Goal: Task Accomplishment & Management: Use online tool/utility

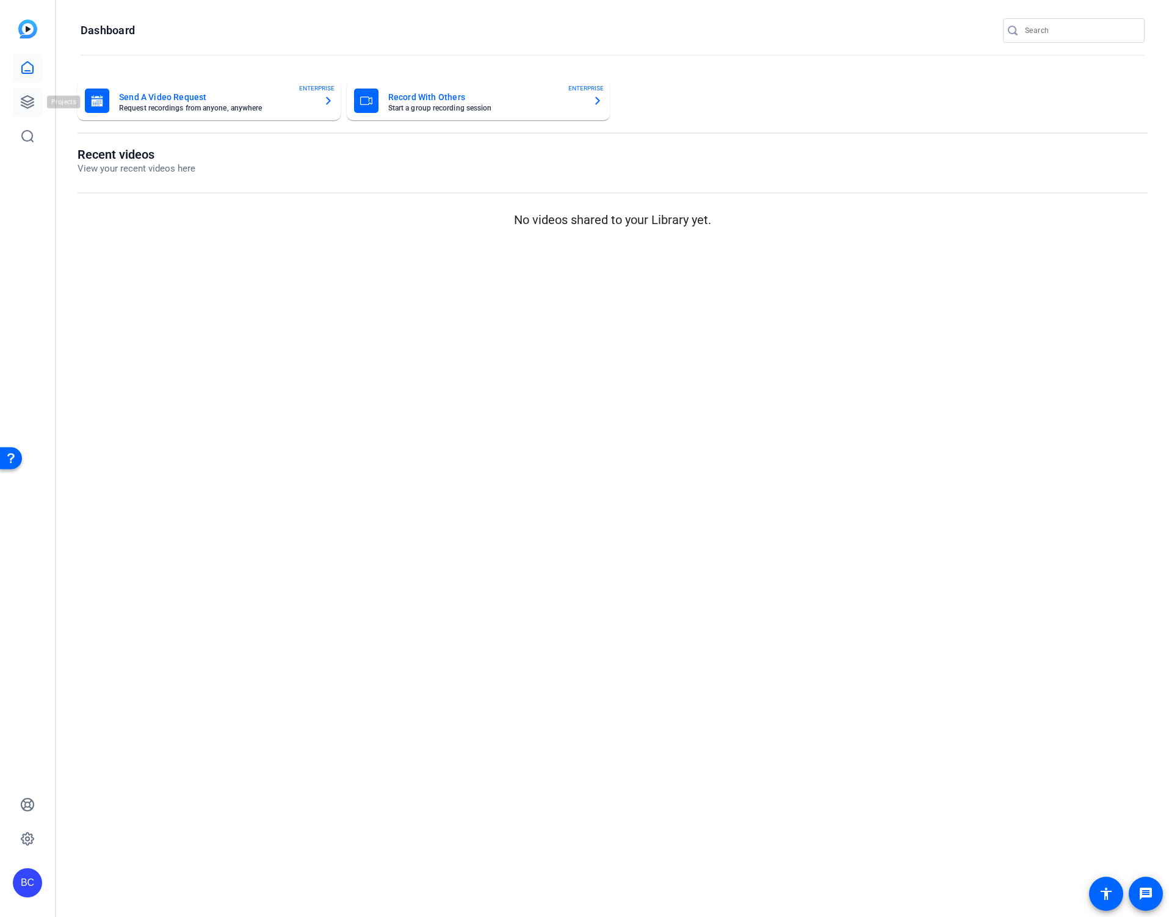
click at [20, 98] on icon at bounding box center [27, 102] width 15 height 15
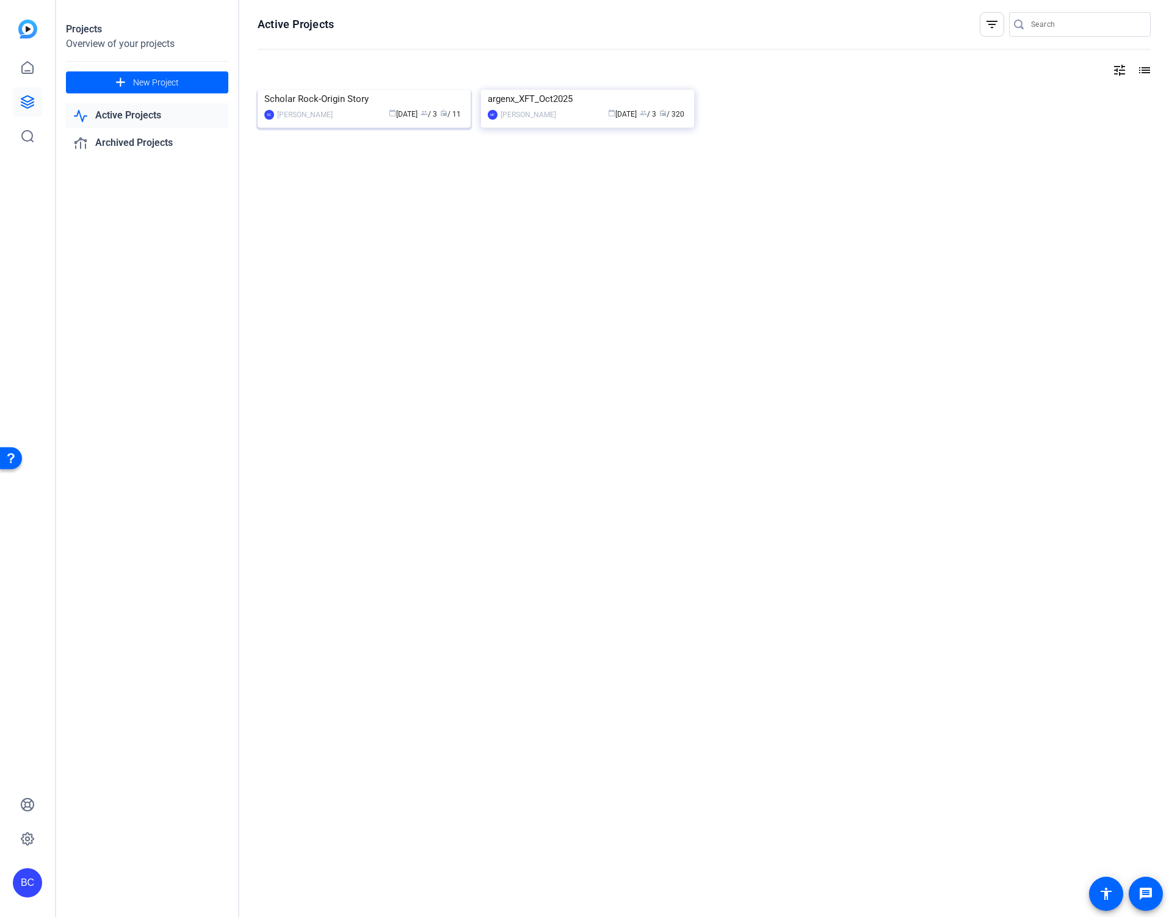
click at [350, 90] on img at bounding box center [364, 90] width 213 height 0
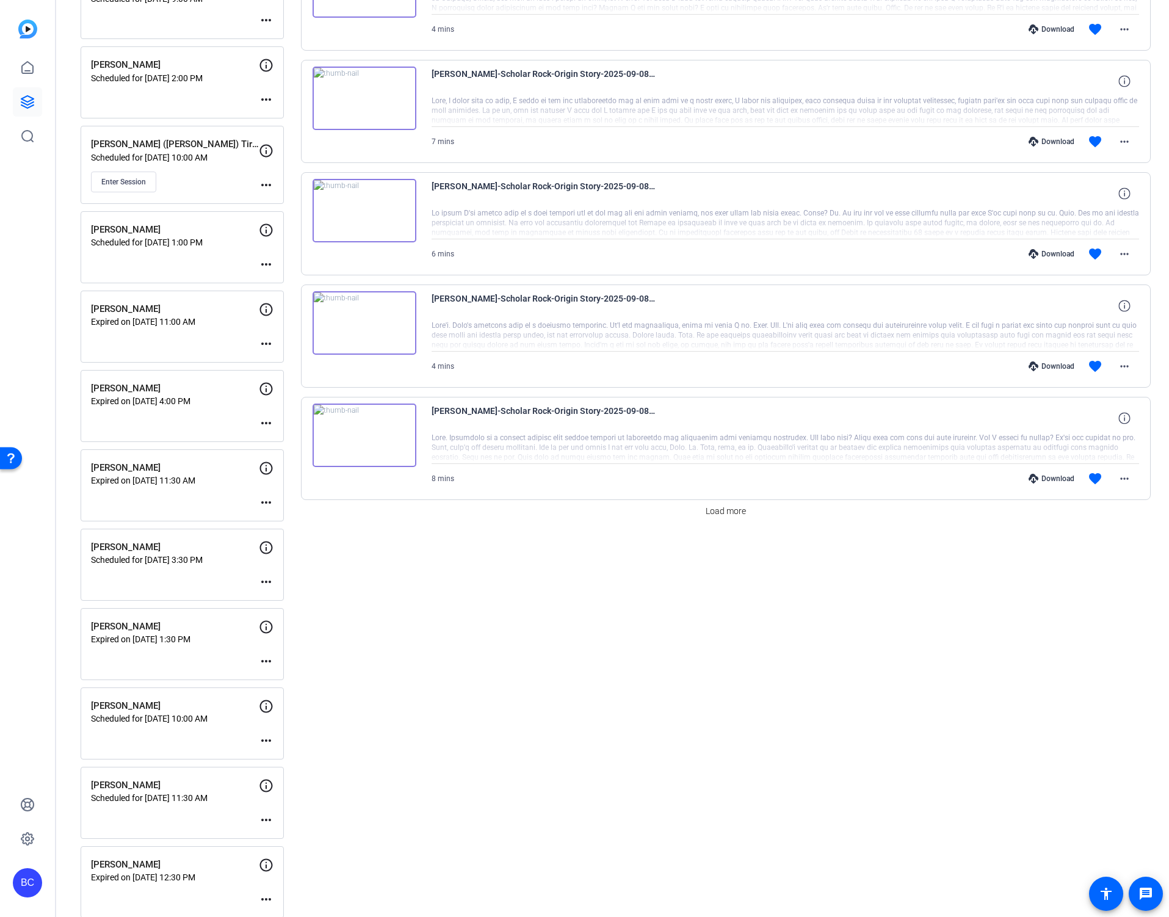
scroll to position [750, 0]
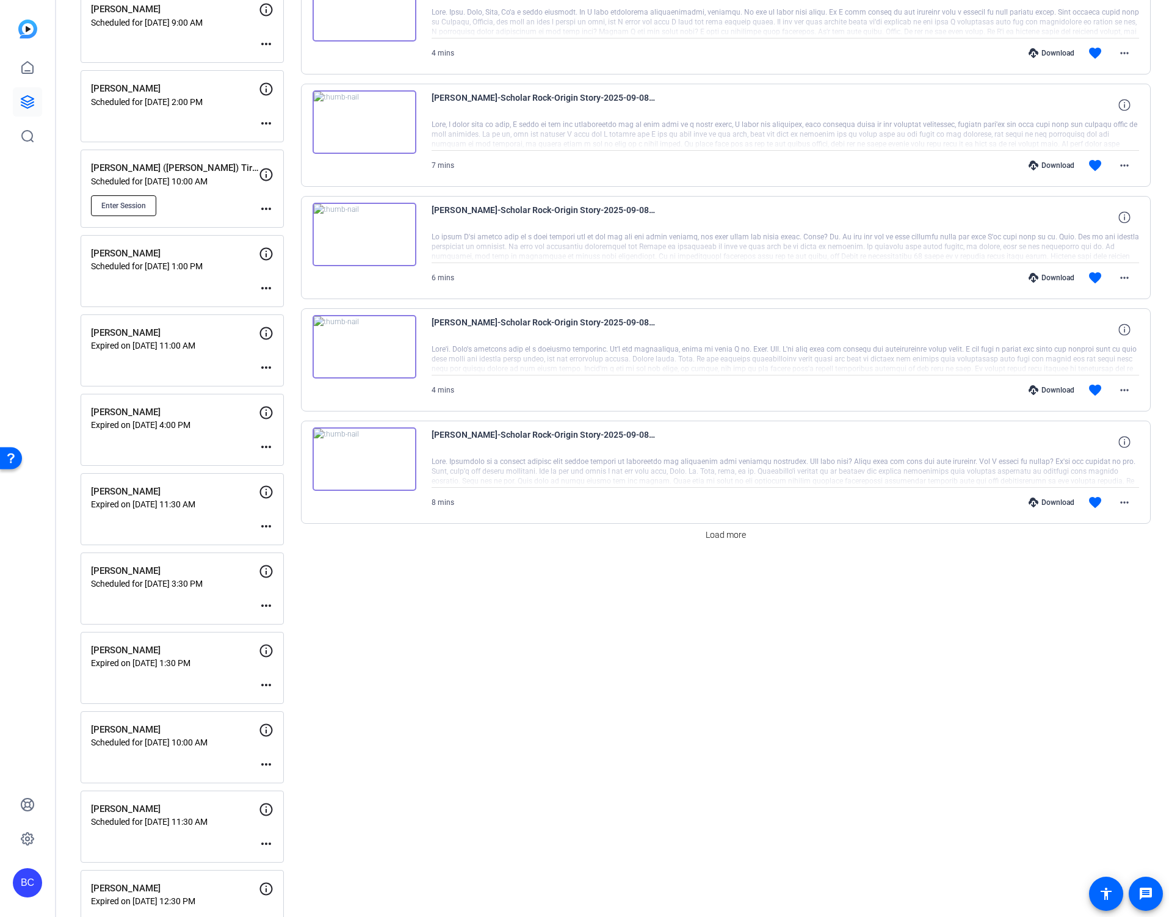
click at [115, 205] on span "Enter Session" at bounding box center [123, 206] width 45 height 10
click at [29, 103] on icon at bounding box center [27, 102] width 15 height 15
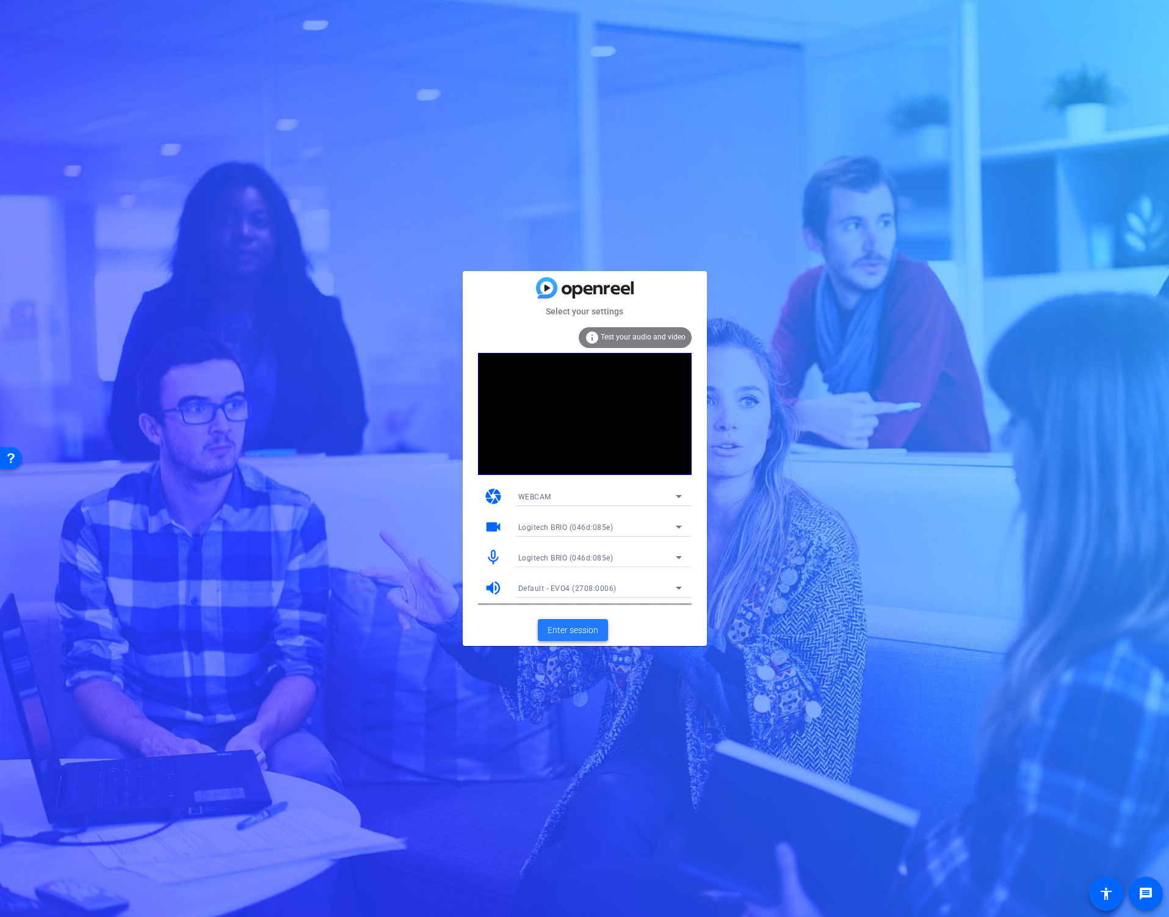
click at [565, 627] on span "Enter session" at bounding box center [572, 630] width 51 height 13
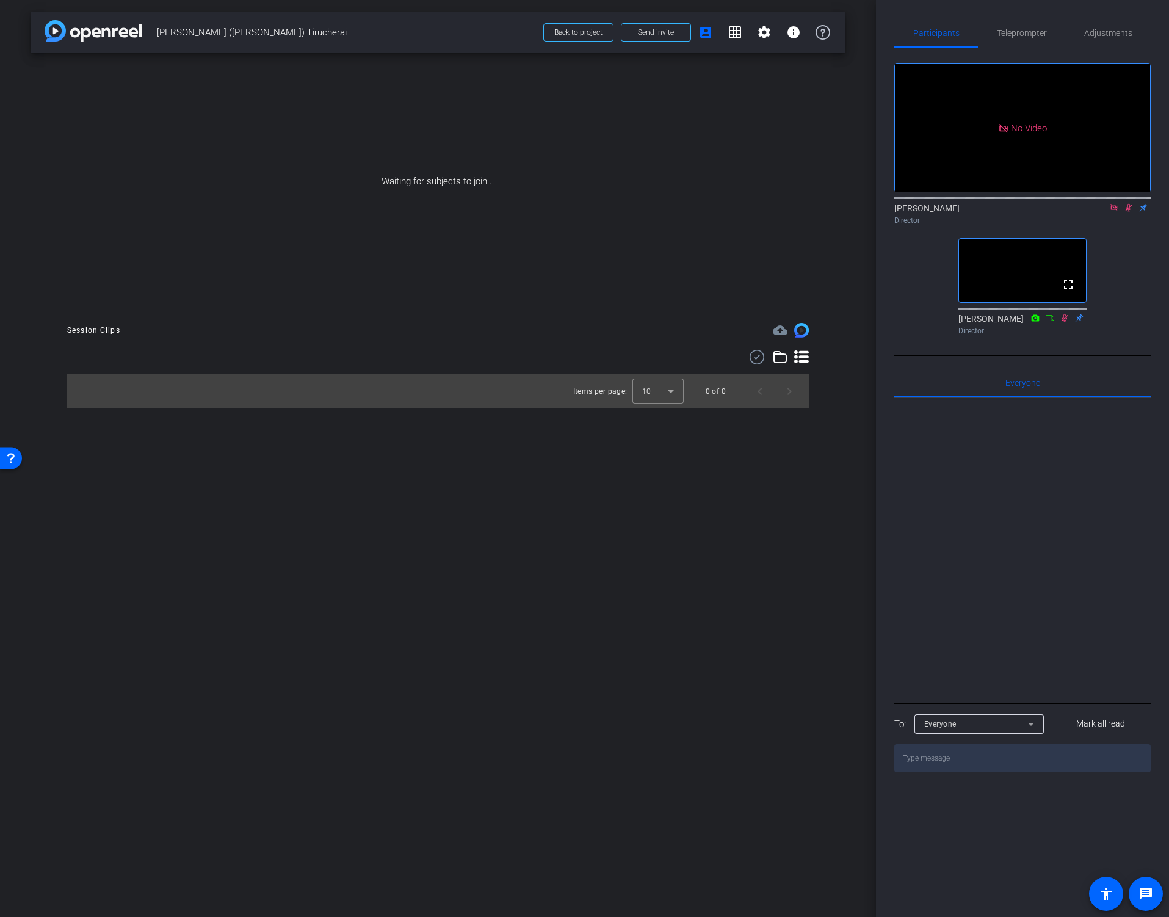
click at [1116, 211] on icon at bounding box center [1113, 207] width 7 height 7
click at [1113, 212] on icon at bounding box center [1114, 208] width 7 height 8
click at [909, 181] on mat-icon "settings" at bounding box center [909, 174] width 15 height 15
click at [962, 223] on div "24" at bounding box center [980, 224] width 49 height 20
click at [962, 241] on mat-option "30" at bounding box center [979, 248] width 49 height 20
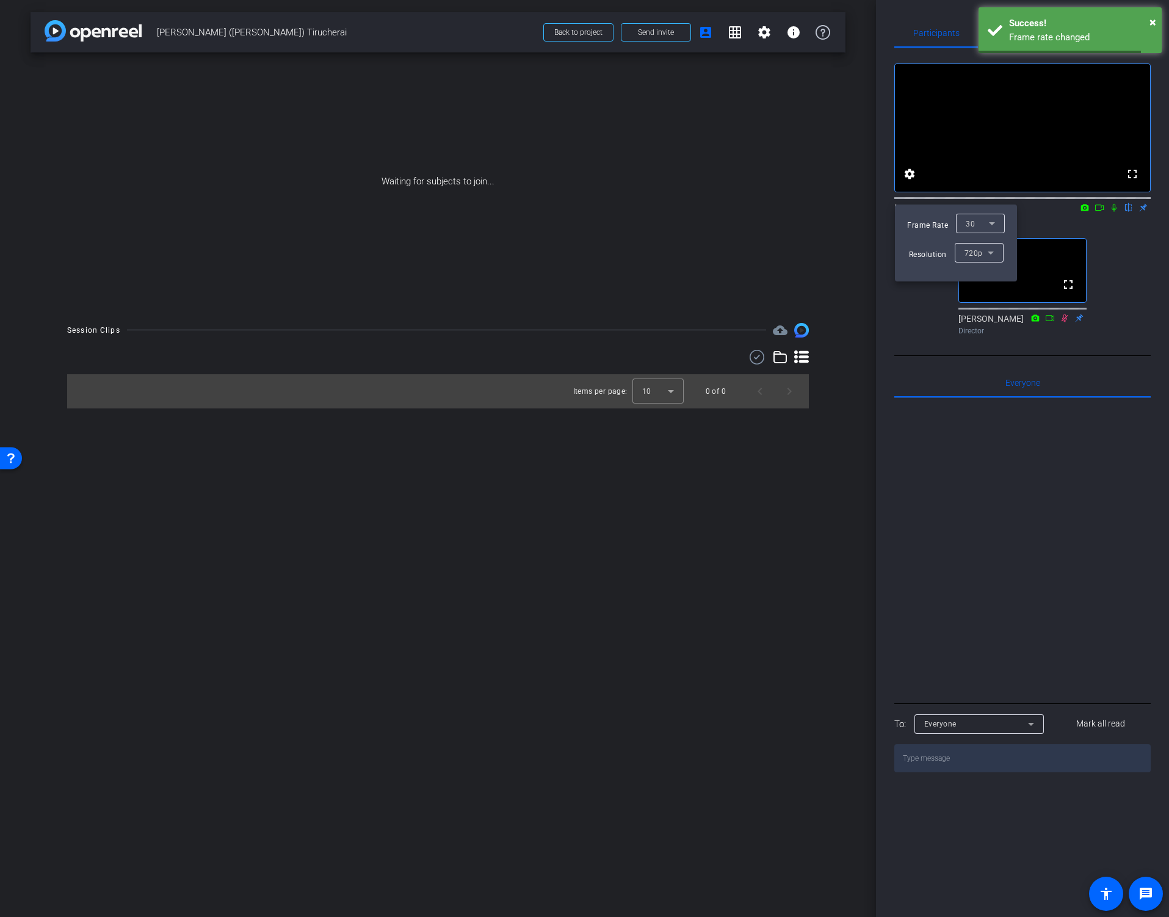
drag, startPoint x: 664, startPoint y: 452, endPoint x: 657, endPoint y: 386, distance: 66.3
click at [664, 447] on div at bounding box center [584, 458] width 1169 height 917
click at [657, 386] on div at bounding box center [657, 391] width 51 height 29
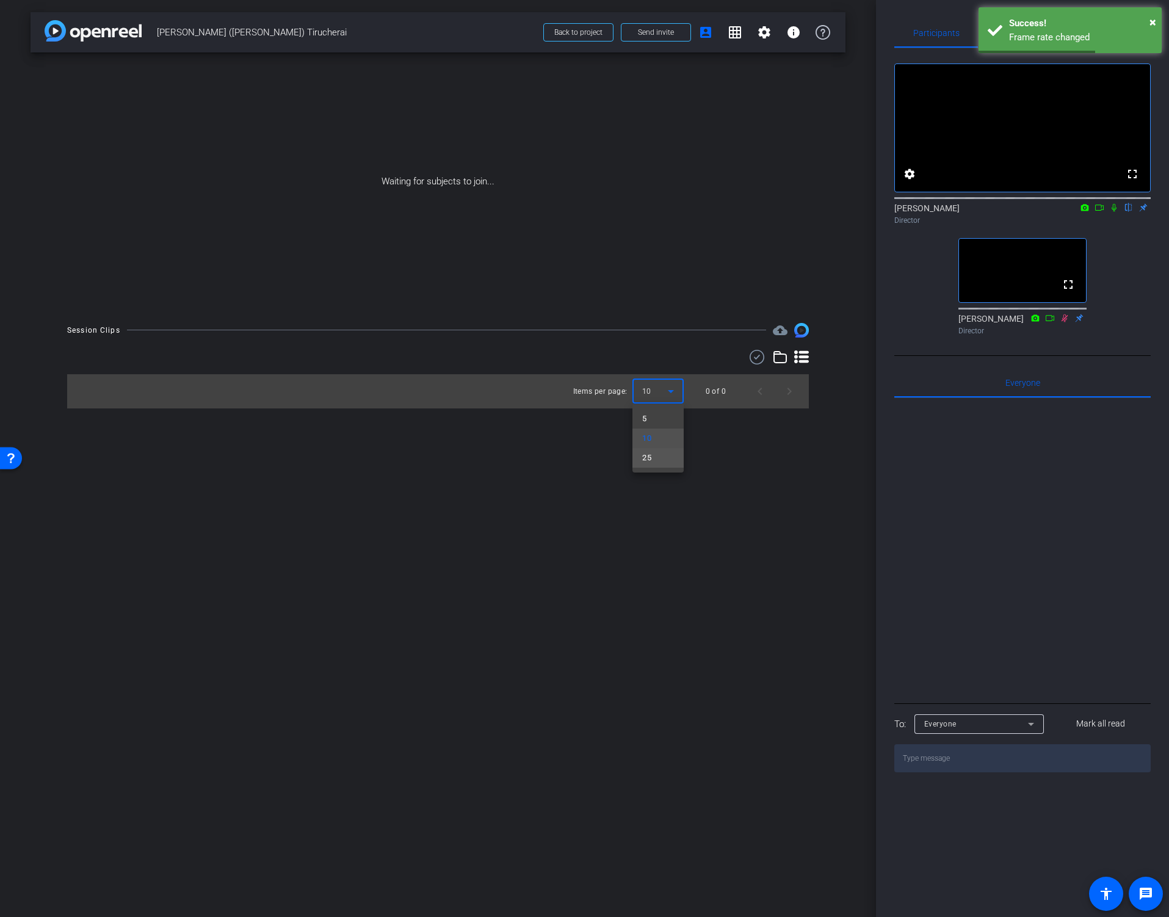
click at [643, 458] on span "25" at bounding box center [646, 457] width 9 height 15
click at [798, 359] on icon at bounding box center [801, 357] width 15 height 15
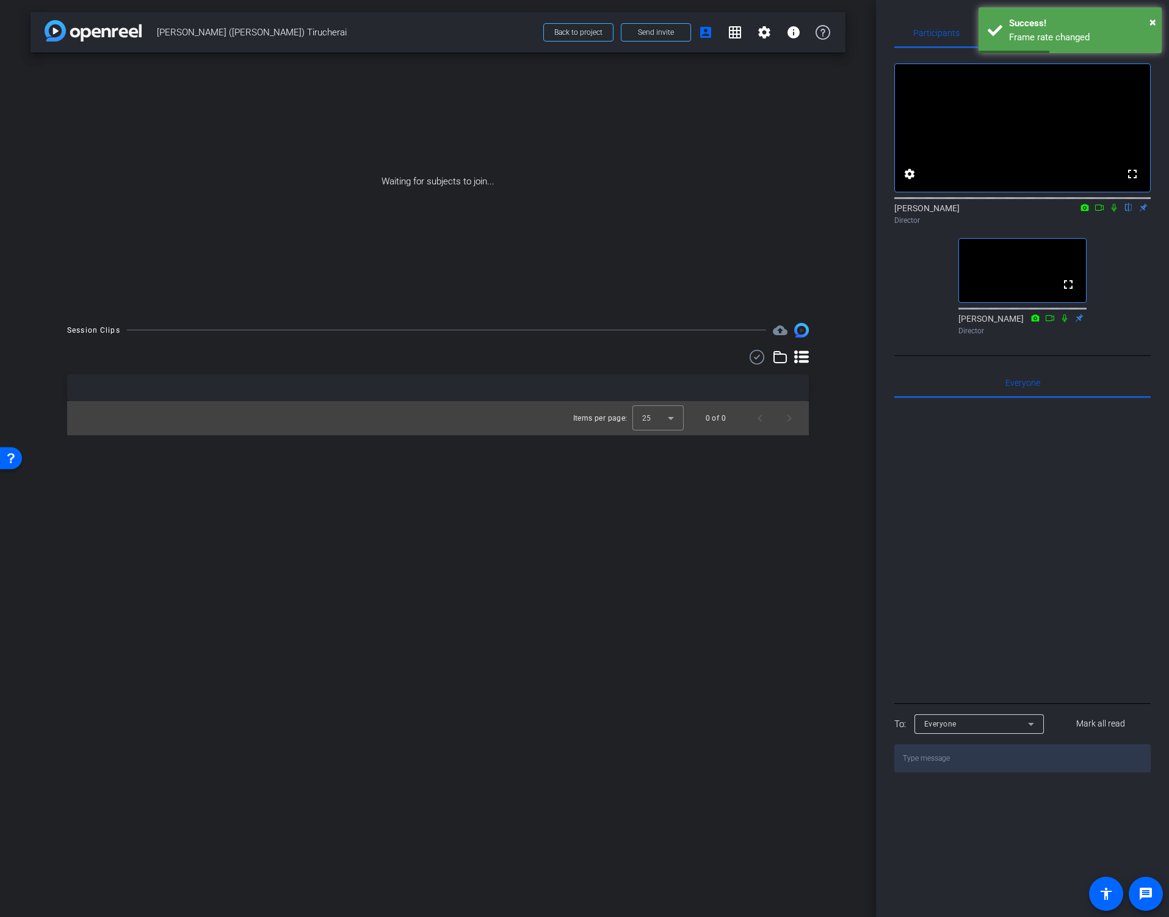
click at [831, 442] on div "arrow_back [PERSON_NAME] ([PERSON_NAME]) Tirucherai Back to project Send invite…" at bounding box center [438, 458] width 876 height 917
click at [834, 449] on div "arrow_back [PERSON_NAME] ([PERSON_NAME]) Tirucherai Back to project Send invite…" at bounding box center [438, 458] width 876 height 917
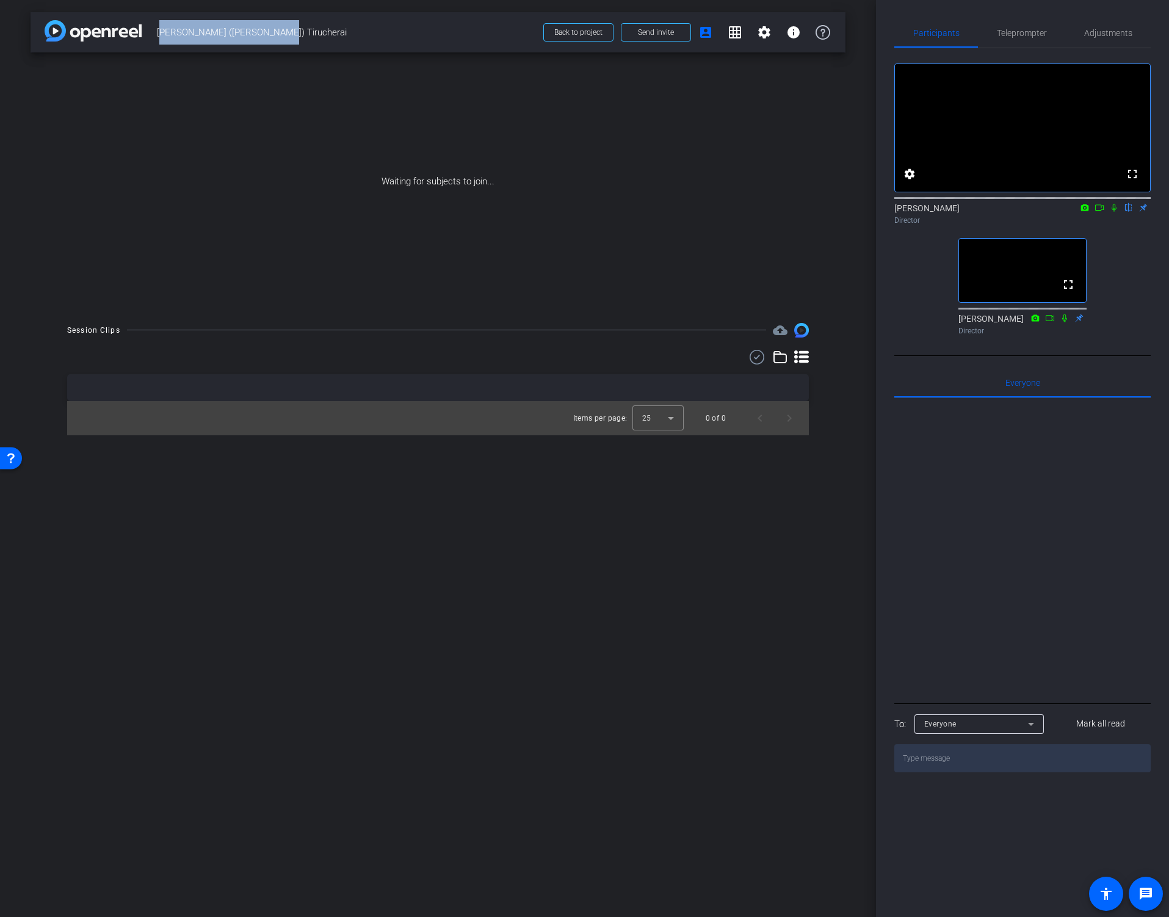
drag, startPoint x: 255, startPoint y: 32, endPoint x: 157, endPoint y: 32, distance: 98.2
click at [157, 32] on span "[PERSON_NAME] ([PERSON_NAME]) Tirucherai" at bounding box center [346, 32] width 379 height 24
copy span "[PERSON_NAME] ([PERSON_NAME]) Tirucherai"
click at [305, 35] on span "[PERSON_NAME] ([PERSON_NAME]) Tirucherai" at bounding box center [346, 32] width 379 height 24
click at [352, 575] on div "arrow_back [PERSON_NAME] ([PERSON_NAME]) Tirucherai Back to project Send invite…" at bounding box center [438, 458] width 876 height 917
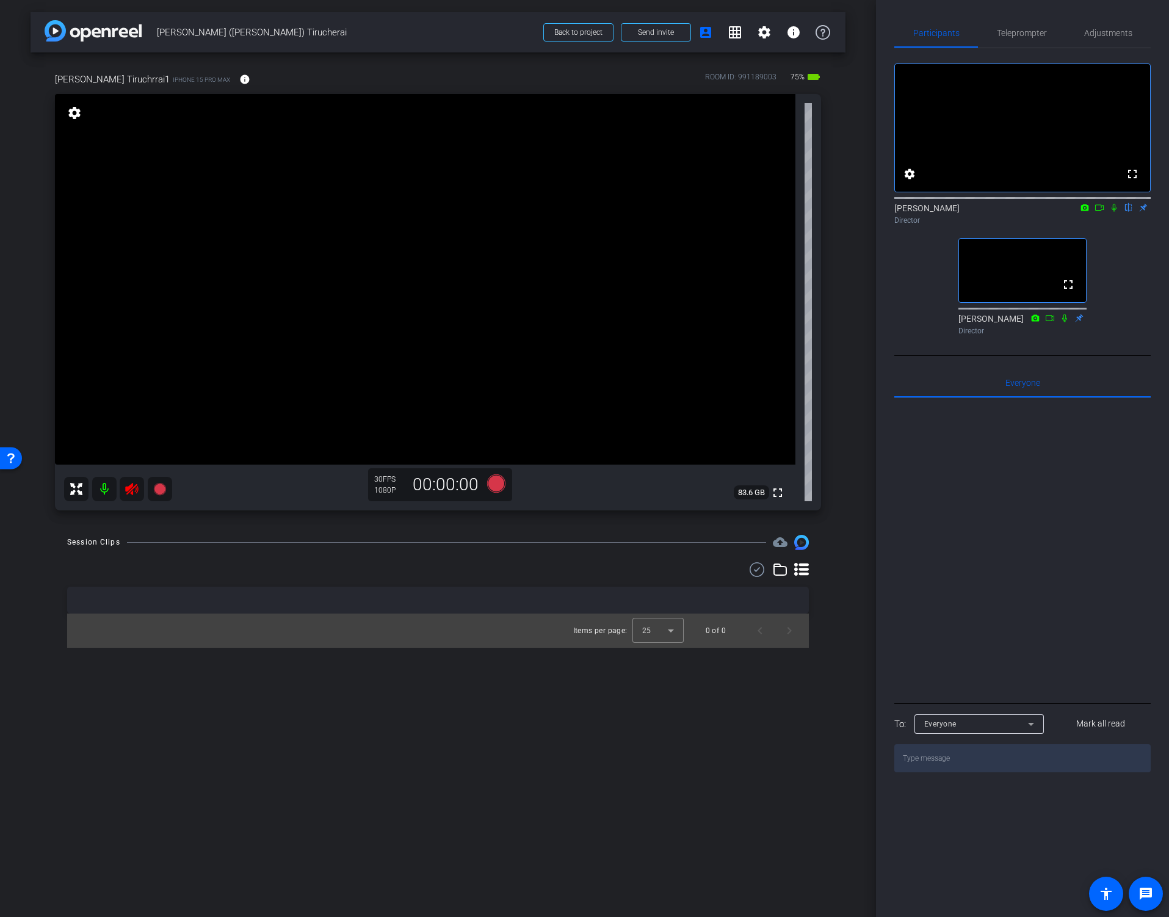
click at [161, 533] on div "arrow_back [PERSON_NAME] ([PERSON_NAME]) Tirucherai Back to project Send invite…" at bounding box center [438, 458] width 876 height 917
click at [129, 489] on icon at bounding box center [131, 488] width 15 height 15
click at [239, 79] on mat-icon "info" at bounding box center [244, 79] width 11 height 11
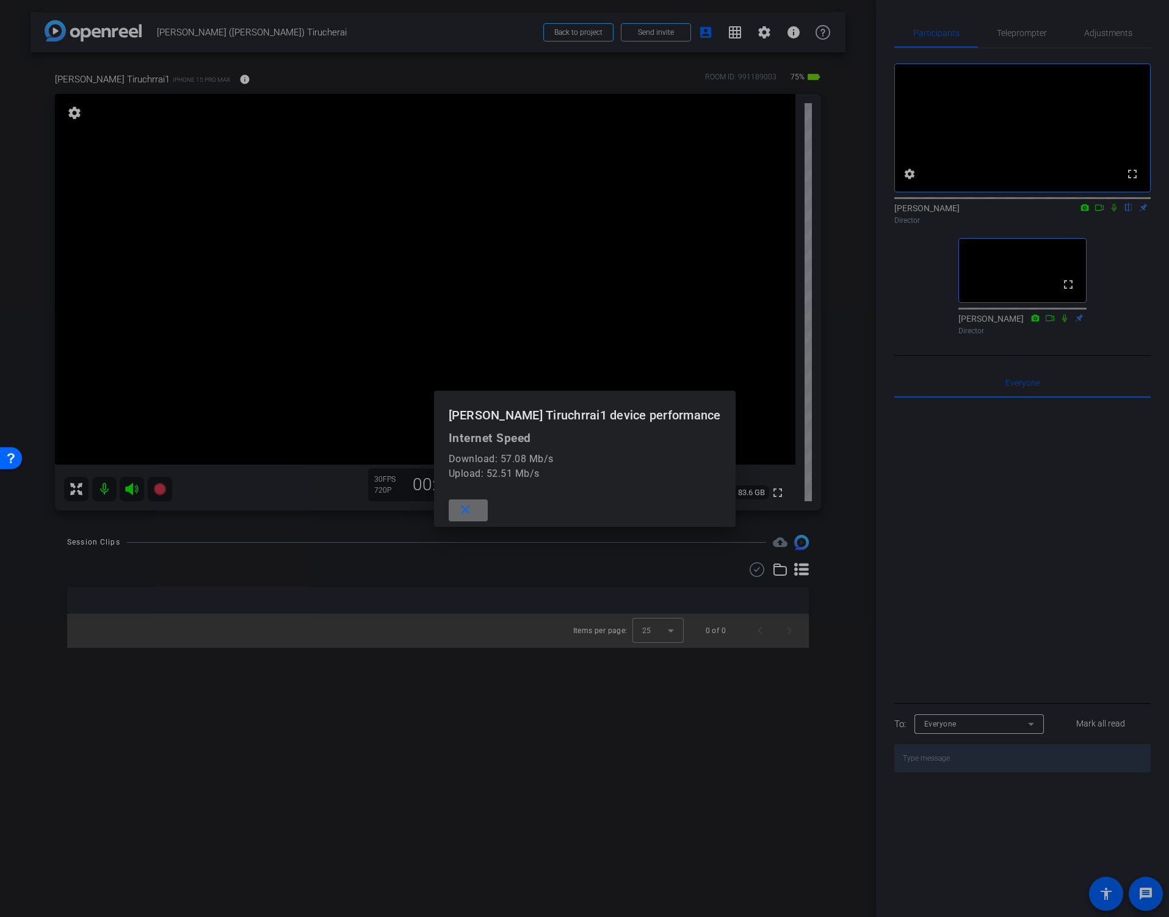
drag, startPoint x: 502, startPoint y: 512, endPoint x: 522, endPoint y: 511, distance: 19.5
click at [473, 512] on mat-icon "close" at bounding box center [465, 509] width 15 height 15
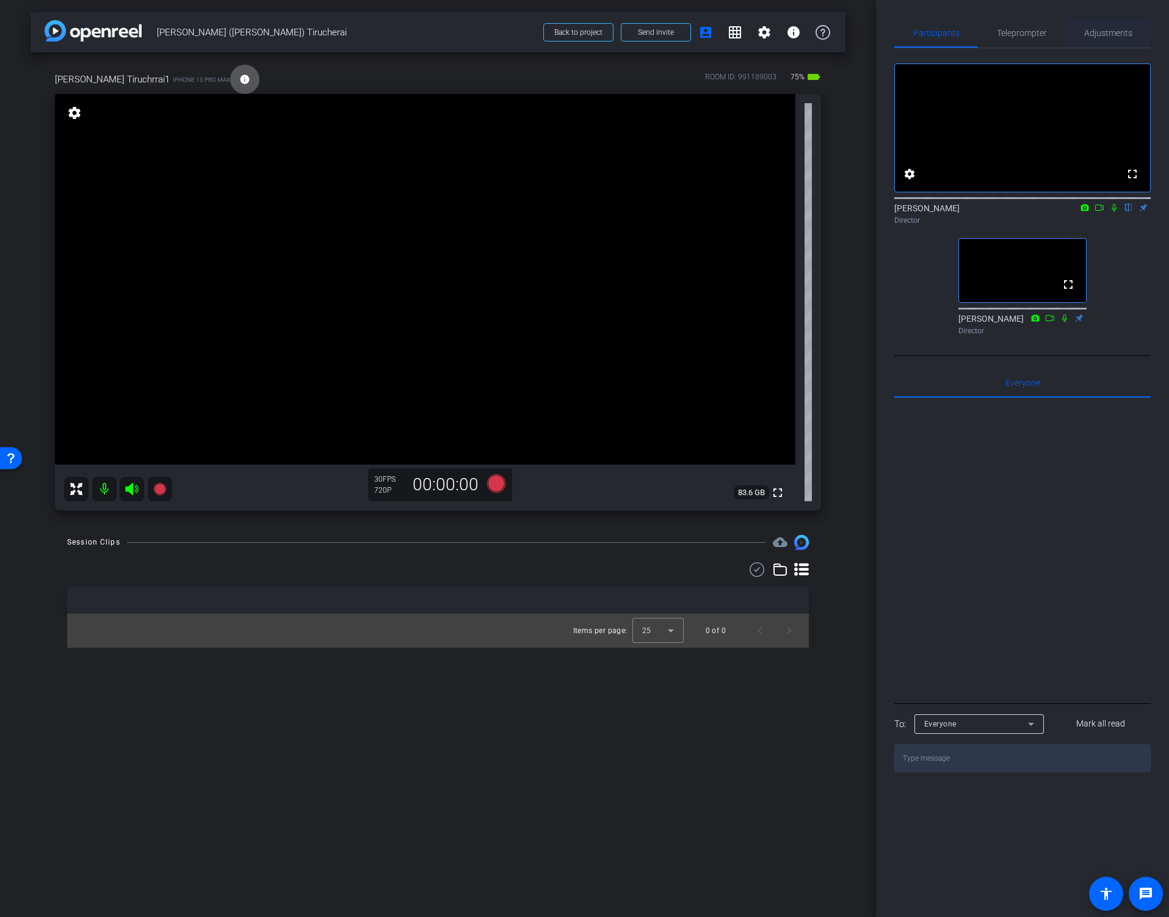
click at [1109, 35] on span "Adjustments" at bounding box center [1108, 33] width 48 height 9
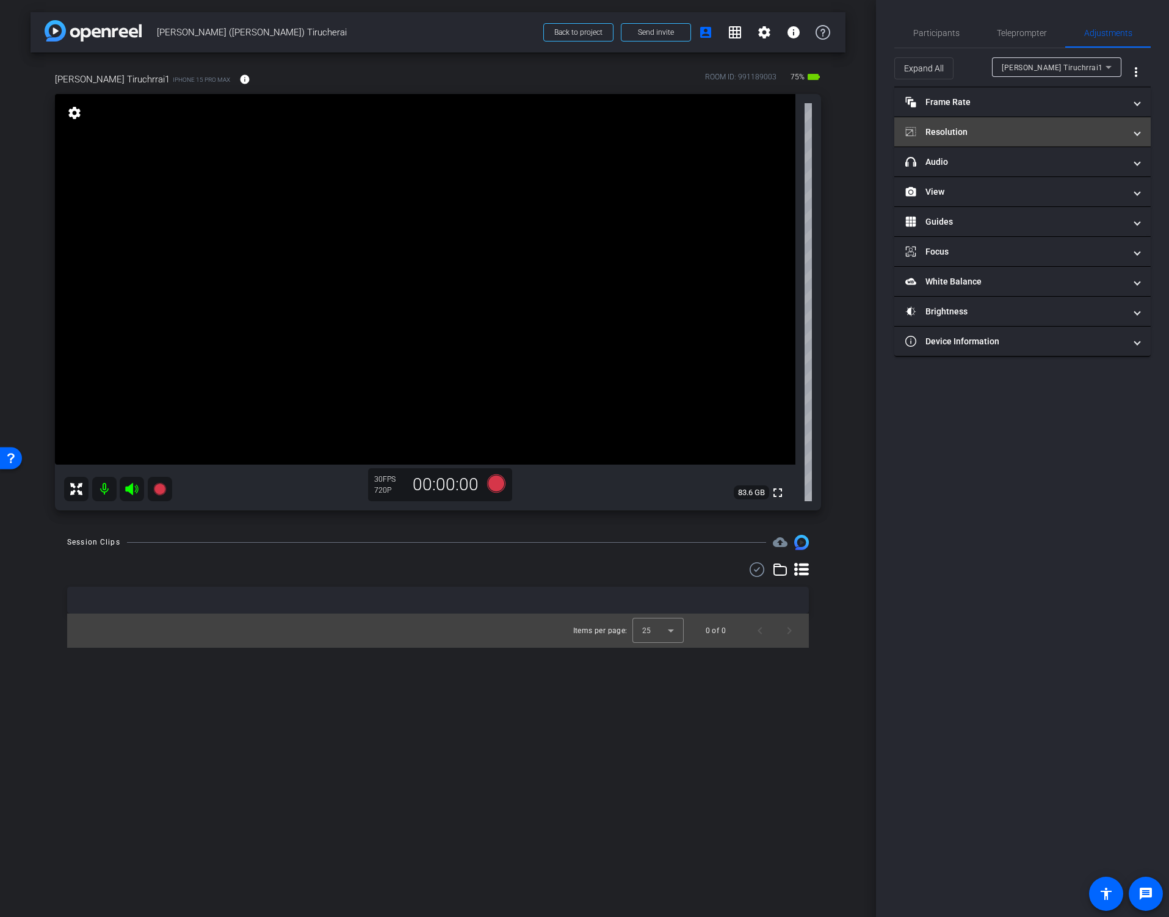
click at [984, 132] on mat-panel-title "Resolution" at bounding box center [1015, 132] width 220 height 13
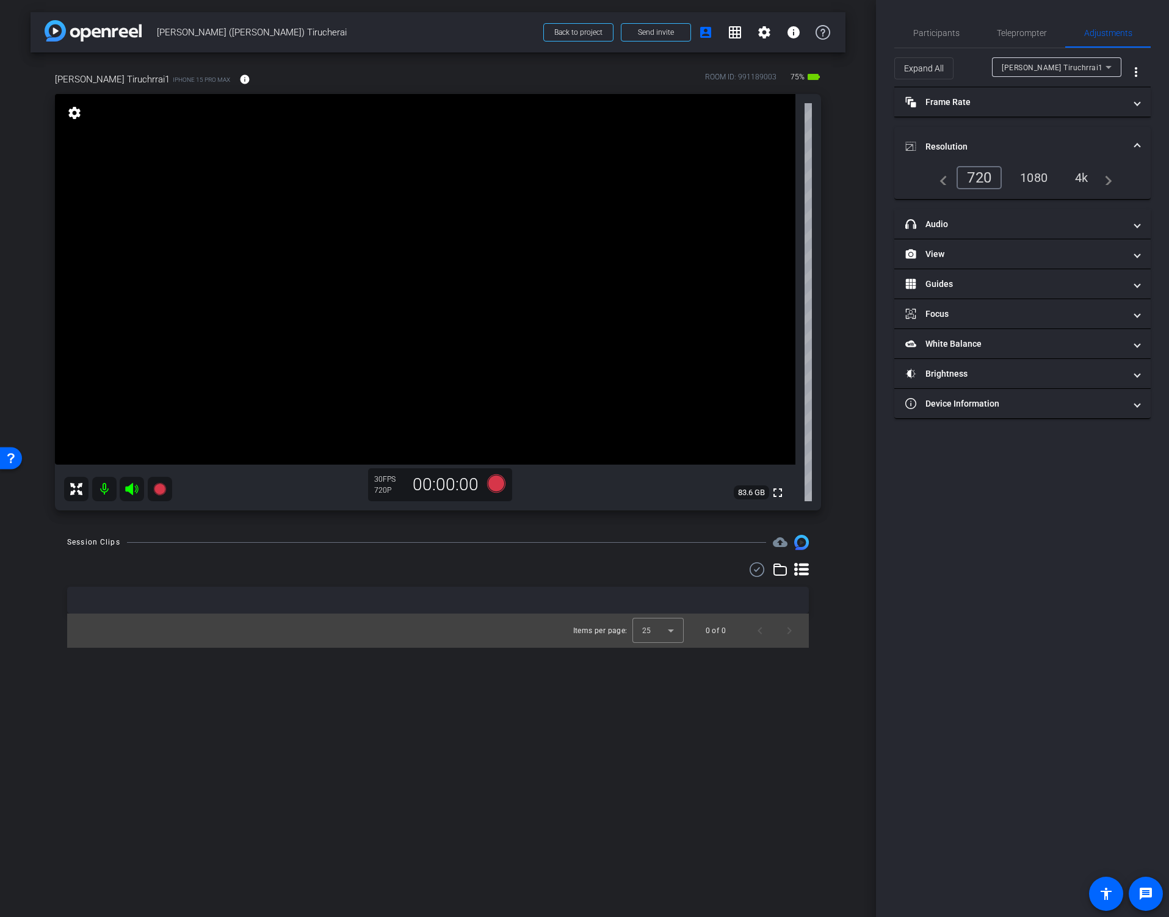
drag, startPoint x: 1076, startPoint y: 178, endPoint x: 1068, endPoint y: 185, distance: 11.3
click at [1076, 179] on div "4k" at bounding box center [1081, 177] width 32 height 21
click at [929, 30] on span "Participants" at bounding box center [936, 33] width 46 height 9
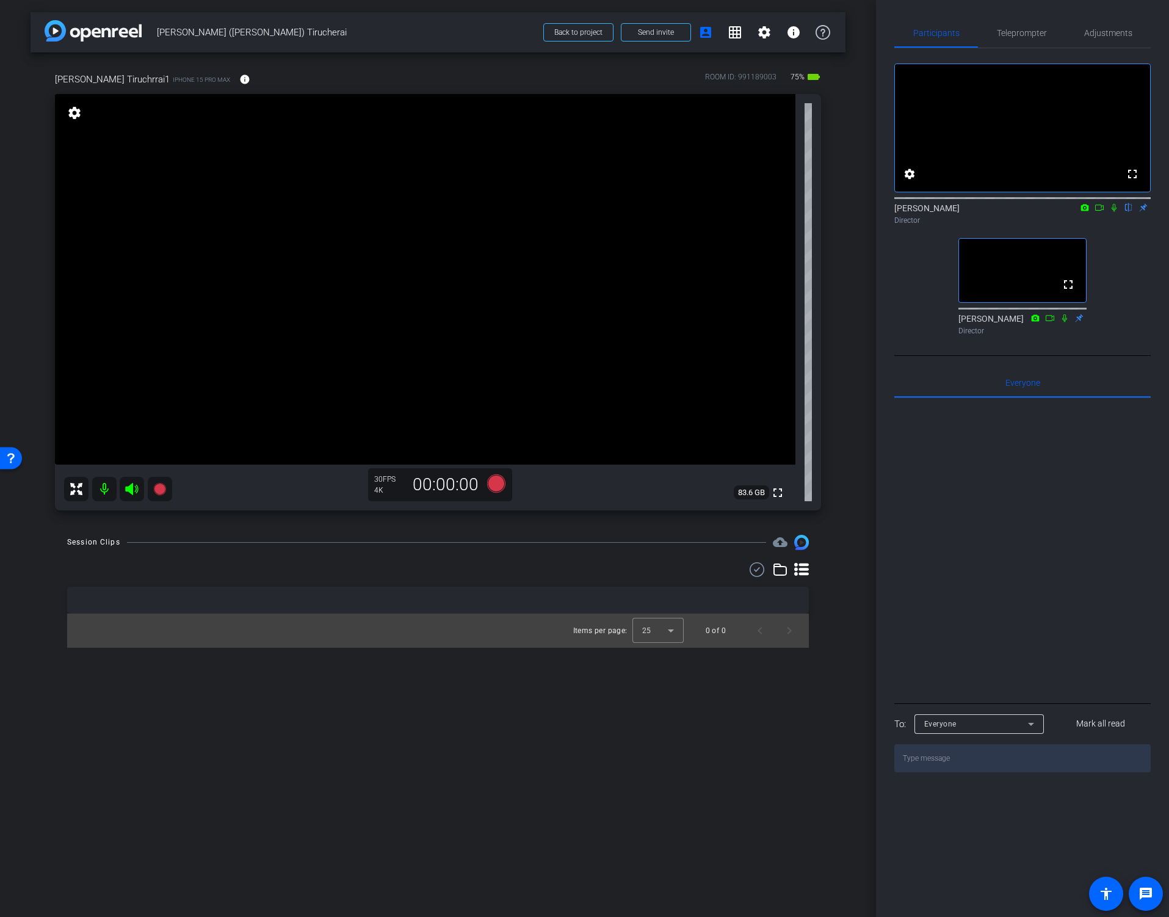
click at [849, 504] on div "arrow_back [PERSON_NAME] ([PERSON_NAME]) Tirucherai Back to project Send invite…" at bounding box center [438, 458] width 876 height 917
click at [1095, 30] on span "Adjustments" at bounding box center [1108, 33] width 48 height 9
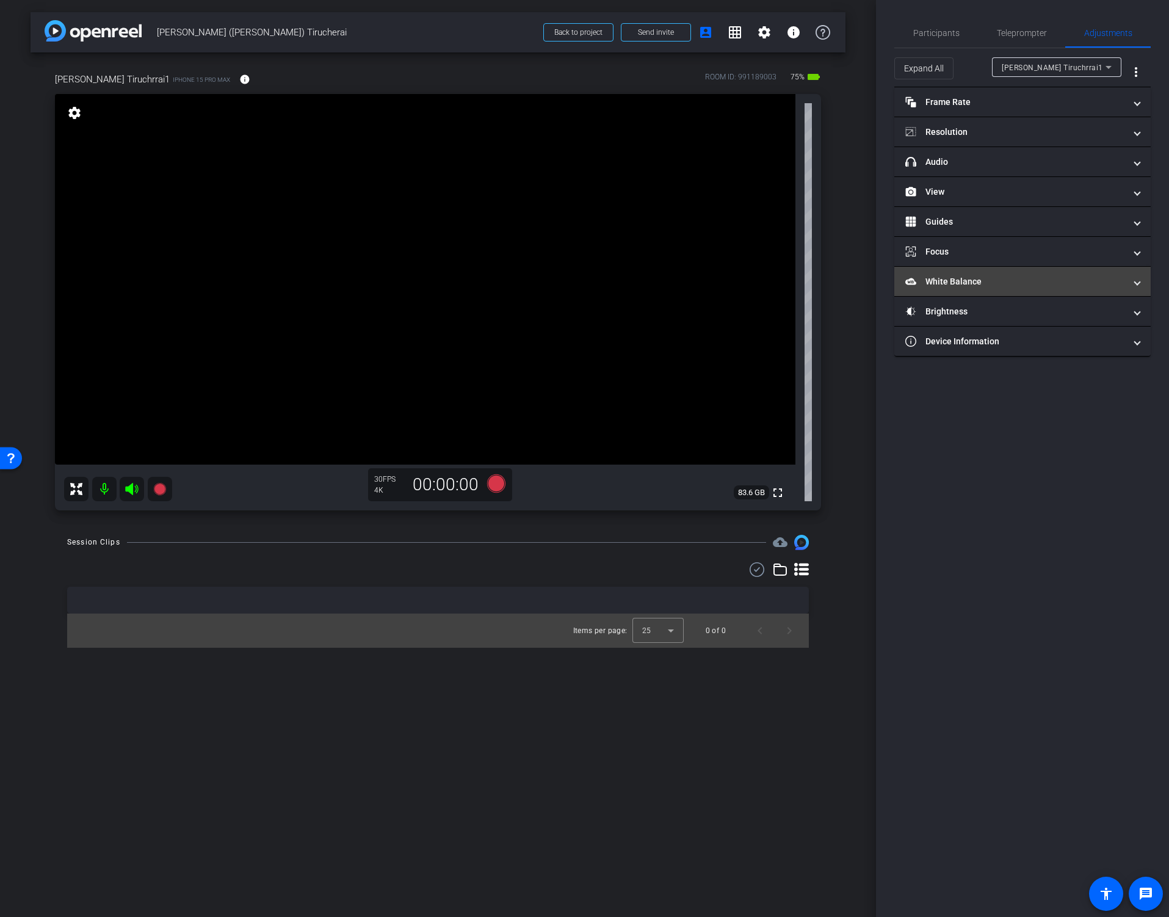
click at [980, 277] on mat-panel-title "White Balance White Balance" at bounding box center [1015, 281] width 220 height 13
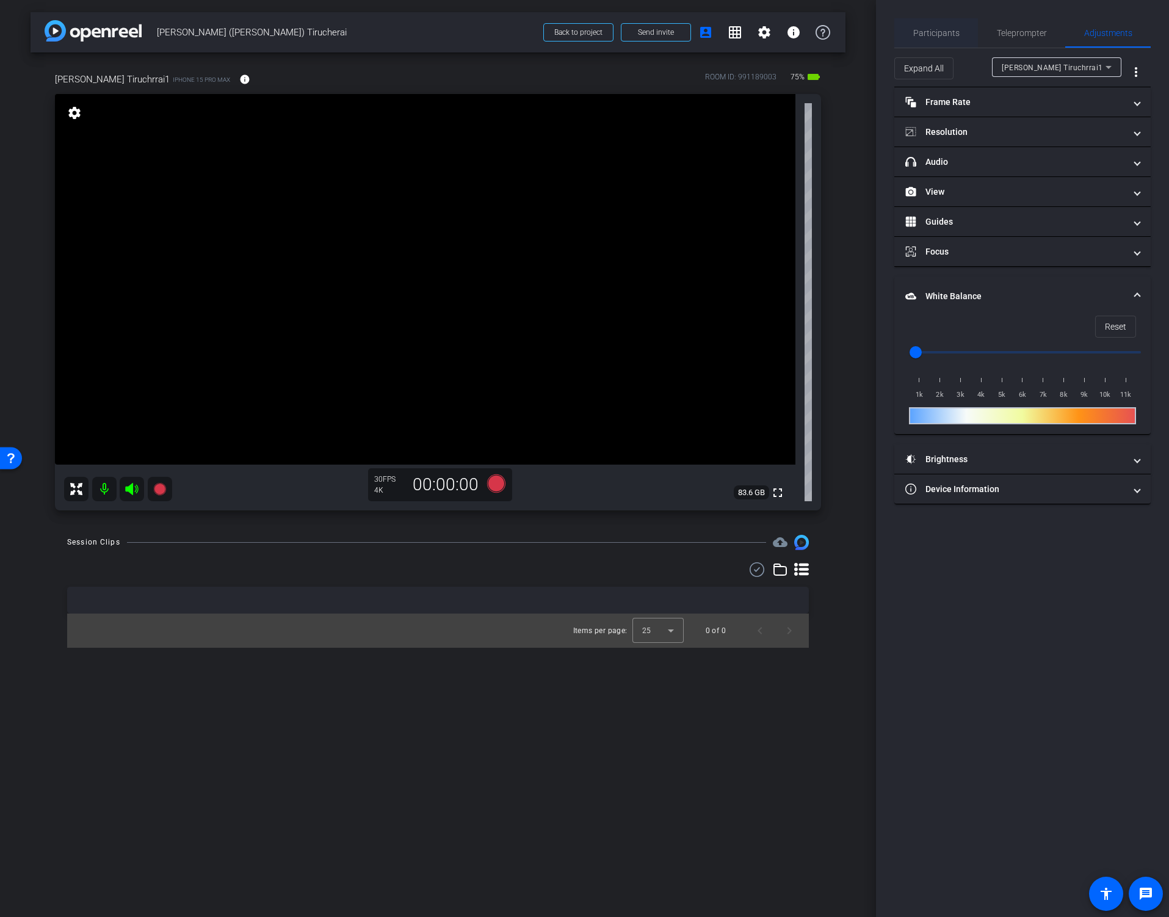
click at [943, 32] on span "Participants" at bounding box center [936, 33] width 46 height 9
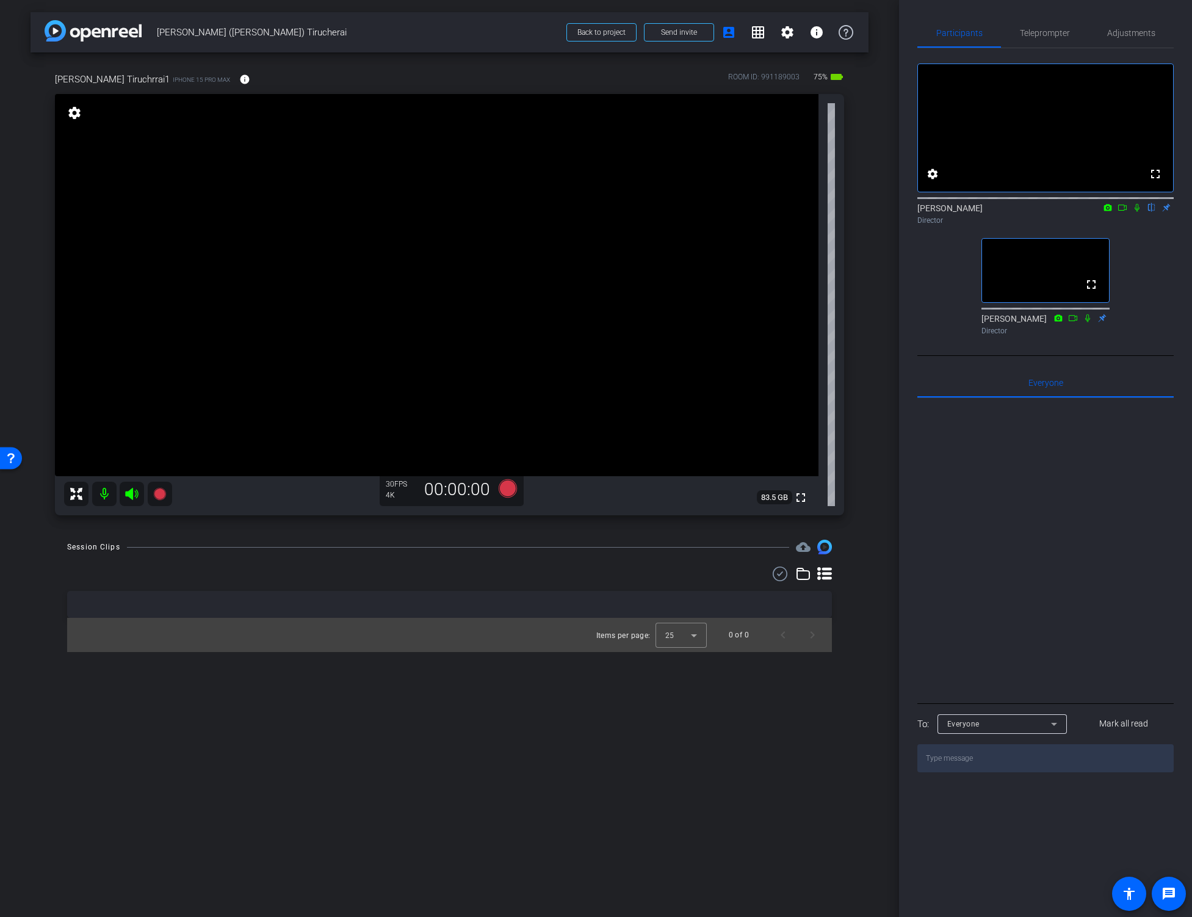
click at [849, 625] on div "Session Clips cloud_upload Items per page: 25 0 of 0" at bounding box center [450, 595] width 838 height 112
click at [862, 594] on div "Session Clips cloud_upload Items per page: 25 0 of 0" at bounding box center [450, 595] width 838 height 112
click at [860, 569] on div "Session Clips cloud_upload Items per page: 25 0 of 0" at bounding box center [450, 595] width 838 height 112
click at [1131, 29] on span "Adjustments" at bounding box center [1131, 33] width 48 height 9
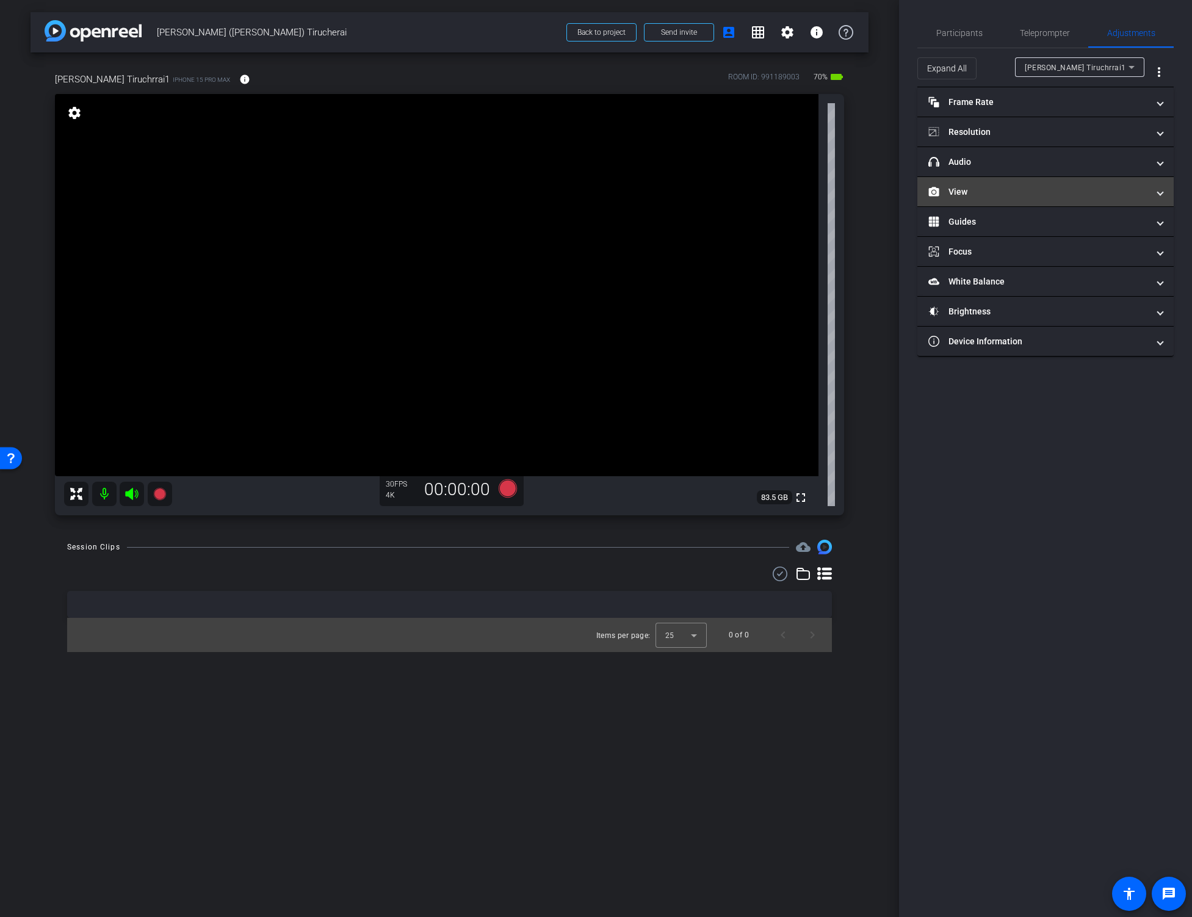
click at [995, 184] on mat-expansion-panel-header "View" at bounding box center [1045, 191] width 256 height 29
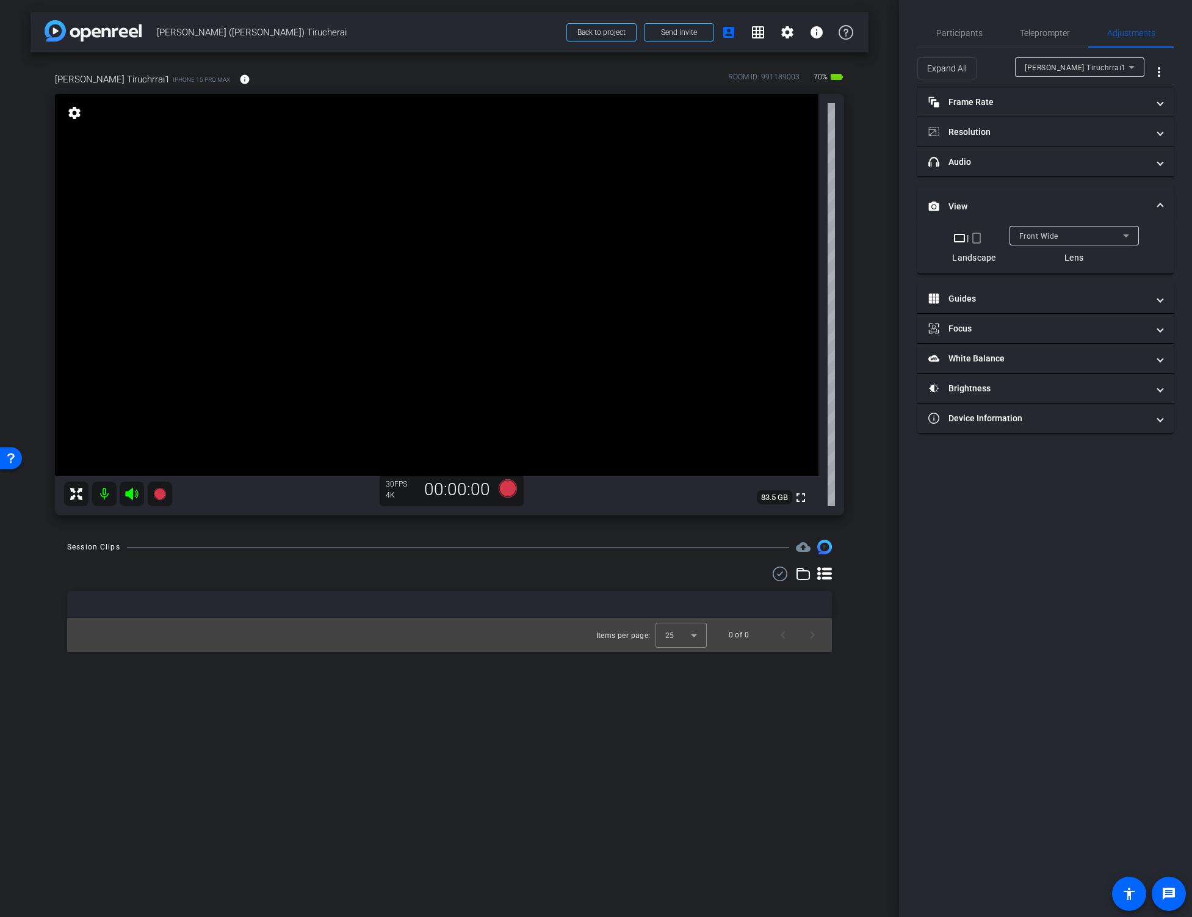
click at [1042, 234] on span "Front Wide" at bounding box center [1038, 236] width 39 height 9
click at [1033, 257] on span "Back Wide" at bounding box center [1038, 260] width 39 height 15
click at [956, 31] on span "Participants" at bounding box center [959, 33] width 46 height 9
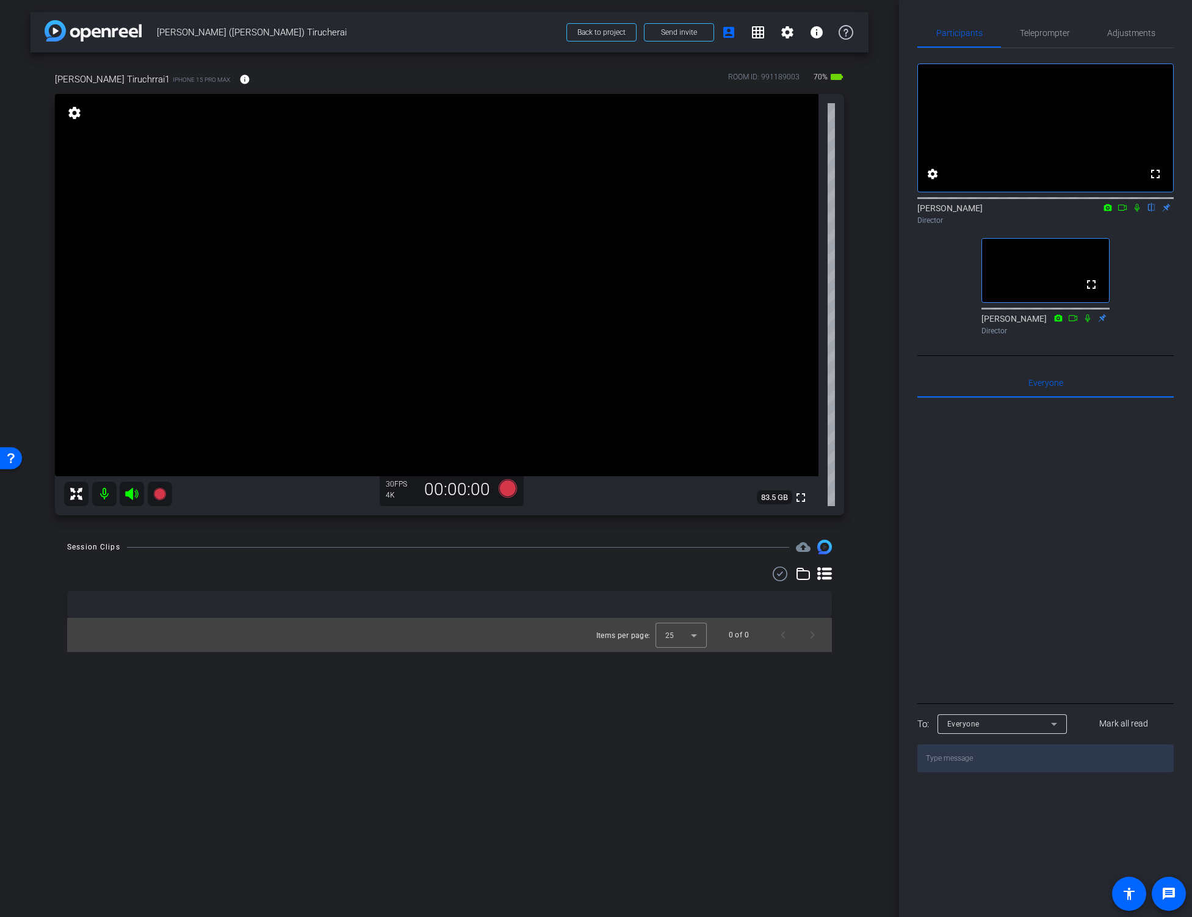
click at [1120, 212] on icon at bounding box center [1122, 207] width 10 height 9
click at [405, 265] on video at bounding box center [436, 285] width 763 height 382
click at [684, 189] on video at bounding box center [436, 285] width 763 height 382
click at [406, 287] on video at bounding box center [436, 285] width 763 height 382
click at [402, 369] on video at bounding box center [436, 285] width 763 height 382
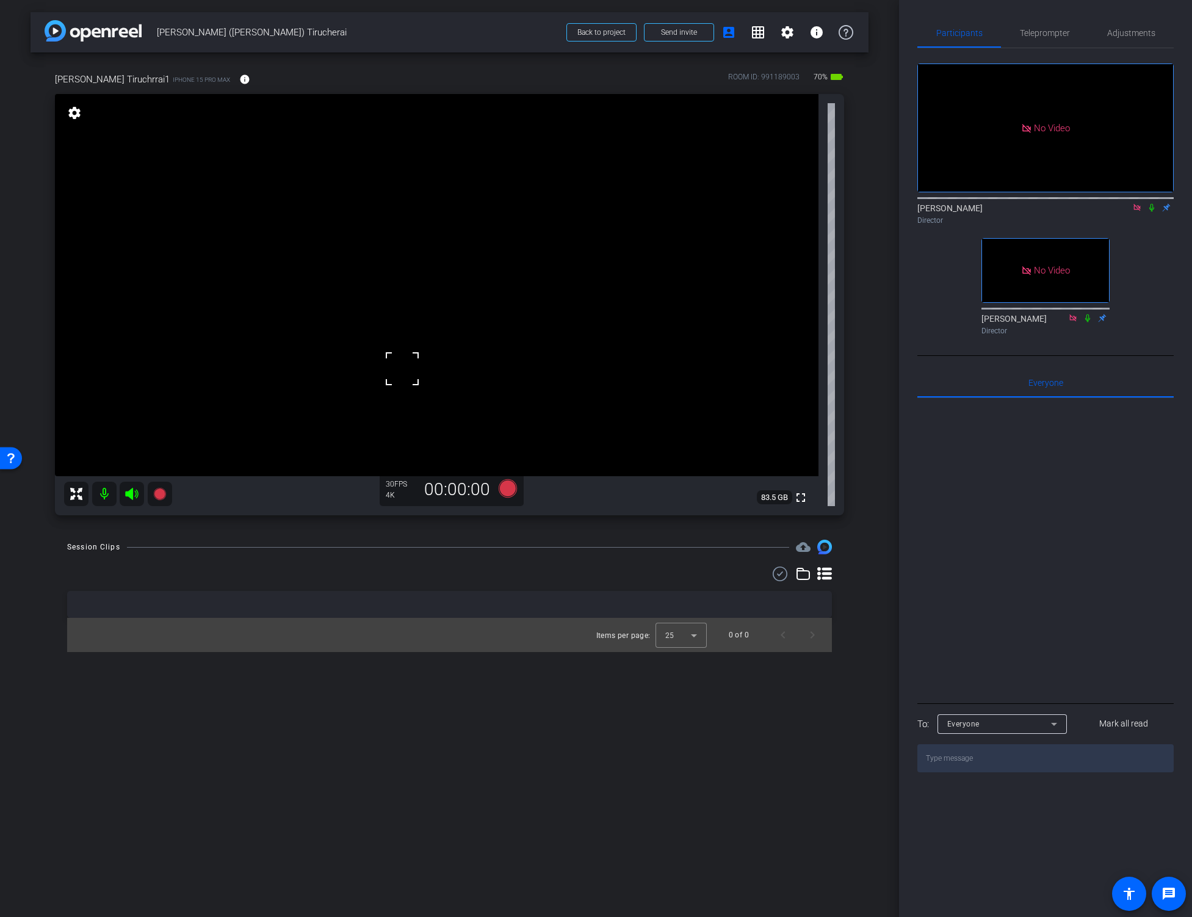
click at [397, 404] on video at bounding box center [436, 285] width 763 height 382
click at [400, 292] on video at bounding box center [436, 285] width 763 height 382
click at [880, 609] on div "arrow_back [PERSON_NAME] ([PERSON_NAME]) Tirucherai Back to project Send invite…" at bounding box center [449, 458] width 899 height 917
click at [591, 550] on div "Session Clips cloud_upload" at bounding box center [449, 546] width 765 height 15
click at [506, 492] on icon at bounding box center [507, 488] width 18 height 18
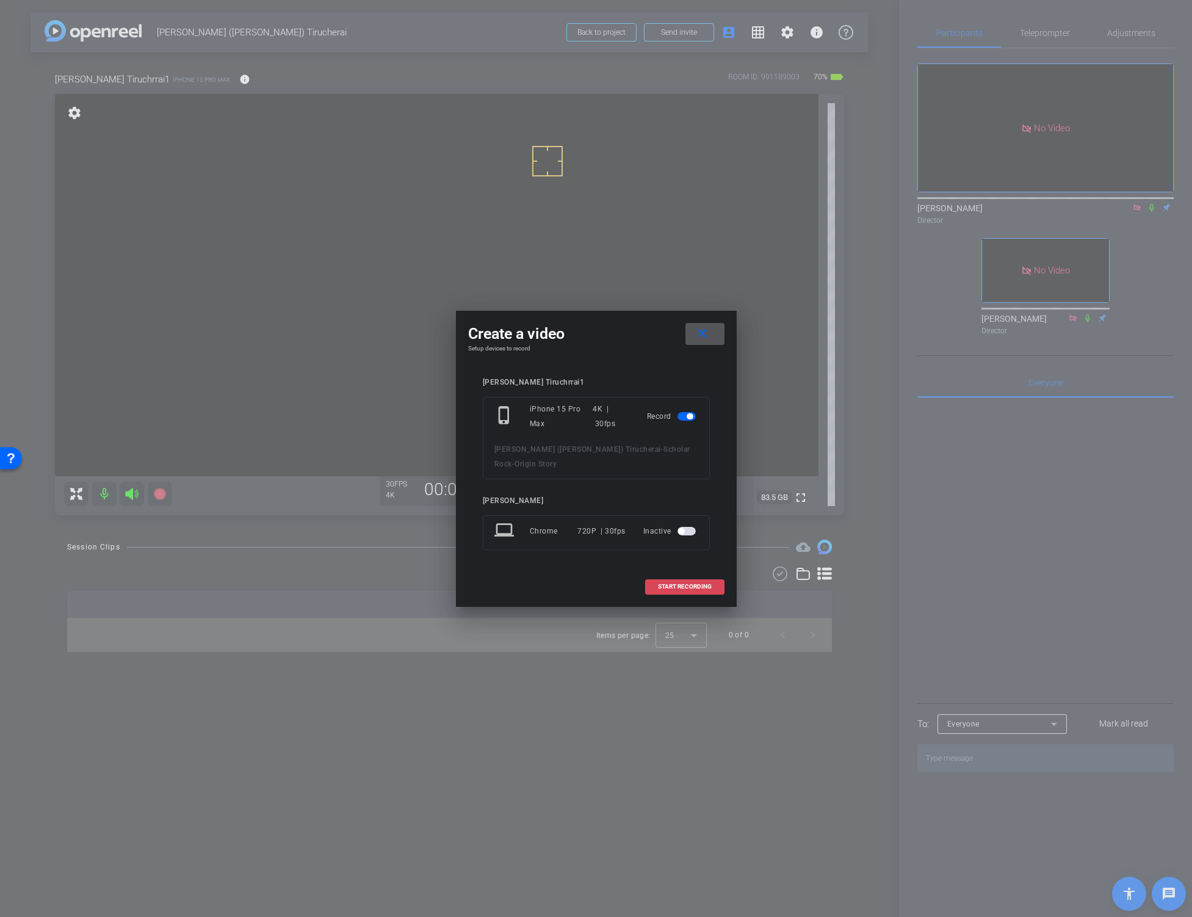
click at [663, 583] on span "START RECORDING" at bounding box center [685, 586] width 54 height 6
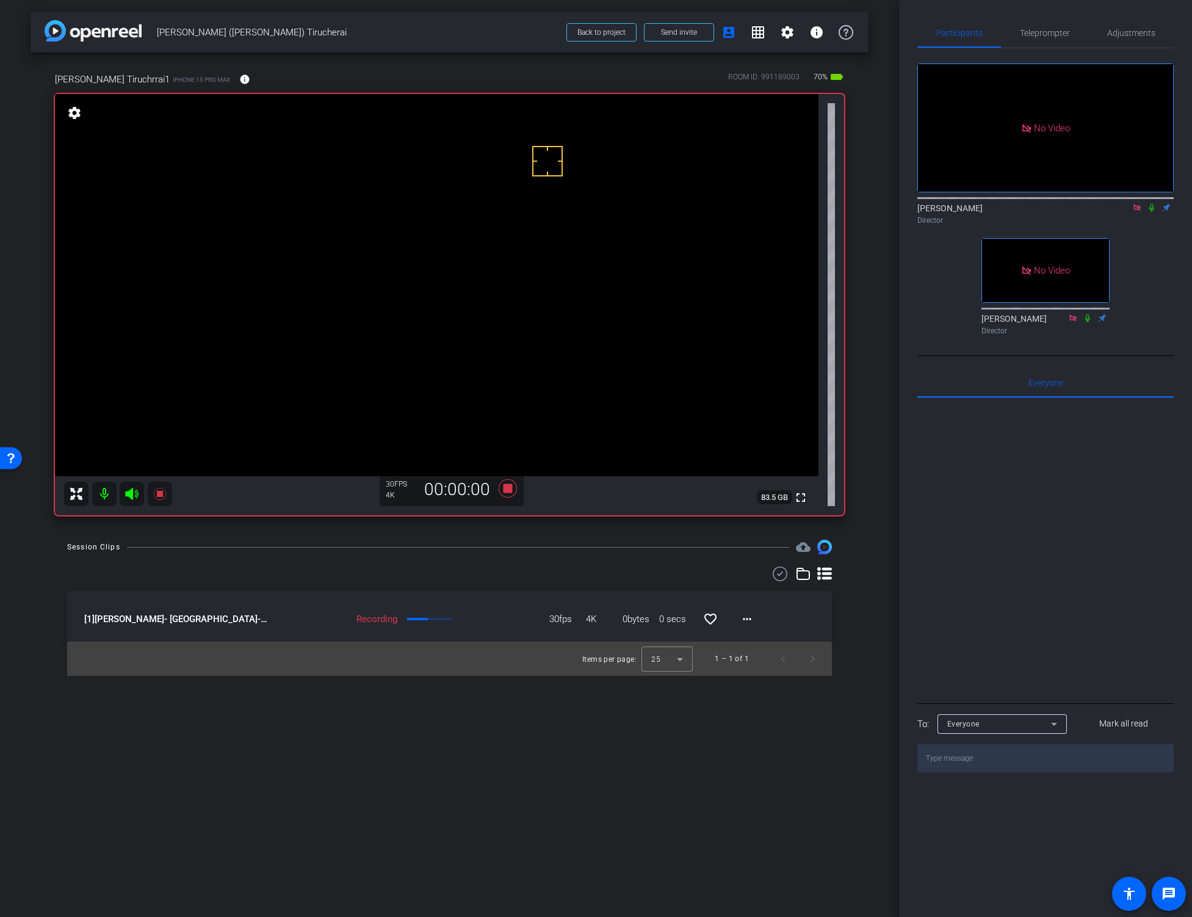
click at [1150, 212] on icon at bounding box center [1151, 208] width 5 height 8
click at [543, 558] on div "Session Clips cloud_upload [1] [PERSON_NAME]- [GEOGRAPHIC_DATA]-Scholar Rock-Or…" at bounding box center [450, 607] width 838 height 136
click at [507, 490] on icon at bounding box center [507, 488] width 18 height 18
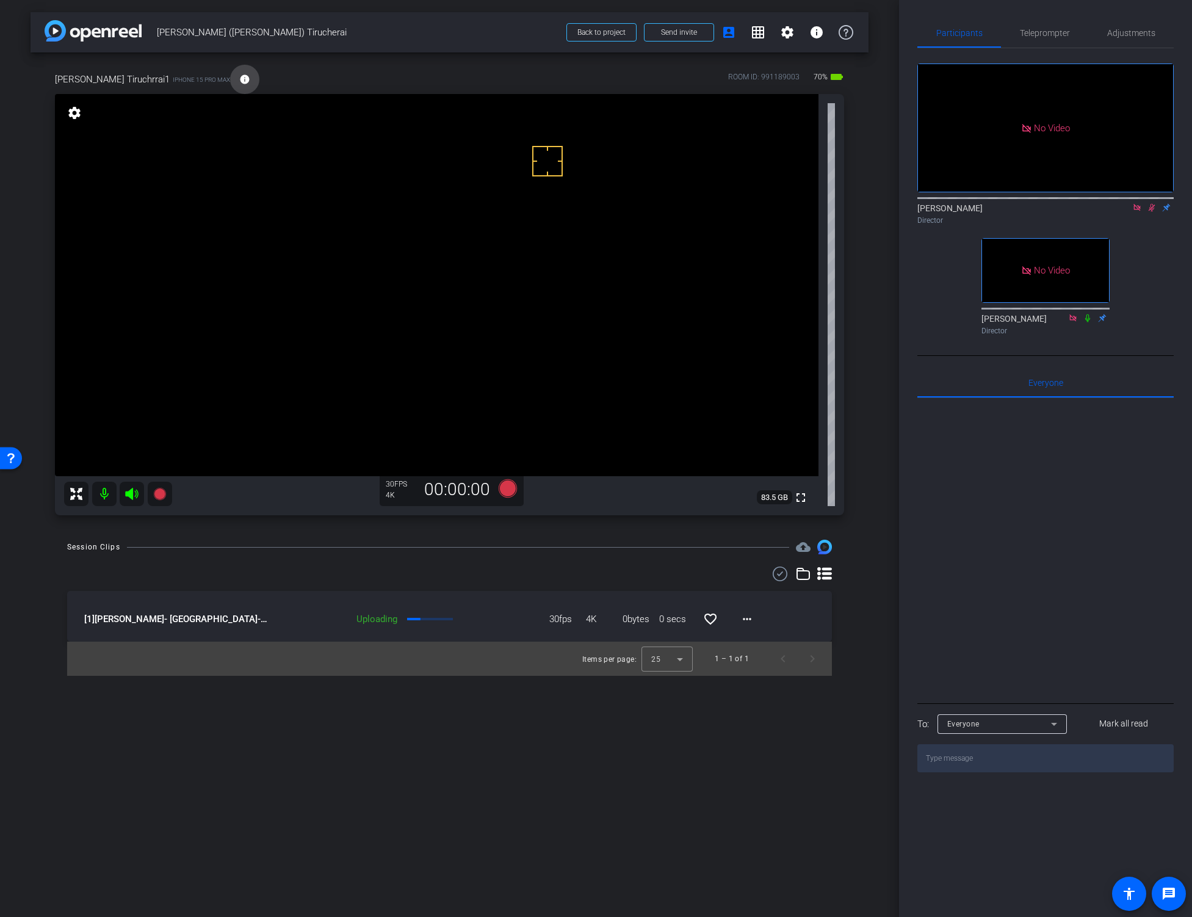
click at [239, 80] on mat-icon "info" at bounding box center [244, 79] width 11 height 11
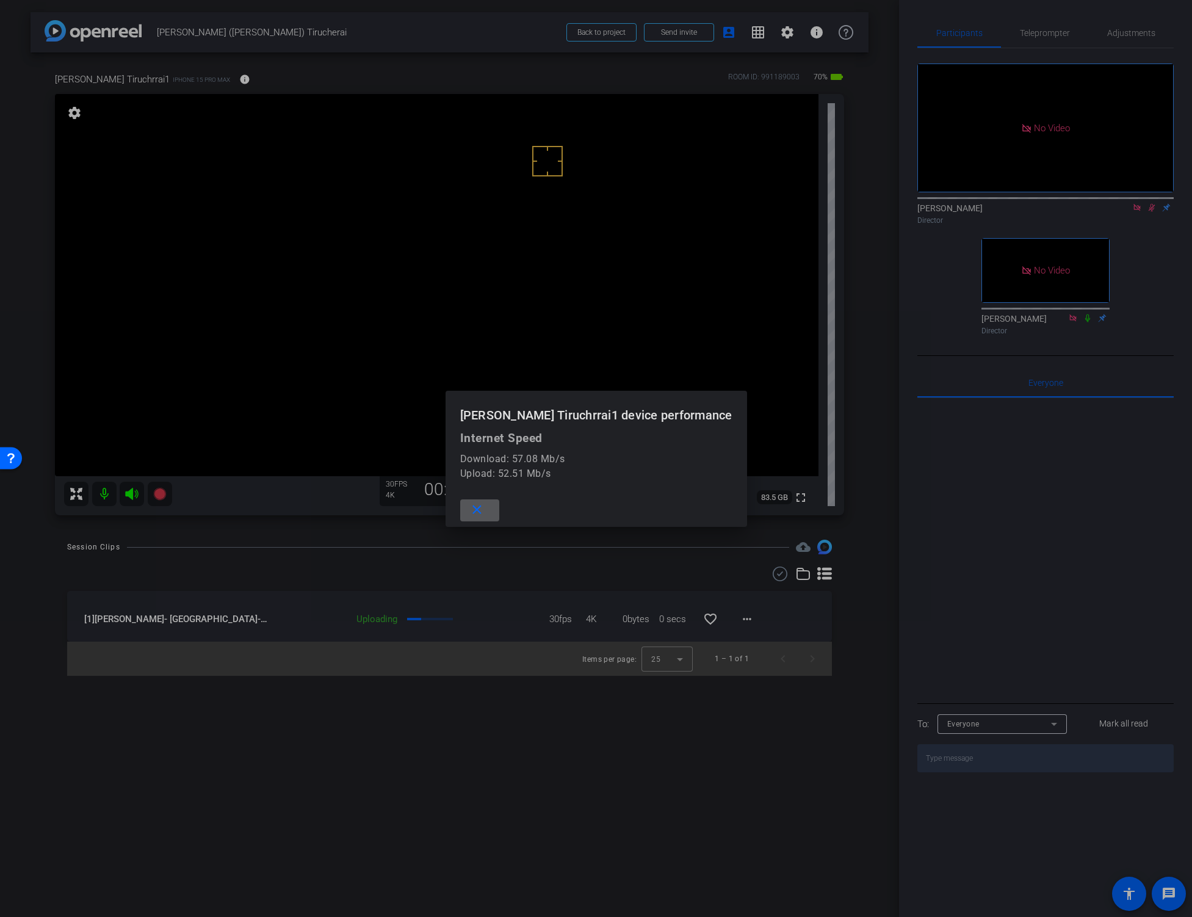
click at [499, 508] on span at bounding box center [479, 510] width 39 height 29
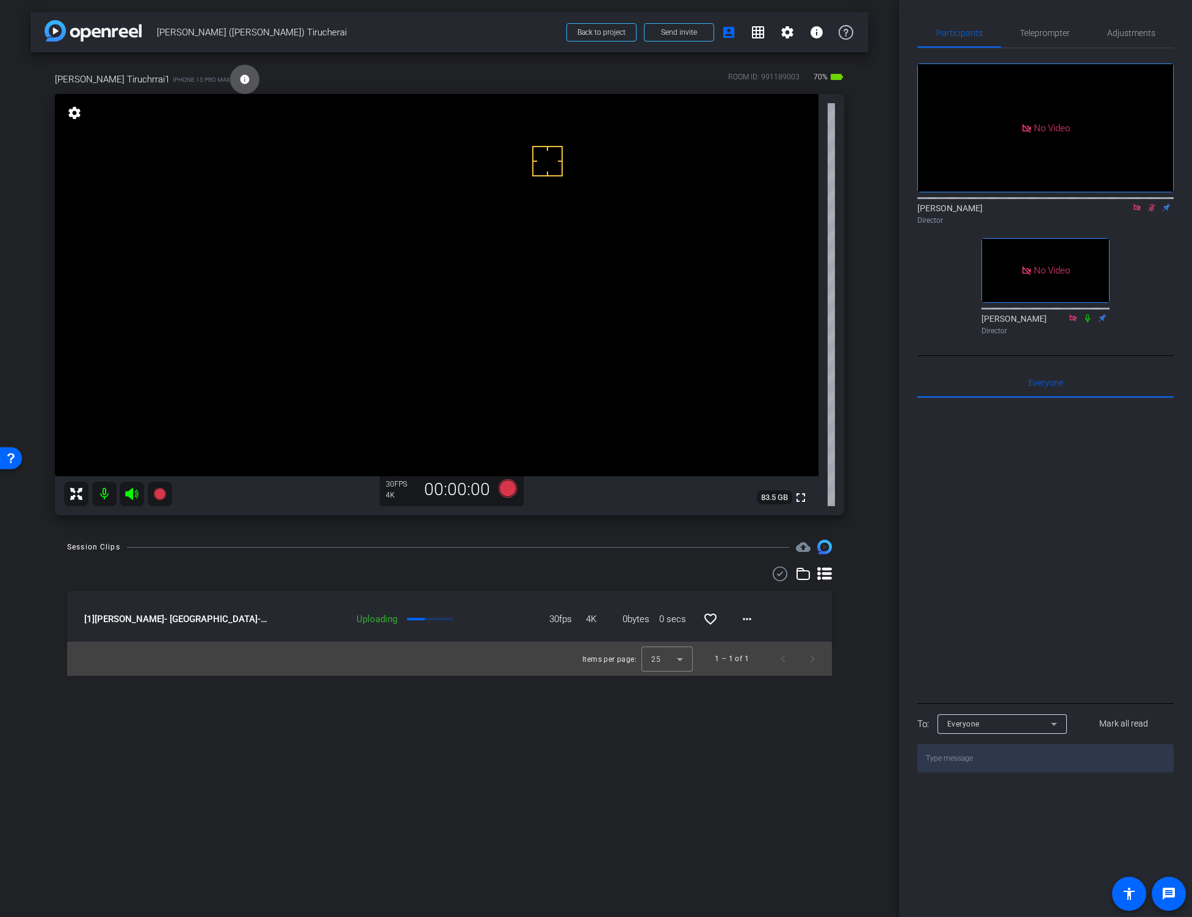
click at [871, 582] on div "arrow_back [PERSON_NAME] ([PERSON_NAME]) Tirucherai Back to project Send invite…" at bounding box center [449, 458] width 899 height 917
click at [1149, 212] on icon at bounding box center [1152, 207] width 10 height 9
drag, startPoint x: 851, startPoint y: 554, endPoint x: 849, endPoint y: 564, distance: 10.1
click at [851, 554] on div "Session Clips cloud_upload [1] [PERSON_NAME]- [GEOGRAPHIC_DATA]-Scholar Rock-Or…" at bounding box center [450, 607] width 838 height 136
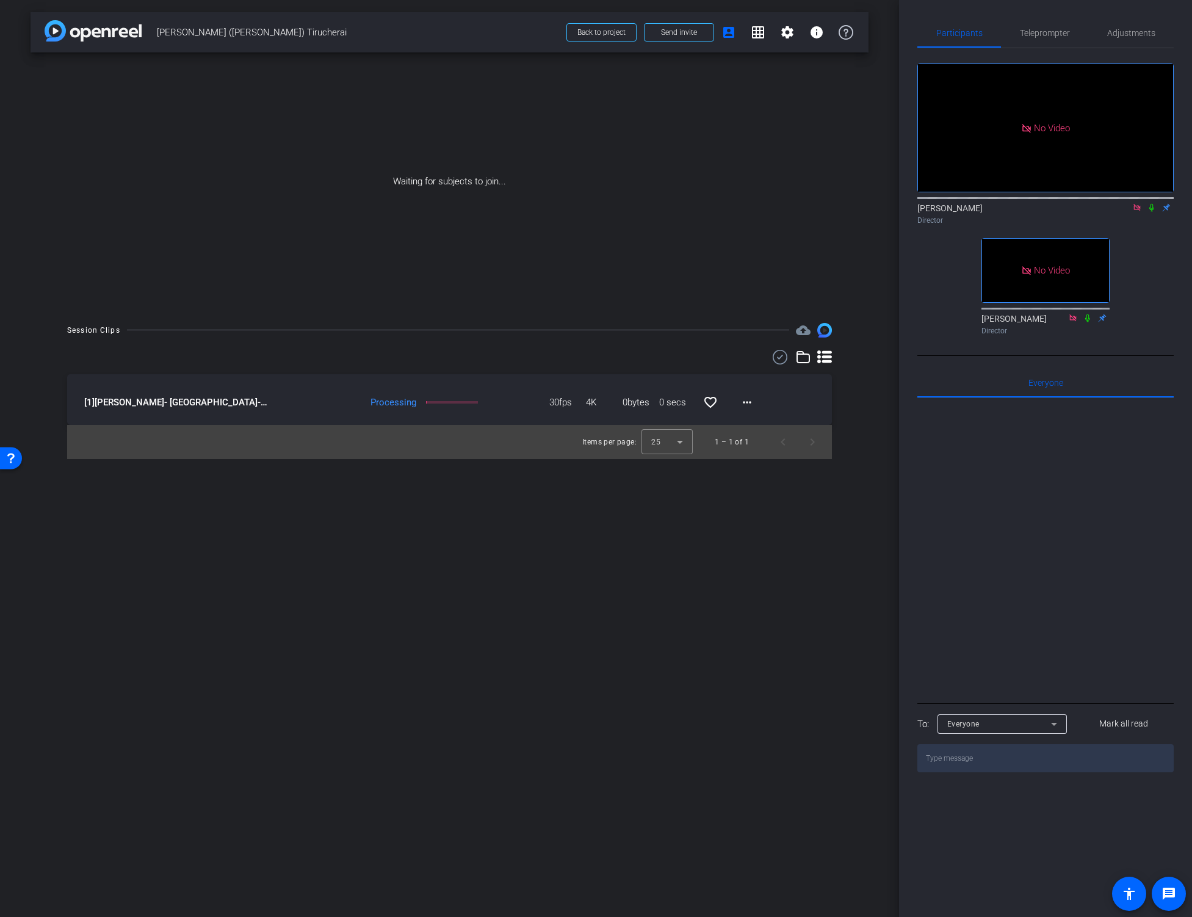
click at [860, 444] on div "Session Clips cloud_upload [1] [PERSON_NAME]- [GEOGRAPHIC_DATA]-Scholar Rock-Or…" at bounding box center [450, 391] width 838 height 136
click at [859, 434] on div "Session Clips cloud_upload [1] [PERSON_NAME]- [GEOGRAPHIC_DATA]-Scholar Rock-Or…" at bounding box center [450, 391] width 838 height 136
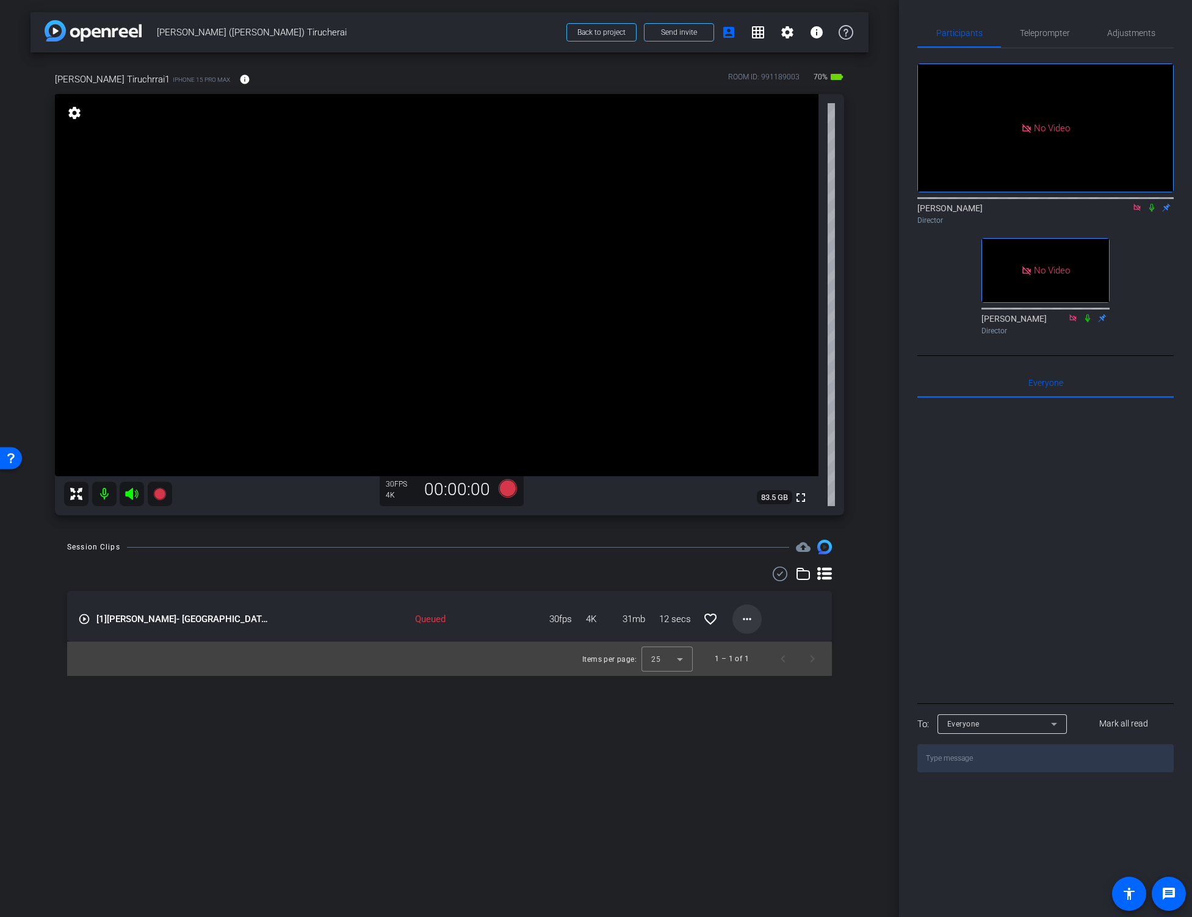
click at [743, 617] on mat-icon "more_horiz" at bounding box center [747, 618] width 15 height 15
click at [782, 645] on span "Download Original" at bounding box center [778, 644] width 73 height 15
click at [429, 345] on video at bounding box center [436, 285] width 763 height 382
click at [503, 547] on div "Session Clips cloud_upload" at bounding box center [449, 546] width 765 height 15
click at [506, 489] on icon at bounding box center [507, 488] width 18 height 18
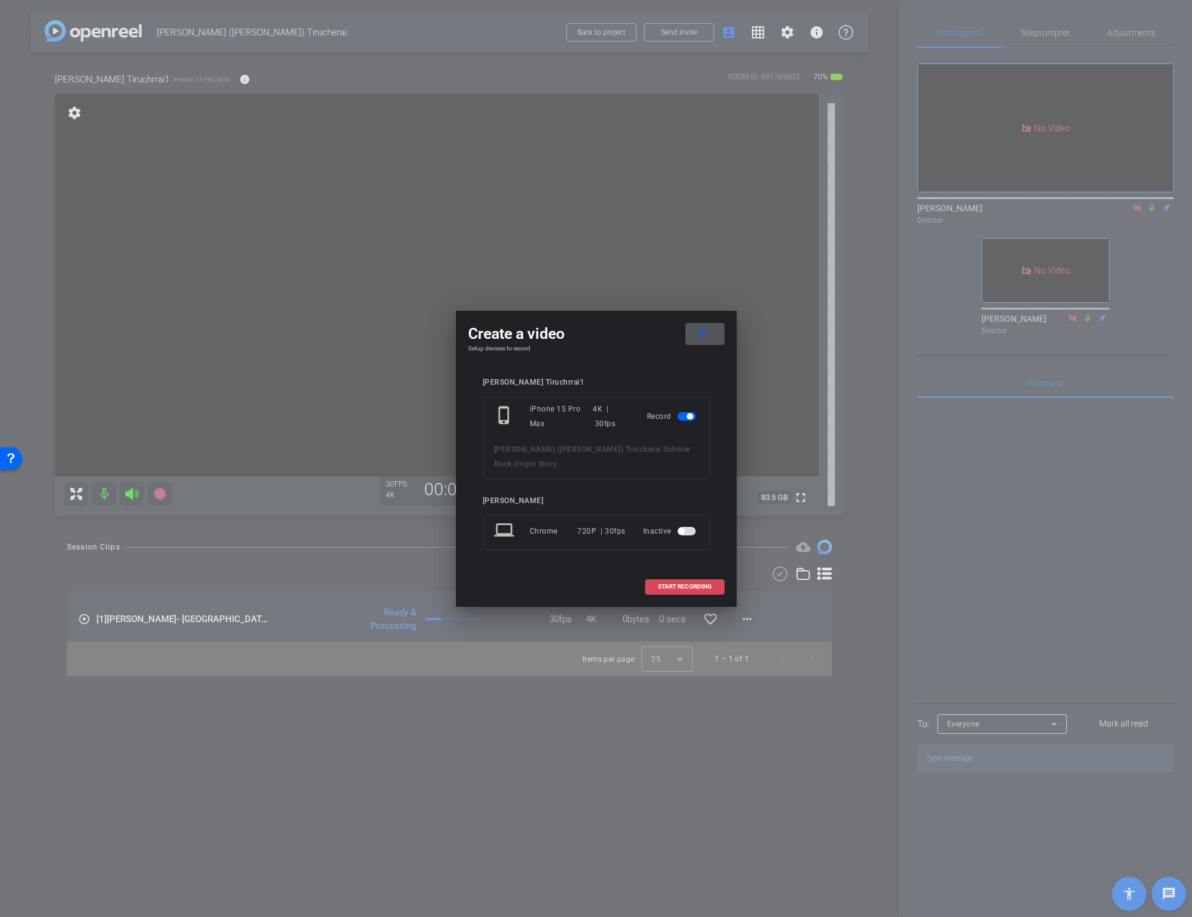
click at [686, 583] on span "START RECORDING" at bounding box center [685, 586] width 54 height 6
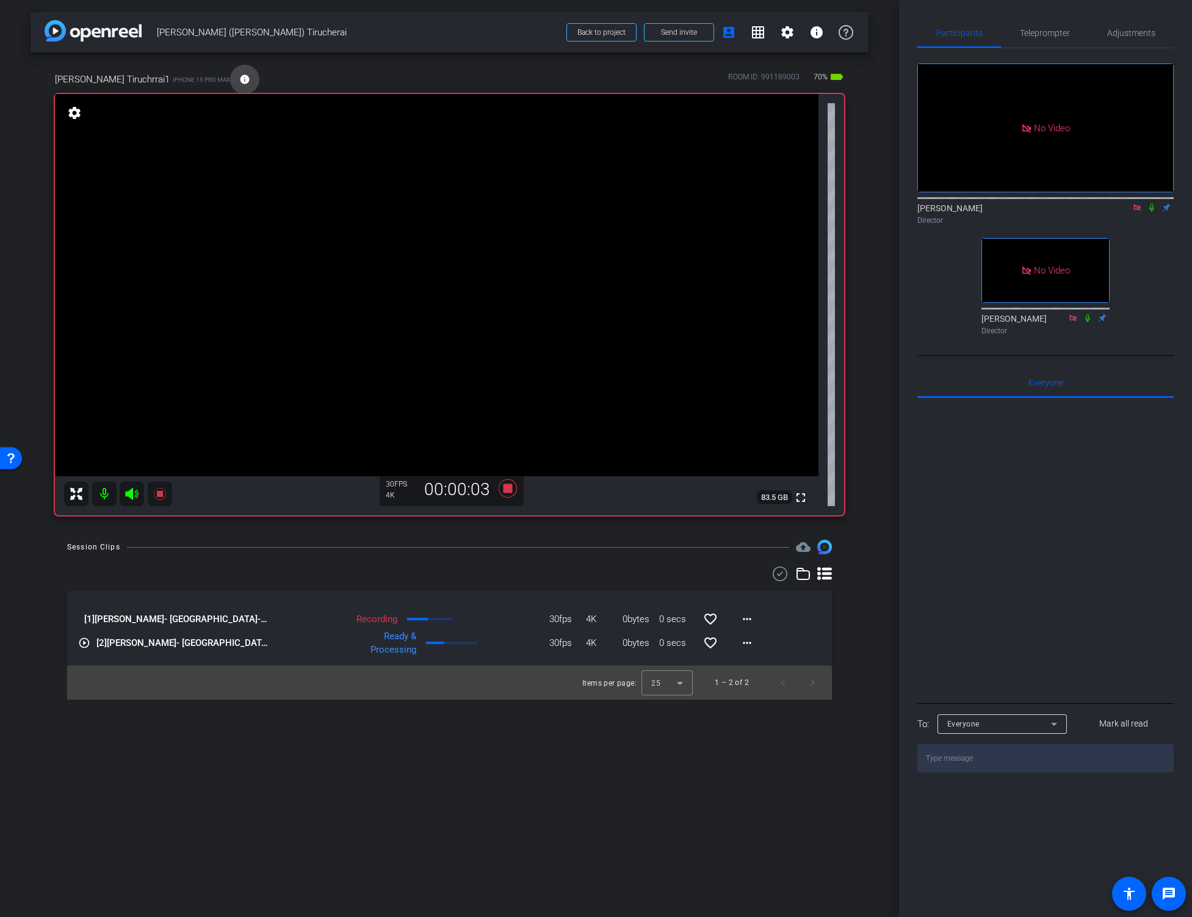
click at [239, 75] on mat-icon "info" at bounding box center [244, 79] width 11 height 11
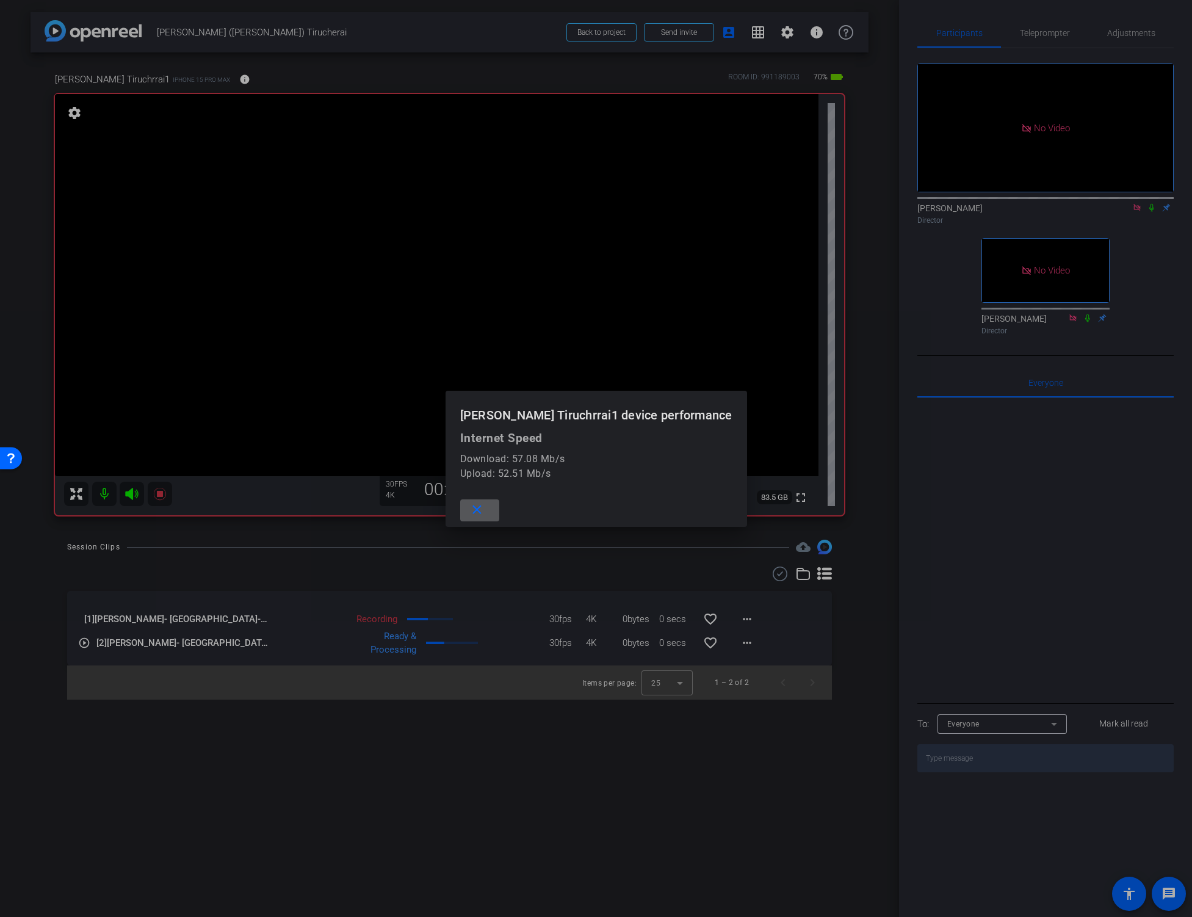
click at [485, 511] on mat-icon "close" at bounding box center [476, 509] width 15 height 15
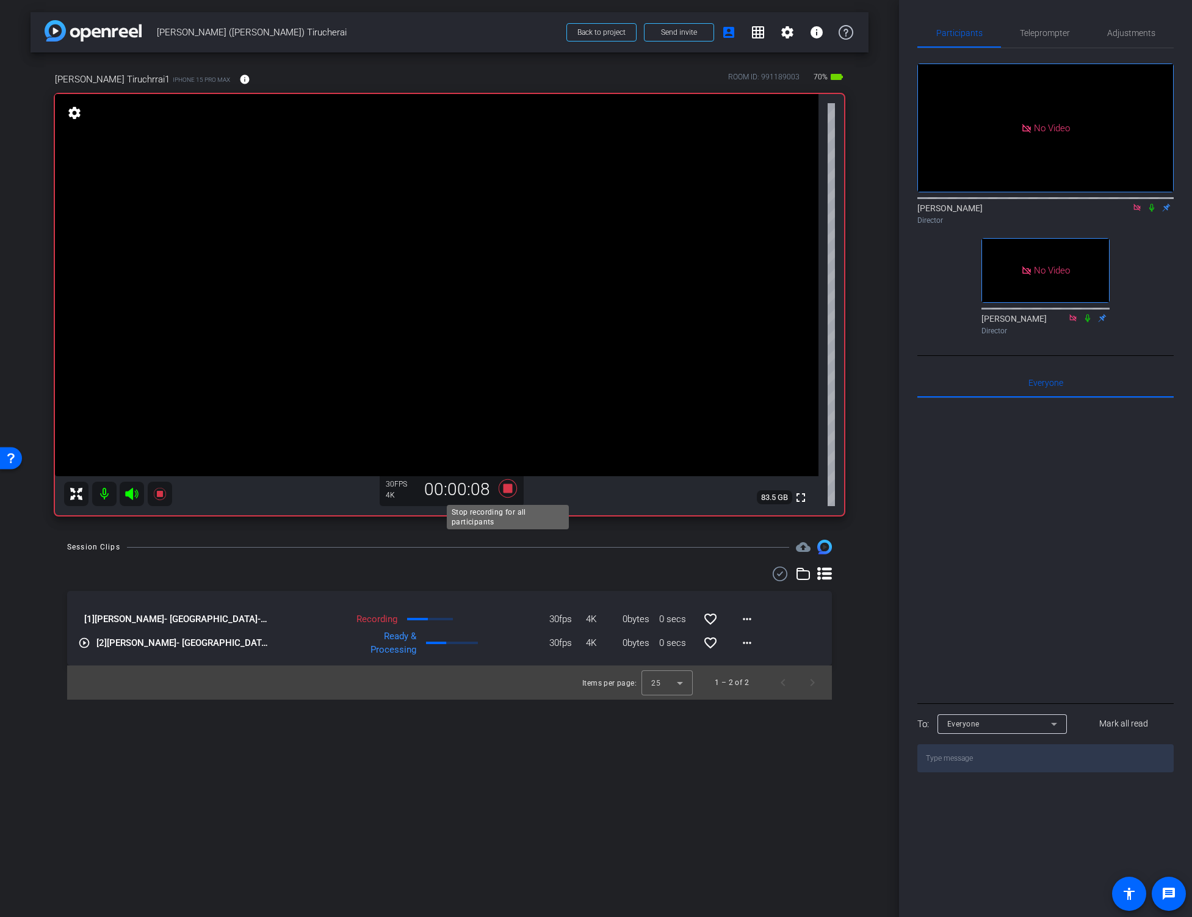
click at [506, 489] on icon at bounding box center [507, 488] width 18 height 18
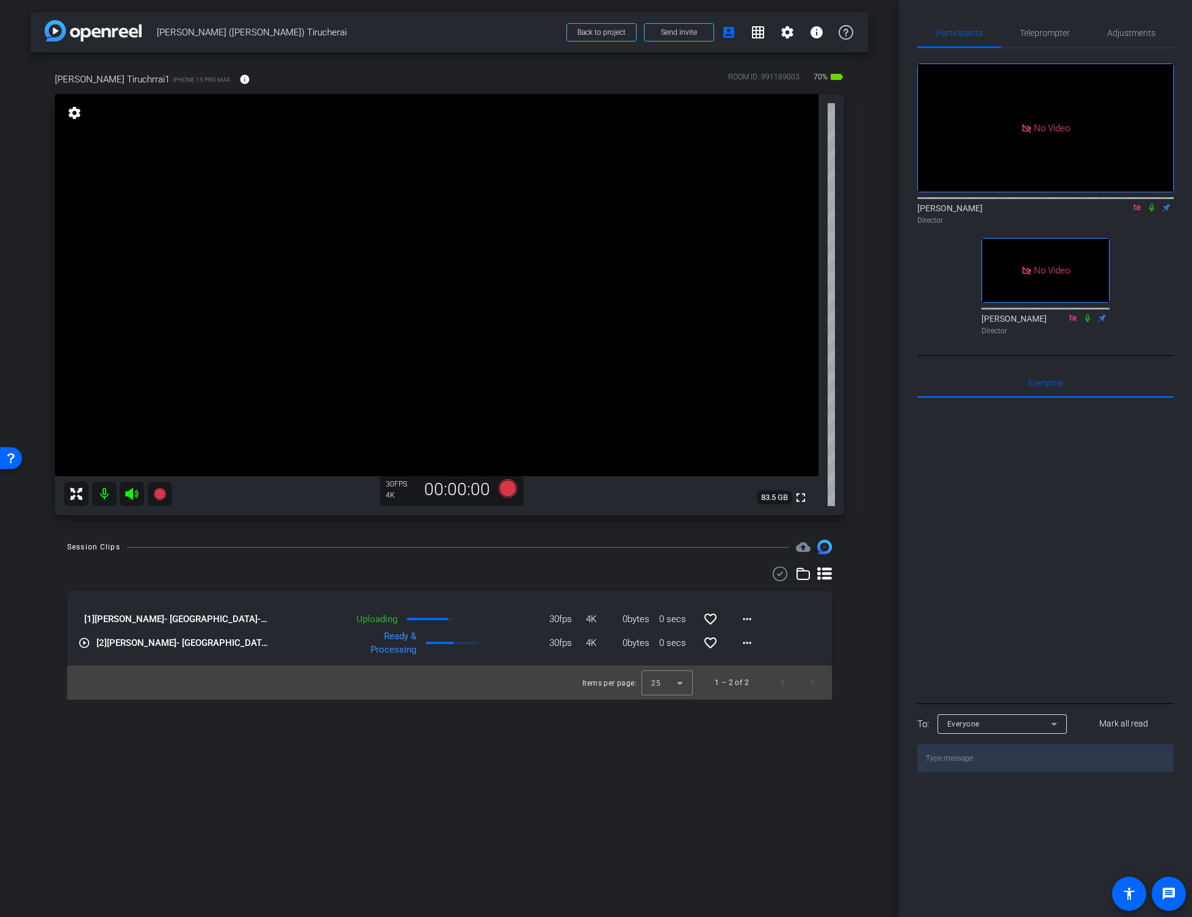
click at [873, 574] on div "arrow_back [PERSON_NAME] ([PERSON_NAME]) Tirucherai Back to project Send invite…" at bounding box center [449, 458] width 899 height 917
click at [1124, 29] on span "Adjustments" at bounding box center [1131, 33] width 48 height 9
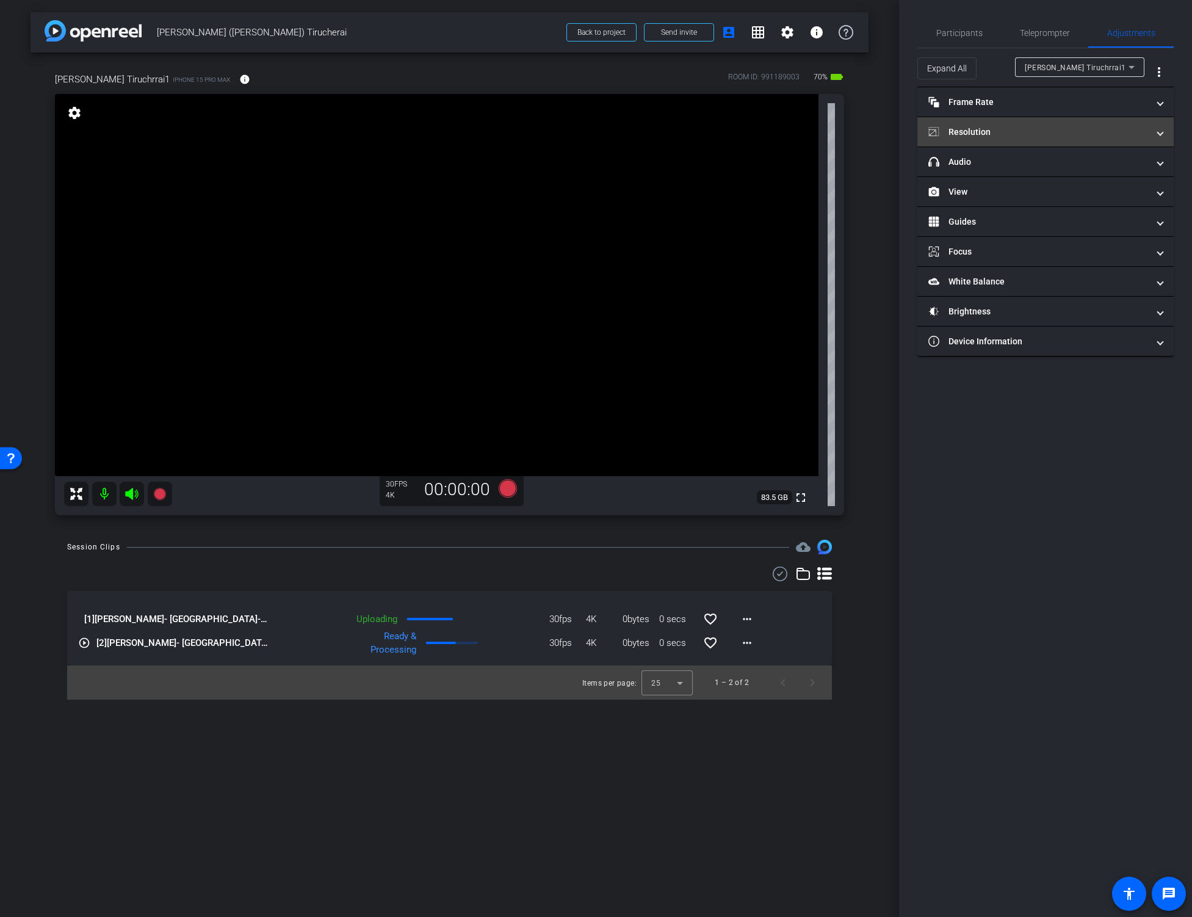
click at [1023, 124] on mat-expansion-panel-header "Resolution" at bounding box center [1045, 131] width 256 height 29
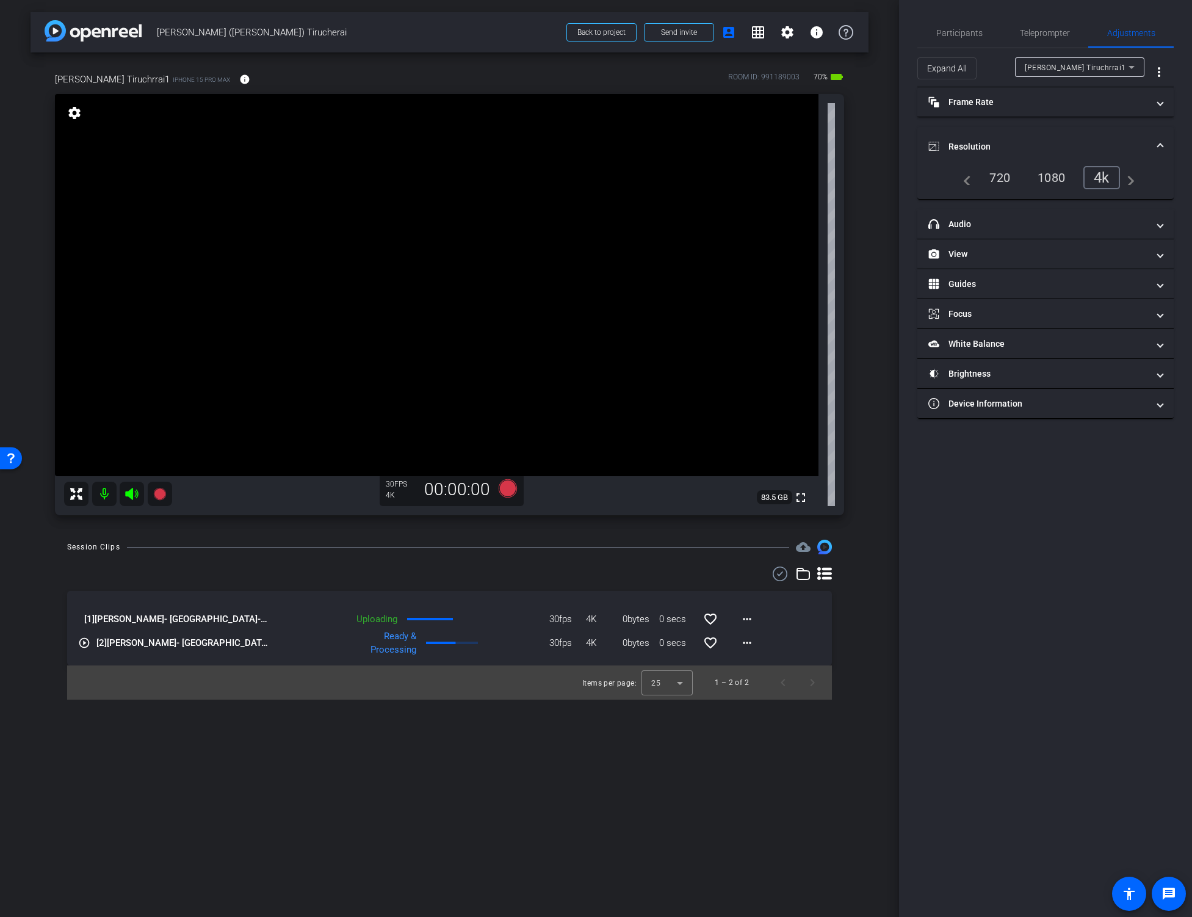
click at [1056, 175] on div "1080" at bounding box center [1051, 177] width 46 height 21
click at [956, 32] on span "Participants" at bounding box center [959, 33] width 46 height 9
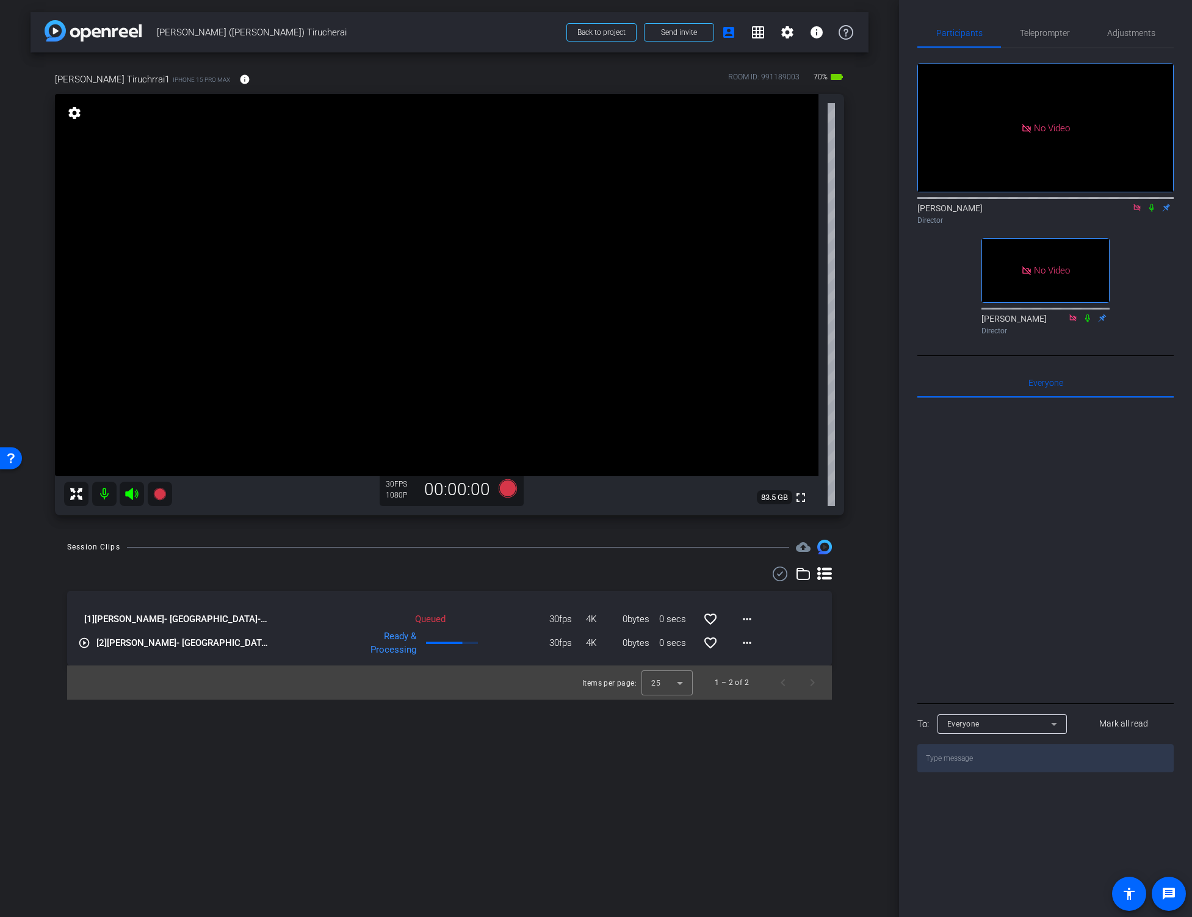
click at [505, 547] on div at bounding box center [458, 547] width 662 height 1
click at [394, 284] on video at bounding box center [436, 285] width 763 height 382
click at [408, 284] on div at bounding box center [393, 284] width 31 height 31
click at [391, 314] on video at bounding box center [436, 285] width 763 height 382
click at [1150, 204] on icon at bounding box center [1151, 208] width 5 height 8
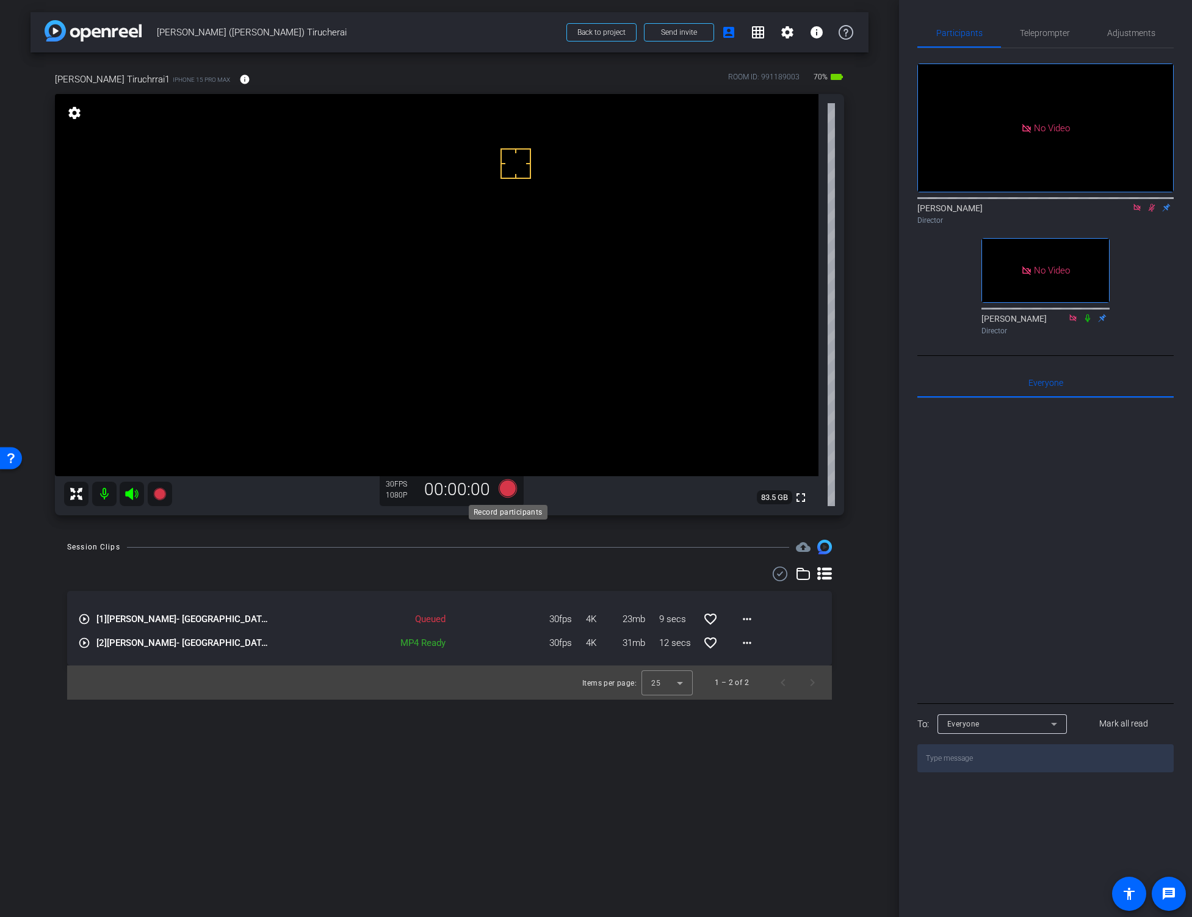
click at [505, 489] on icon at bounding box center [507, 488] width 18 height 18
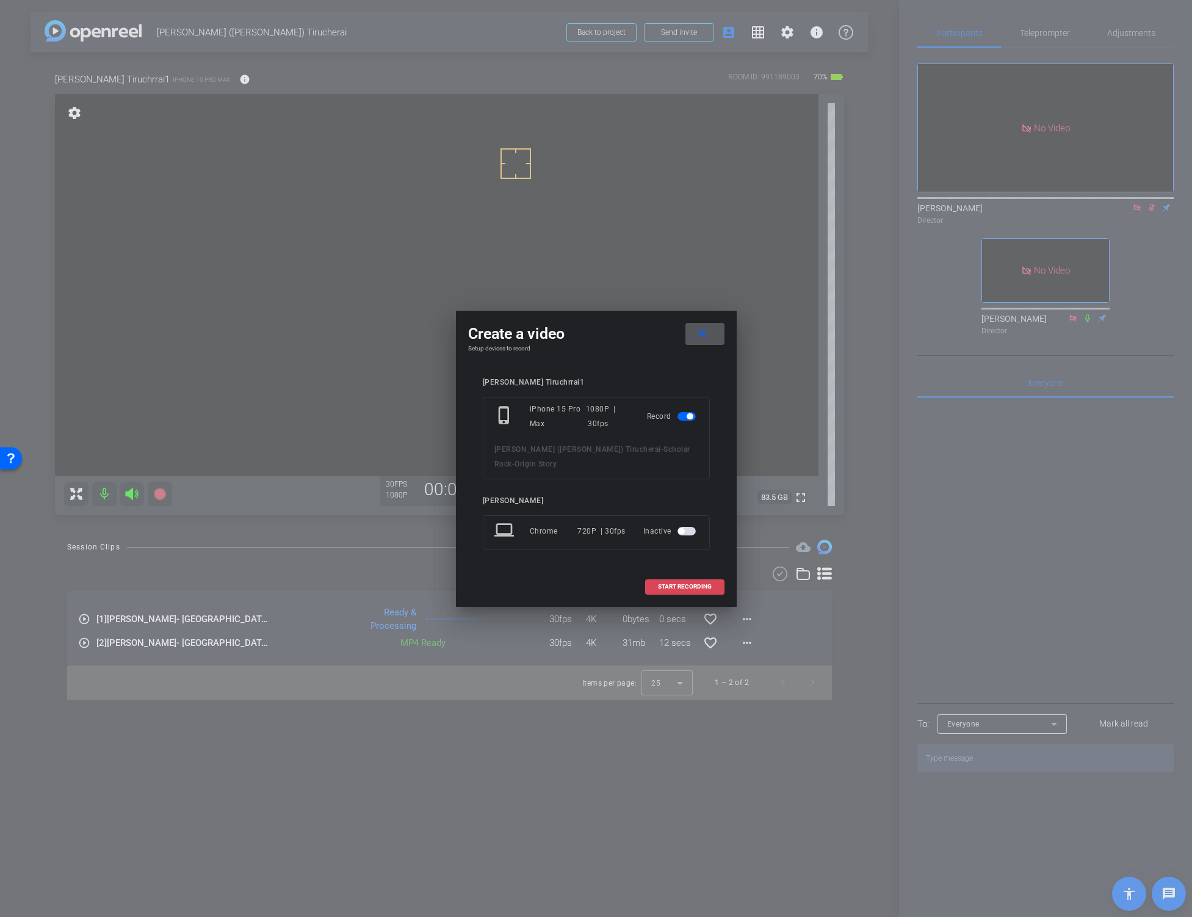
click at [690, 583] on span "START RECORDING" at bounding box center [685, 586] width 54 height 6
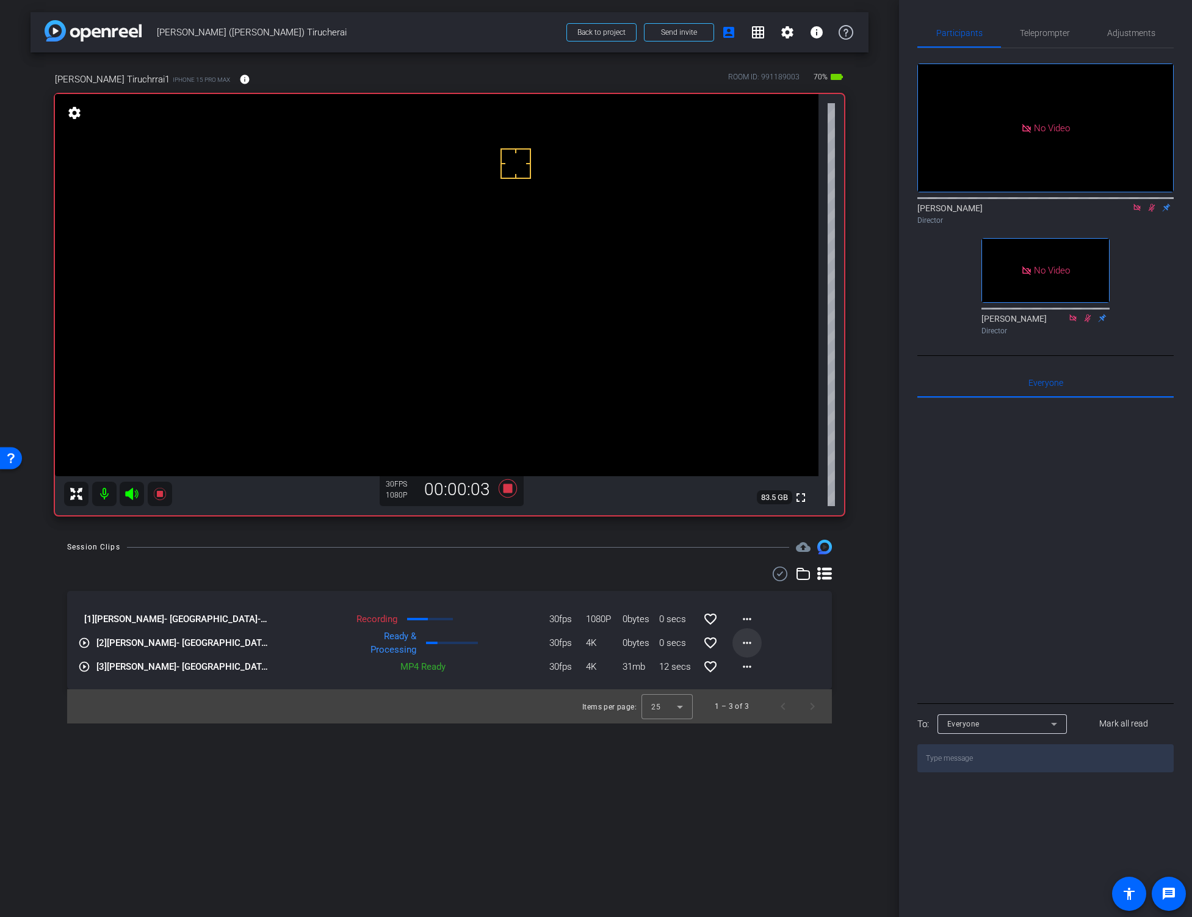
click at [745, 643] on mat-icon "more_horiz" at bounding box center [747, 642] width 15 height 15
click at [756, 670] on span "Download Original" at bounding box center [778, 668] width 73 height 15
click at [507, 489] on icon at bounding box center [507, 488] width 18 height 18
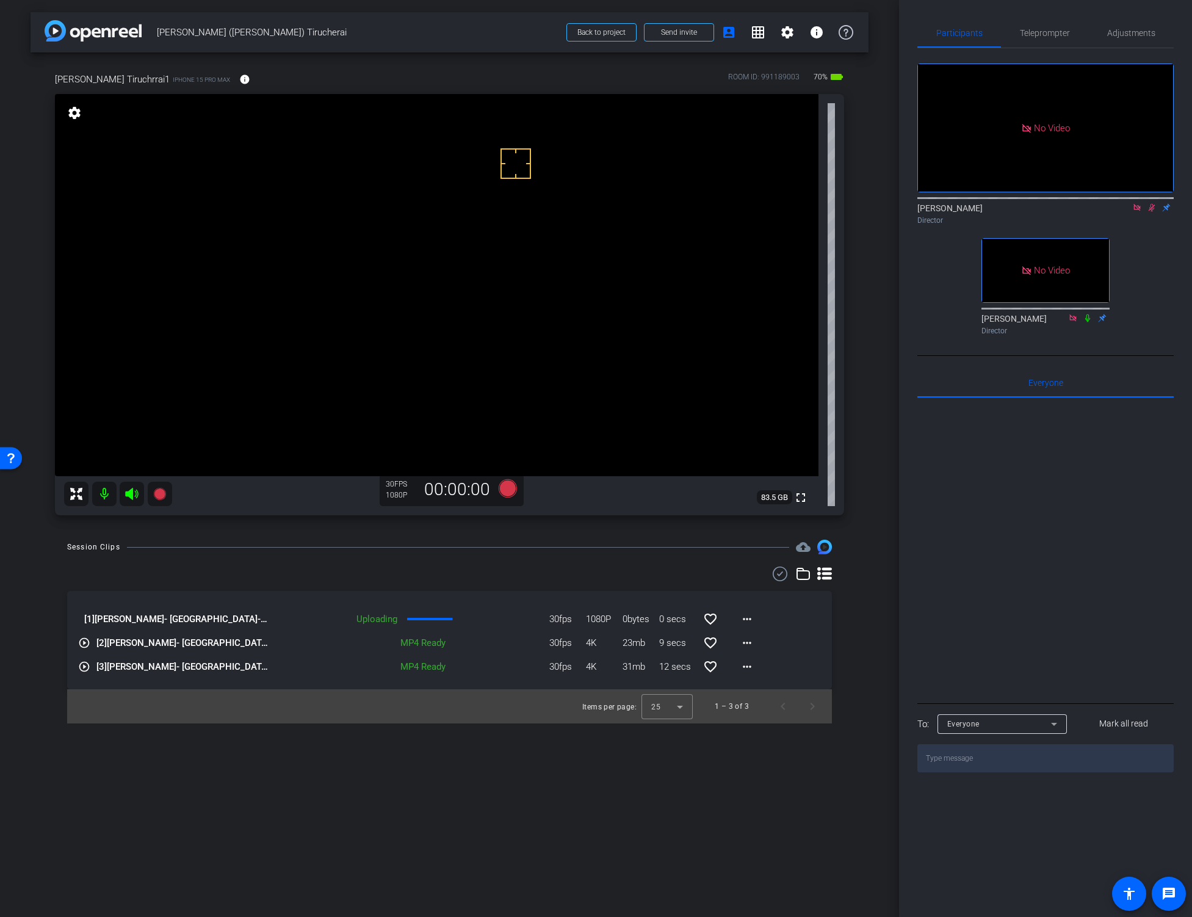
click at [1149, 203] on icon at bounding box center [1152, 207] width 10 height 9
click at [856, 493] on div "[PERSON_NAME] Tiruchrrai1 iPhone 15 Pro Max info ROOM ID: 991189003 70% battery…" at bounding box center [450, 289] width 838 height 475
click at [1150, 204] on icon at bounding box center [1151, 208] width 5 height 8
click at [469, 536] on div "arrow_back [PERSON_NAME] ([PERSON_NAME]) Tirucherai Back to project Send invite…" at bounding box center [449, 458] width 899 height 917
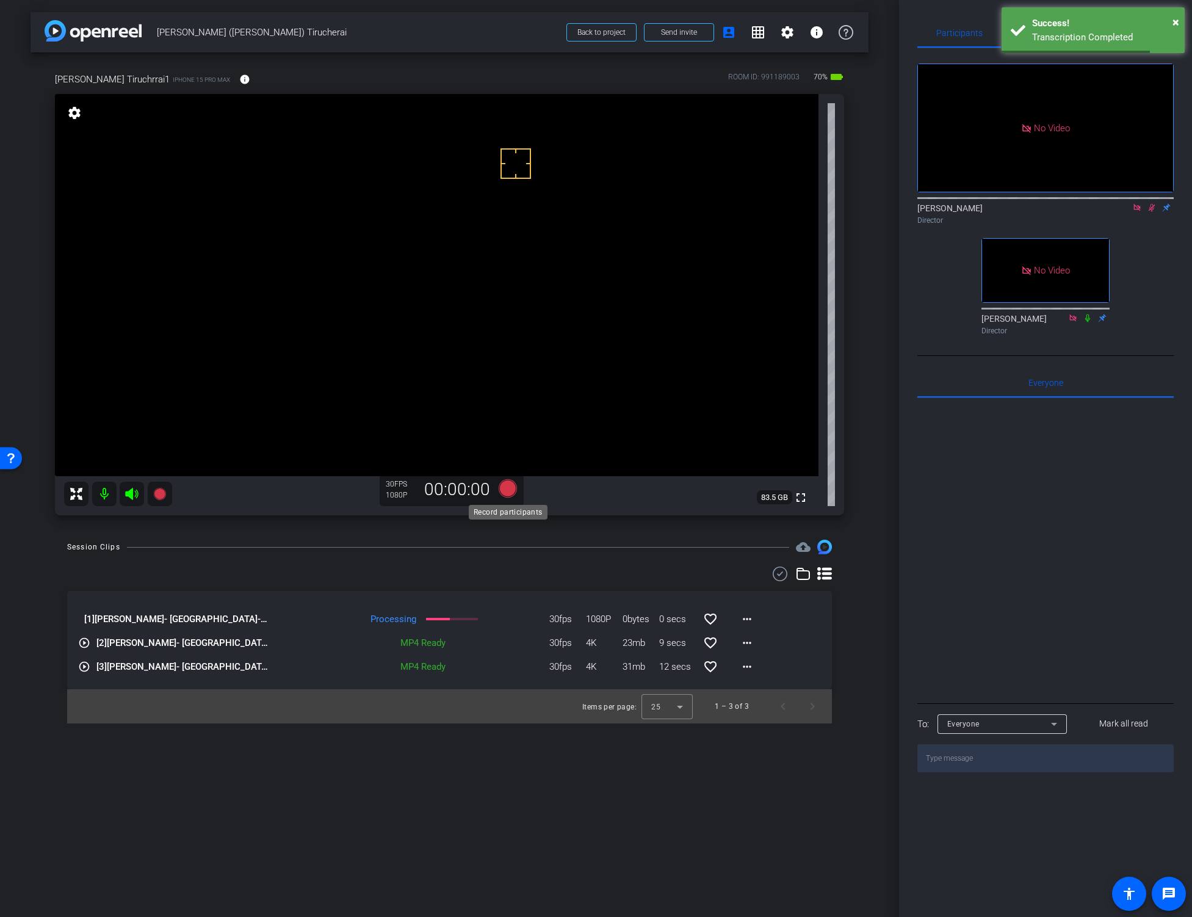
click at [502, 486] on icon at bounding box center [507, 488] width 18 height 18
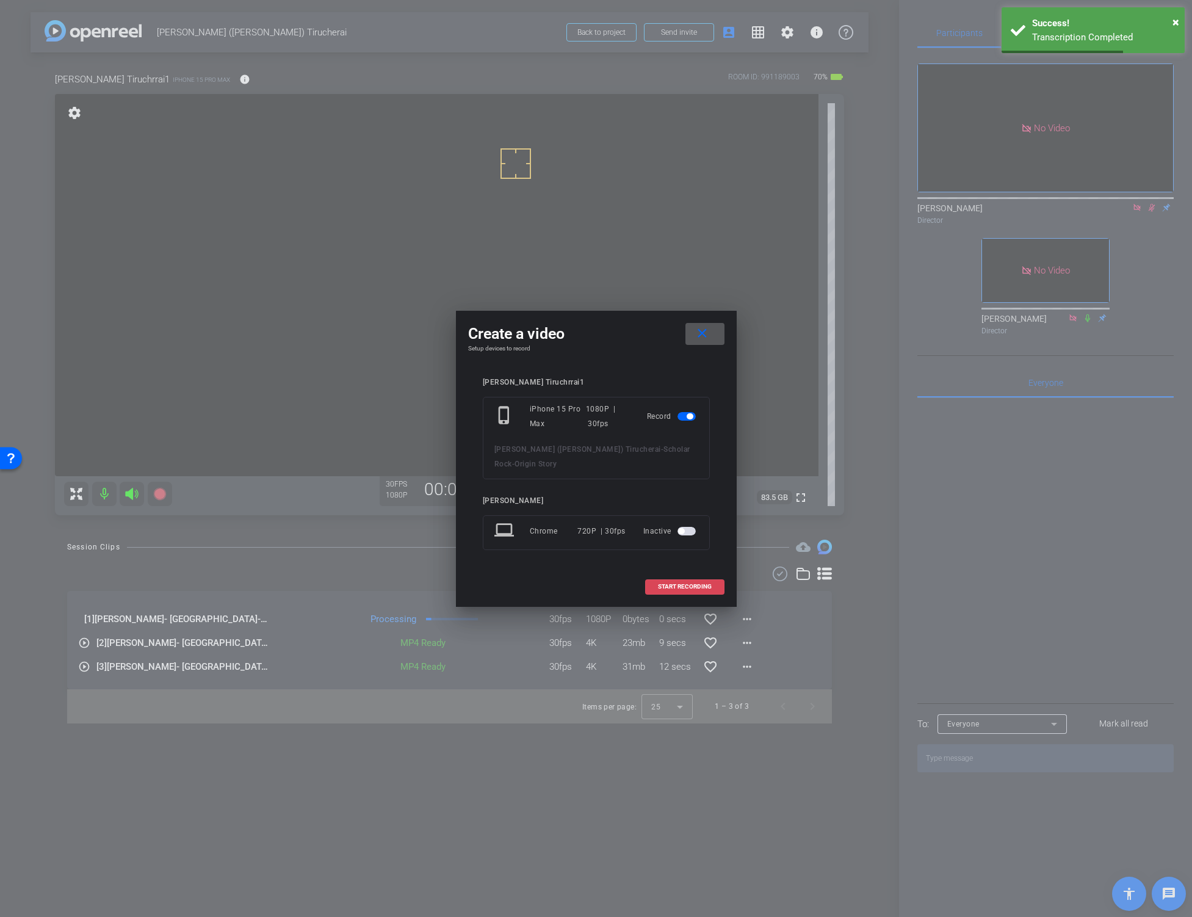
click at [660, 573] on span at bounding box center [685, 586] width 78 height 29
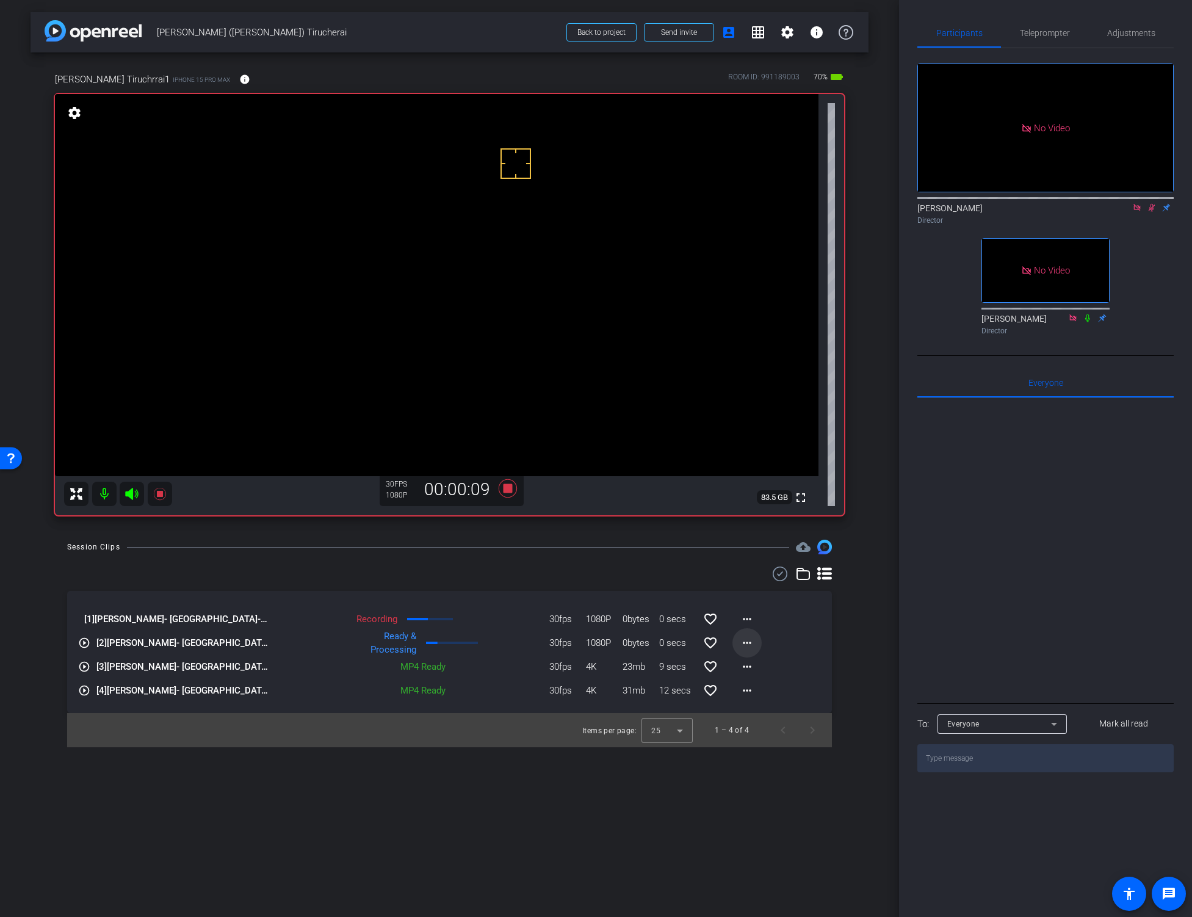
click at [748, 647] on mat-icon "more_horiz" at bounding box center [747, 642] width 15 height 15
click at [760, 664] on span "Download Original" at bounding box center [778, 668] width 73 height 15
click at [387, 320] on video at bounding box center [436, 285] width 763 height 382
click at [505, 544] on div "Session Clips cloud_upload" at bounding box center [449, 546] width 765 height 15
click at [860, 662] on div "Session Clips cloud_upload [1] [PERSON_NAME]- [GEOGRAPHIC_DATA]-Scholar Rock-Or…" at bounding box center [450, 642] width 838 height 207
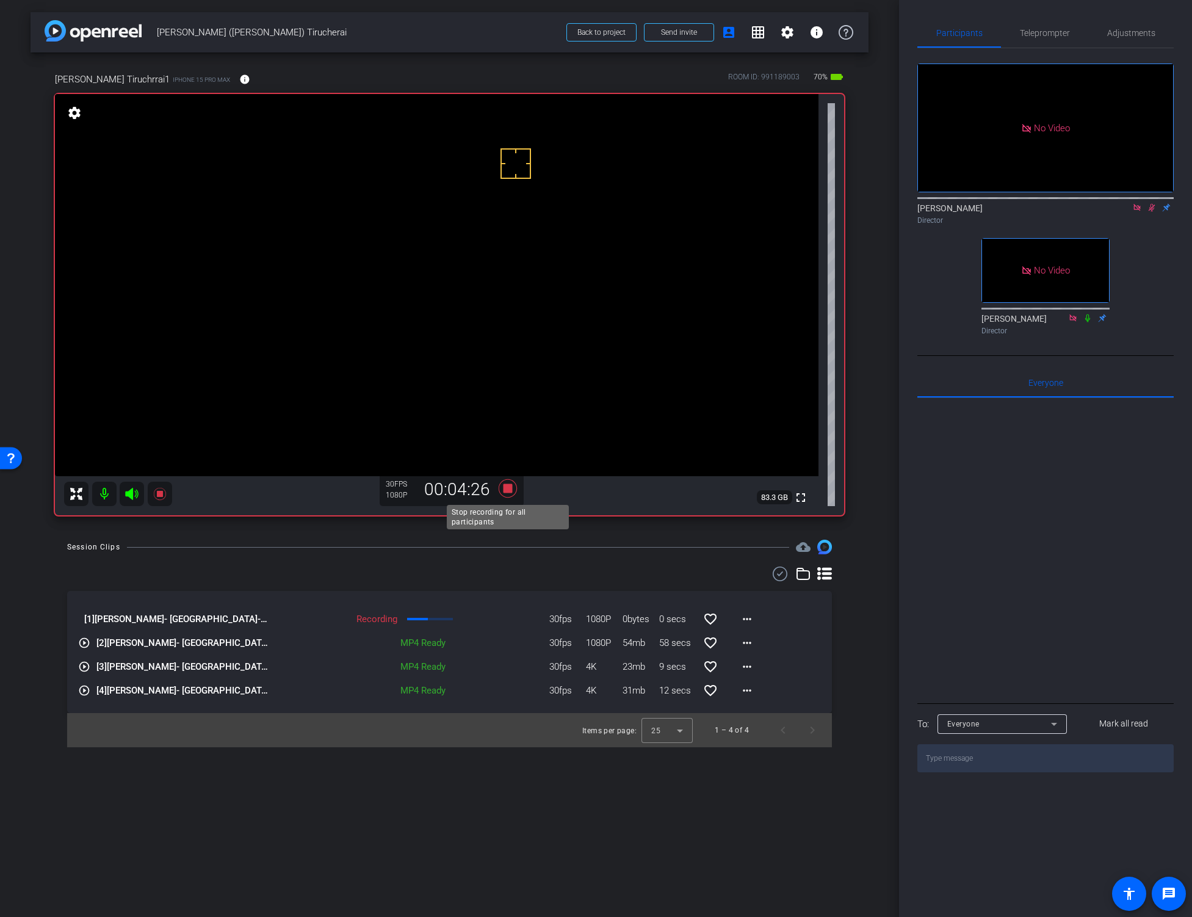
click at [505, 488] on icon at bounding box center [507, 488] width 18 height 18
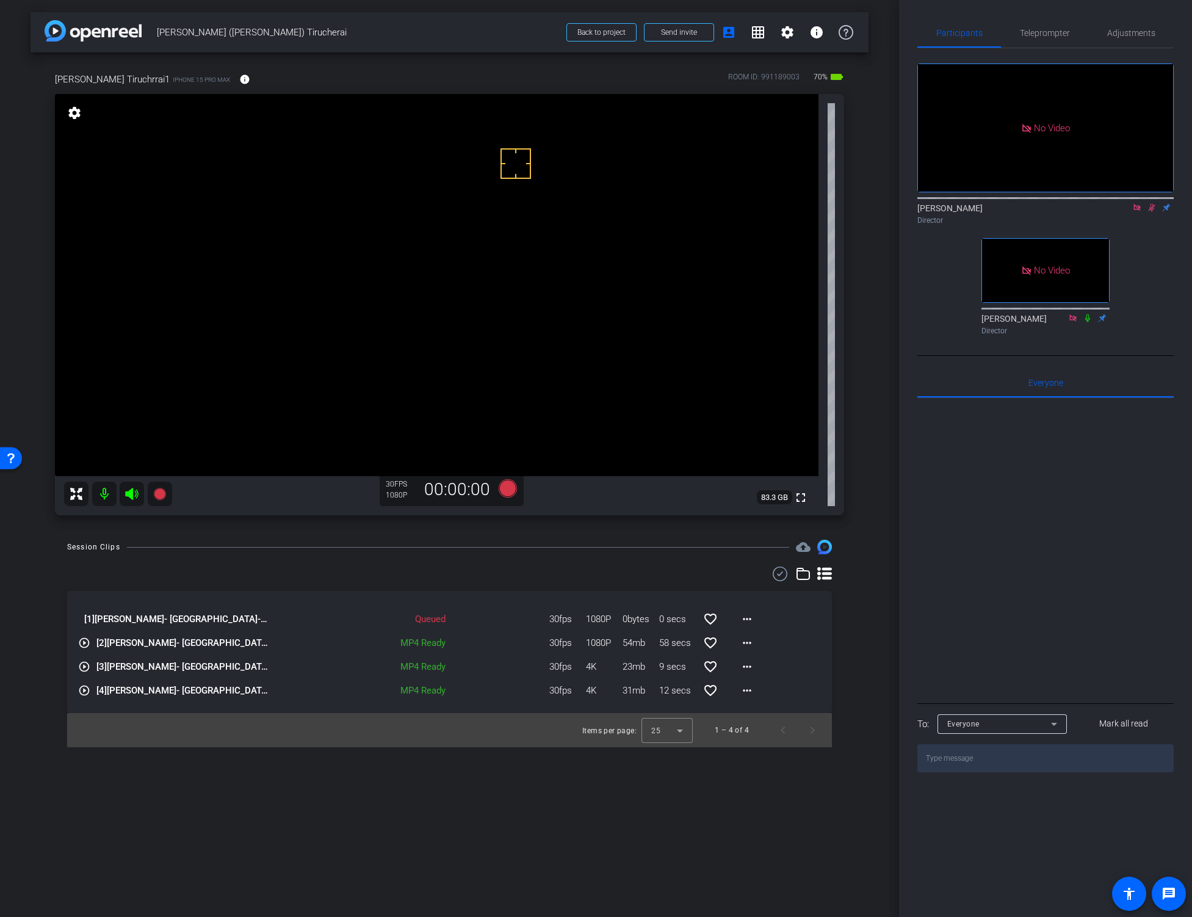
click at [1151, 203] on icon at bounding box center [1152, 207] width 10 height 9
click at [505, 488] on icon at bounding box center [507, 488] width 18 height 18
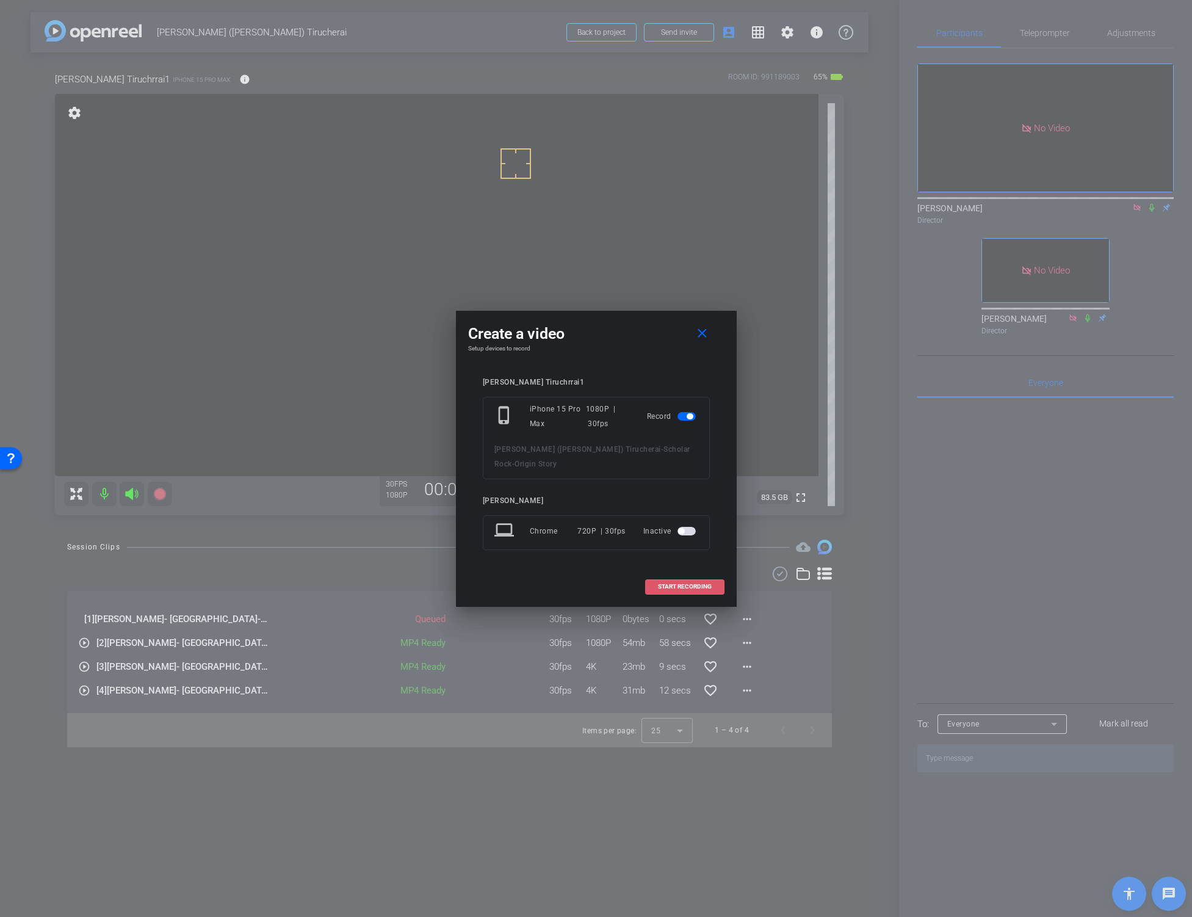
click at [662, 575] on span at bounding box center [685, 586] width 78 height 29
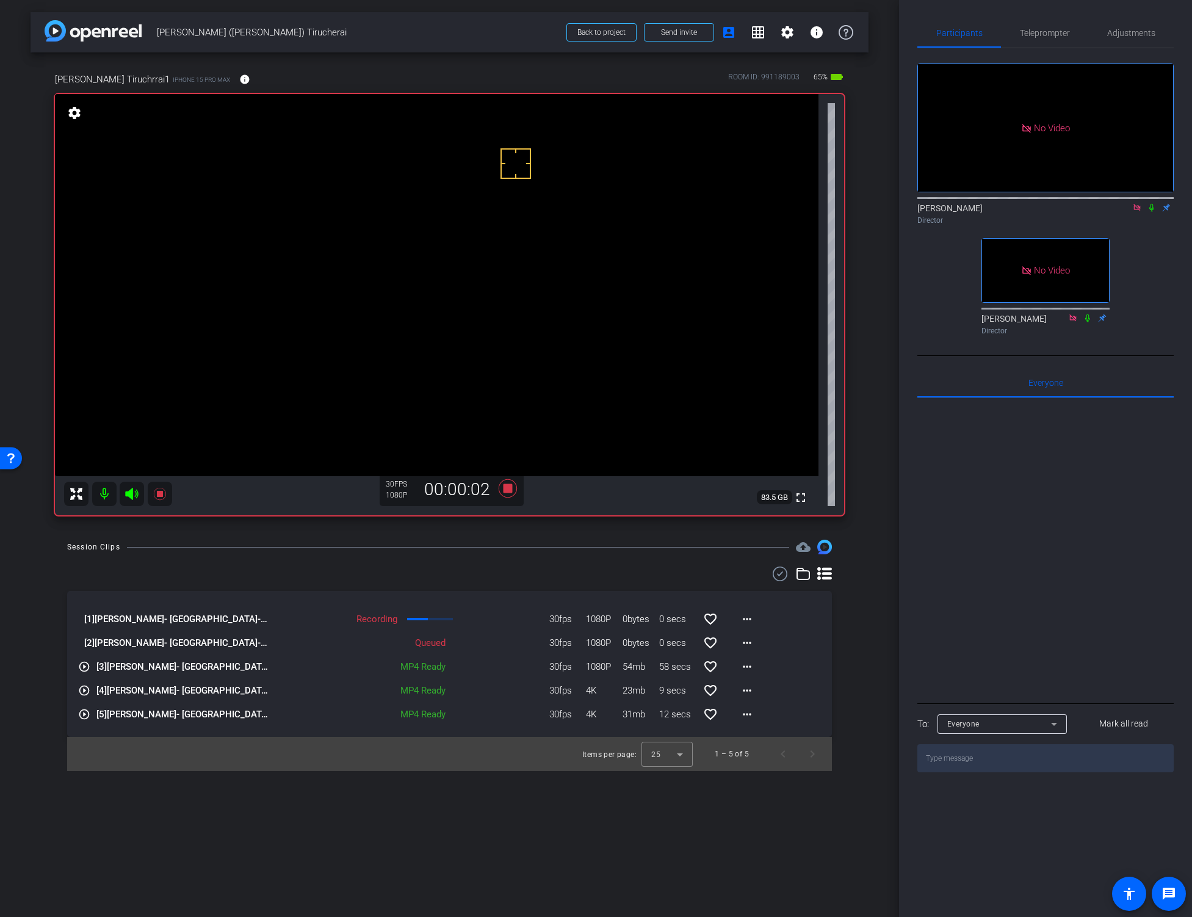
click at [1149, 203] on icon at bounding box center [1152, 207] width 10 height 9
click at [550, 558] on div "Session Clips cloud_upload [1] [PERSON_NAME]- [GEOGRAPHIC_DATA]-Scholar Rock-Or…" at bounding box center [450, 654] width 838 height 231
click at [743, 643] on mat-icon "more_horiz" at bounding box center [747, 642] width 15 height 15
click at [764, 664] on span "Download Original" at bounding box center [778, 668] width 73 height 15
click at [509, 812] on div "arrow_back [PERSON_NAME] ([PERSON_NAME]) Tirucherai Back to project Send invite…" at bounding box center [449, 458] width 899 height 917
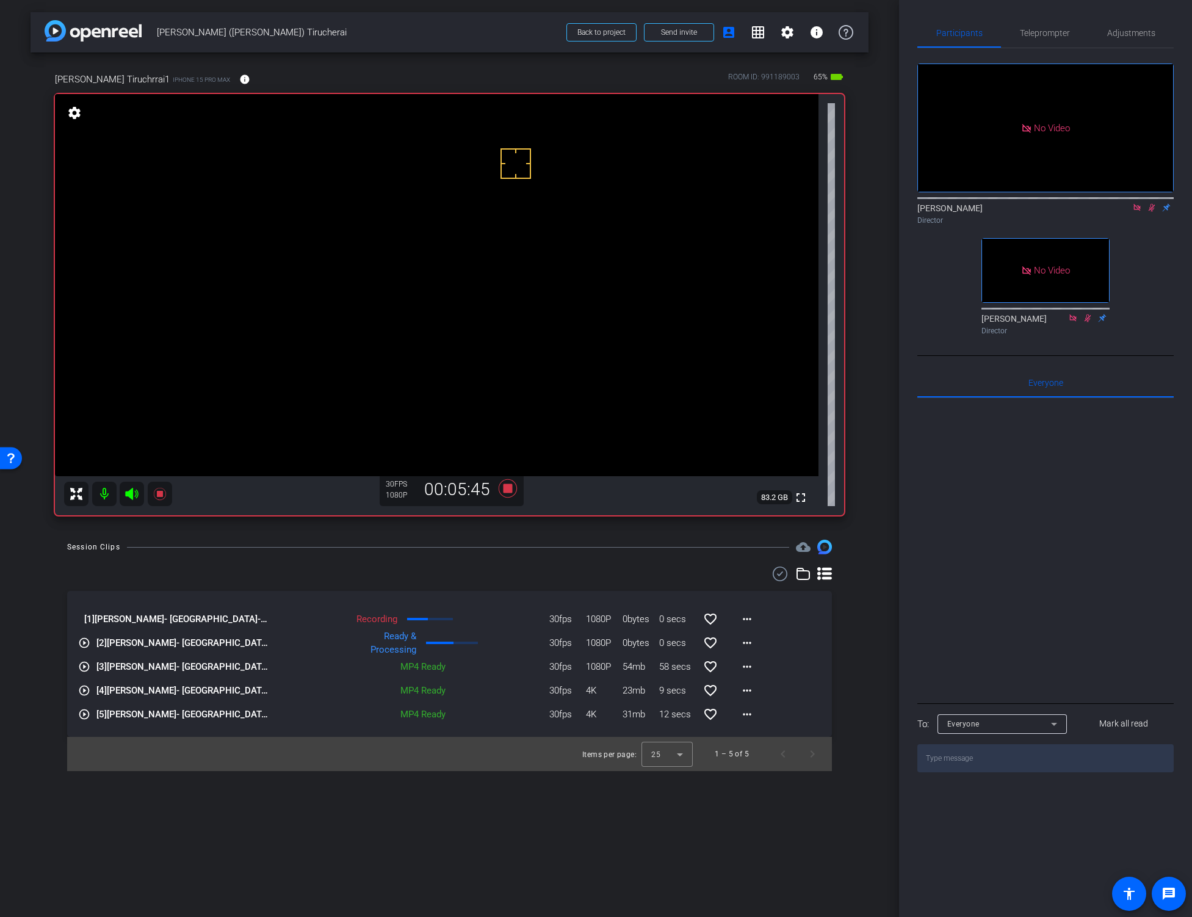
click at [861, 654] on div "Session Clips cloud_upload [1] [PERSON_NAME]- [GEOGRAPHIC_DATA]-Scholar Rock-Or…" at bounding box center [450, 654] width 838 height 231
click at [851, 663] on div "Session Clips cloud_upload [1] [PERSON_NAME]- [GEOGRAPHIC_DATA]-Scholar Rock-Or…" at bounding box center [450, 654] width 838 height 231
click at [507, 487] on icon at bounding box center [507, 488] width 18 height 18
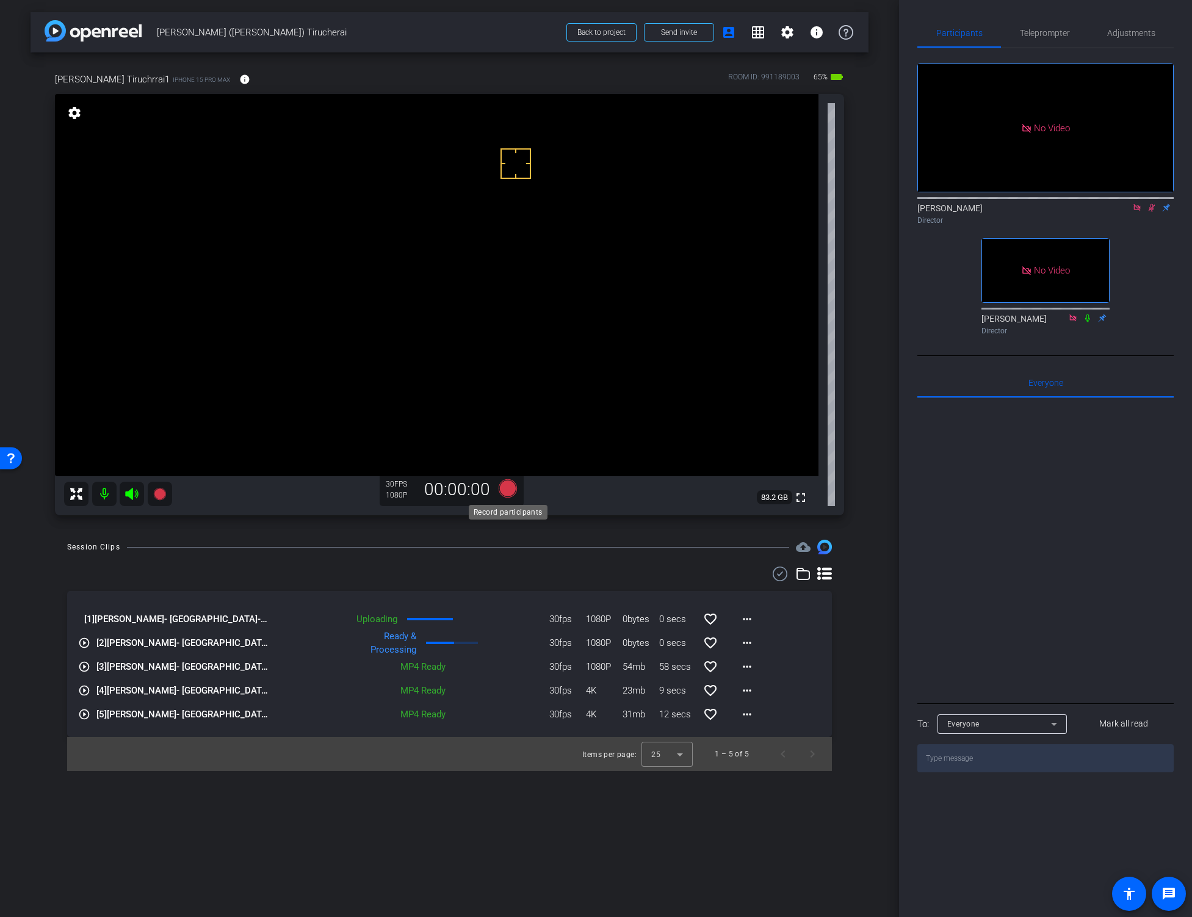
click at [507, 487] on icon at bounding box center [507, 488] width 18 height 18
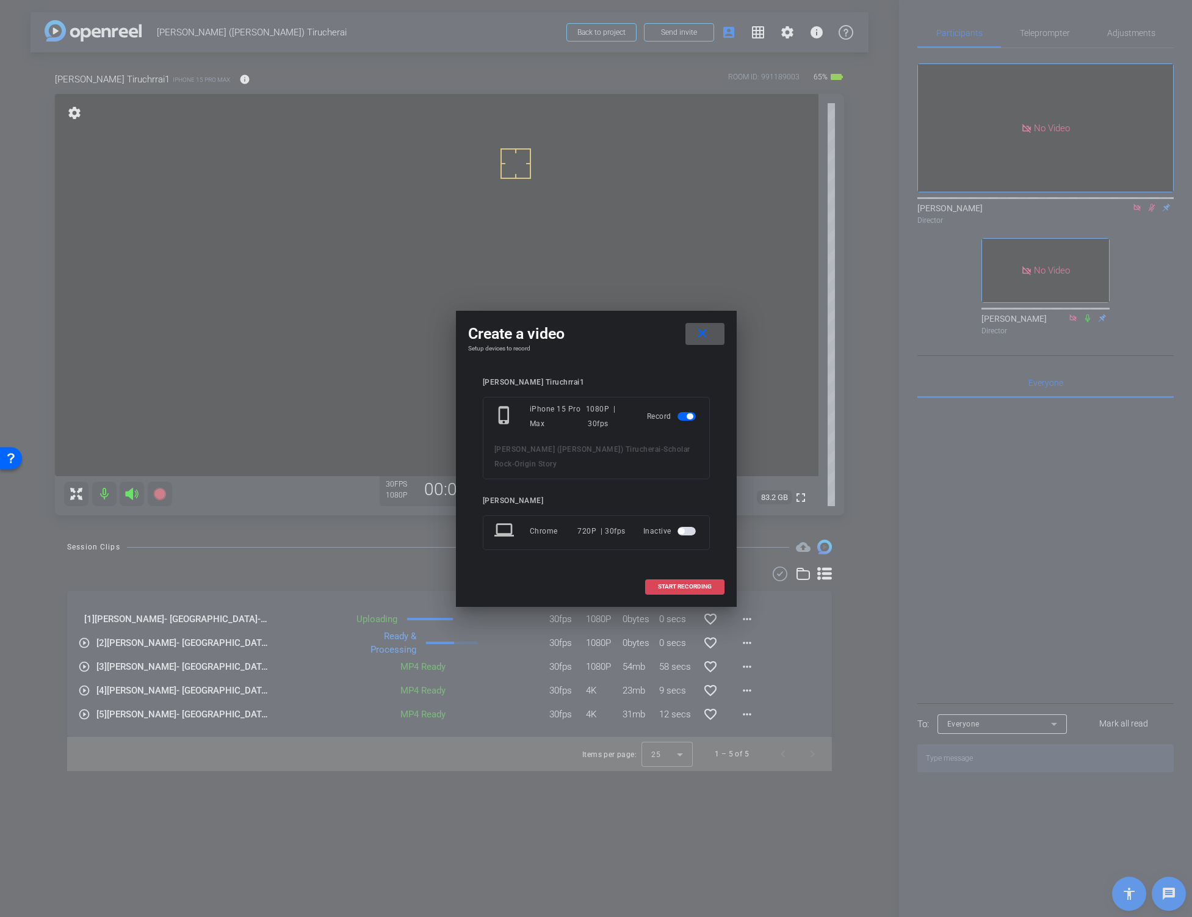
click at [685, 583] on span "START RECORDING" at bounding box center [685, 586] width 54 height 6
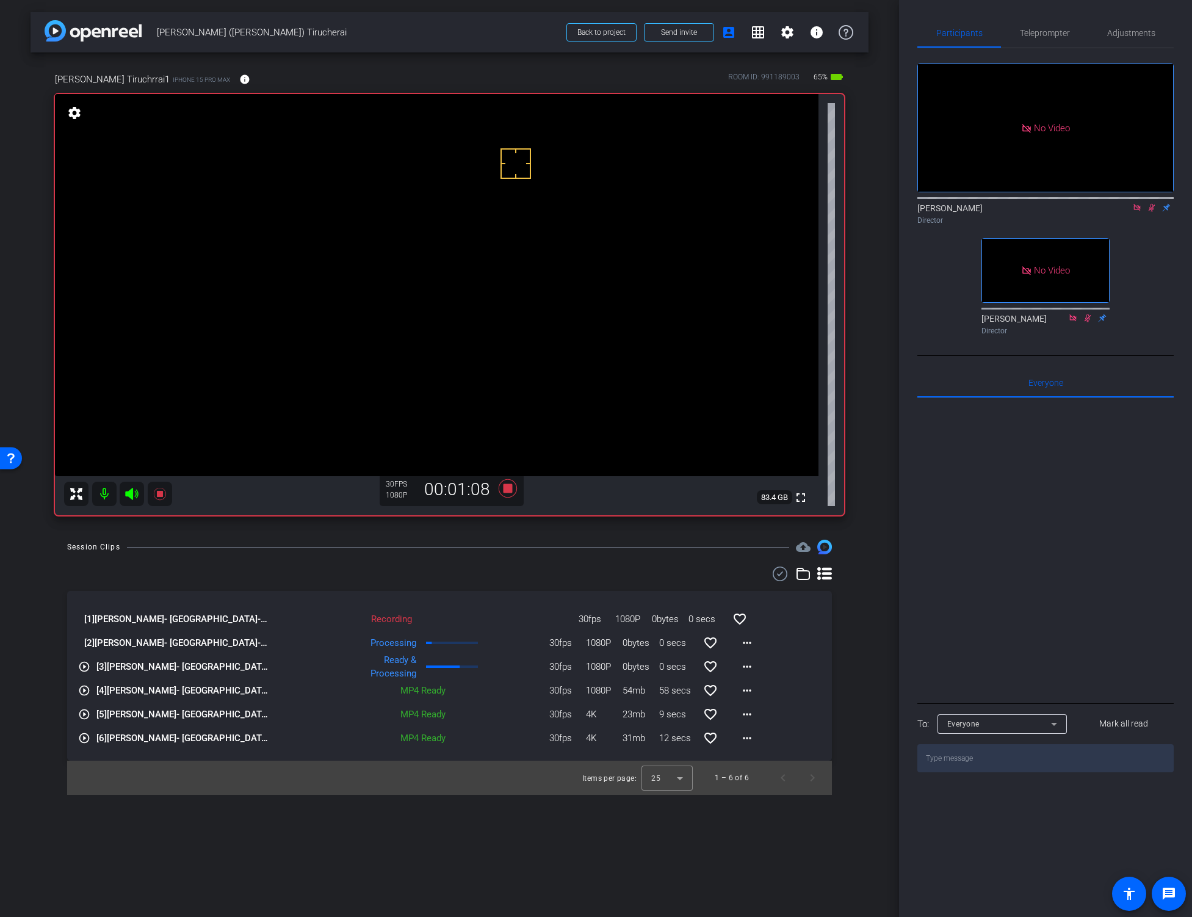
click at [582, 538] on div "arrow_back [PERSON_NAME] ([PERSON_NAME]) Tirucherai Back to project Send invite…" at bounding box center [449, 458] width 899 height 917
click at [872, 604] on div "arrow_back [PERSON_NAME] ([PERSON_NAME]) Tirucherai Back to project Send invite…" at bounding box center [449, 458] width 899 height 917
click at [508, 488] on icon at bounding box center [507, 488] width 18 height 18
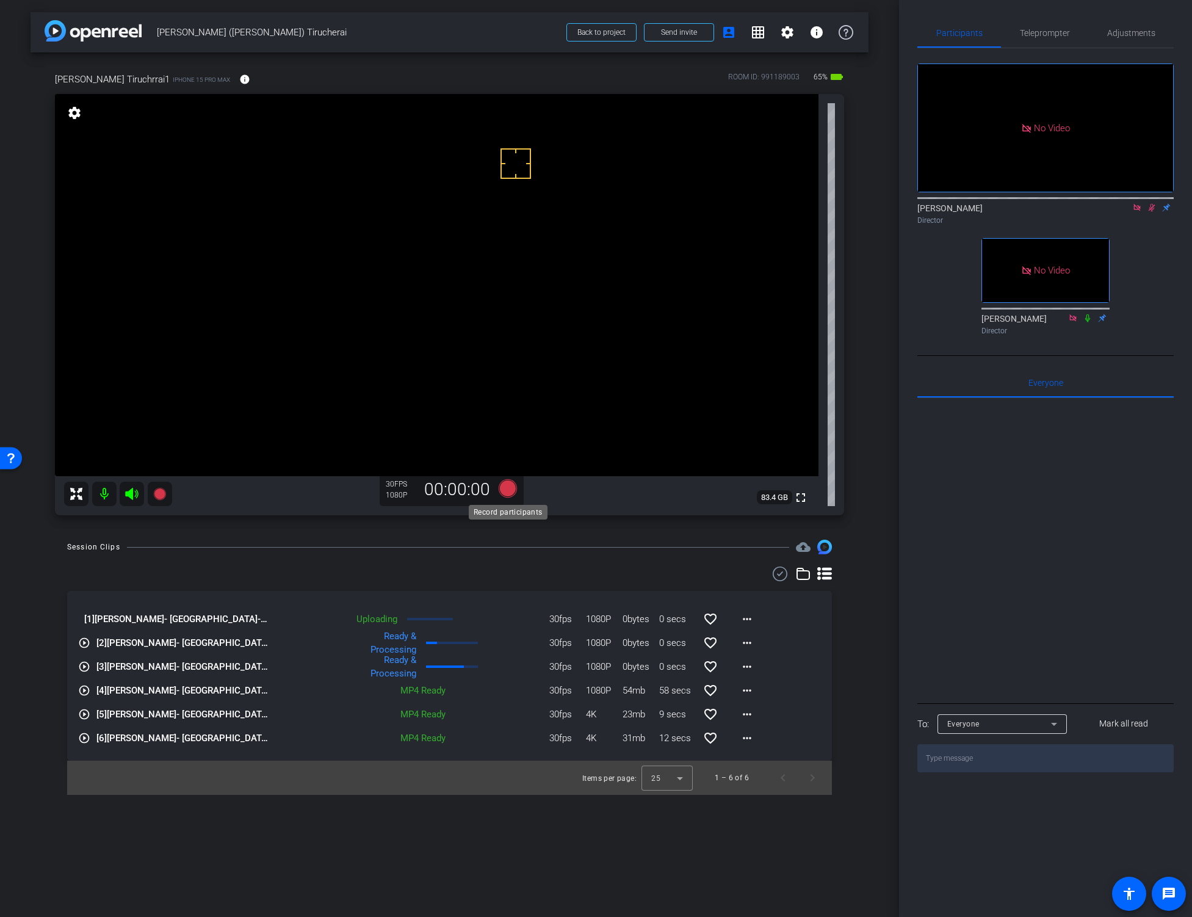
click at [508, 488] on icon at bounding box center [507, 488] width 18 height 18
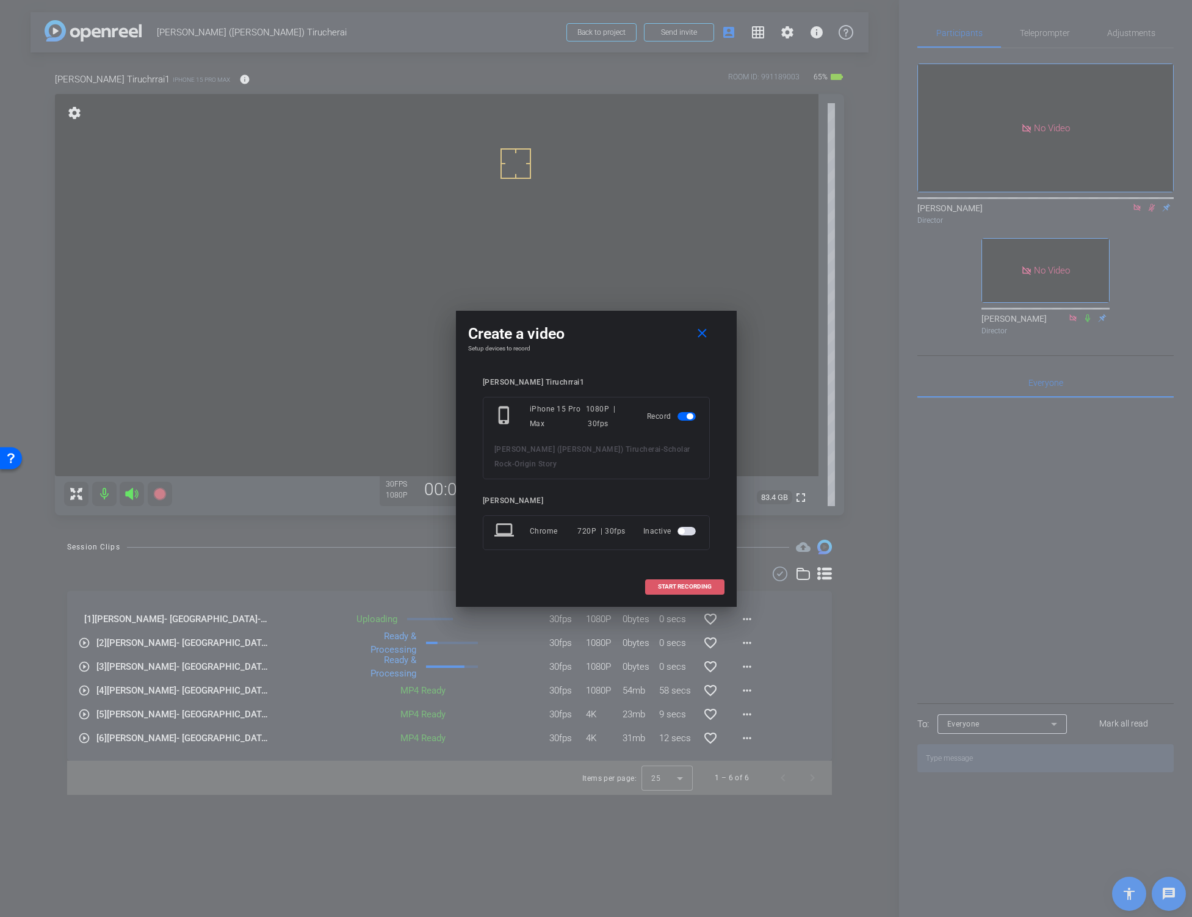
click at [683, 583] on span "START RECORDING" at bounding box center [685, 586] width 54 height 6
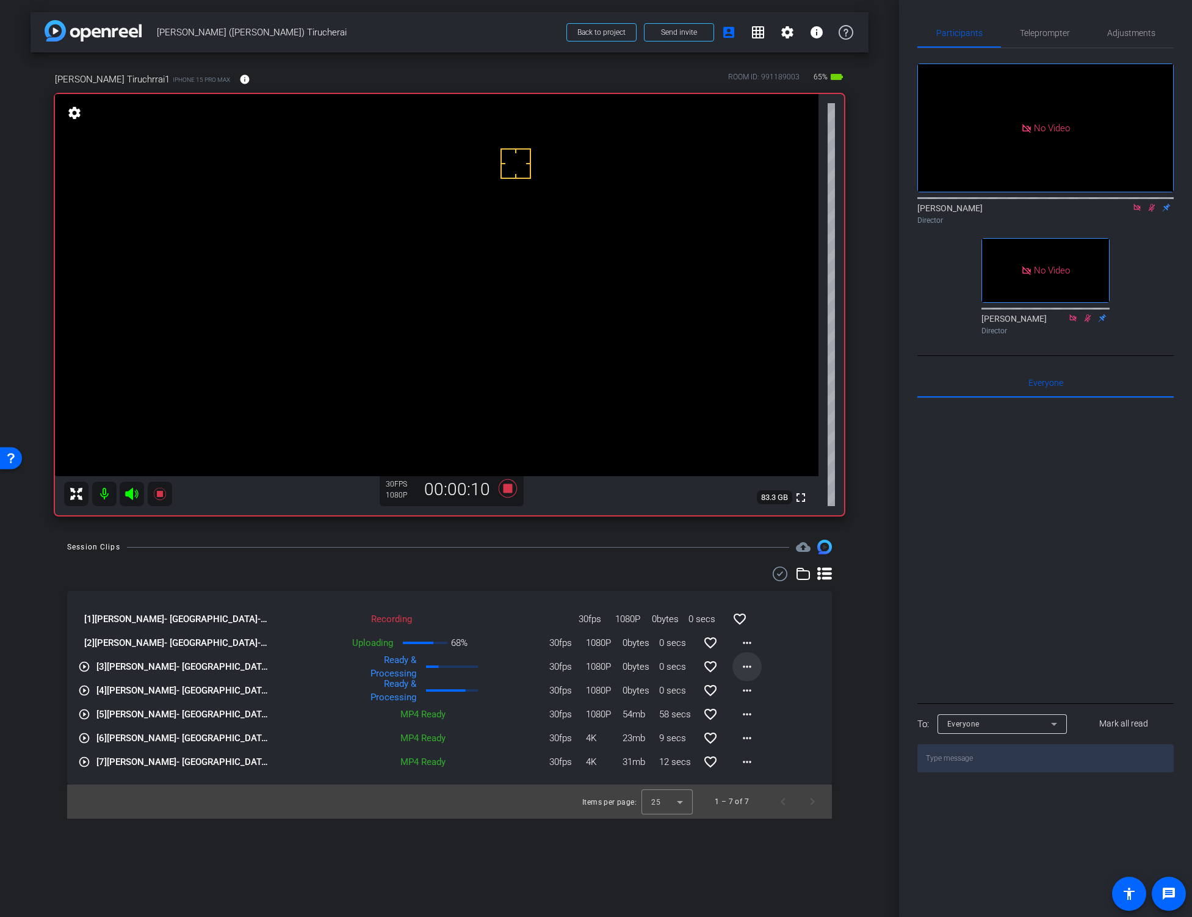
click at [743, 666] on mat-icon "more_horiz" at bounding box center [747, 666] width 15 height 15
click at [753, 690] on span "Download Original" at bounding box center [778, 692] width 73 height 15
click at [749, 640] on mat-icon "more_horiz" at bounding box center [747, 642] width 15 height 15
click at [764, 666] on span "Download Original" at bounding box center [778, 668] width 73 height 15
click at [517, 543] on div "Session Clips cloud_upload" at bounding box center [449, 546] width 765 height 15
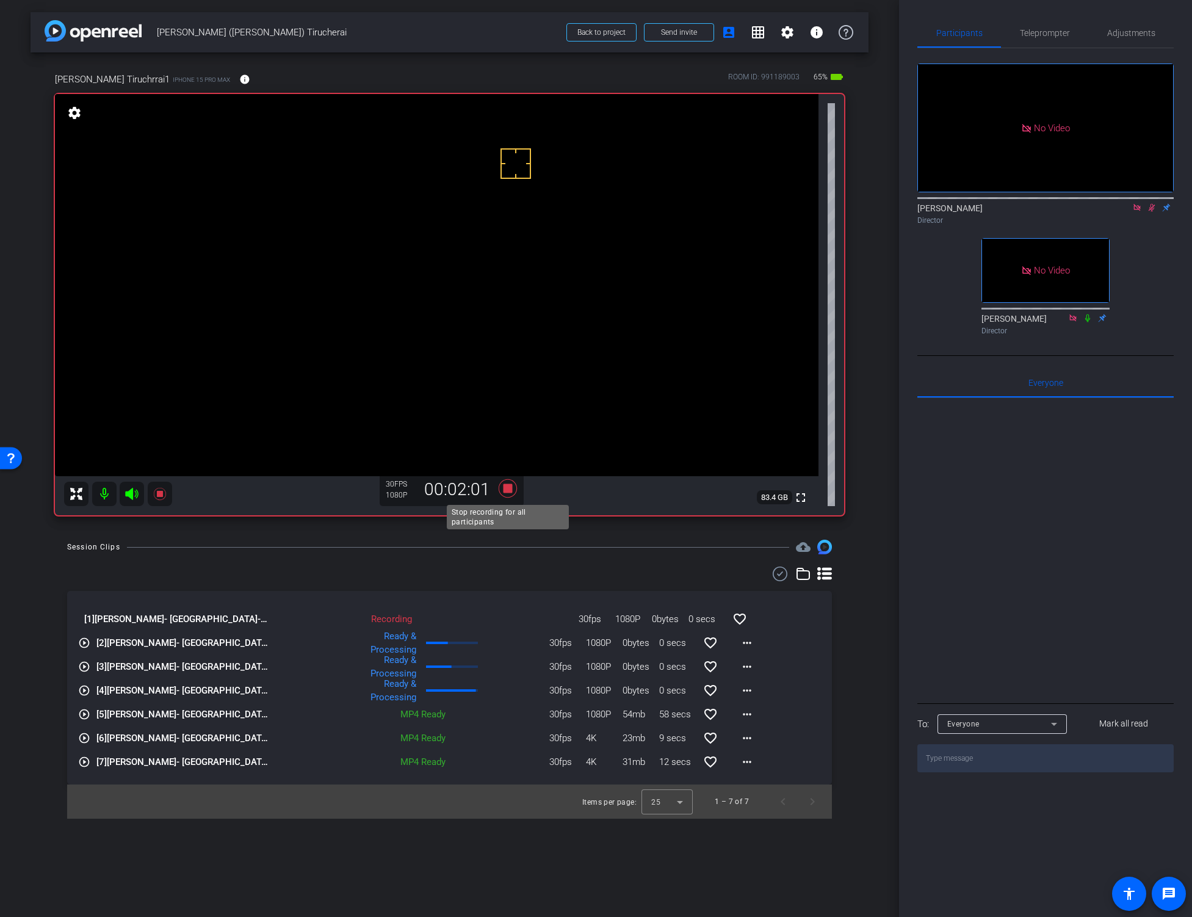
click at [508, 488] on icon at bounding box center [507, 488] width 18 height 18
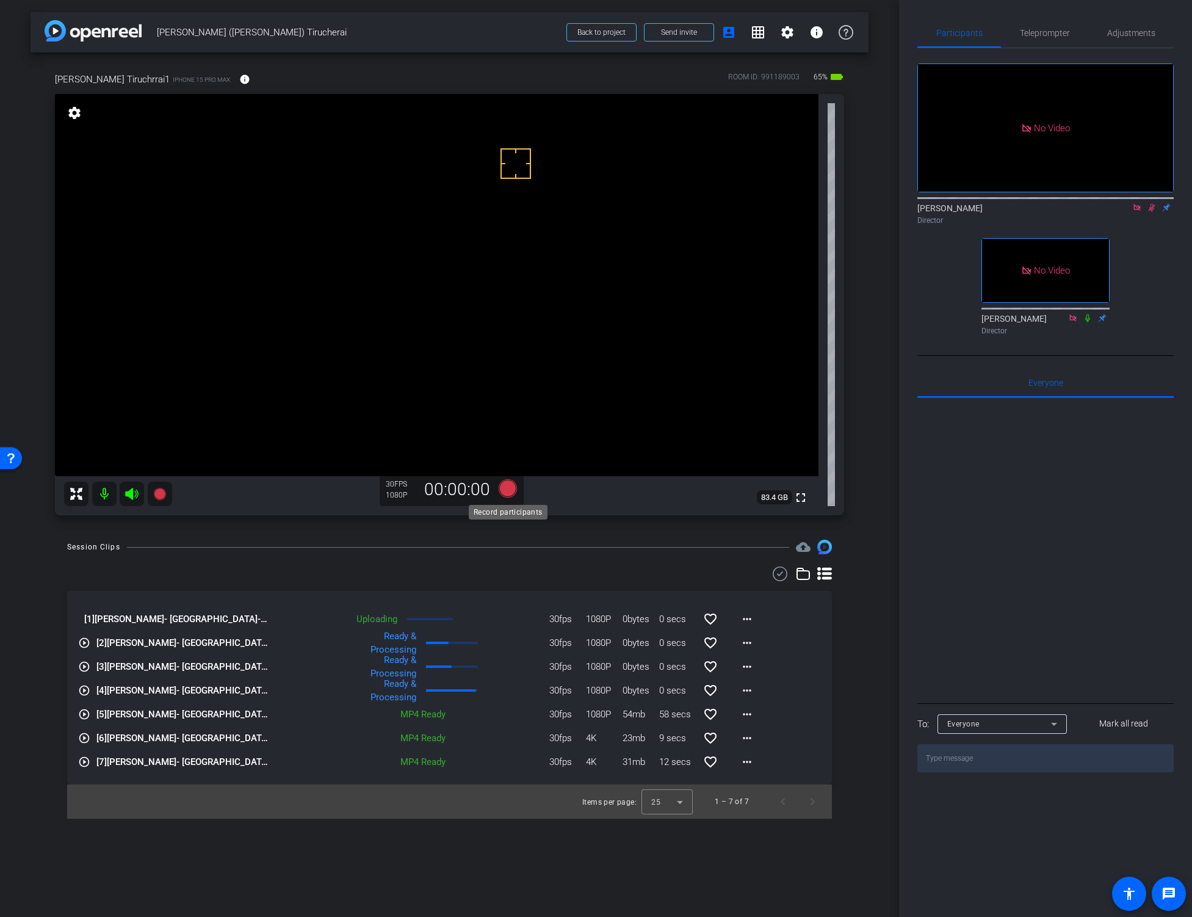
click at [506, 488] on icon at bounding box center [507, 488] width 18 height 18
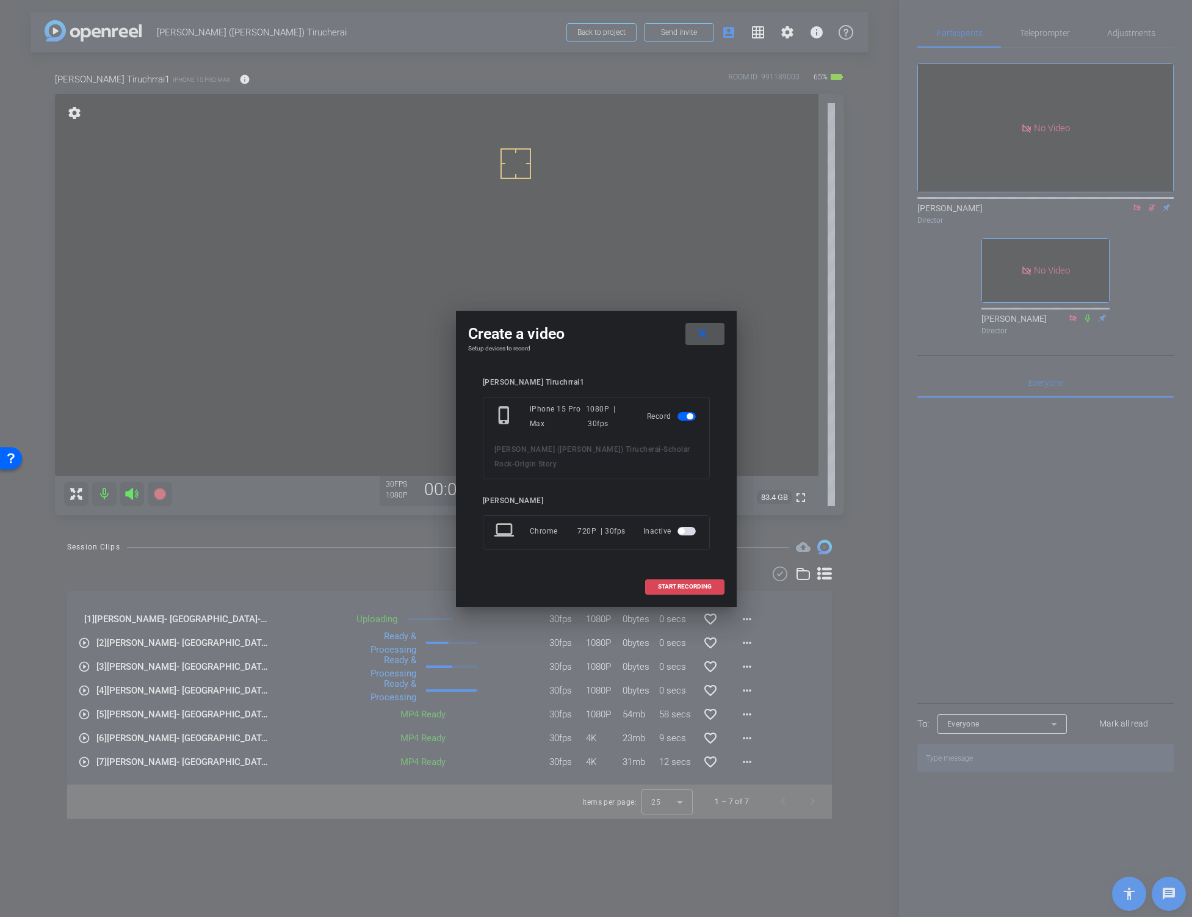
click at [666, 583] on span "START RECORDING" at bounding box center [685, 586] width 54 height 6
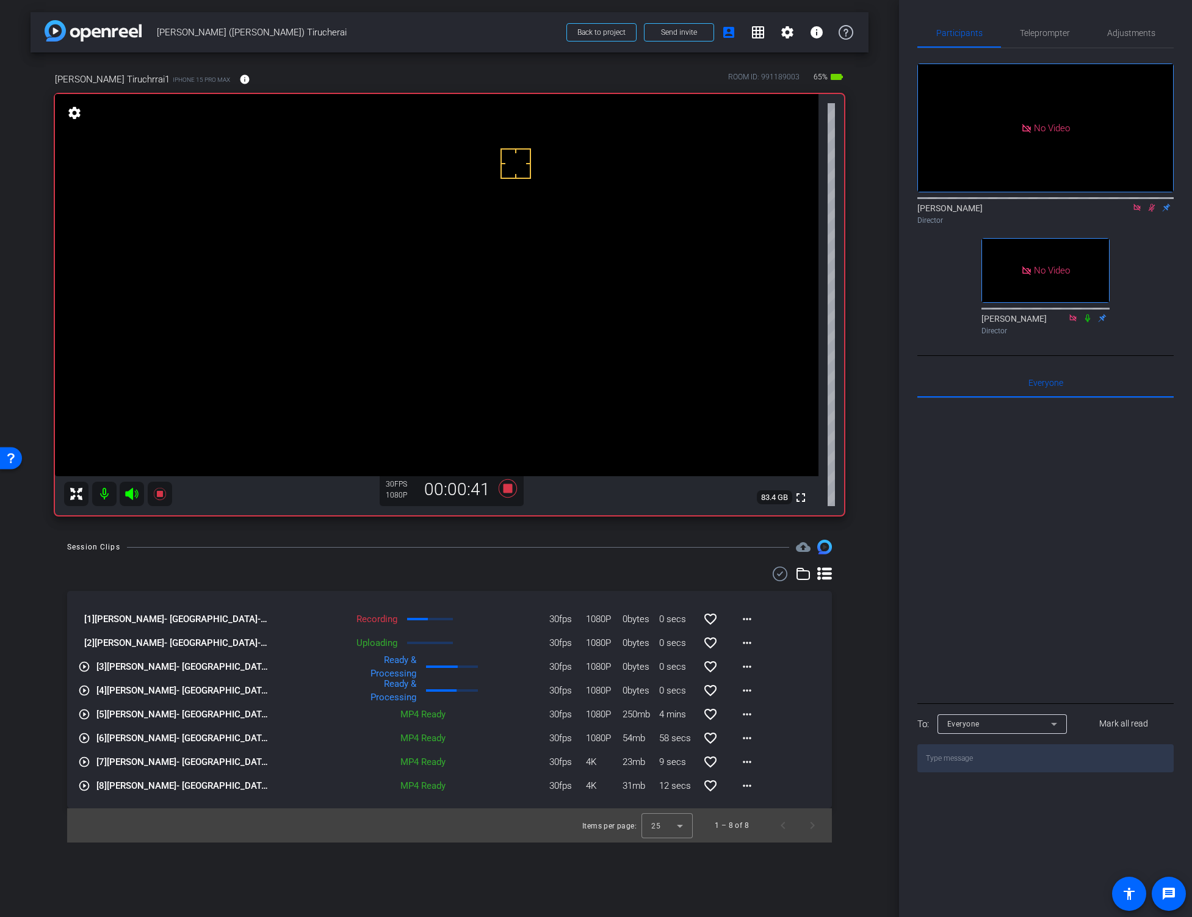
click at [428, 323] on video at bounding box center [436, 285] width 763 height 382
click at [542, 537] on div "arrow_back [PERSON_NAME] ([PERSON_NAME]) Tirucherai Back to project Send invite…" at bounding box center [449, 458] width 899 height 917
click at [502, 486] on icon at bounding box center [507, 488] width 29 height 22
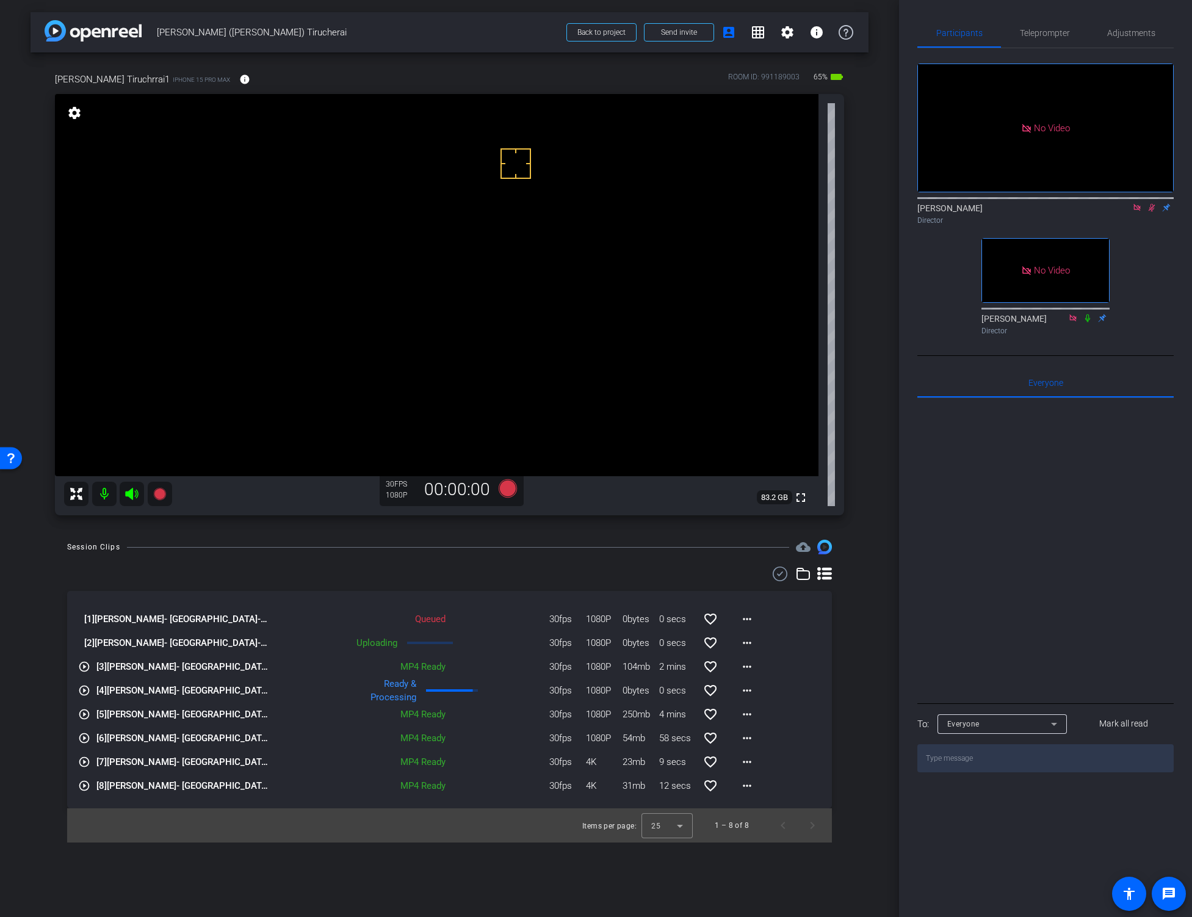
click at [409, 334] on video at bounding box center [436, 285] width 763 height 382
click at [508, 486] on icon at bounding box center [507, 488] width 18 height 18
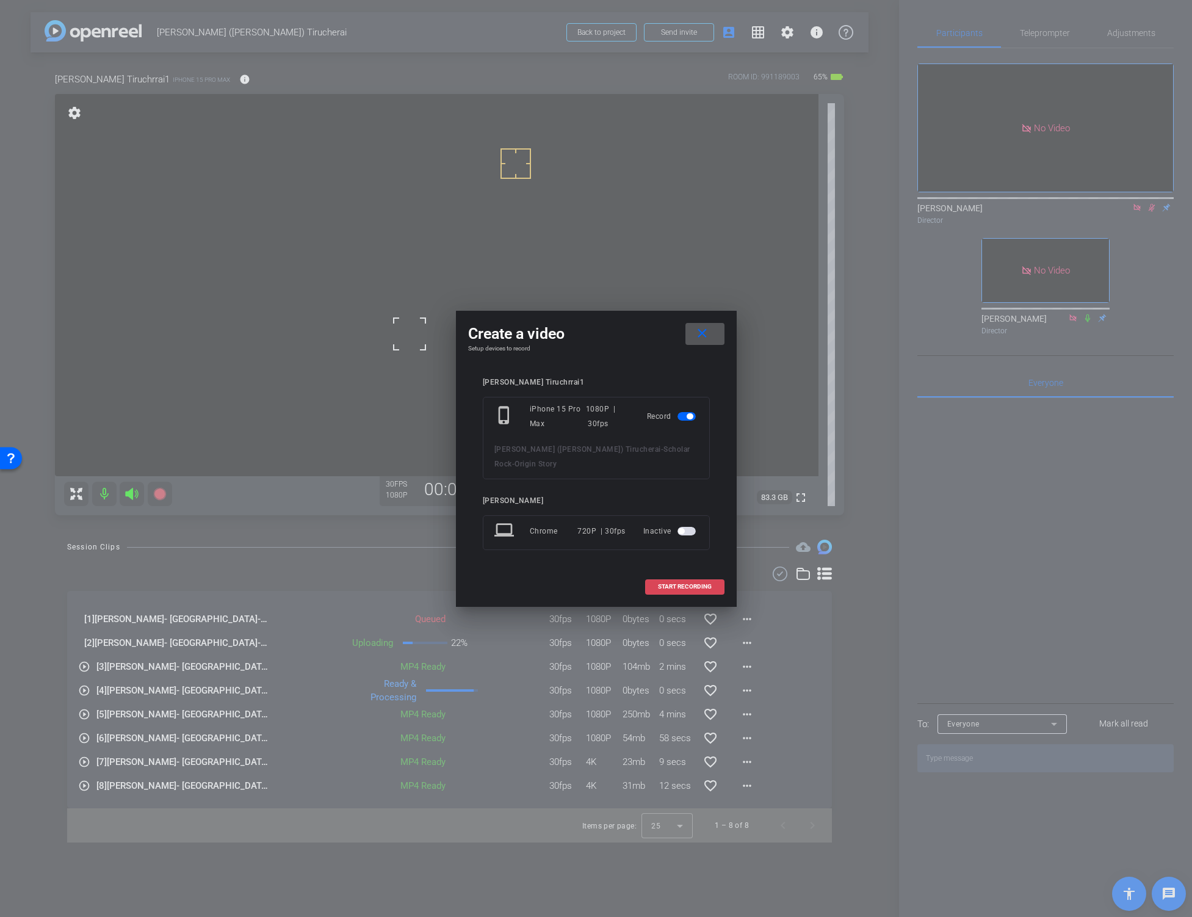
click at [680, 583] on span "START RECORDING" at bounding box center [685, 586] width 54 height 6
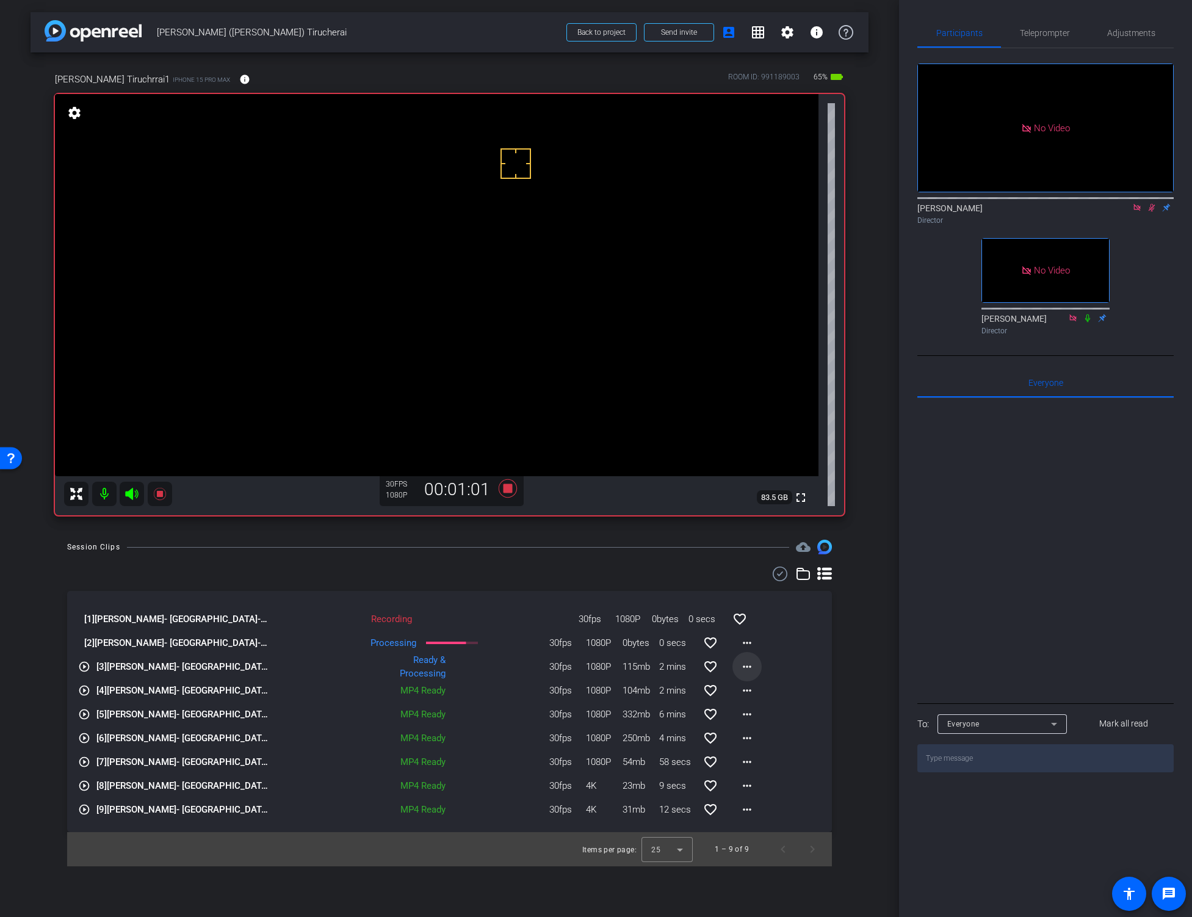
click at [748, 665] on mat-icon "more_horiz" at bounding box center [747, 666] width 15 height 15
click at [757, 694] on span "Download Original" at bounding box center [778, 692] width 73 height 15
click at [518, 539] on div "arrow_back [PERSON_NAME] ([PERSON_NAME]) Tirucherai Back to project Send invite…" at bounding box center [449, 458] width 899 height 917
click at [749, 641] on mat-icon "more_horiz" at bounding box center [747, 642] width 15 height 15
click at [766, 666] on span "Download Original" at bounding box center [778, 668] width 73 height 15
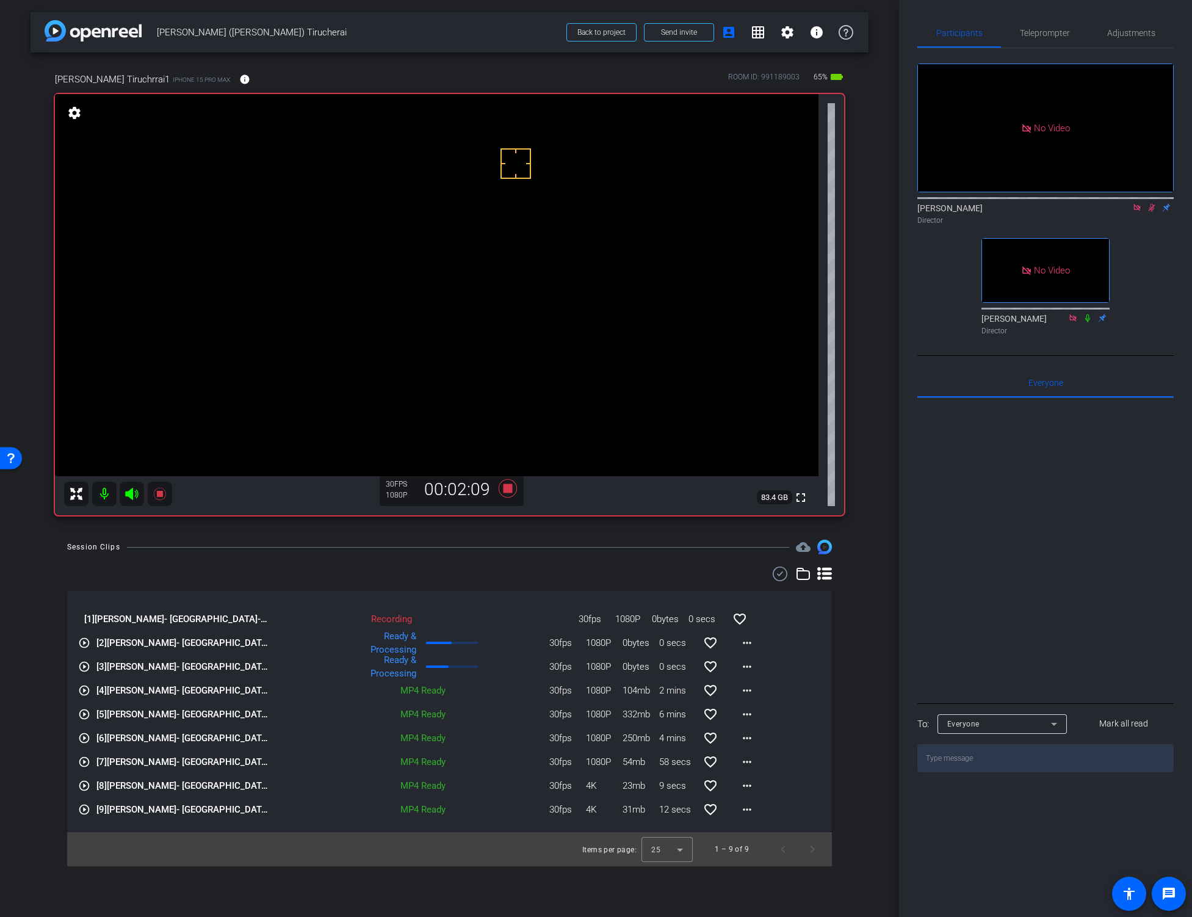
click at [430, 564] on div "Session Clips cloud_upload [1] [PERSON_NAME]- [GEOGRAPHIC_DATA]-Scholar Rock-Or…" at bounding box center [450, 702] width 838 height 326
click at [534, 544] on div "Session Clips cloud_upload" at bounding box center [449, 546] width 765 height 15
click at [507, 489] on icon at bounding box center [507, 488] width 18 height 18
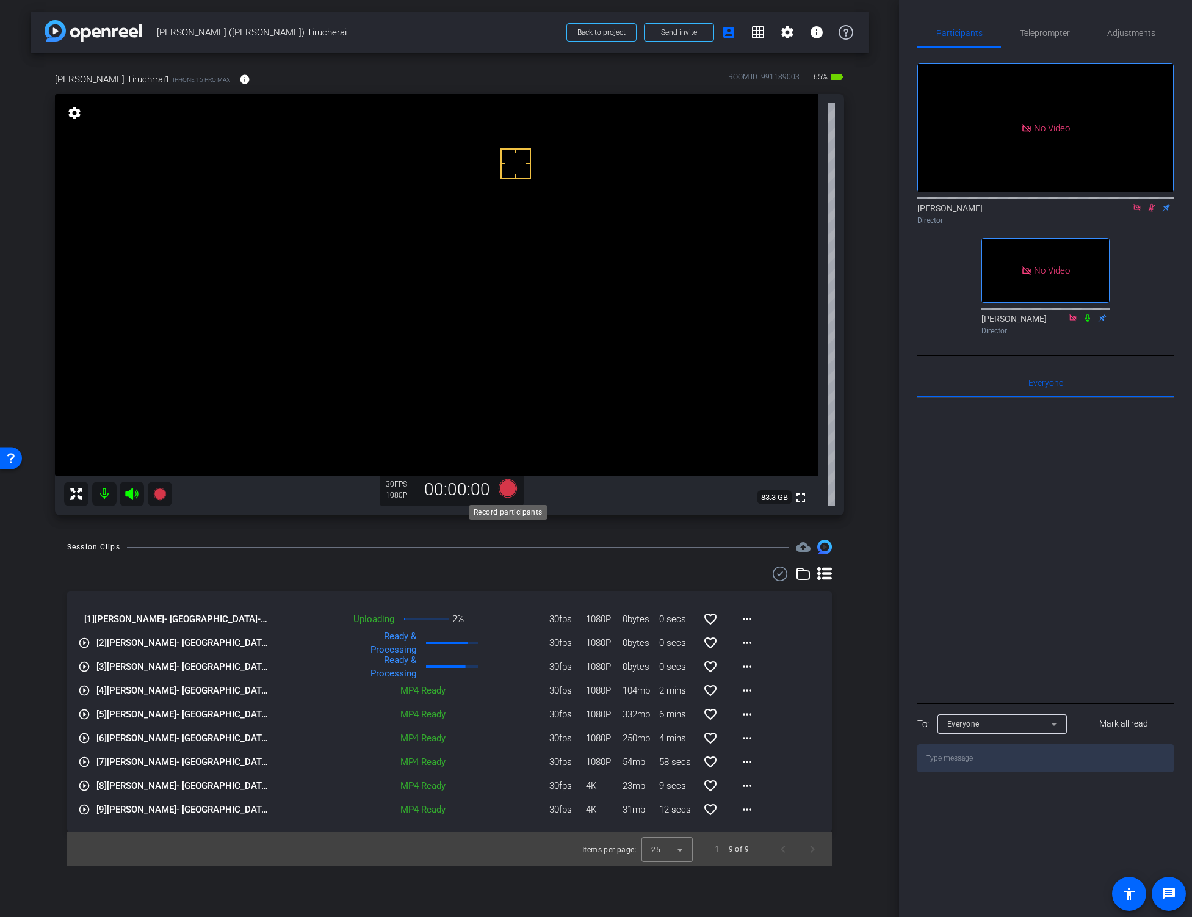
click at [507, 489] on icon at bounding box center [507, 488] width 18 height 18
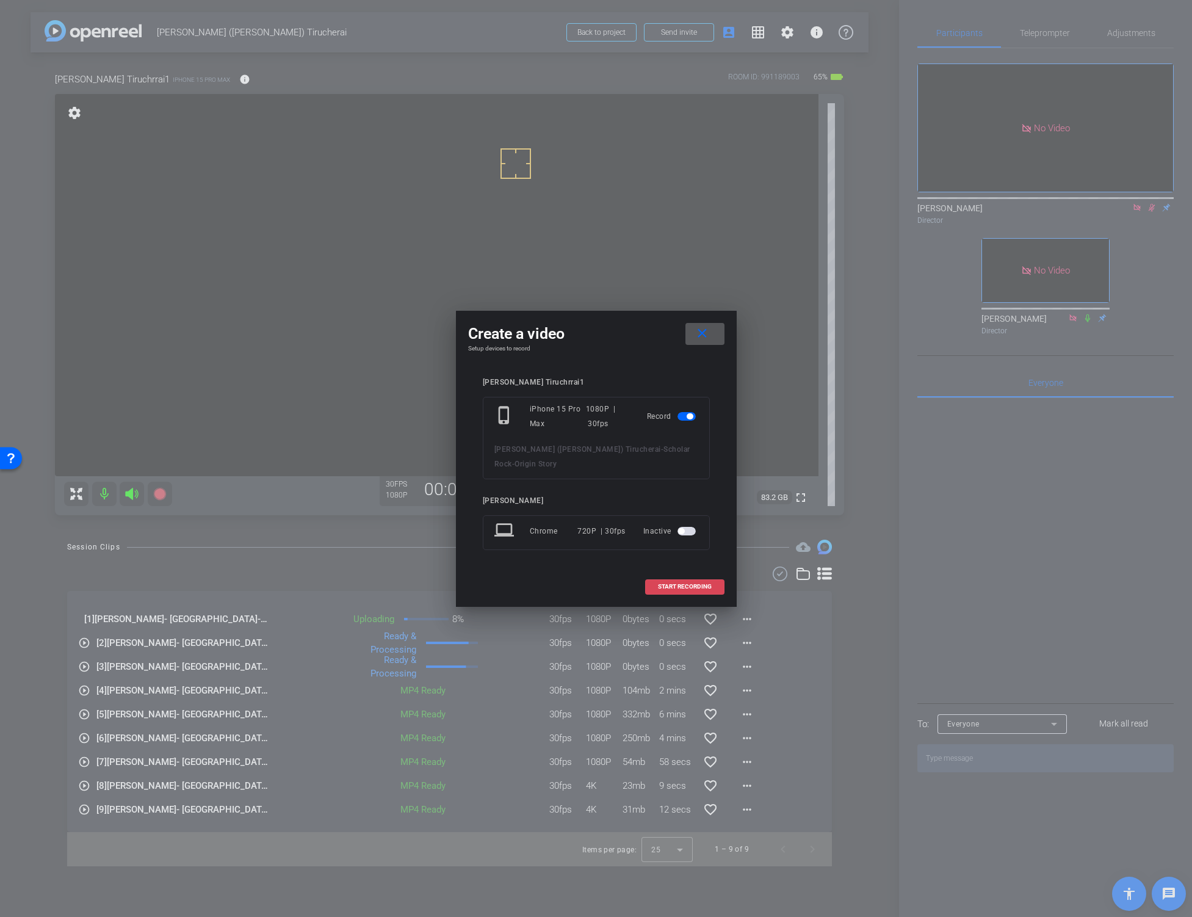
click at [672, 583] on span "START RECORDING" at bounding box center [685, 586] width 54 height 6
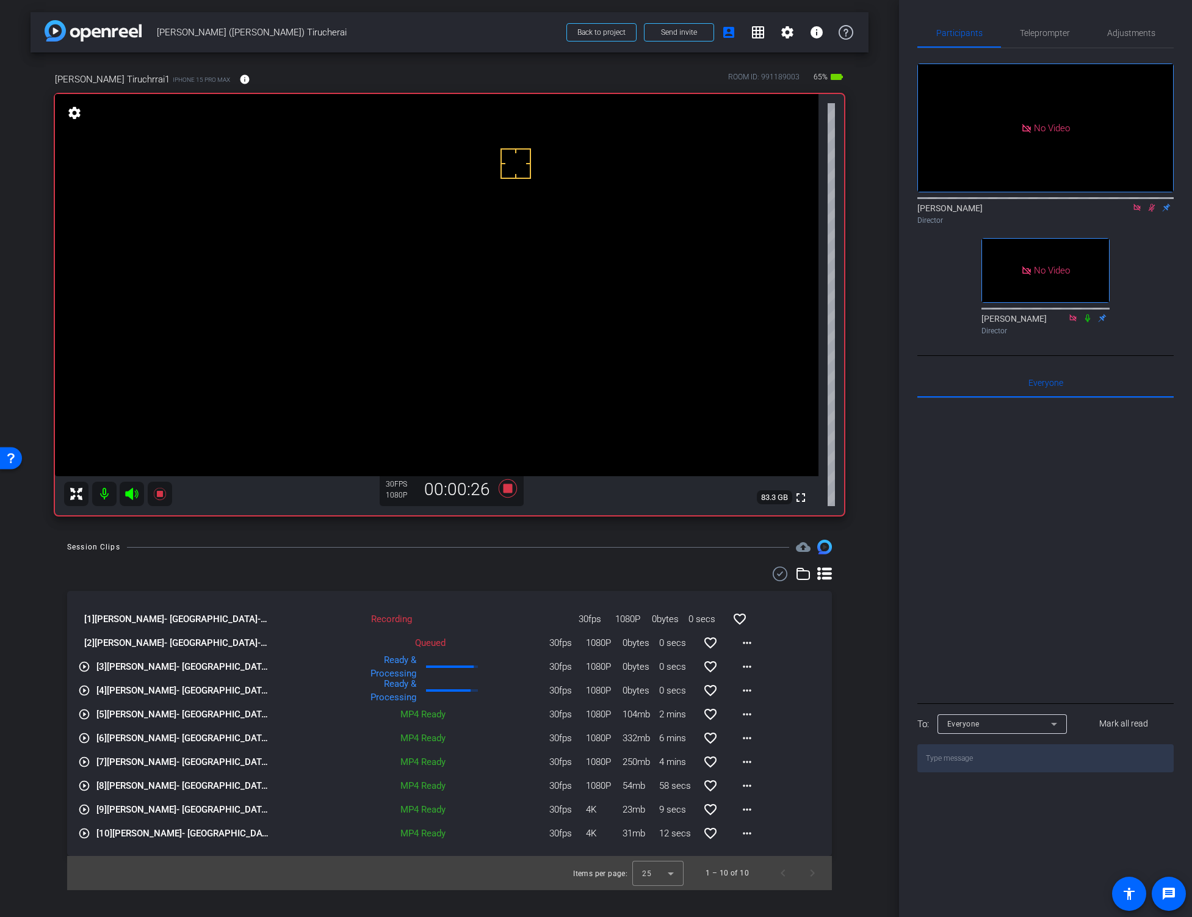
click at [380, 303] on video at bounding box center [436, 285] width 763 height 382
click at [405, 309] on video at bounding box center [436, 285] width 763 height 382
click at [865, 615] on div "Session Clips cloud_upload [1] [PERSON_NAME]- [GEOGRAPHIC_DATA]-Scholar Rock-Or…" at bounding box center [450, 714] width 838 height 350
click at [743, 644] on mat-icon "more_horiz" at bounding box center [747, 642] width 15 height 15
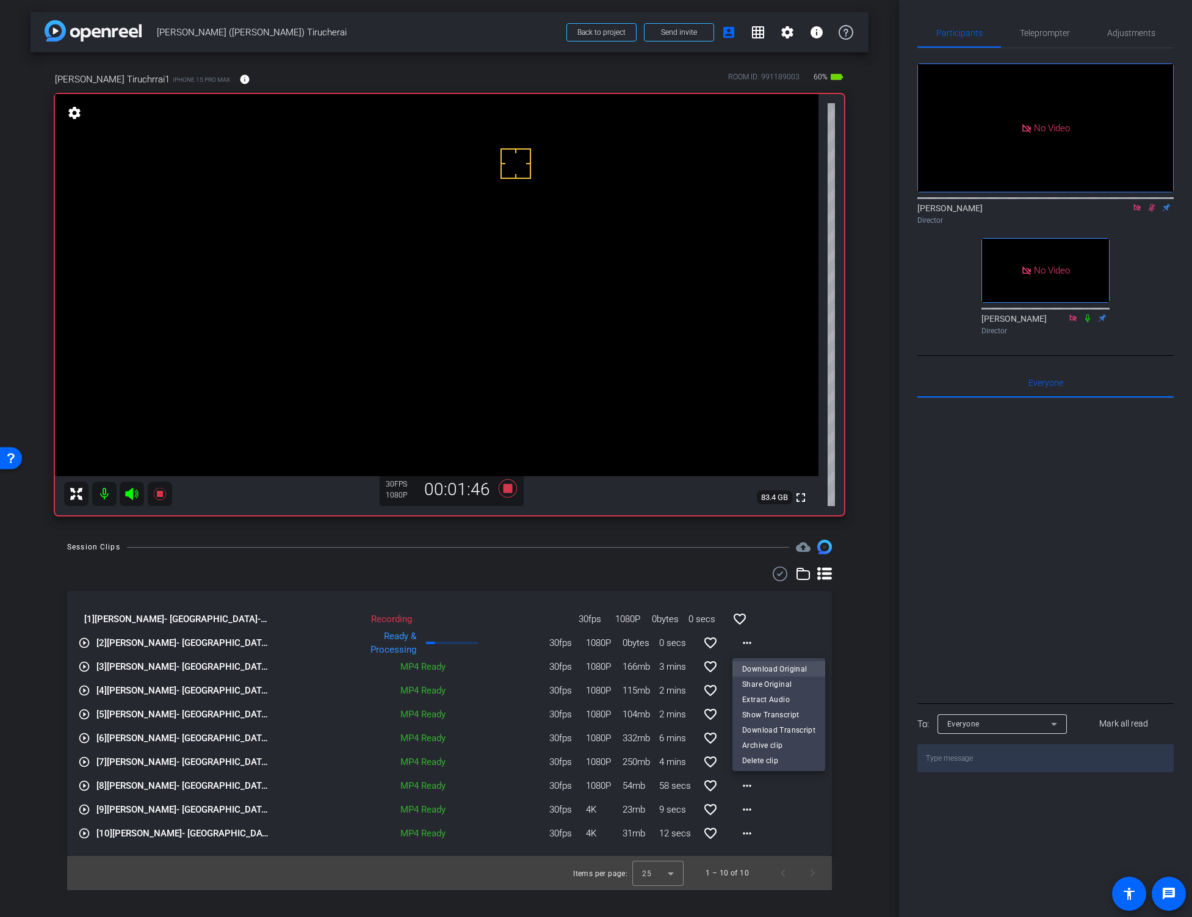
click at [765, 666] on span "Download Original" at bounding box center [778, 668] width 73 height 15
click at [390, 331] on video at bounding box center [436, 285] width 763 height 382
click at [477, 533] on div "arrow_back [PERSON_NAME] ([PERSON_NAME]) Tirucherai Back to project Send invite…" at bounding box center [449, 458] width 899 height 917
click at [504, 488] on icon at bounding box center [507, 488] width 18 height 18
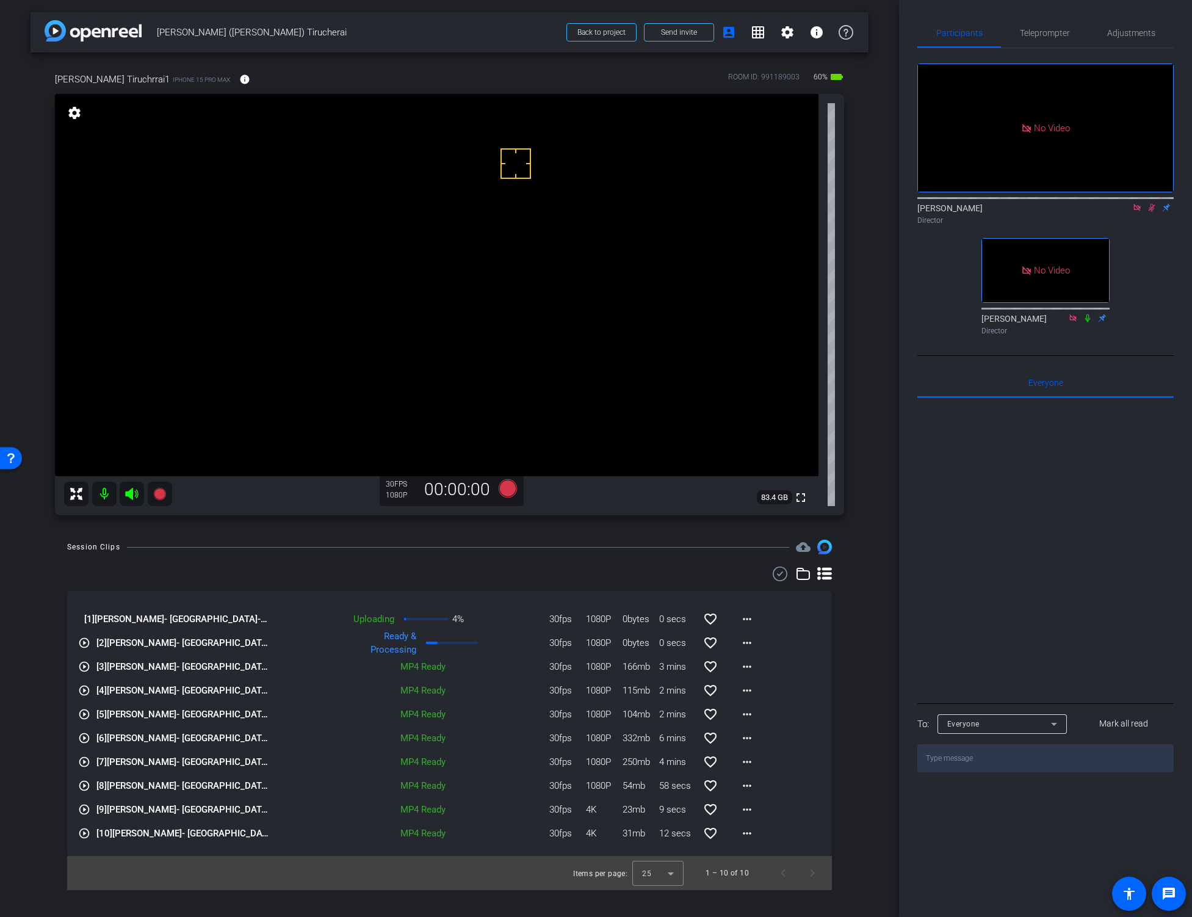
drag, startPoint x: 1134, startPoint y: 170, endPoint x: 1141, endPoint y: 173, distance: 7.1
click at [1134, 203] on icon at bounding box center [1137, 207] width 10 height 9
drag, startPoint x: 1136, startPoint y: 224, endPoint x: 1136, endPoint y: 201, distance: 22.6
click at [1136, 212] on icon at bounding box center [1137, 208] width 7 height 8
click at [1118, 32] on span "Adjustments" at bounding box center [1131, 33] width 48 height 9
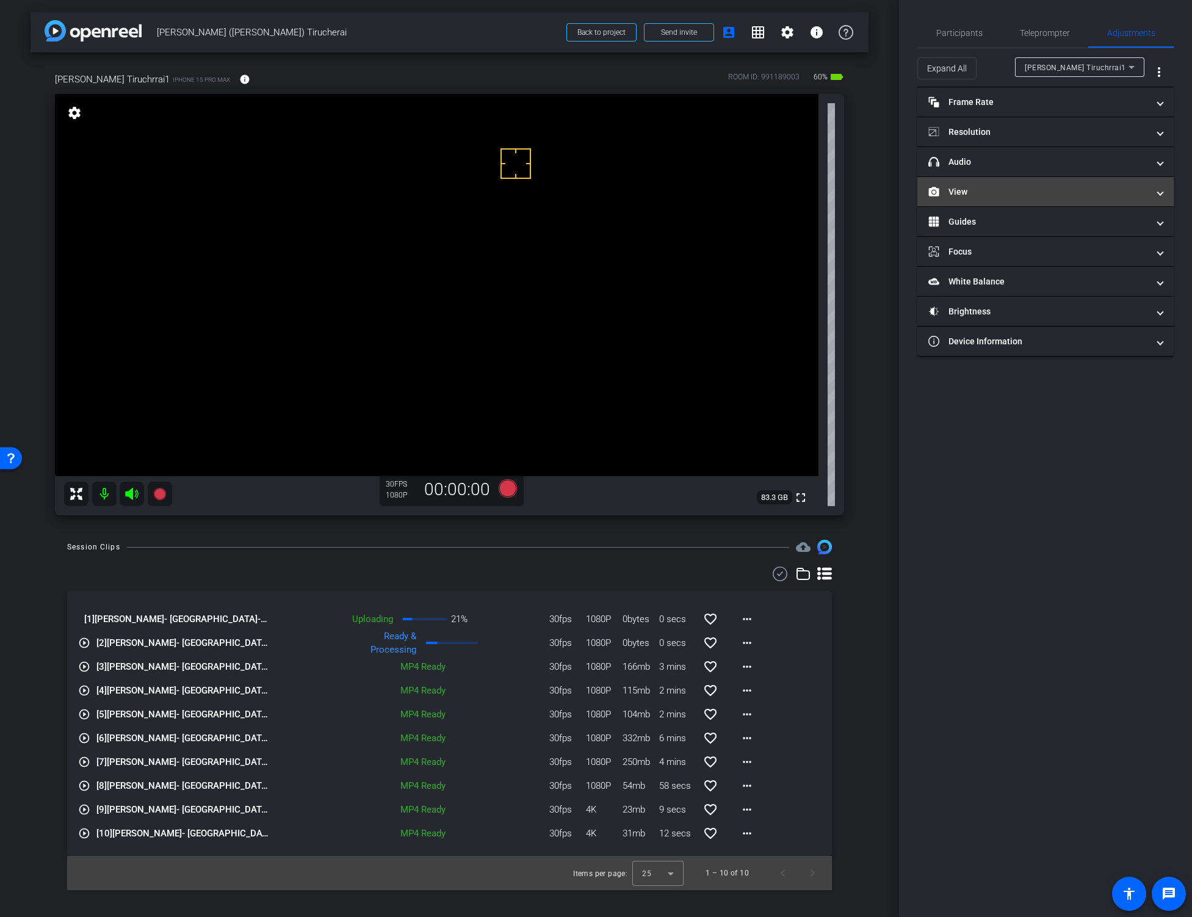
click at [1009, 184] on mat-expansion-panel-header "View" at bounding box center [1045, 191] width 256 height 29
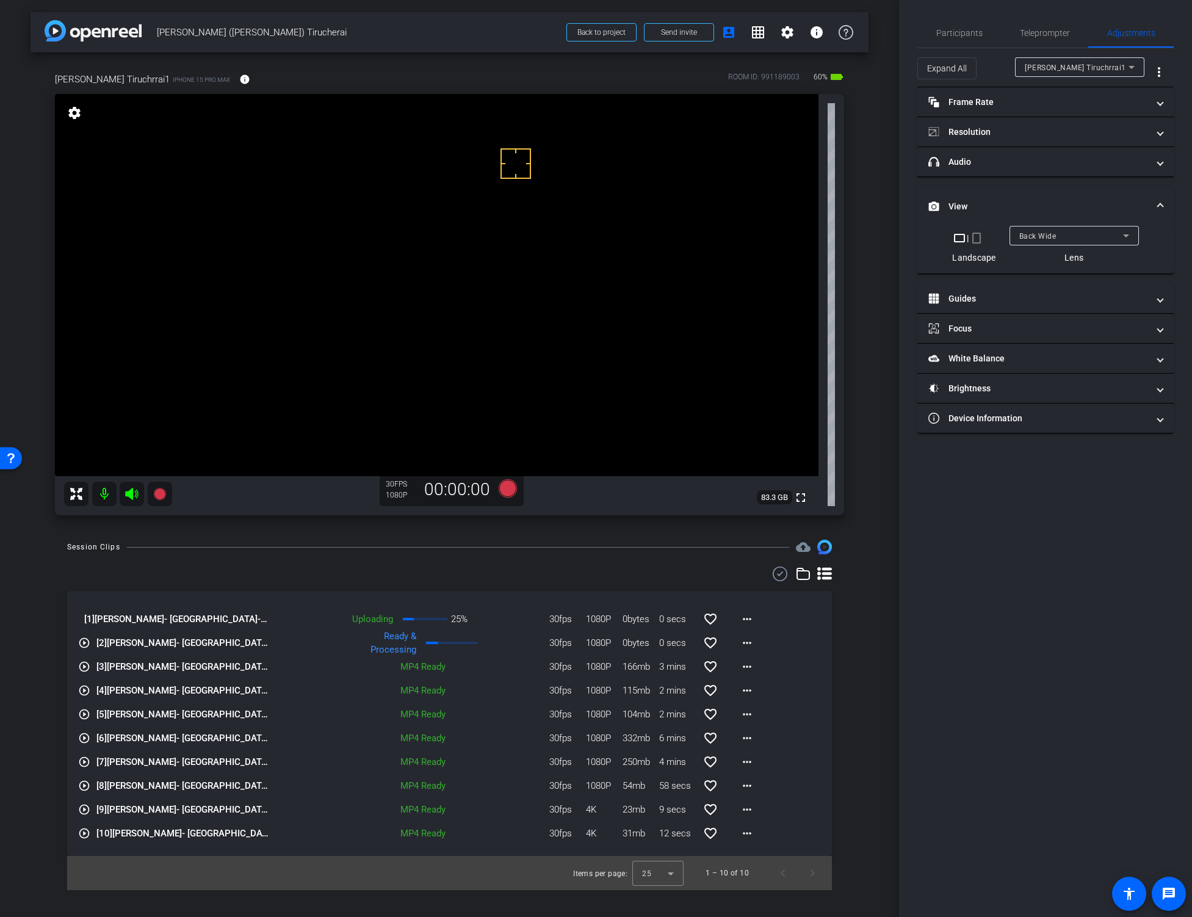
click at [1022, 227] on div "Back Wide" at bounding box center [1074, 236] width 110 height 20
click at [1027, 280] on span "Front Wide" at bounding box center [1039, 279] width 40 height 15
click at [958, 31] on span "Participants" at bounding box center [959, 33] width 46 height 9
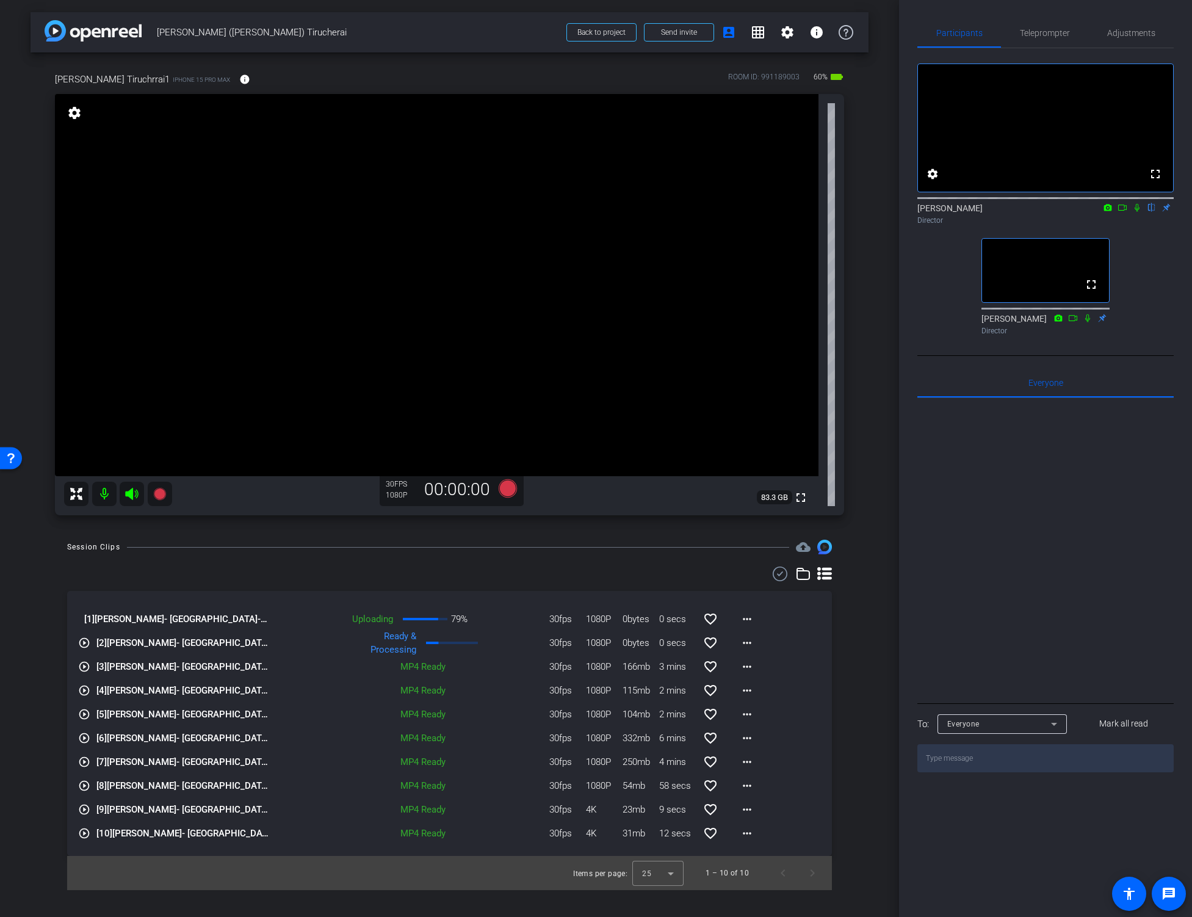
click at [856, 631] on div "Session Clips cloud_upload [1] [PERSON_NAME]- [GEOGRAPHIC_DATA]-Scholar Rock-Or…" at bounding box center [450, 714] width 838 height 350
click at [833, 632] on div "Session Clips cloud_upload [1] [PERSON_NAME]- [GEOGRAPHIC_DATA]-Scholar Rock-Or…" at bounding box center [450, 714] width 838 height 350
click at [838, 626] on div "Session Clips cloud_upload [1] [PERSON_NAME]- [GEOGRAPHIC_DATA]-Scholar Rock-Or…" at bounding box center [450, 714] width 838 height 350
click at [851, 656] on div "Session Clips cloud_upload [1] [PERSON_NAME]- [GEOGRAPHIC_DATA]-Scholar Rock-Or…" at bounding box center [450, 714] width 838 height 350
click at [852, 682] on div "Session Clips cloud_upload [1] [PERSON_NAME]- [GEOGRAPHIC_DATA]-Scholar Rock-Or…" at bounding box center [450, 714] width 838 height 350
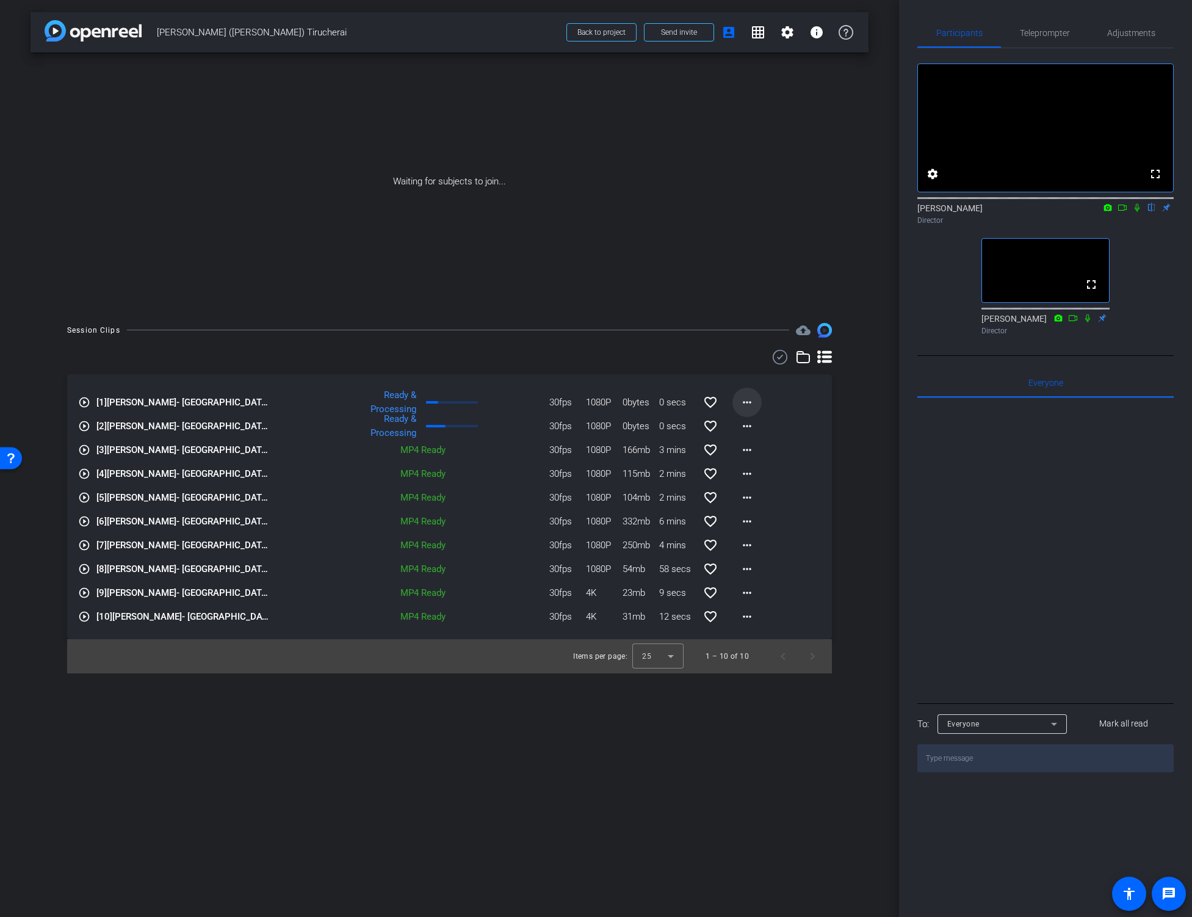
click at [744, 402] on mat-icon "more_horiz" at bounding box center [747, 402] width 15 height 15
click at [754, 428] on span "Download Original" at bounding box center [778, 427] width 73 height 15
click at [855, 425] on div "Session Clips cloud_upload play_circle_outline [1] [PERSON_NAME]- [GEOGRAPHIC_D…" at bounding box center [450, 498] width 838 height 350
click at [748, 398] on mat-icon "more_horiz" at bounding box center [747, 402] width 15 height 15
click at [758, 422] on span "Download Original" at bounding box center [778, 427] width 73 height 15
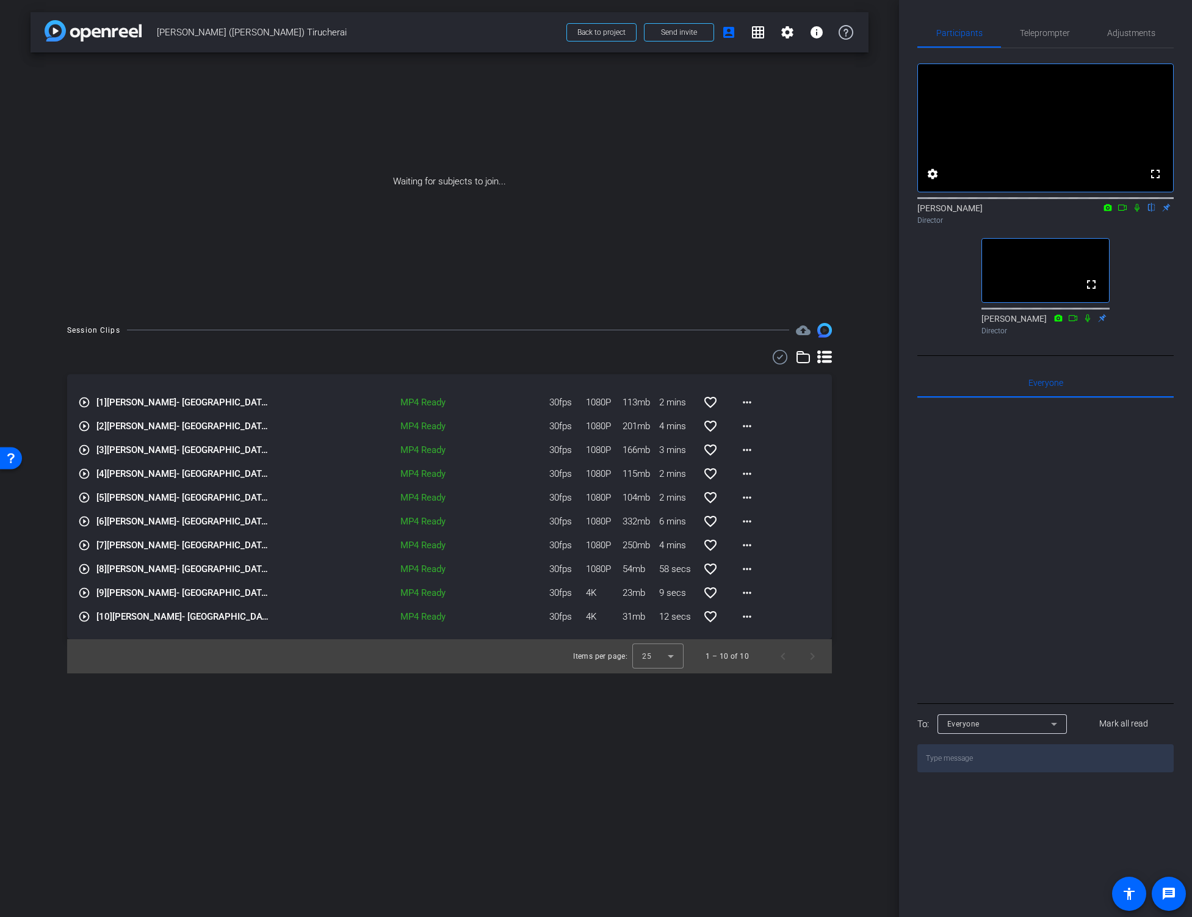
click at [855, 668] on div "Session Clips cloud_upload play_circle_outline [1] [PERSON_NAME]- [GEOGRAPHIC_D…" at bounding box center [450, 498] width 838 height 350
click at [853, 675] on div "arrow_back [PERSON_NAME] ([PERSON_NAME]) Tirucherai Back to project Send invite…" at bounding box center [449, 458] width 899 height 917
click at [848, 503] on div "Session Clips cloud_upload play_circle_outline [1] [PERSON_NAME]- [GEOGRAPHIC_D…" at bounding box center [450, 498] width 838 height 350
click at [518, 29] on span "[PERSON_NAME] ([PERSON_NAME]) Tirucherai" at bounding box center [358, 32] width 402 height 24
click at [601, 36] on span "Back to project" at bounding box center [601, 32] width 48 height 9
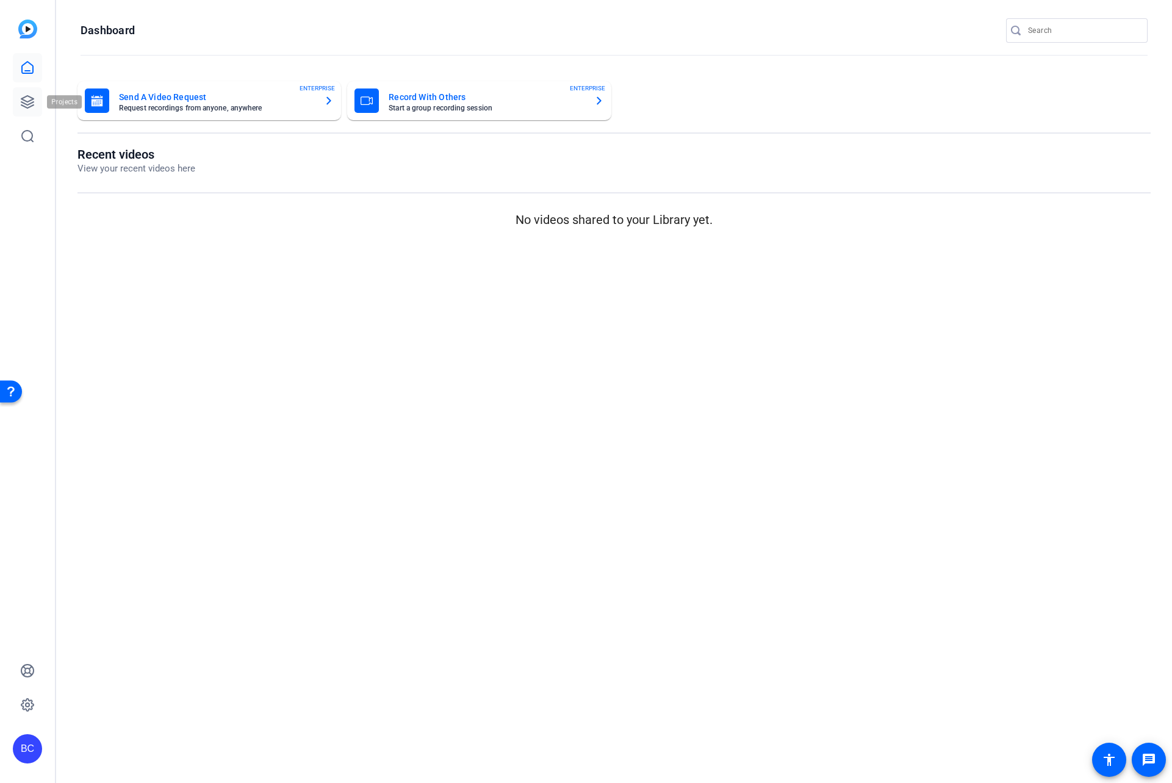
click at [25, 99] on icon at bounding box center [27, 102] width 15 height 15
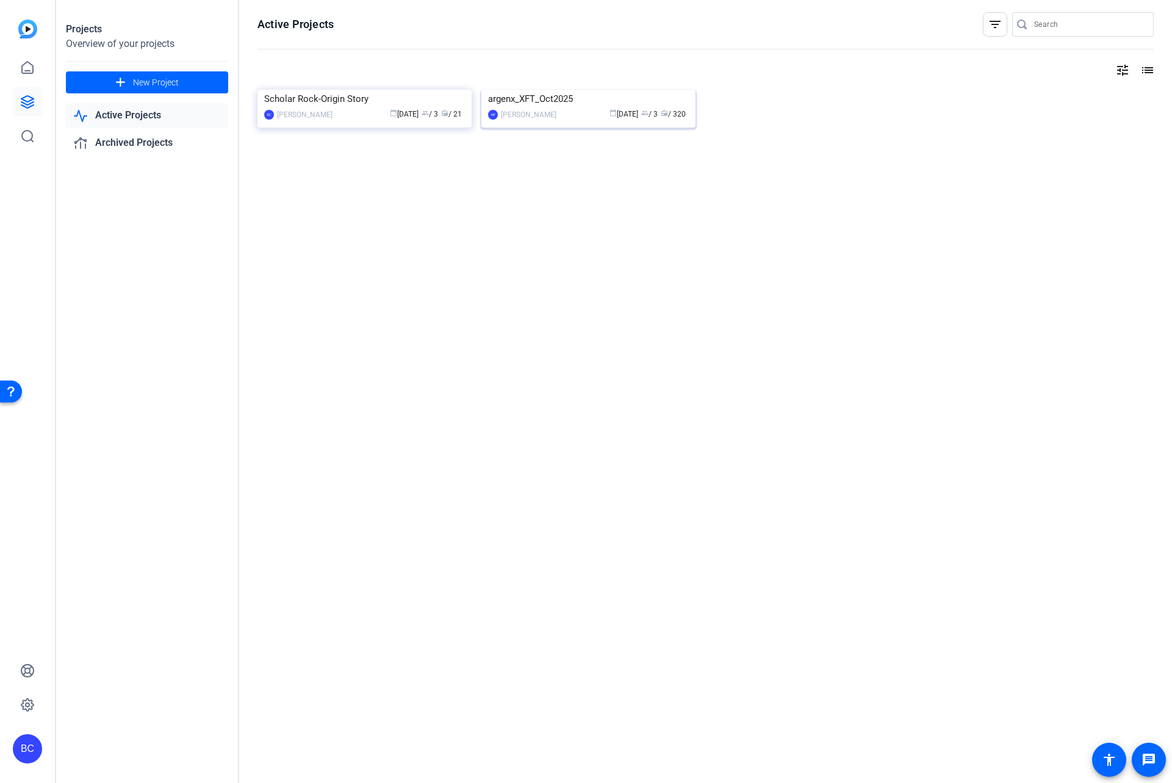
click at [583, 90] on img at bounding box center [588, 90] width 214 height 0
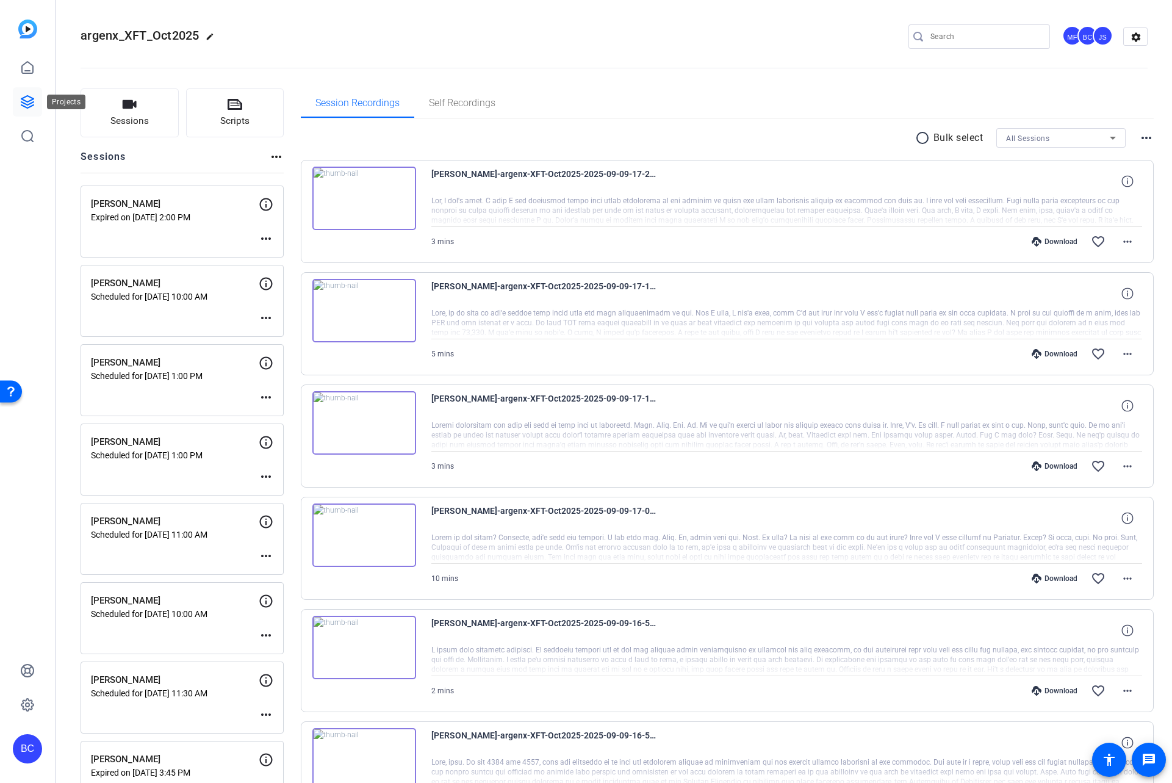
click at [29, 102] on icon at bounding box center [27, 102] width 15 height 15
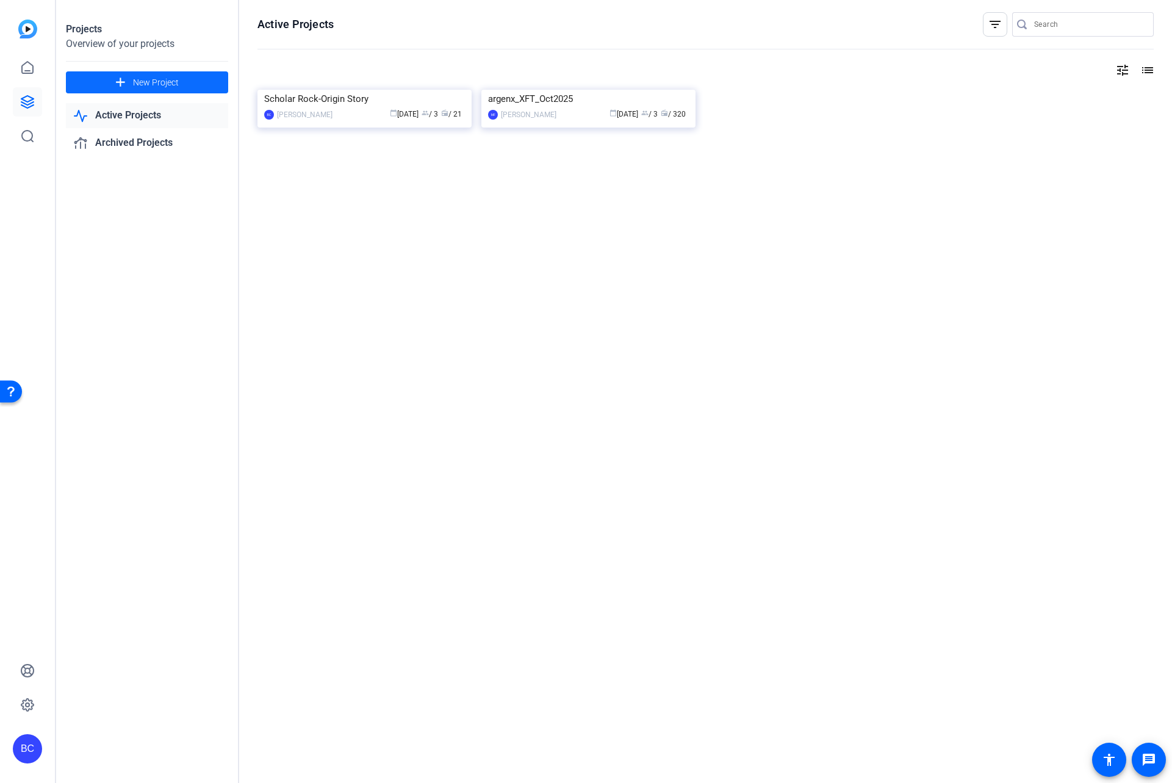
click at [139, 80] on span "New Project" at bounding box center [156, 82] width 46 height 13
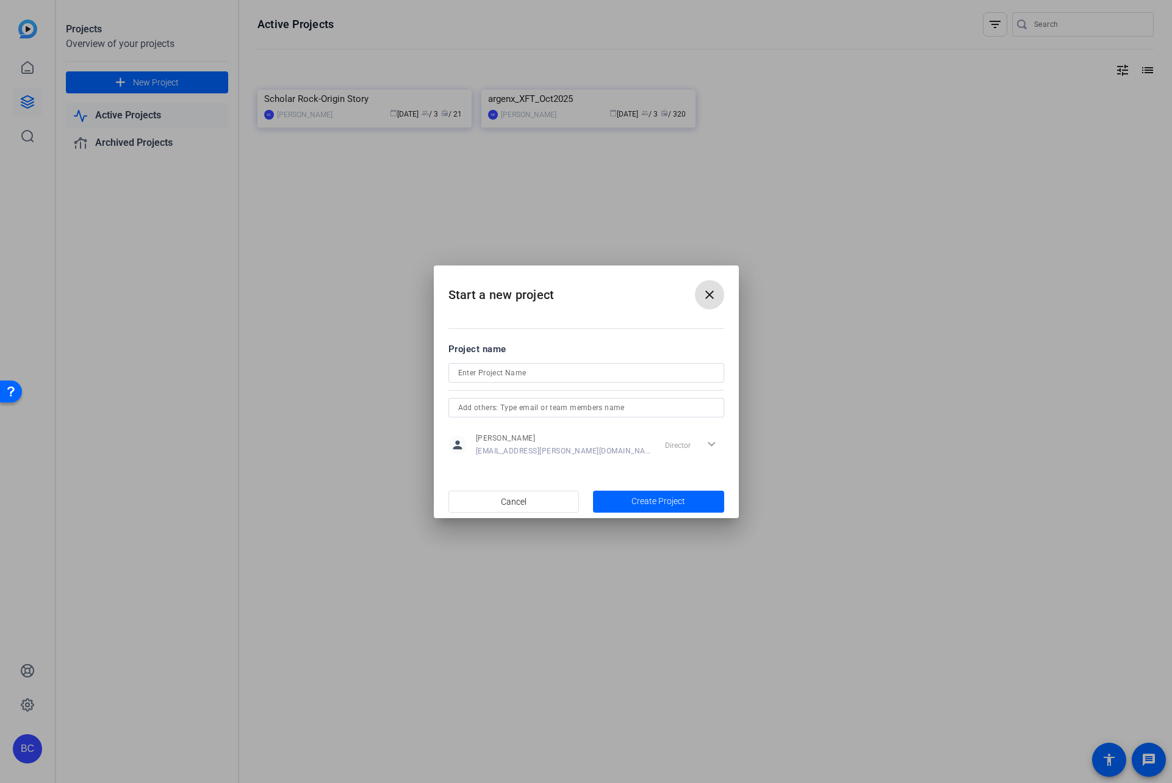
click at [469, 373] on input at bounding box center [586, 373] width 256 height 15
click at [486, 372] on input "argenx USMA Team Video" at bounding box center [586, 373] width 256 height 15
type input "argenx_USMA_Team_Video"
click at [647, 498] on span "Create Project" at bounding box center [659, 501] width 54 height 13
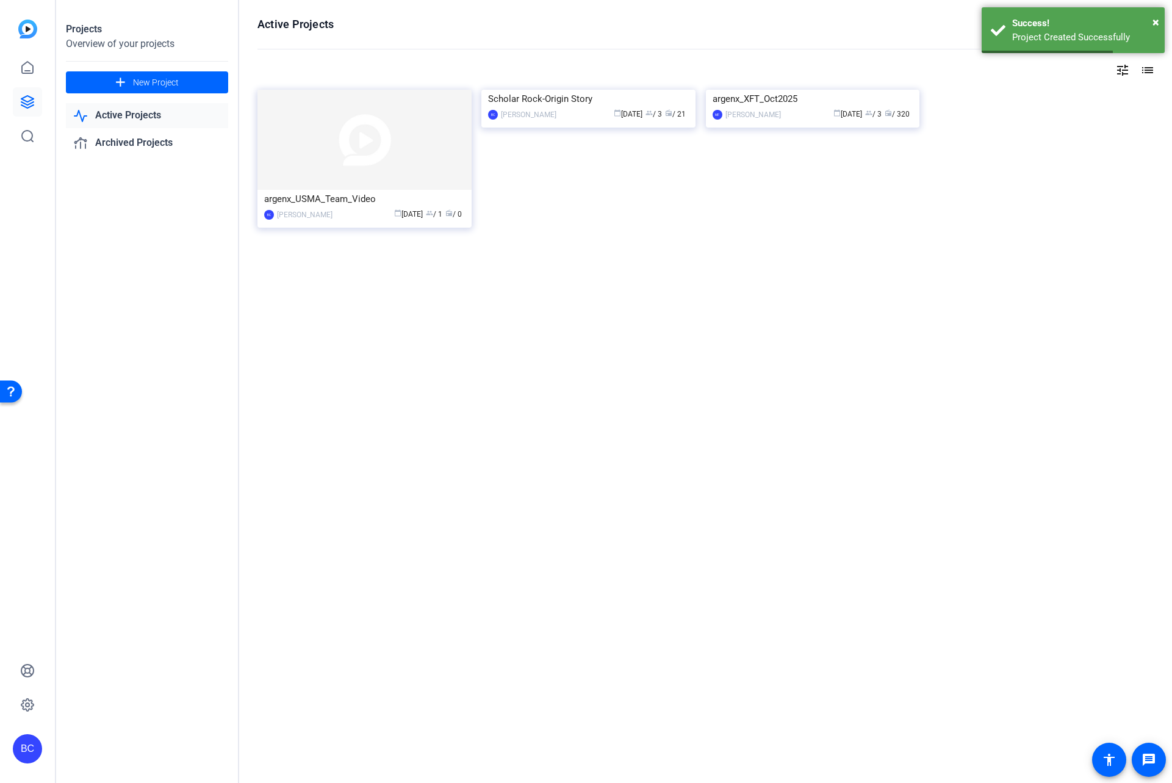
click at [333, 151] on img at bounding box center [365, 140] width 214 height 100
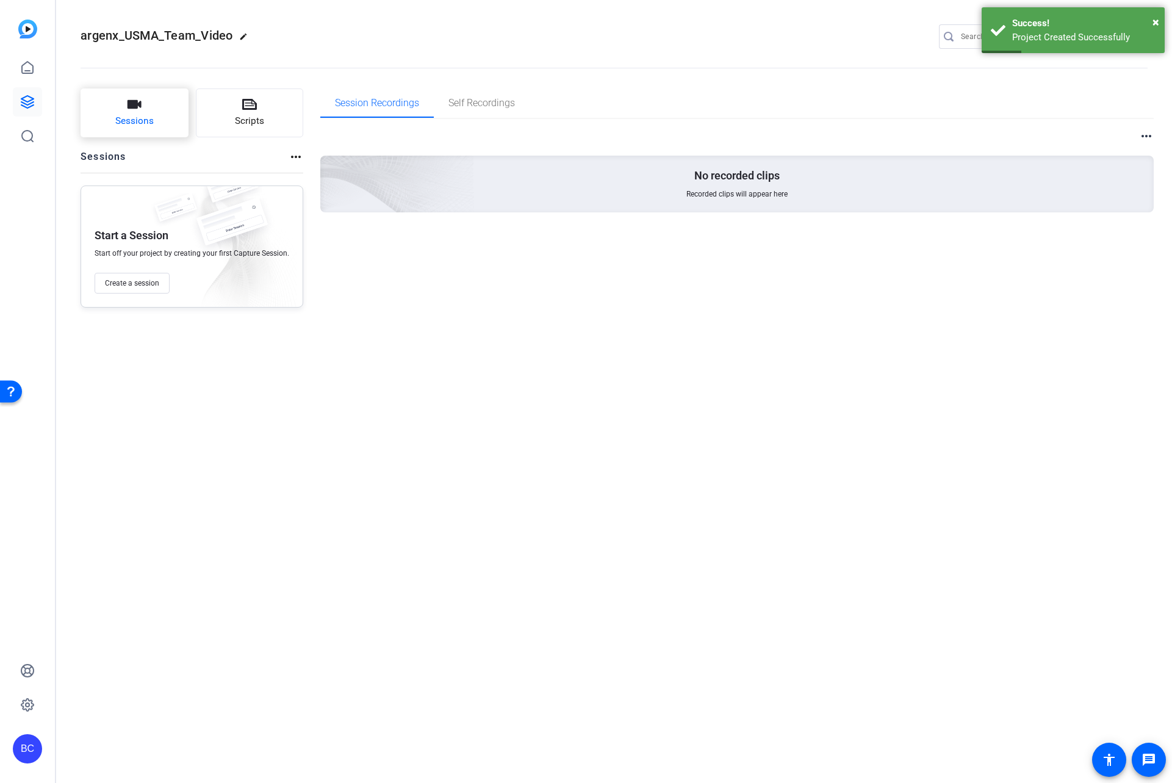
click at [144, 118] on span "Sessions" at bounding box center [134, 121] width 38 height 14
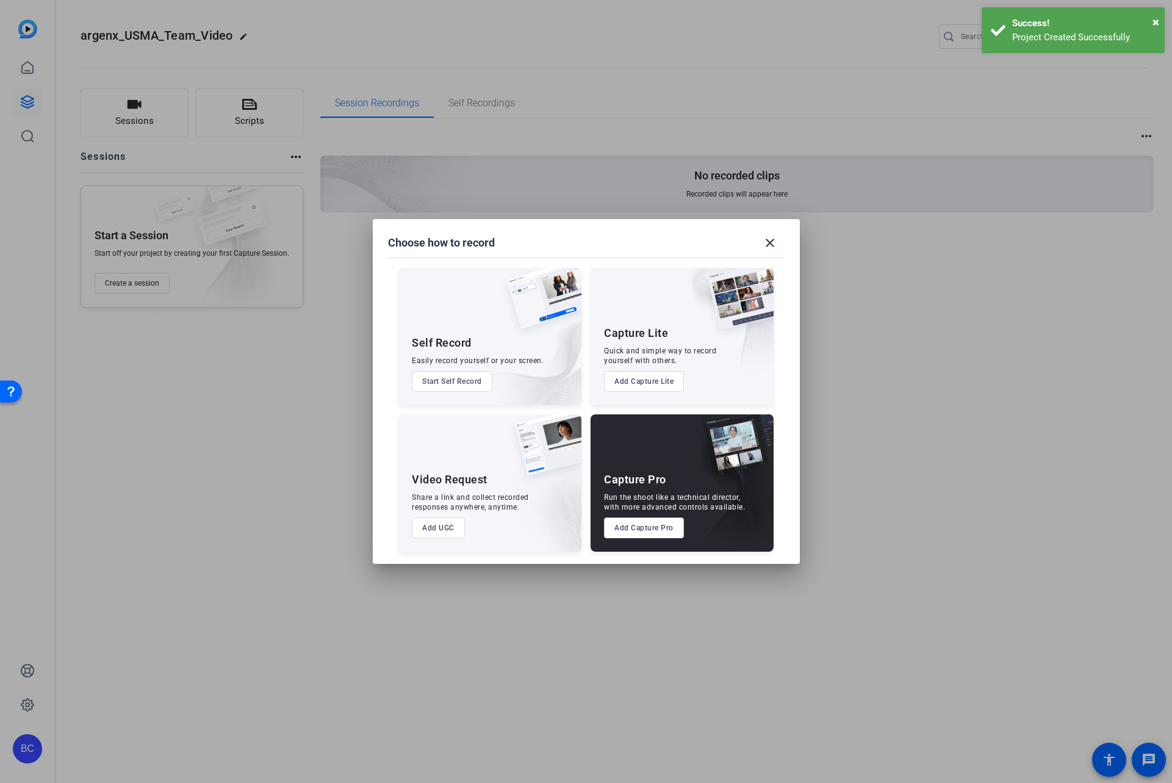
click at [629, 530] on button "Add Capture Pro" at bounding box center [644, 527] width 80 height 21
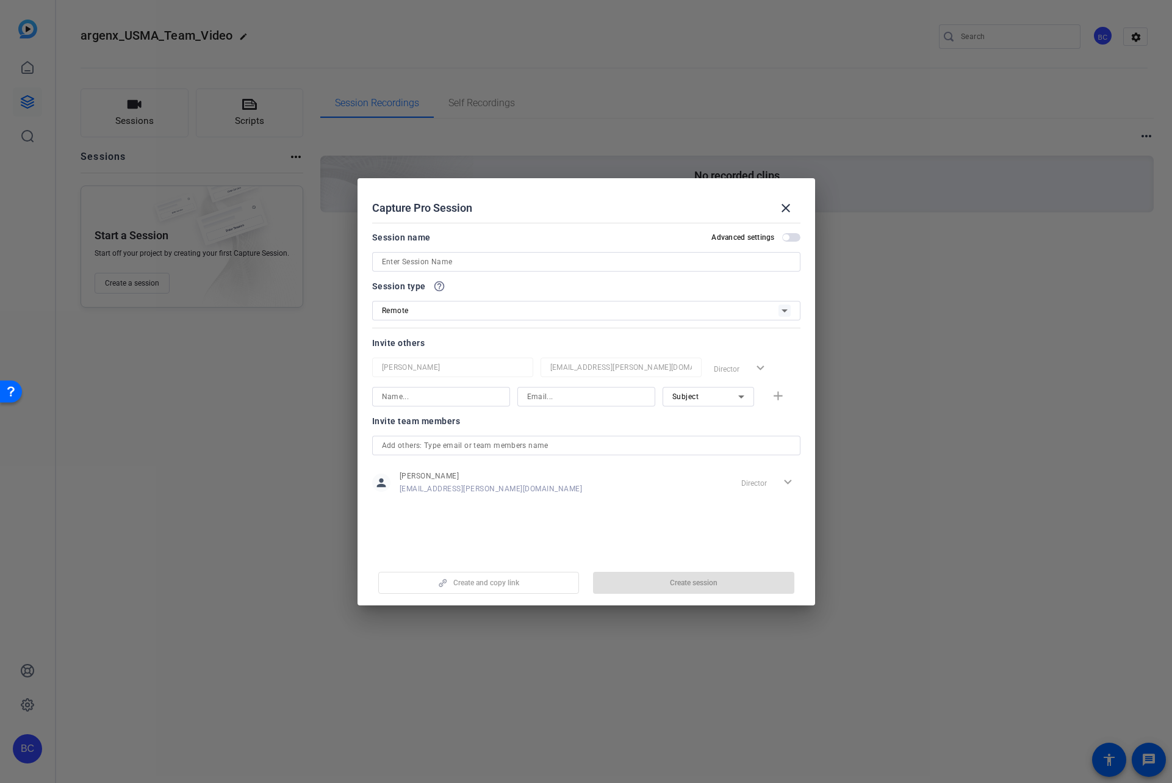
click at [417, 262] on input at bounding box center [586, 261] width 409 height 15
paste input "Carrie Johnson"
type input "Carrie Johnson"
click at [787, 236] on span "button" at bounding box center [786, 237] width 6 height 6
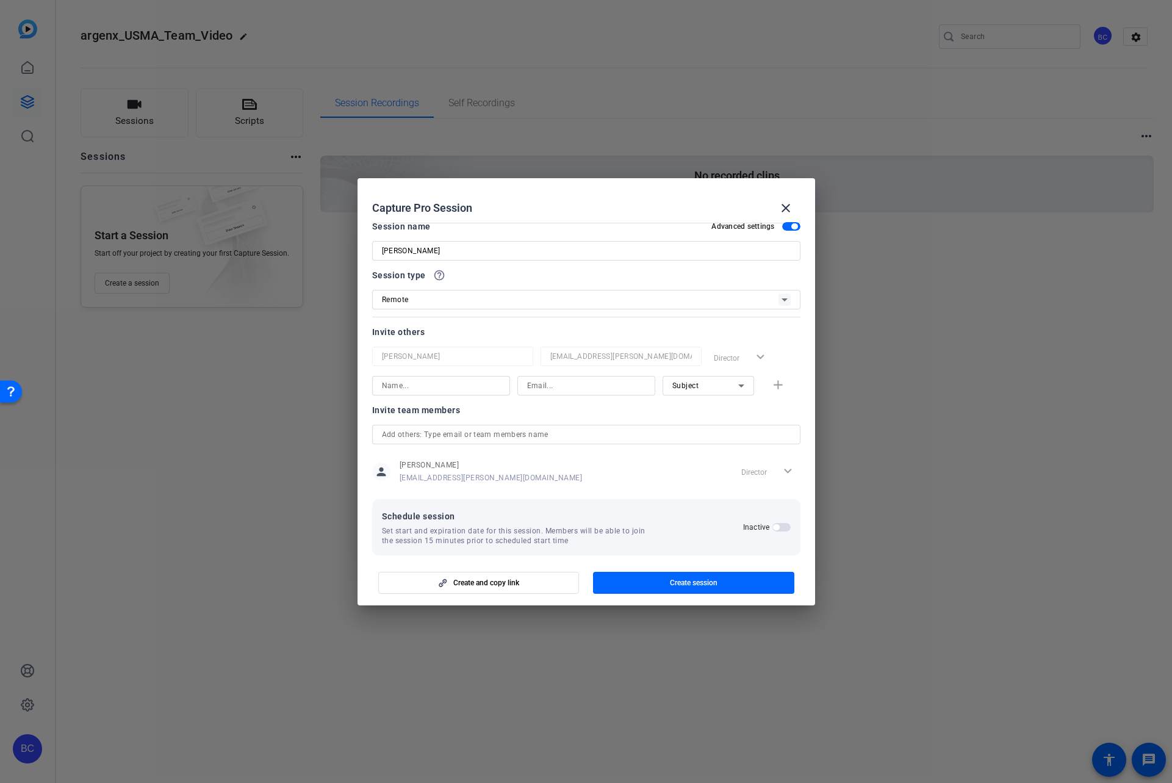
scroll to position [23, 0]
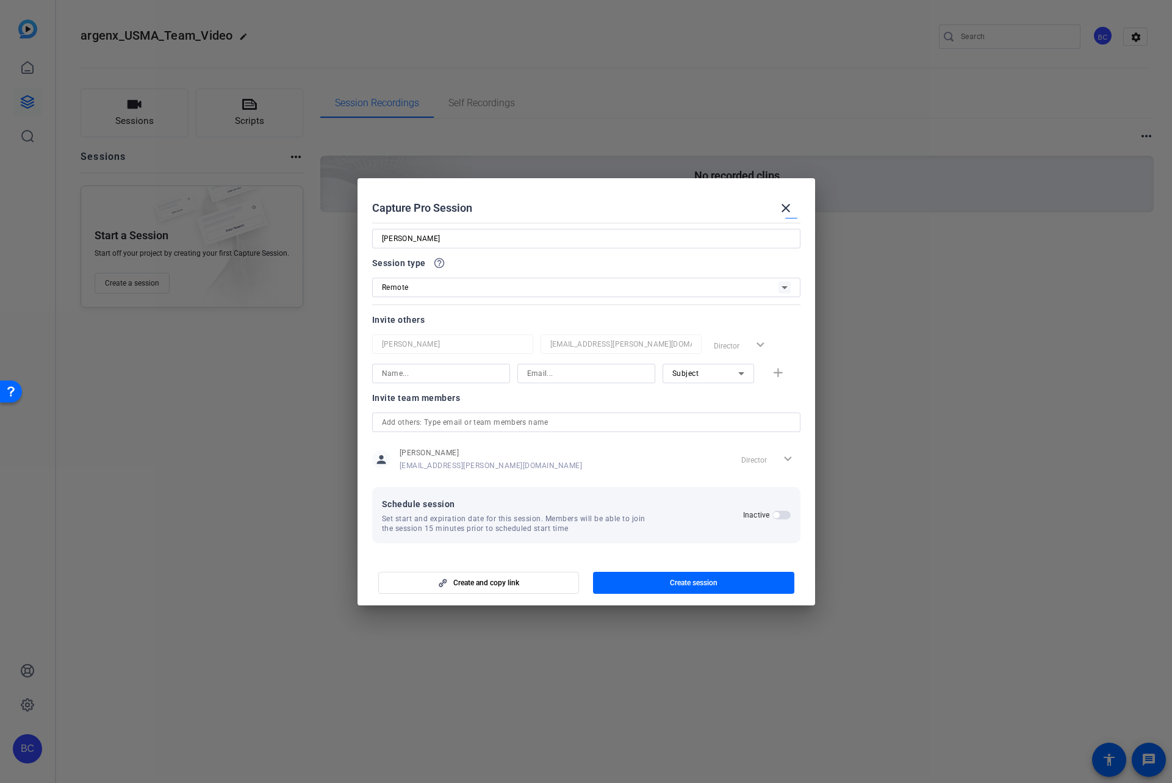
click at [773, 517] on span "button" at bounding box center [782, 515] width 18 height 9
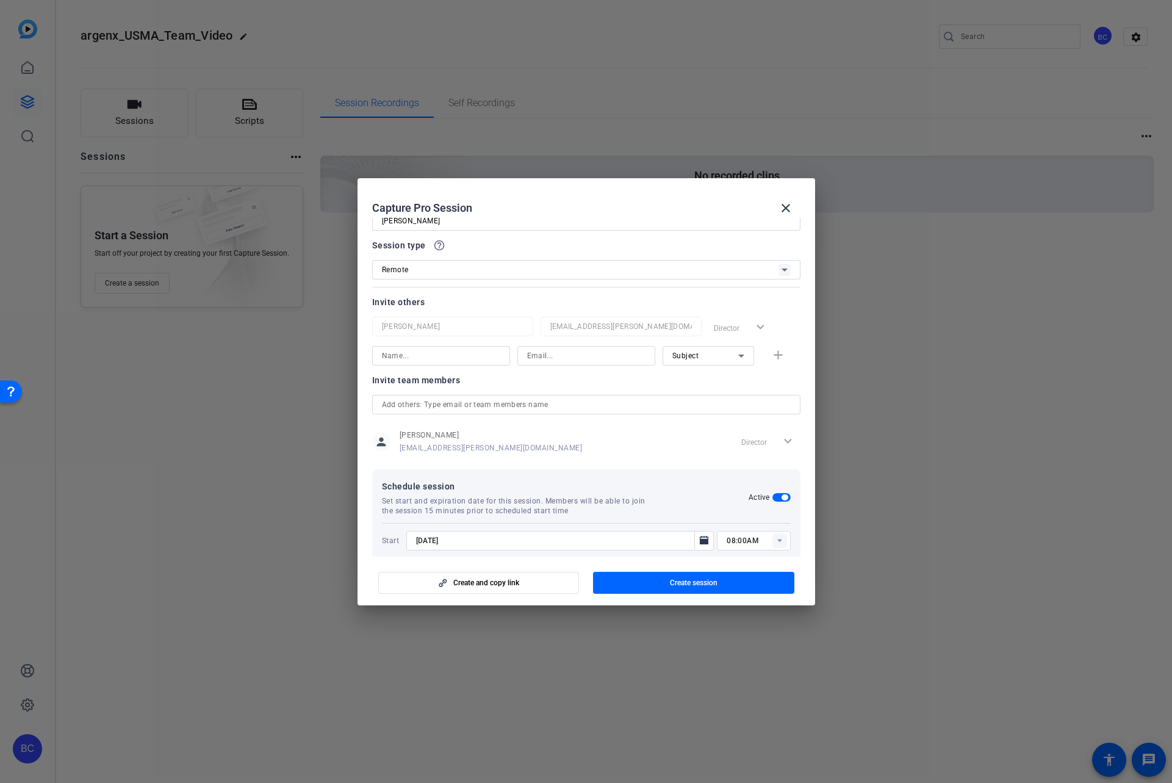
scroll to position [0, 0]
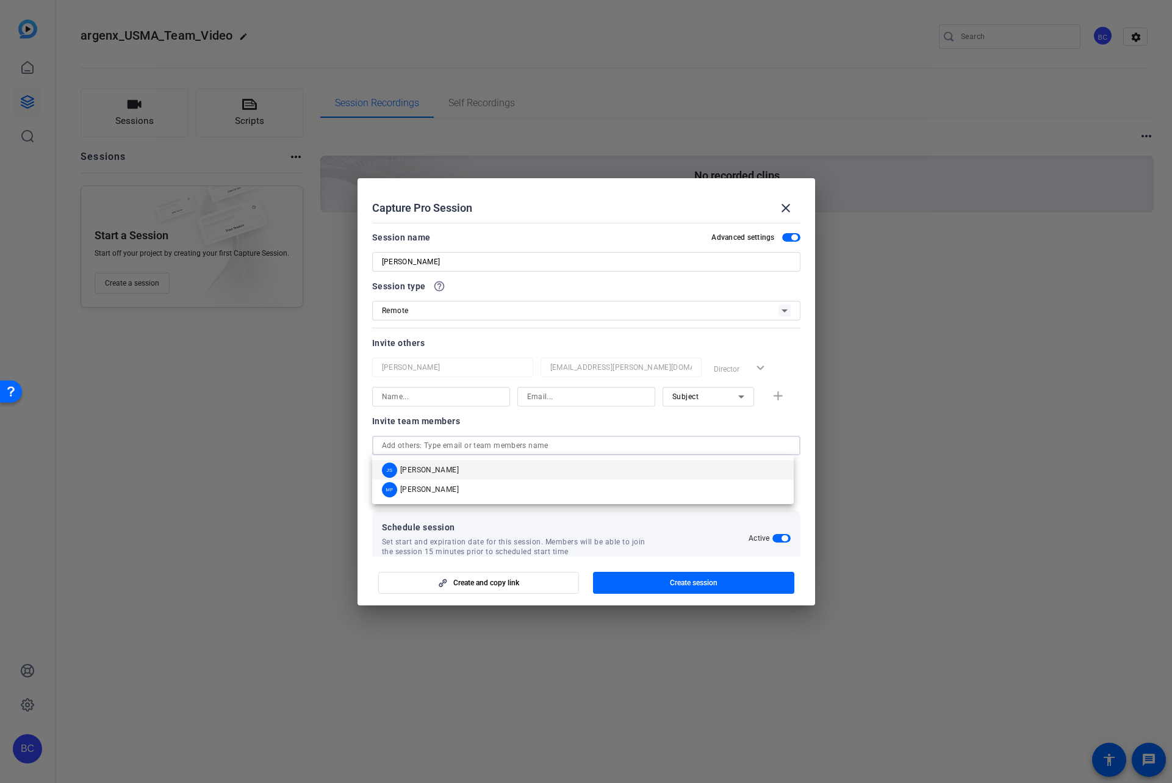
click at [461, 445] on input "text" at bounding box center [586, 445] width 409 height 15
click at [462, 421] on div "Invite team members" at bounding box center [586, 421] width 428 height 15
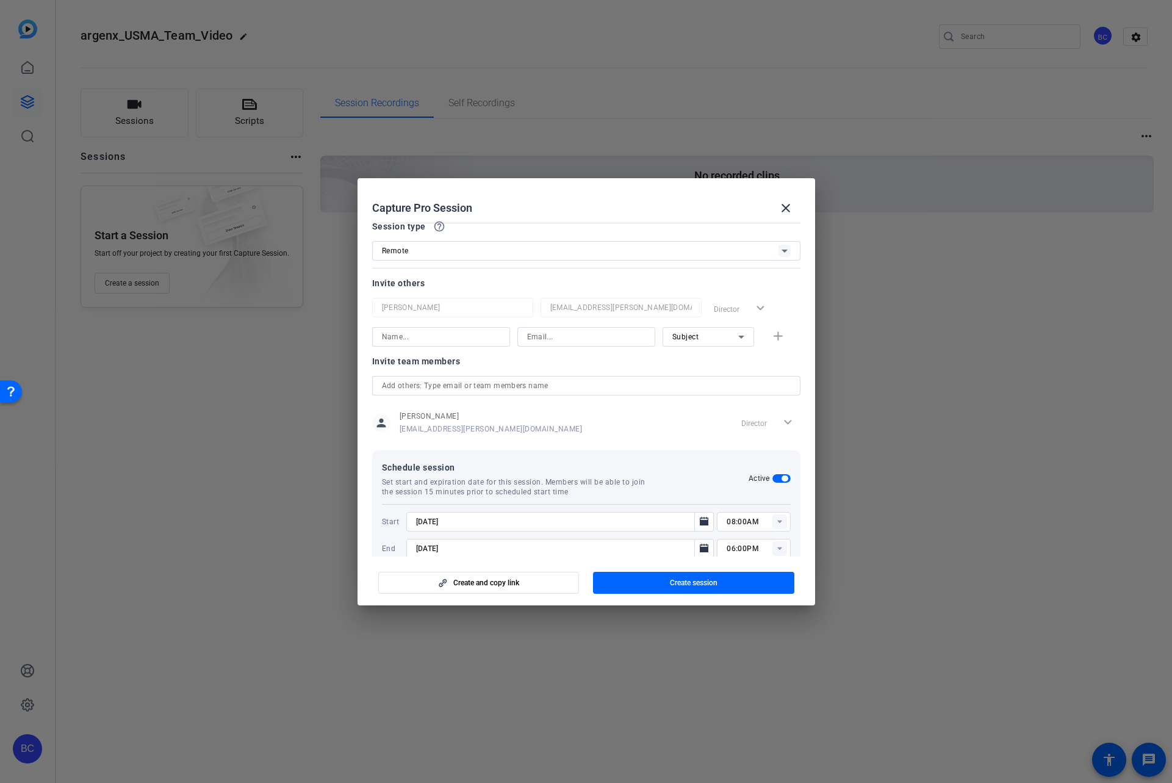
scroll to position [85, 0]
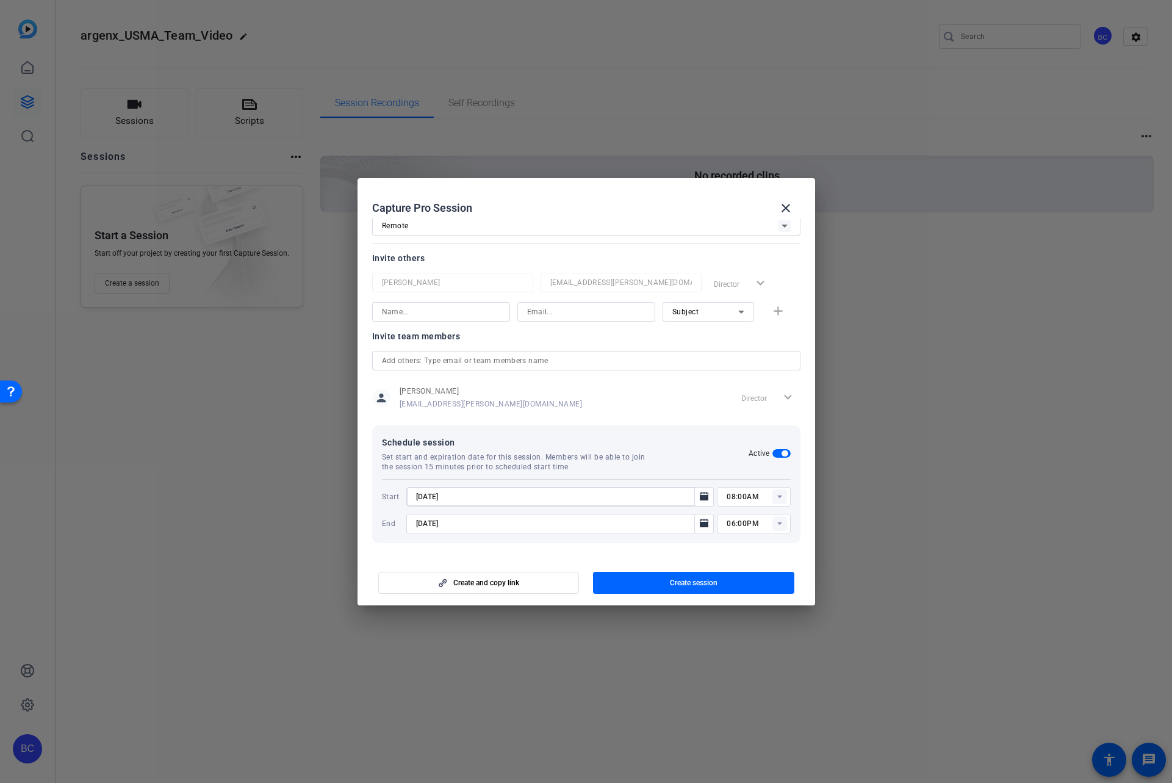
click at [430, 495] on input "9/10/2025" at bounding box center [554, 496] width 276 height 15
type input "9/16/2025"
type input "10:00AM"
type input "9/16/2025"
type input "11:00AM"
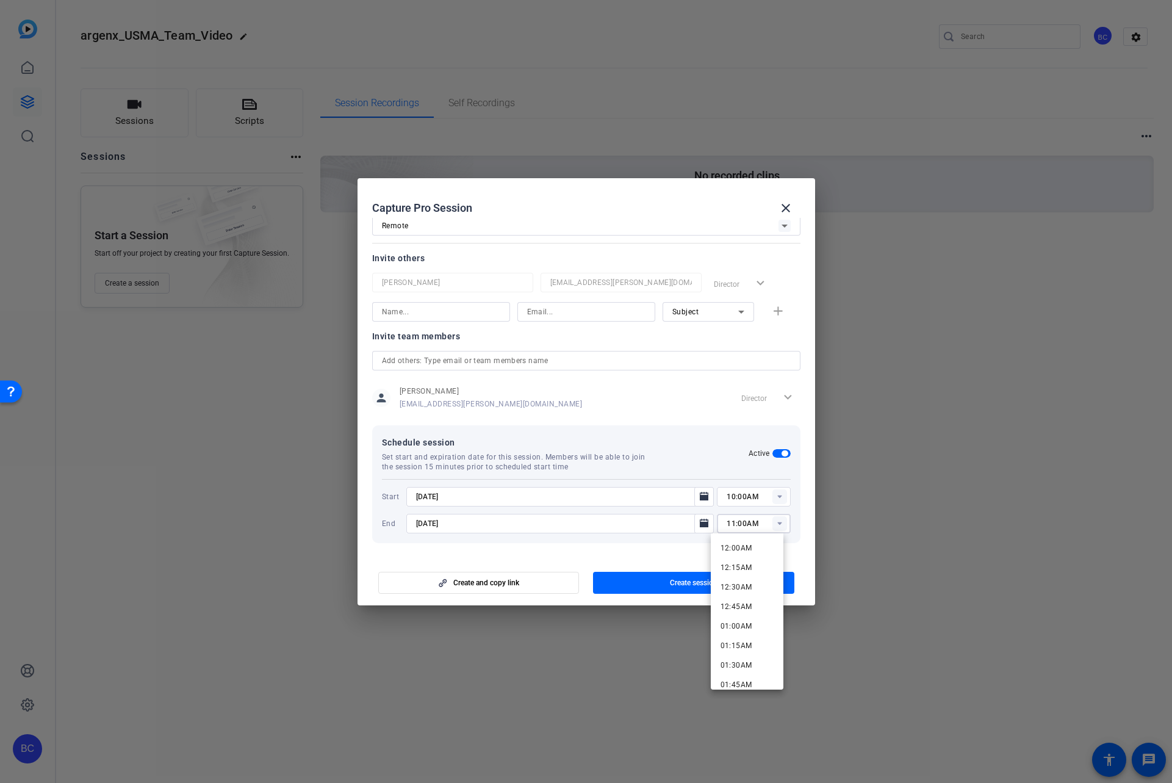
click at [582, 399] on div "person Brian Curp bcurp@broadstreet.com Director expand_more" at bounding box center [586, 398] width 428 height 31
click at [704, 368] on div at bounding box center [586, 361] width 409 height 20
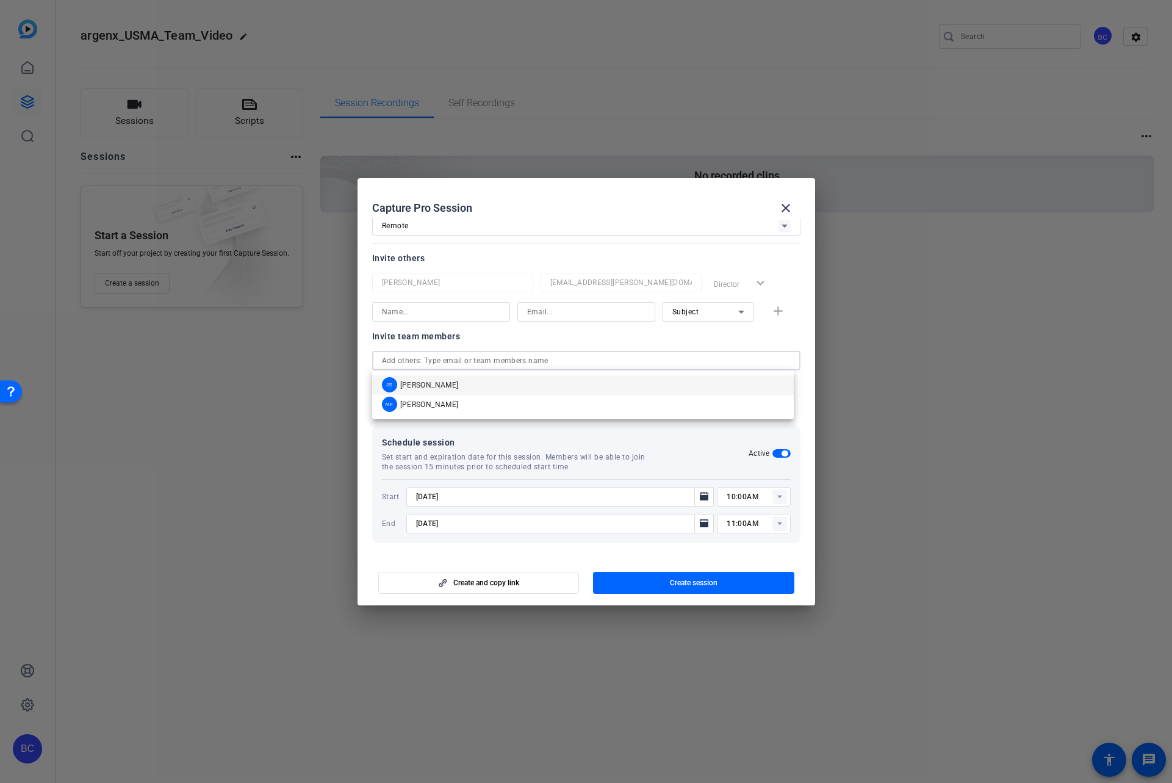
click at [560, 387] on mat-option "JS Judy Spier" at bounding box center [583, 385] width 422 height 20
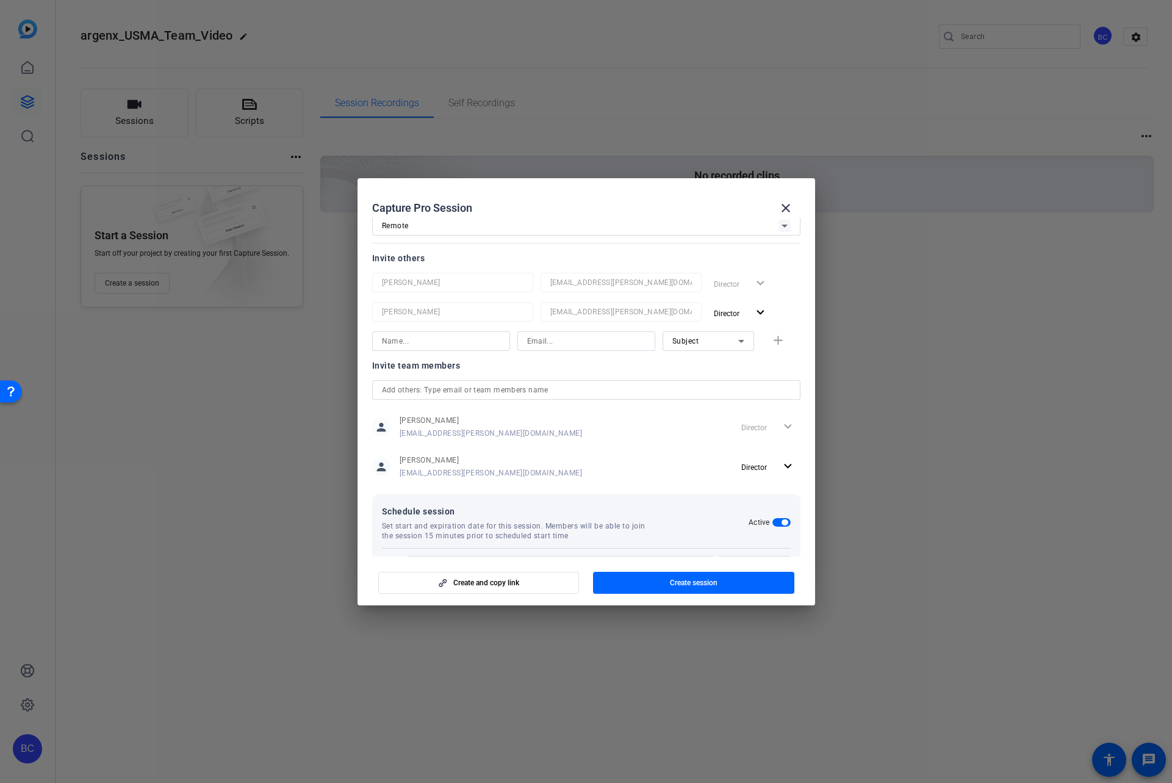
click at [521, 381] on div at bounding box center [586, 390] width 409 height 20
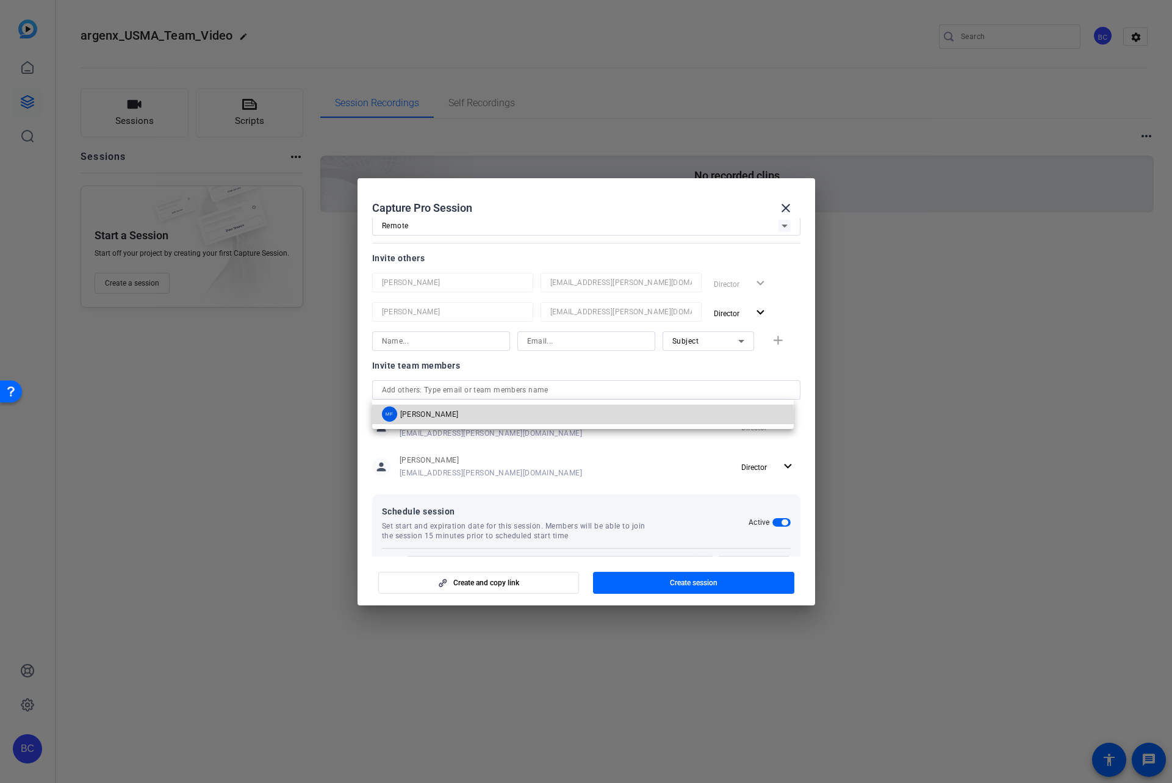
click at [505, 418] on mat-option "MF Mandy Fernandez" at bounding box center [583, 415] width 422 height 20
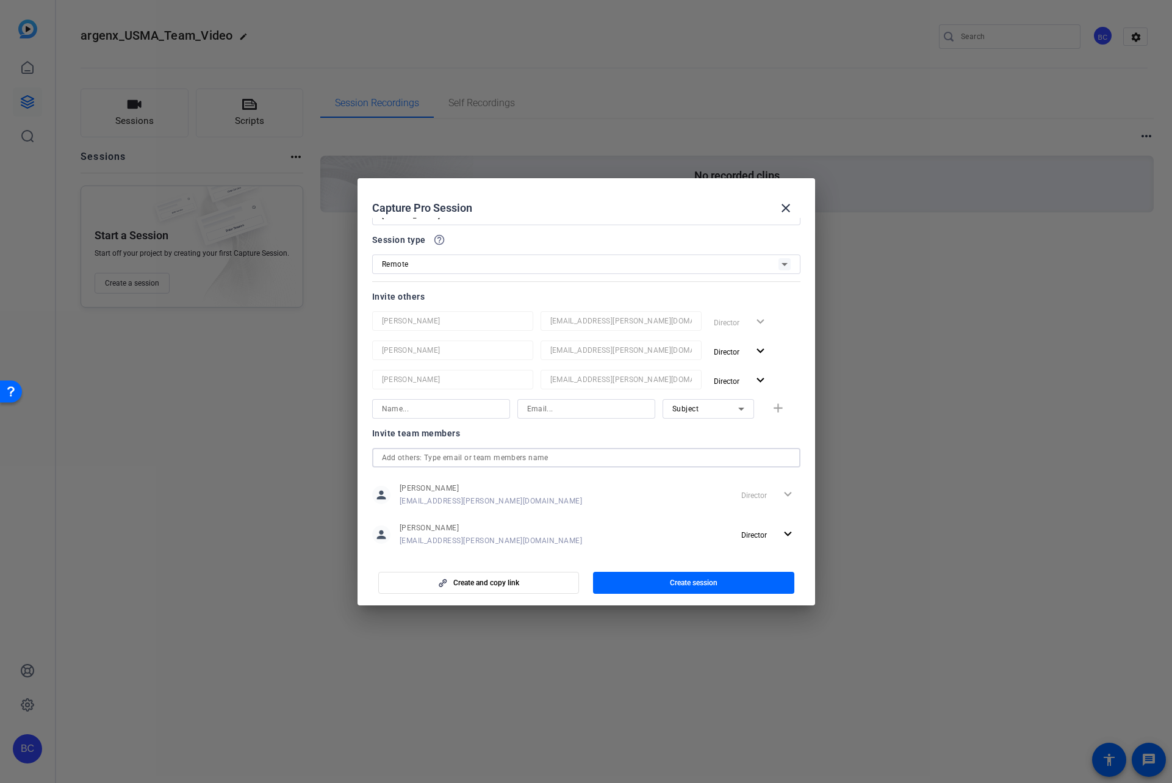
scroll to position [0, 0]
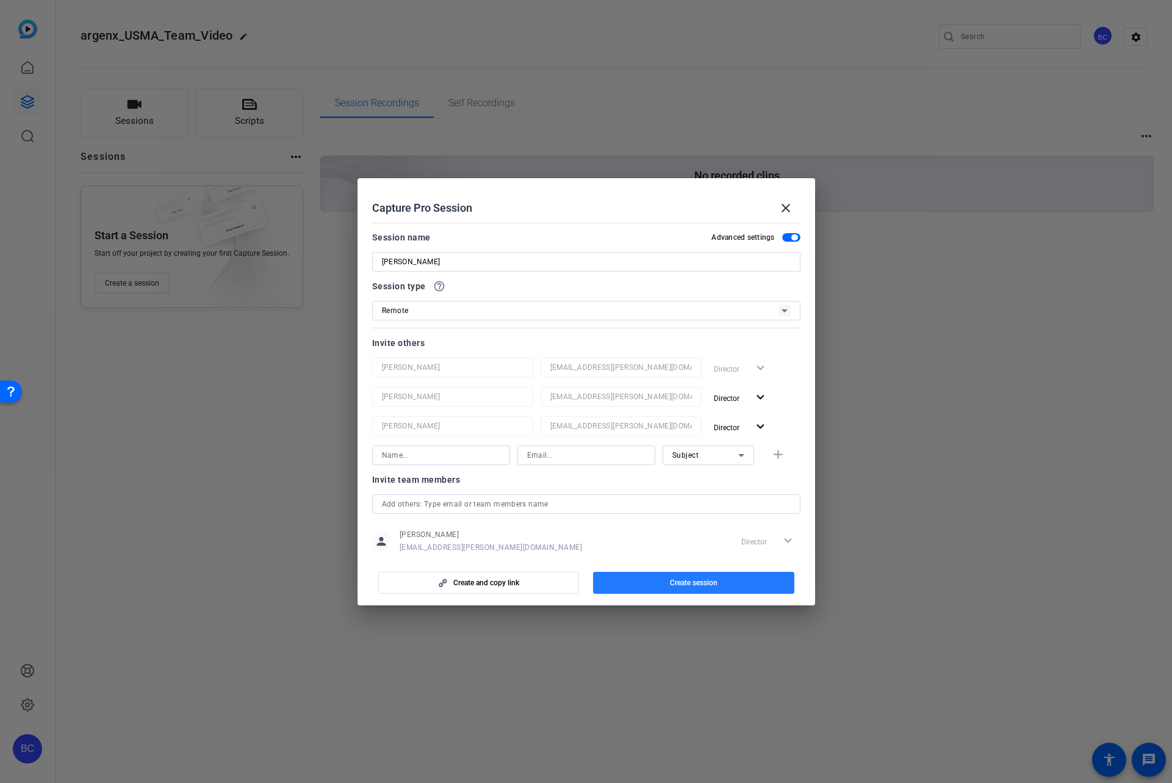
click at [644, 580] on span "button" at bounding box center [693, 582] width 201 height 29
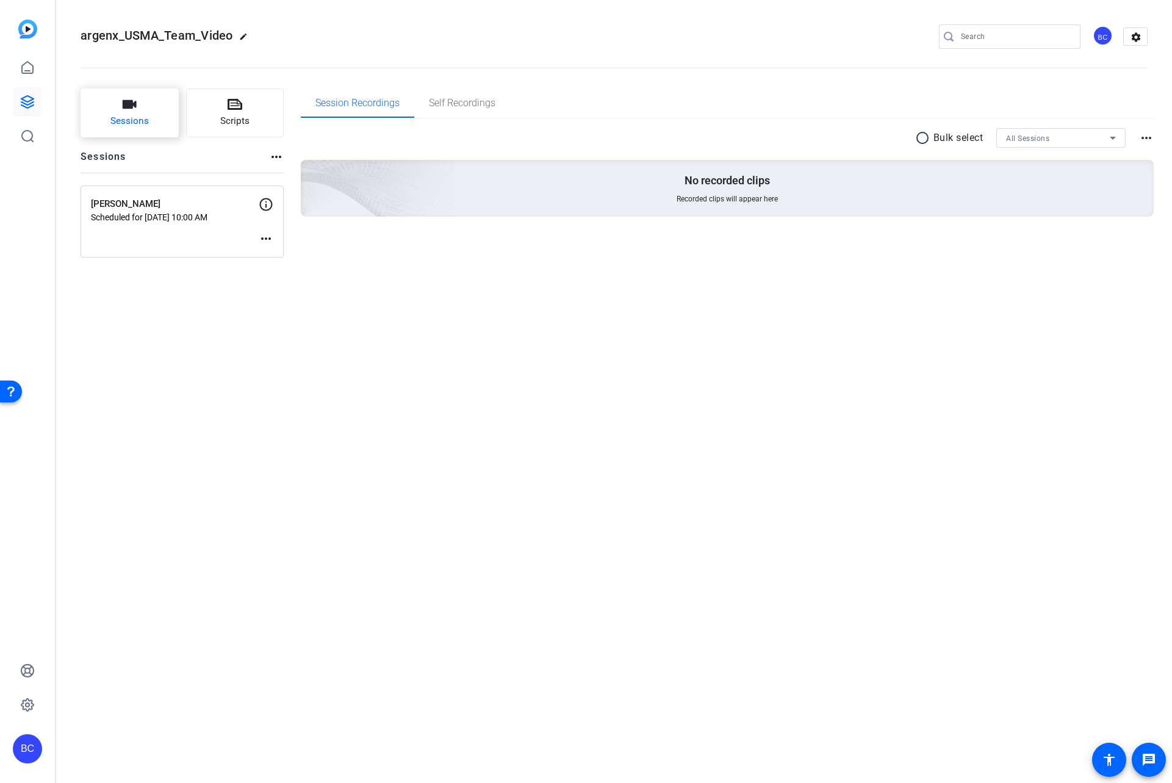
click at [125, 115] on span "Sessions" at bounding box center [129, 121] width 38 height 14
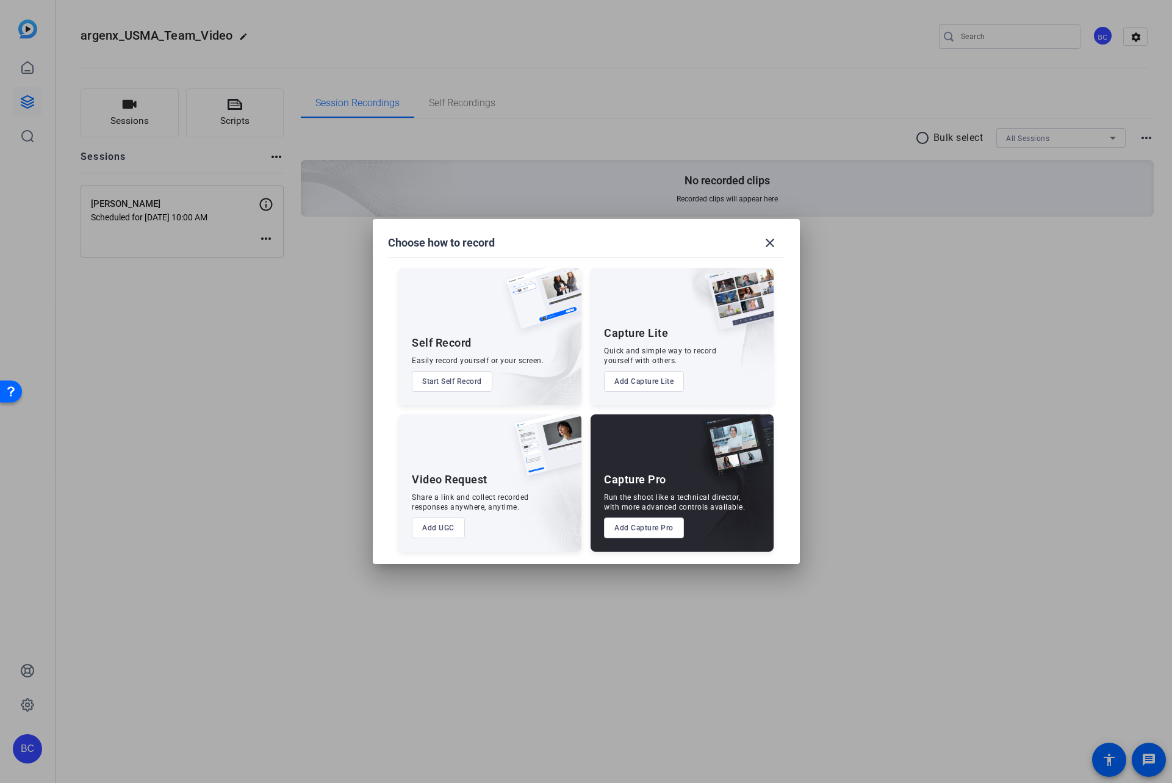
click at [637, 526] on button "Add Capture Pro" at bounding box center [644, 527] width 80 height 21
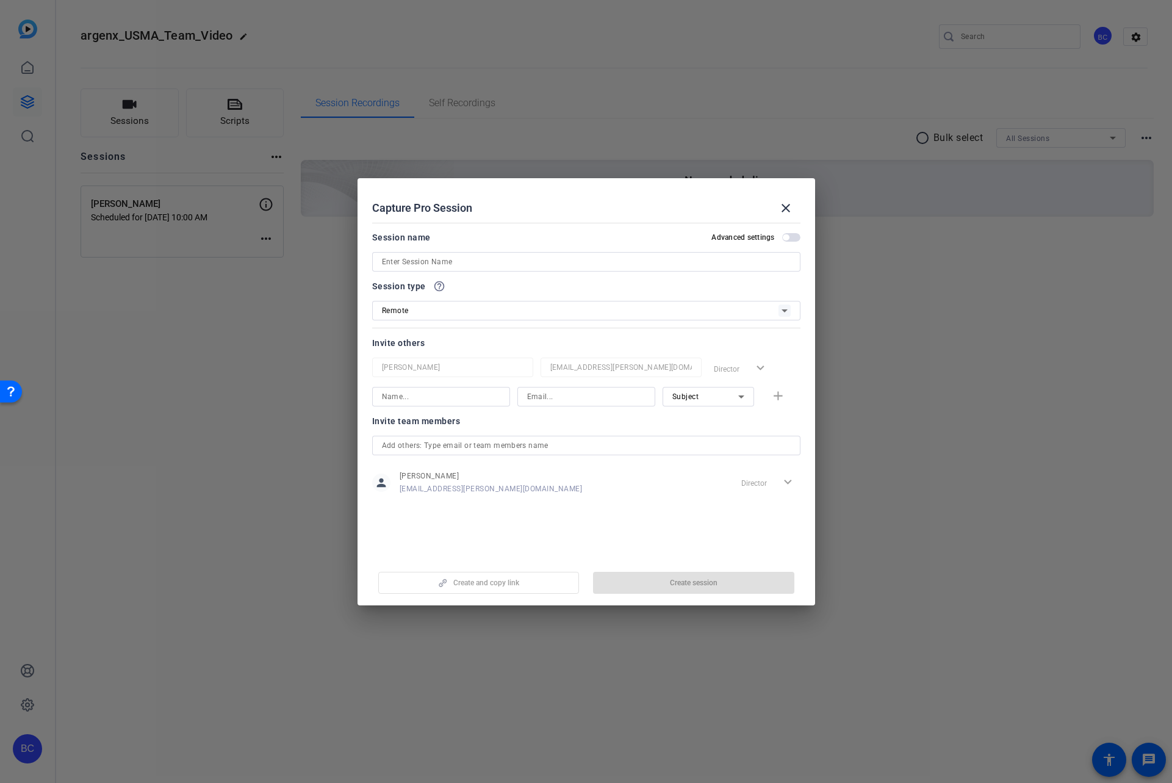
click at [432, 262] on input at bounding box center [586, 261] width 409 height 15
paste input "Dustin Farr"
type input "Dustin Farr"
click at [785, 237] on span "button" at bounding box center [786, 237] width 6 height 6
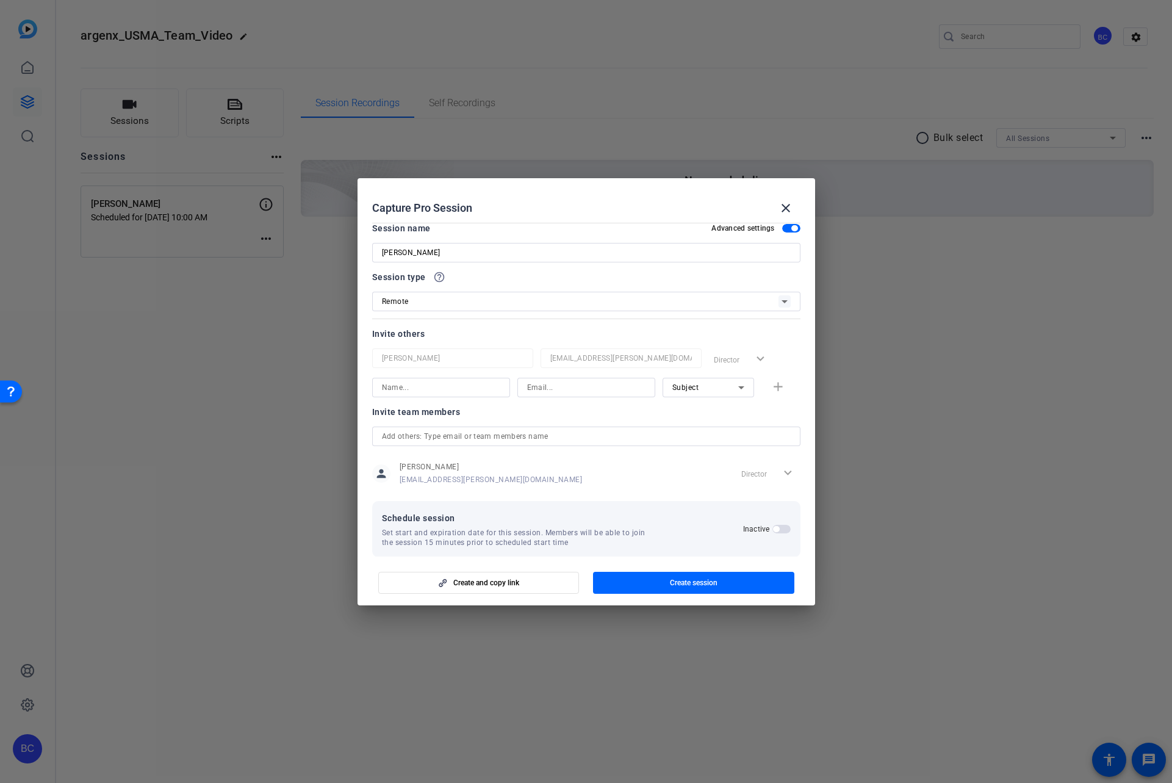
scroll to position [23, 0]
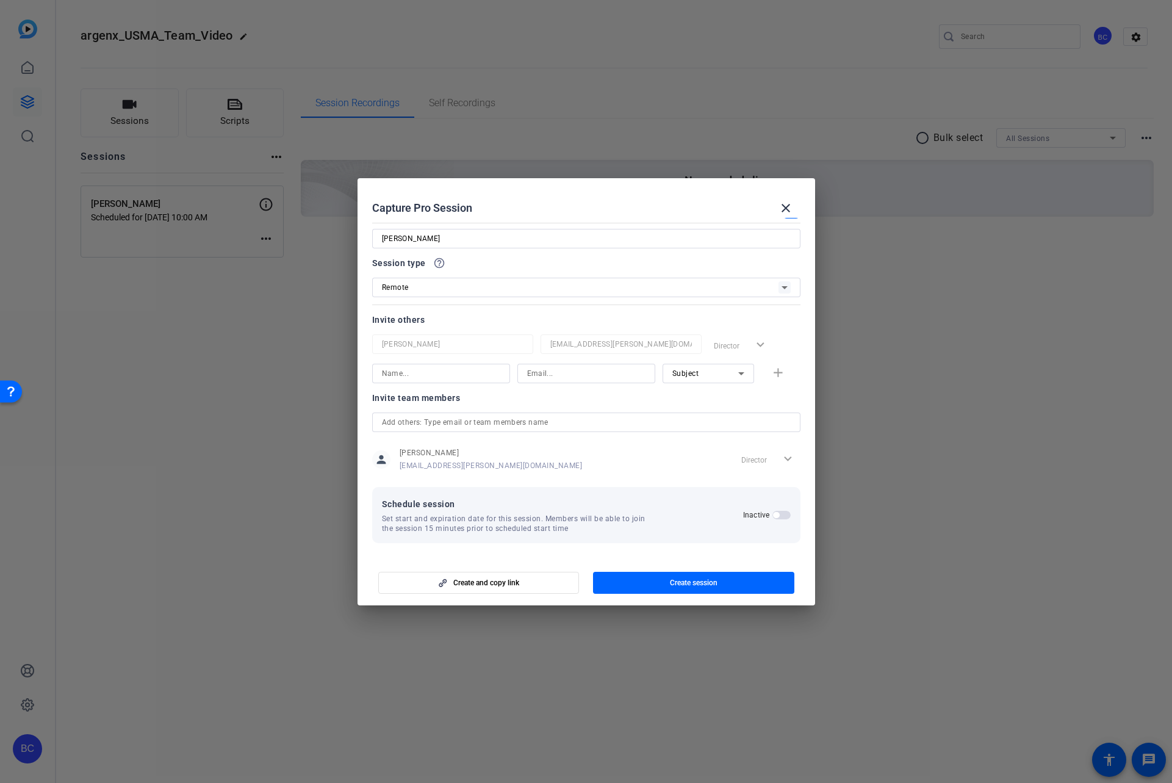
click at [773, 516] on span "button" at bounding box center [776, 515] width 6 height 6
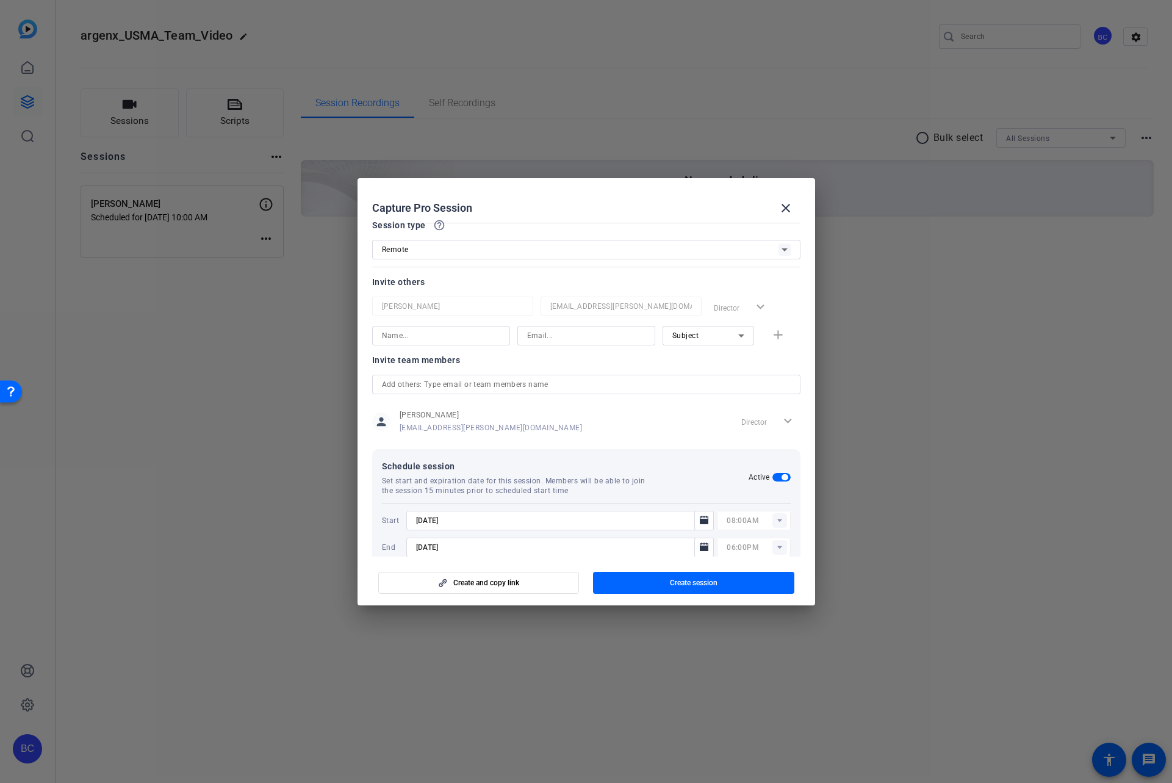
scroll to position [85, 0]
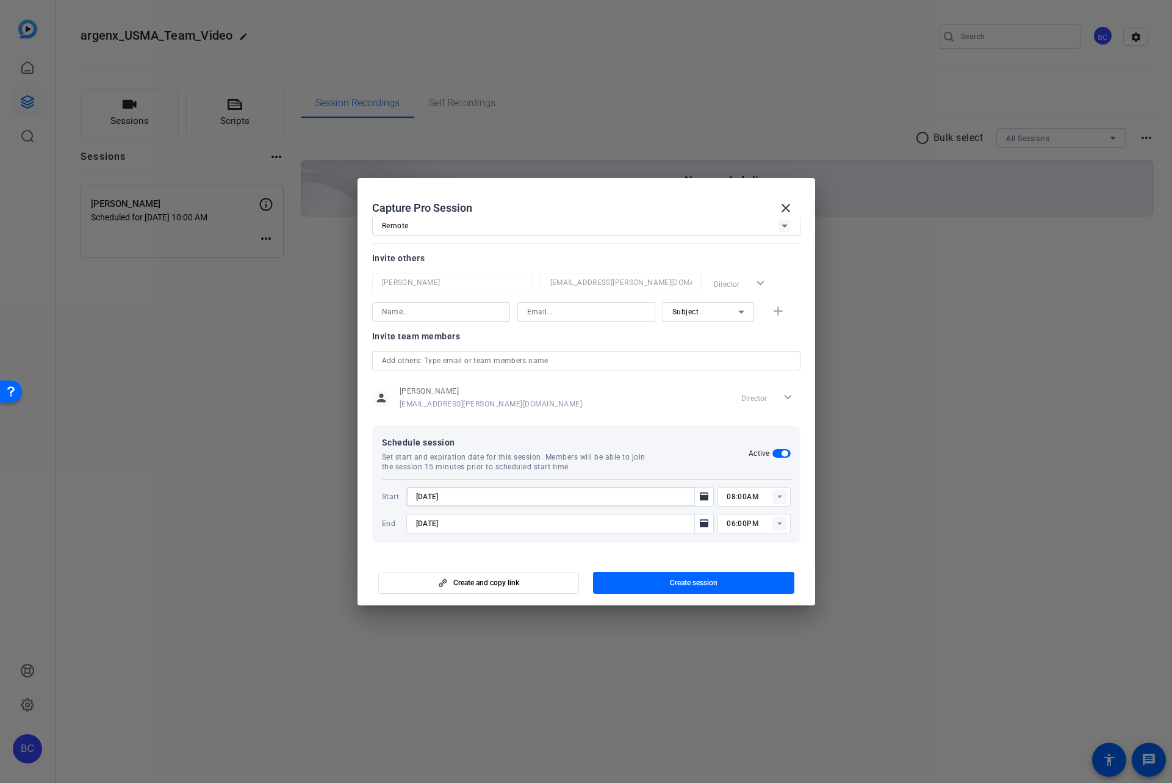
drag, startPoint x: 431, startPoint y: 498, endPoint x: 445, endPoint y: 492, distance: 15.3
click at [431, 498] on input "9/10/2025" at bounding box center [554, 496] width 276 height 15
type input "9/16/2025"
type input "10:30AM"
type input "9/16/2025"
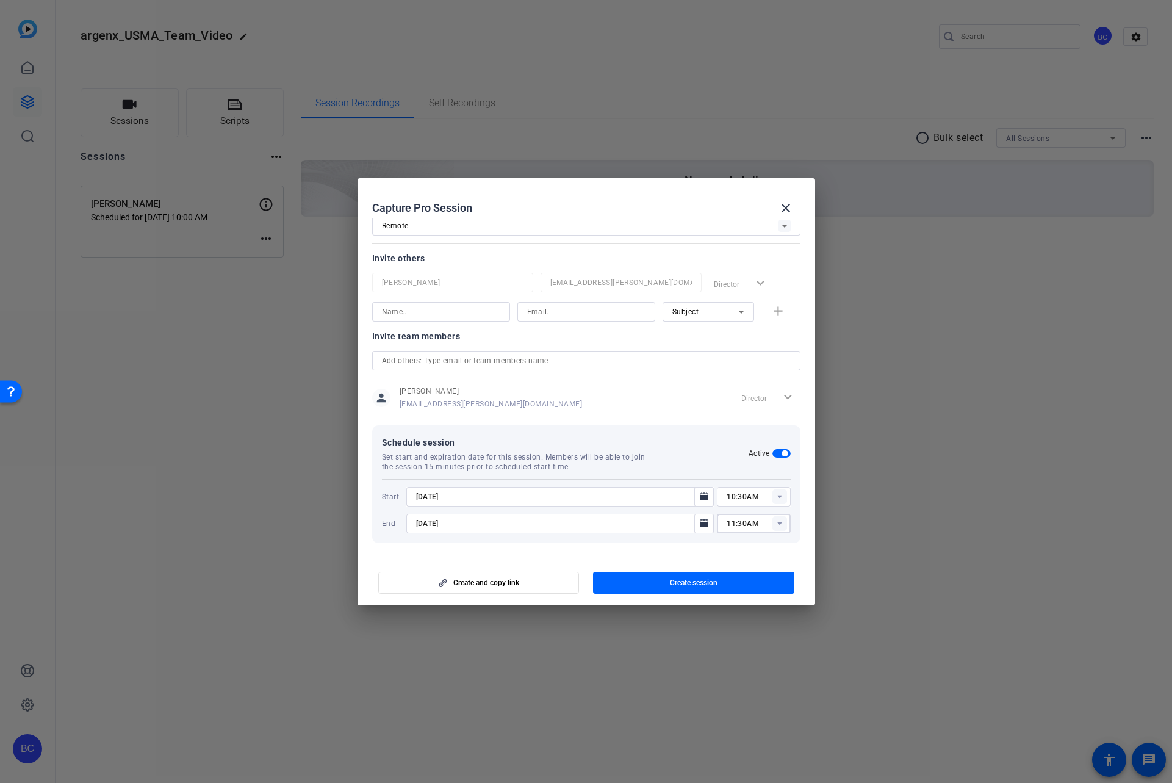
type input "11:30AM"
click at [694, 364] on input "text" at bounding box center [586, 360] width 409 height 15
click at [582, 388] on mat-option "JS Judy Spier" at bounding box center [583, 385] width 422 height 20
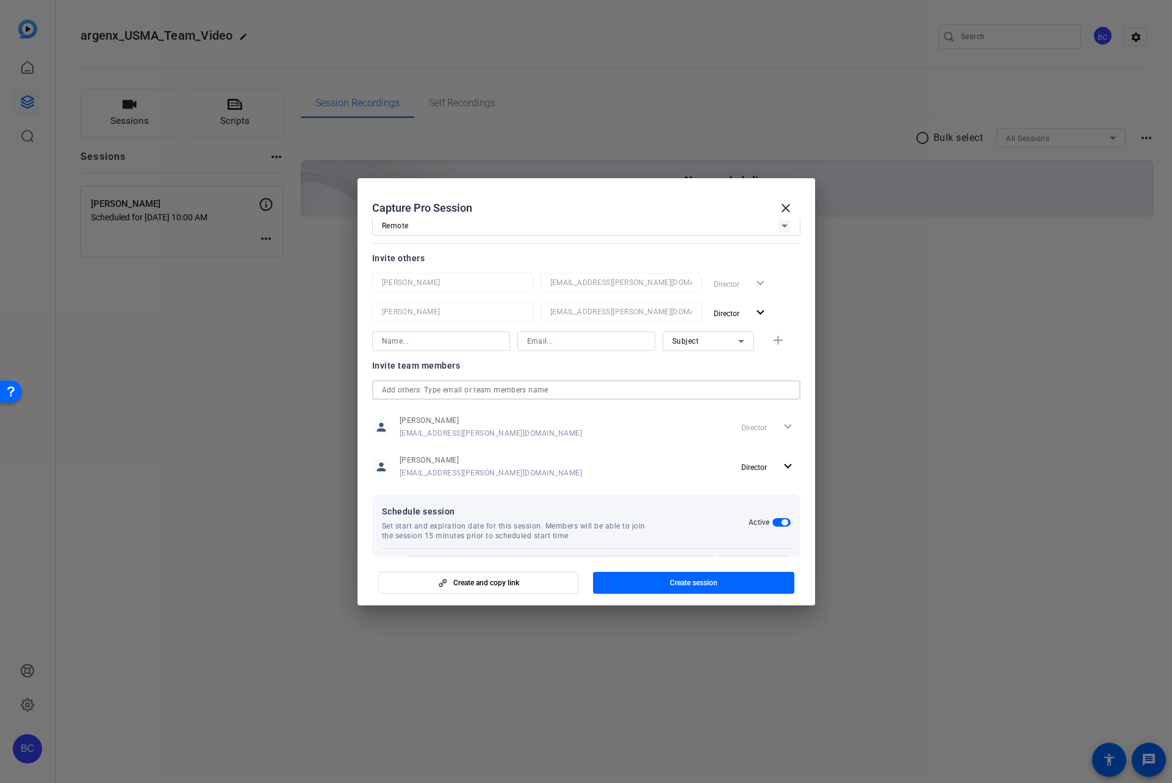
click at [503, 389] on input "text" at bounding box center [586, 390] width 409 height 15
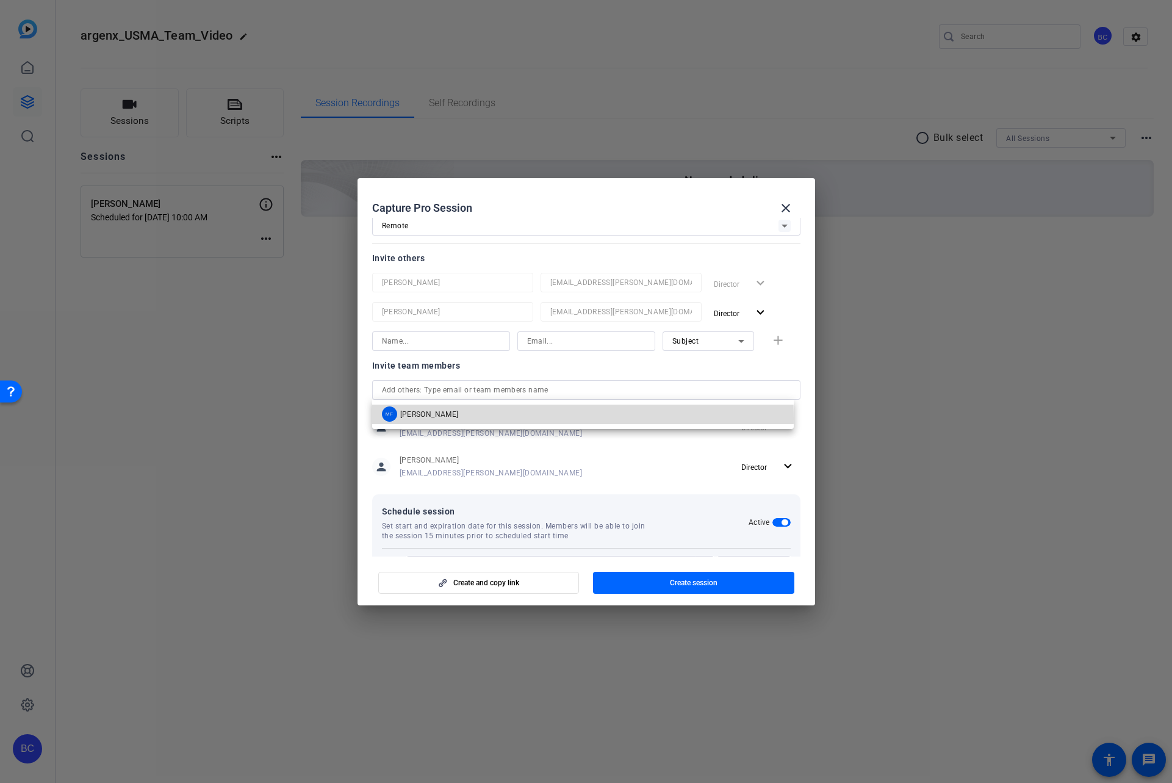
click at [488, 417] on mat-option "MF Mandy Fernandez" at bounding box center [583, 415] width 422 height 20
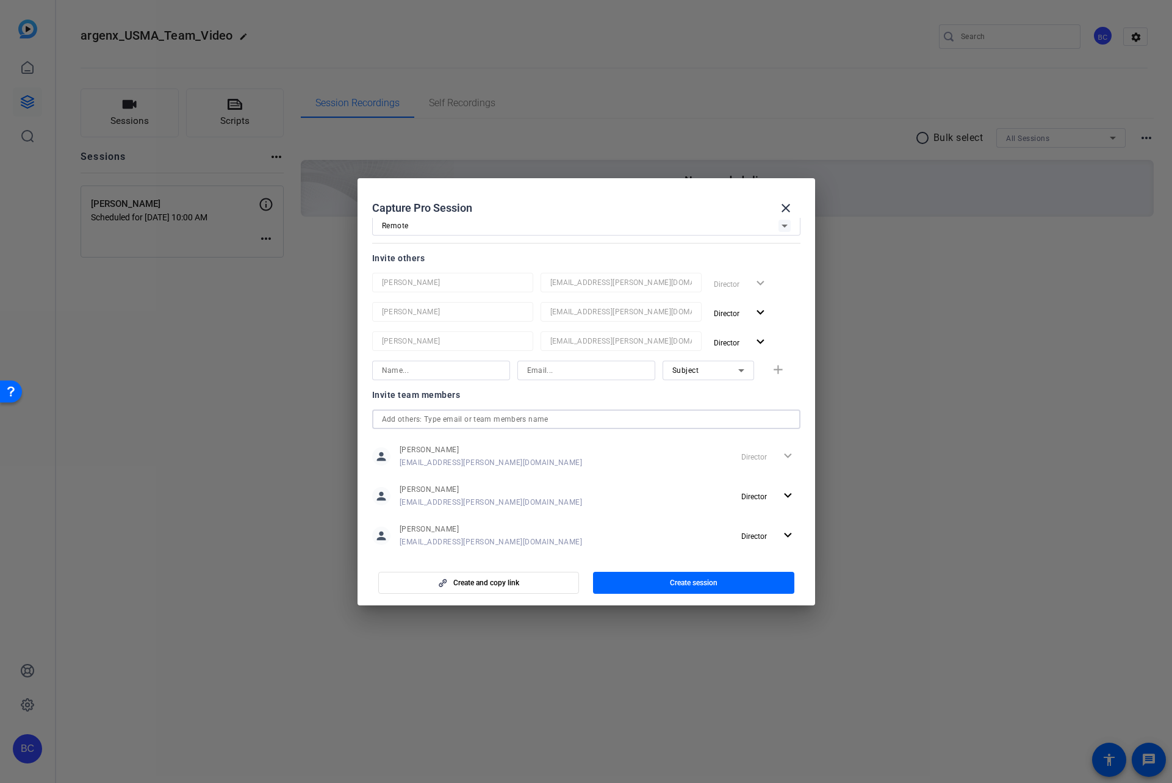
click at [661, 583] on span "button" at bounding box center [693, 582] width 201 height 29
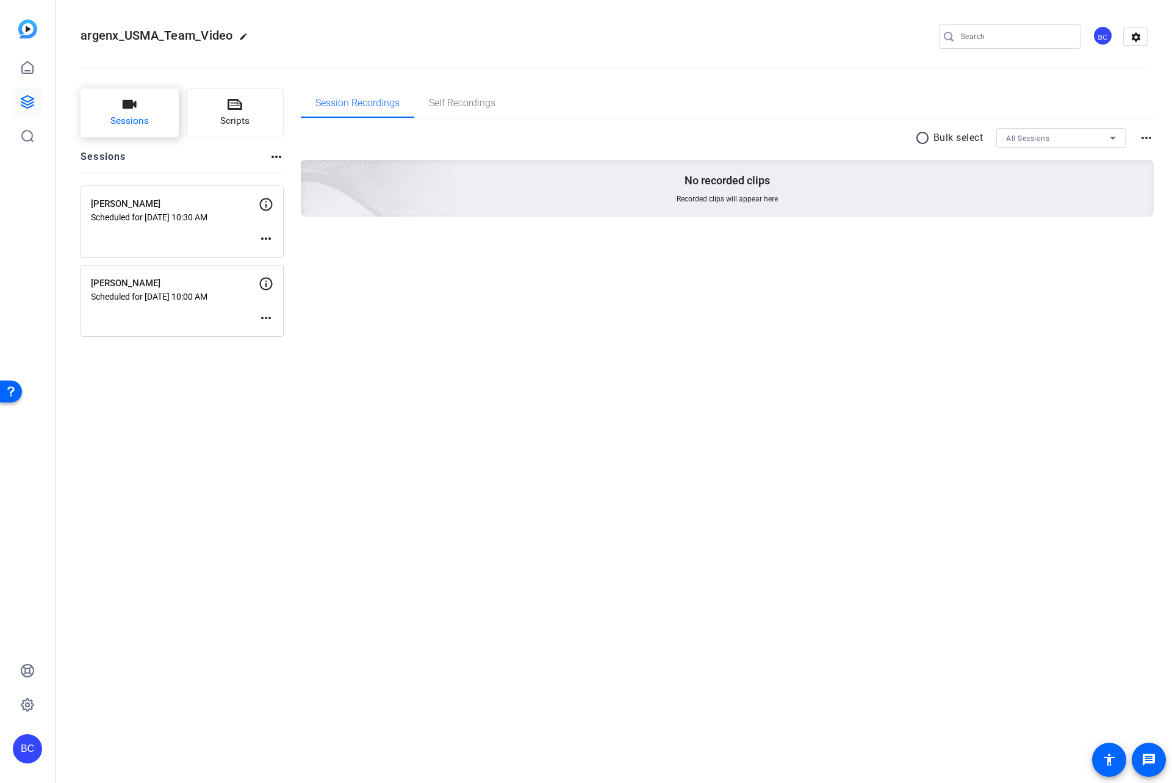
click at [117, 112] on button "Sessions" at bounding box center [130, 112] width 98 height 49
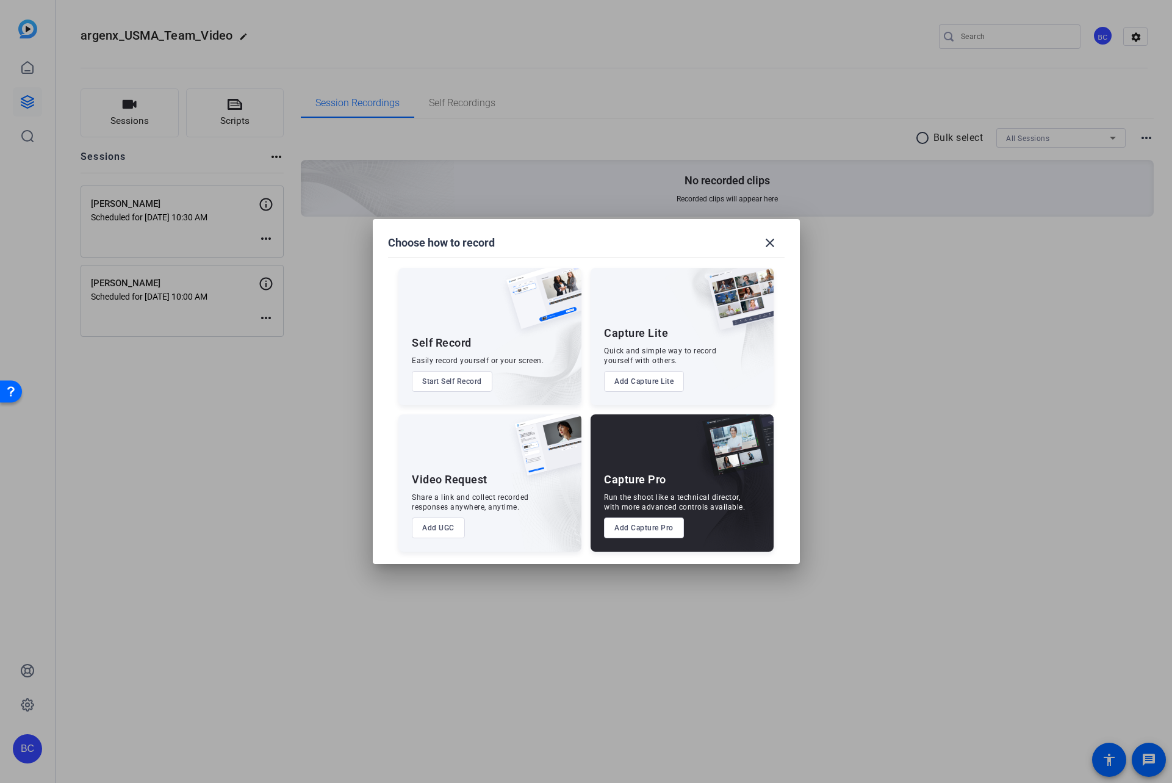
click at [620, 524] on button "Add Capture Pro" at bounding box center [644, 527] width 80 height 21
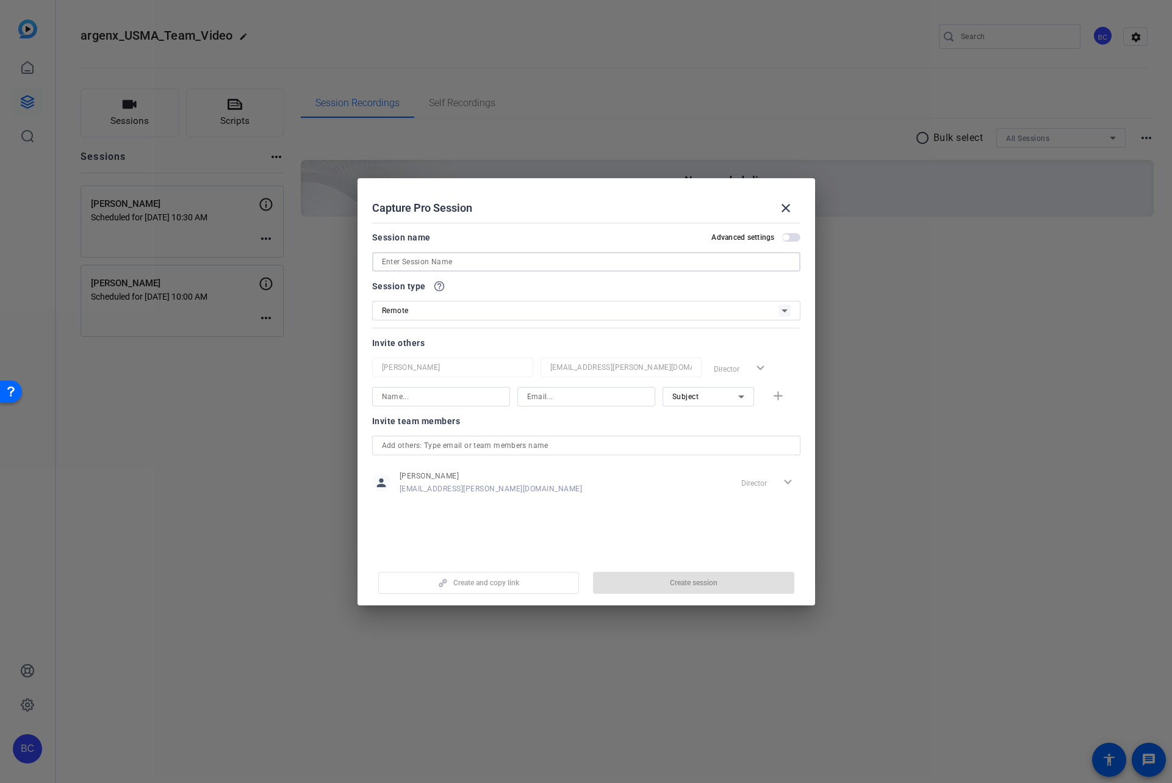
click at [413, 262] on input at bounding box center [586, 261] width 409 height 15
paste input "Jonathan Bosold"
type input "Jonathan Bosold"
click at [792, 238] on span "button" at bounding box center [791, 237] width 18 height 9
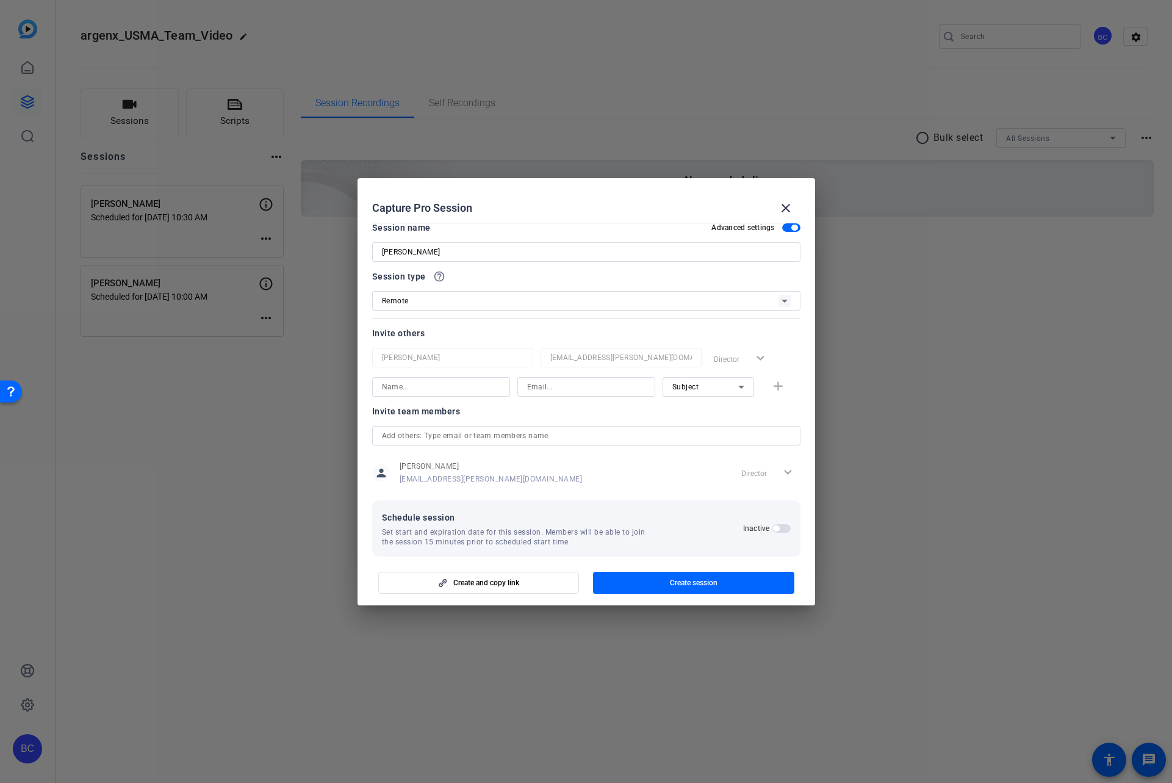
scroll to position [23, 0]
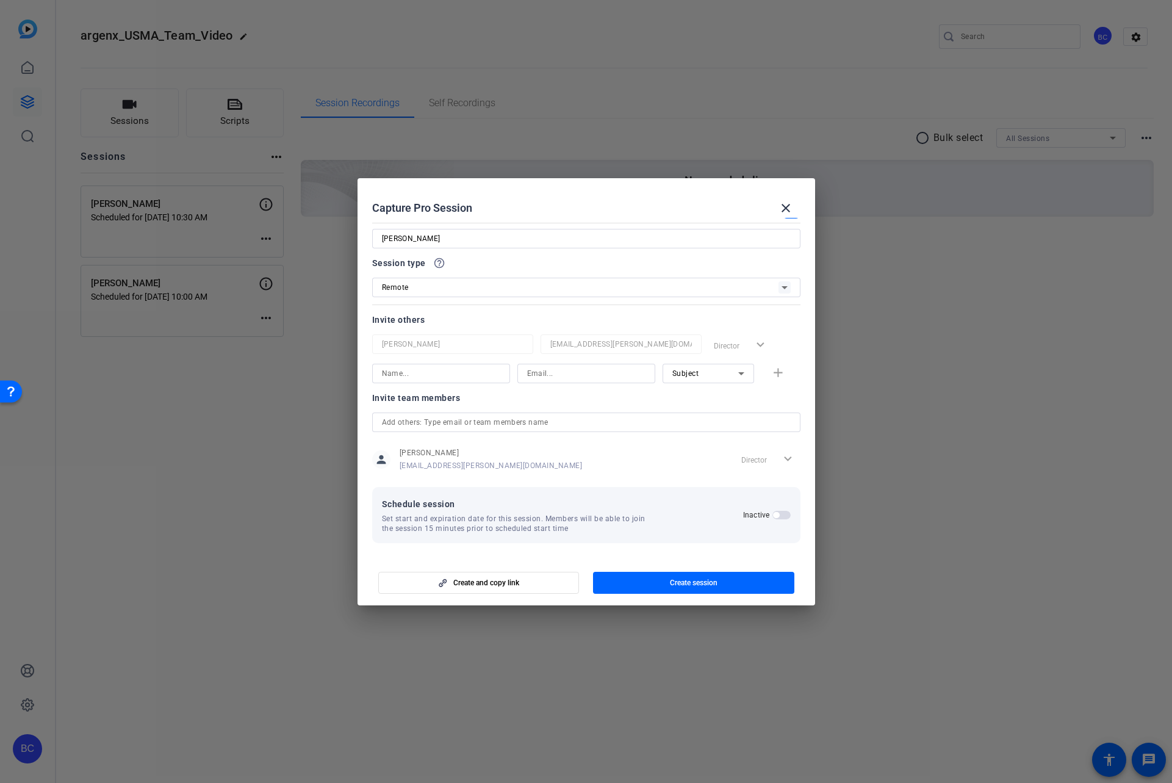
click at [773, 515] on span "button" at bounding box center [776, 515] width 6 height 6
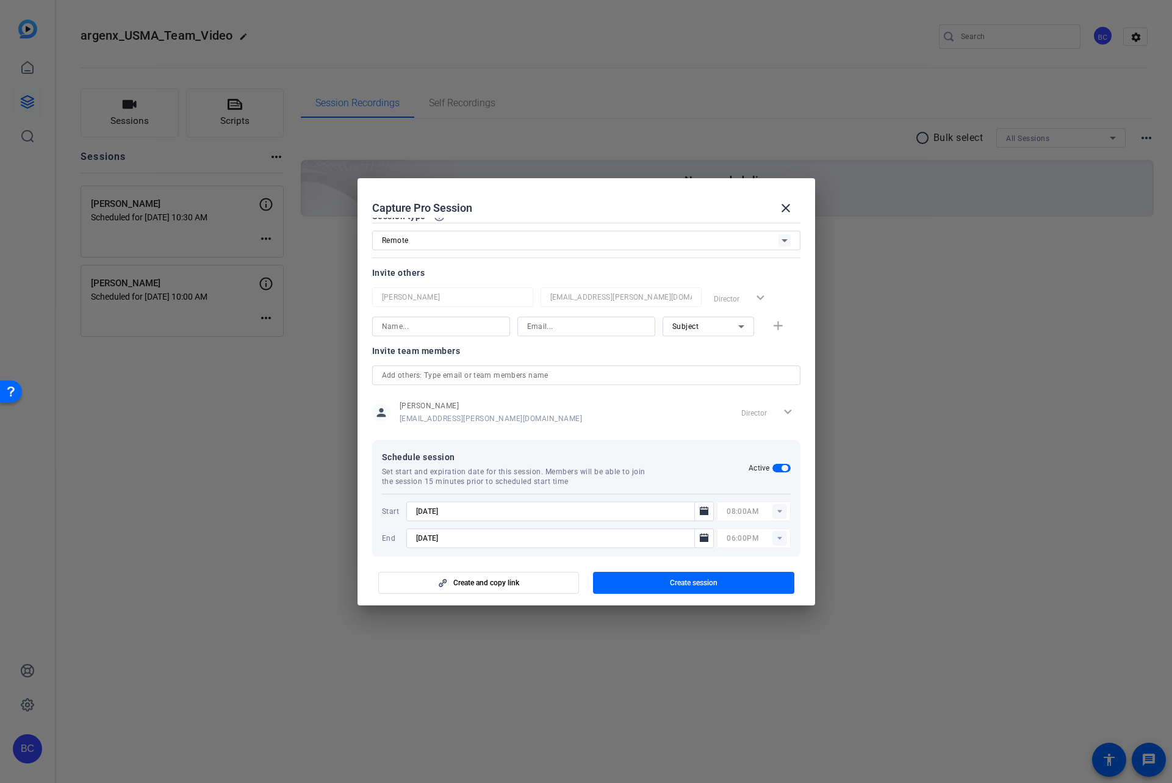
scroll to position [85, 0]
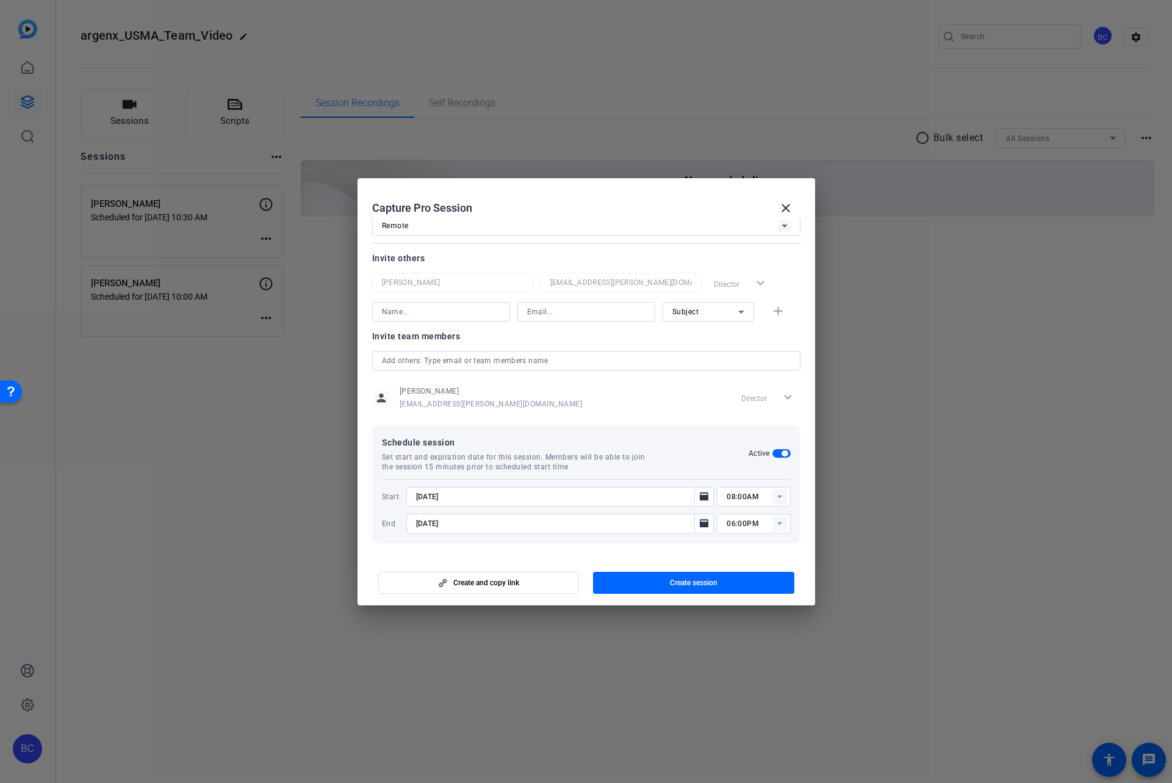
drag, startPoint x: 425, startPoint y: 497, endPoint x: 481, endPoint y: 487, distance: 57.0
click at [425, 496] on input "9/10/2025" at bounding box center [554, 496] width 276 height 15
type input "9/16/2025"
type input "12:00PM"
type input "9/16/2025"
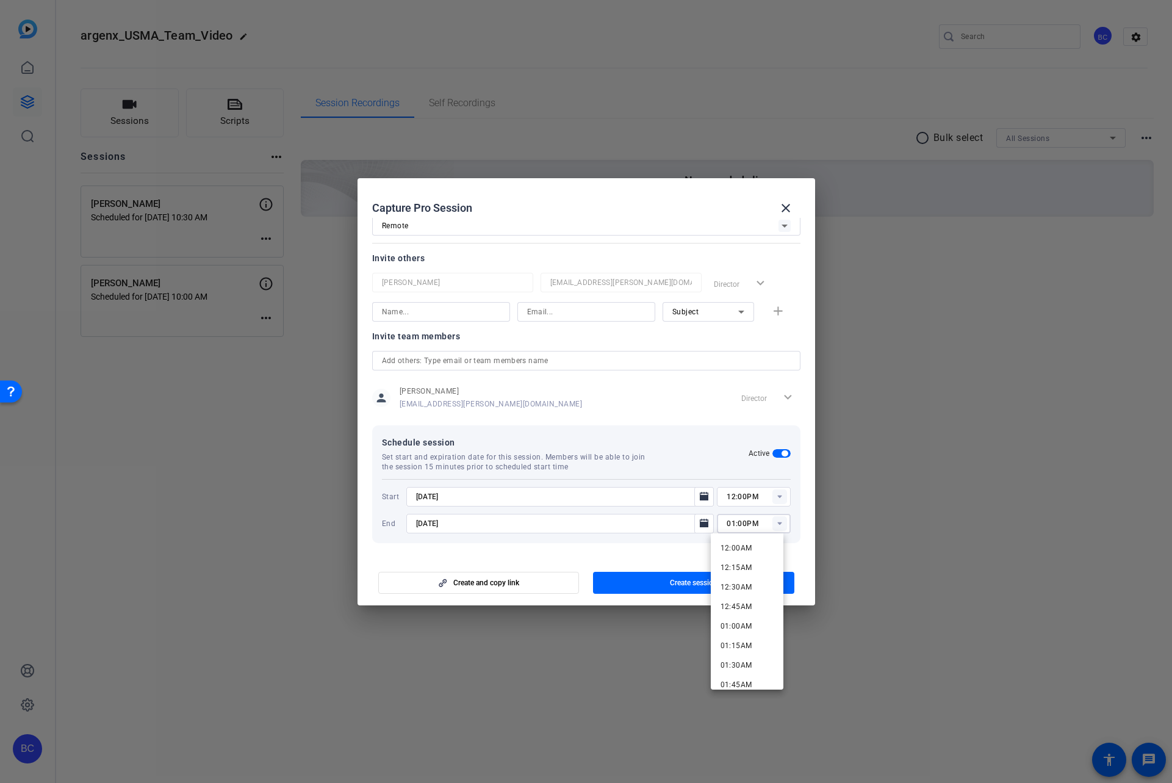
type input "01:00PM"
click at [405, 362] on input "text" at bounding box center [586, 360] width 409 height 15
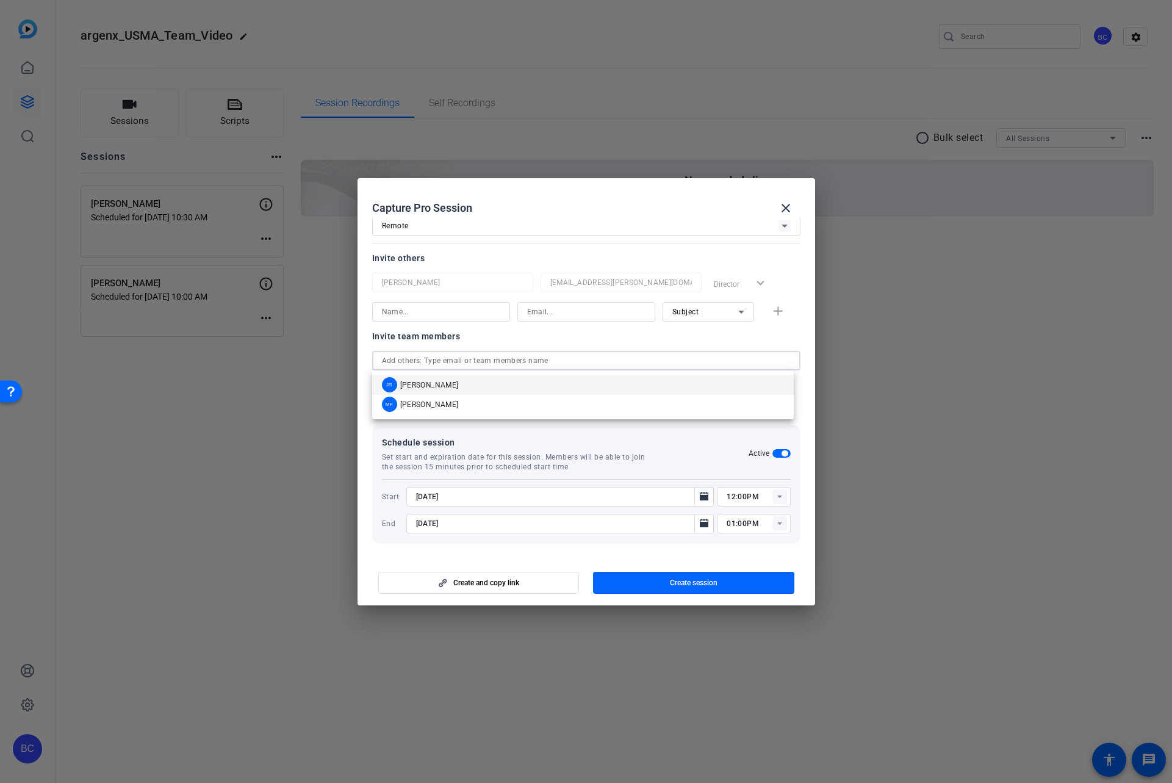
click at [408, 383] on span "[PERSON_NAME]" at bounding box center [429, 385] width 59 height 10
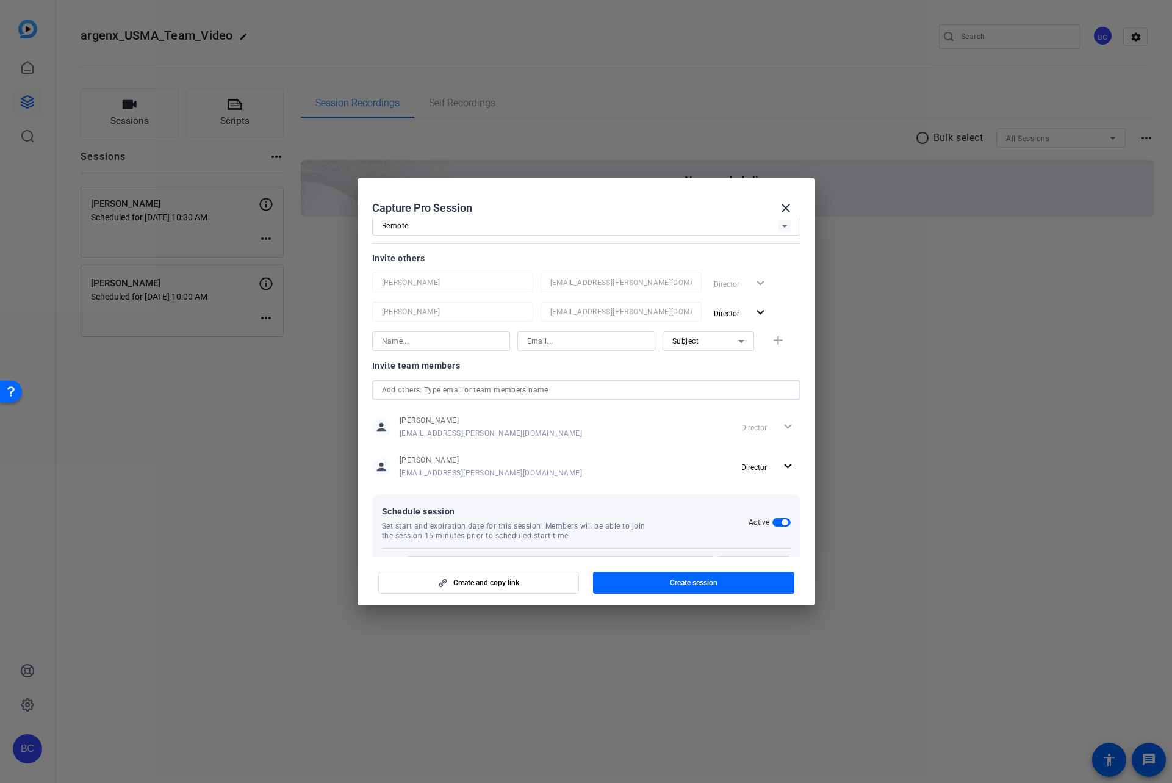
click at [412, 387] on input "text" at bounding box center [586, 390] width 409 height 15
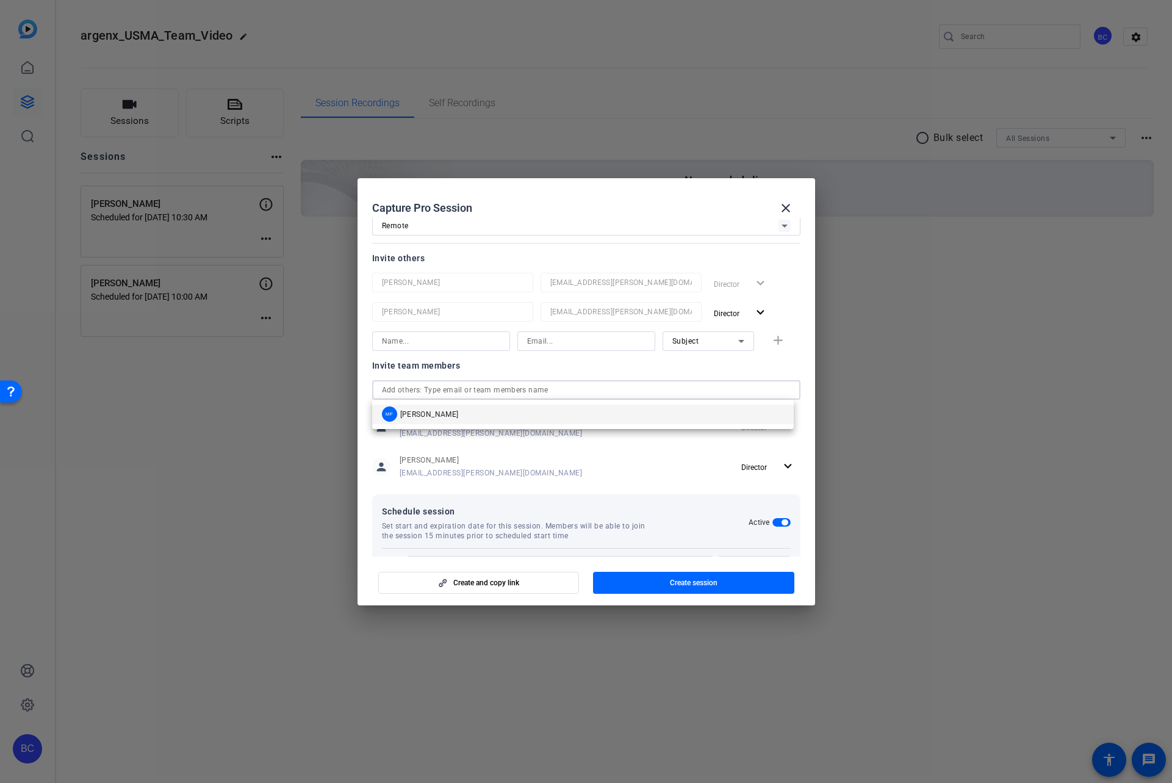
click at [413, 414] on span "Mandy Fernandez" at bounding box center [429, 414] width 59 height 10
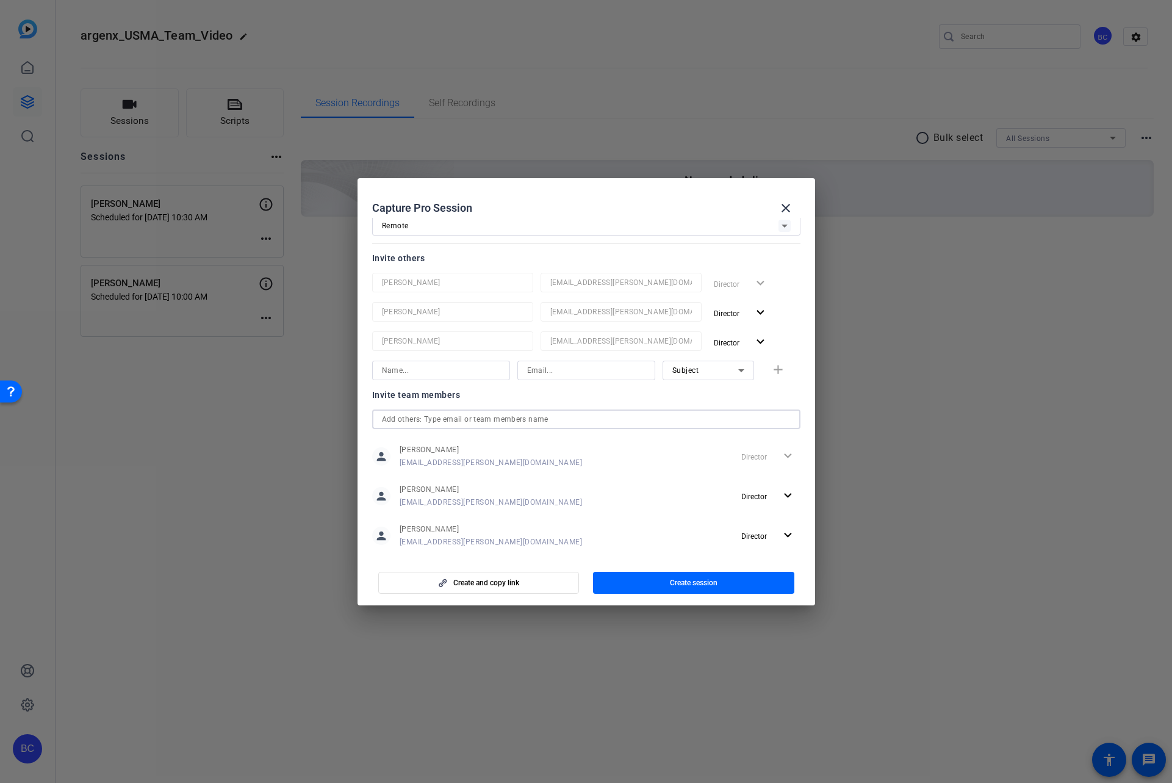
click at [652, 584] on span "button" at bounding box center [693, 582] width 201 height 29
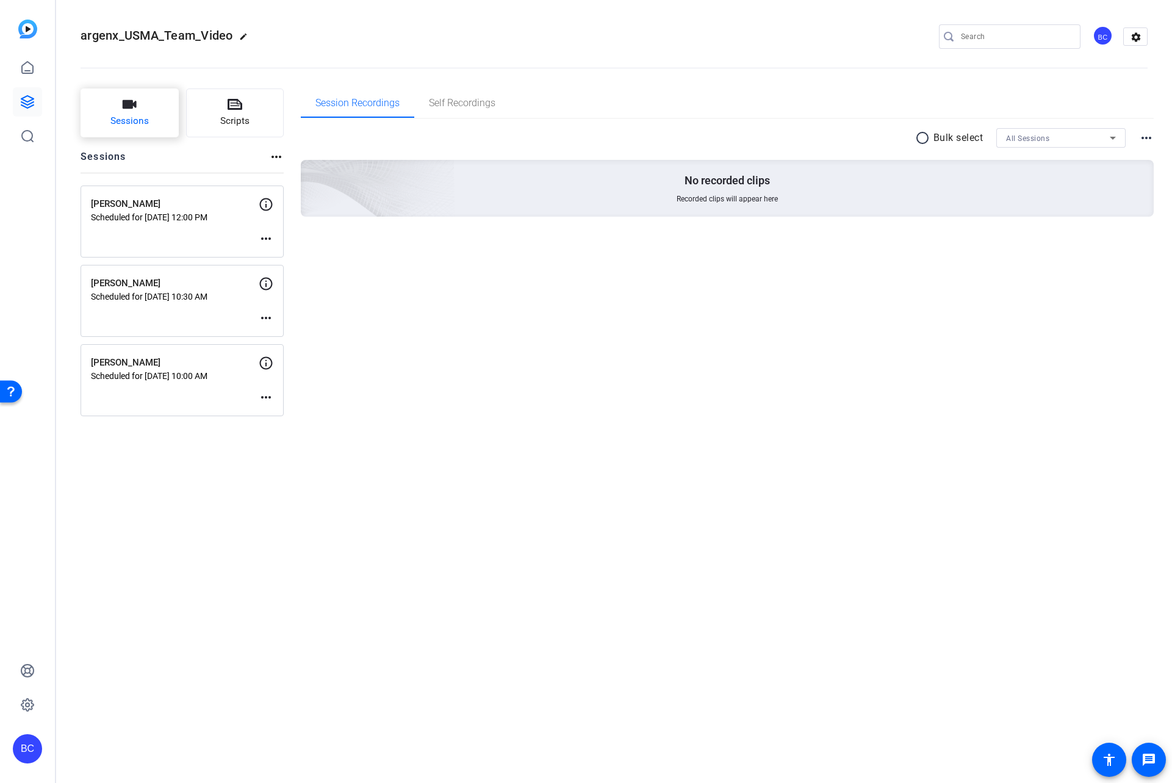
click at [138, 95] on button "Sessions" at bounding box center [130, 112] width 98 height 49
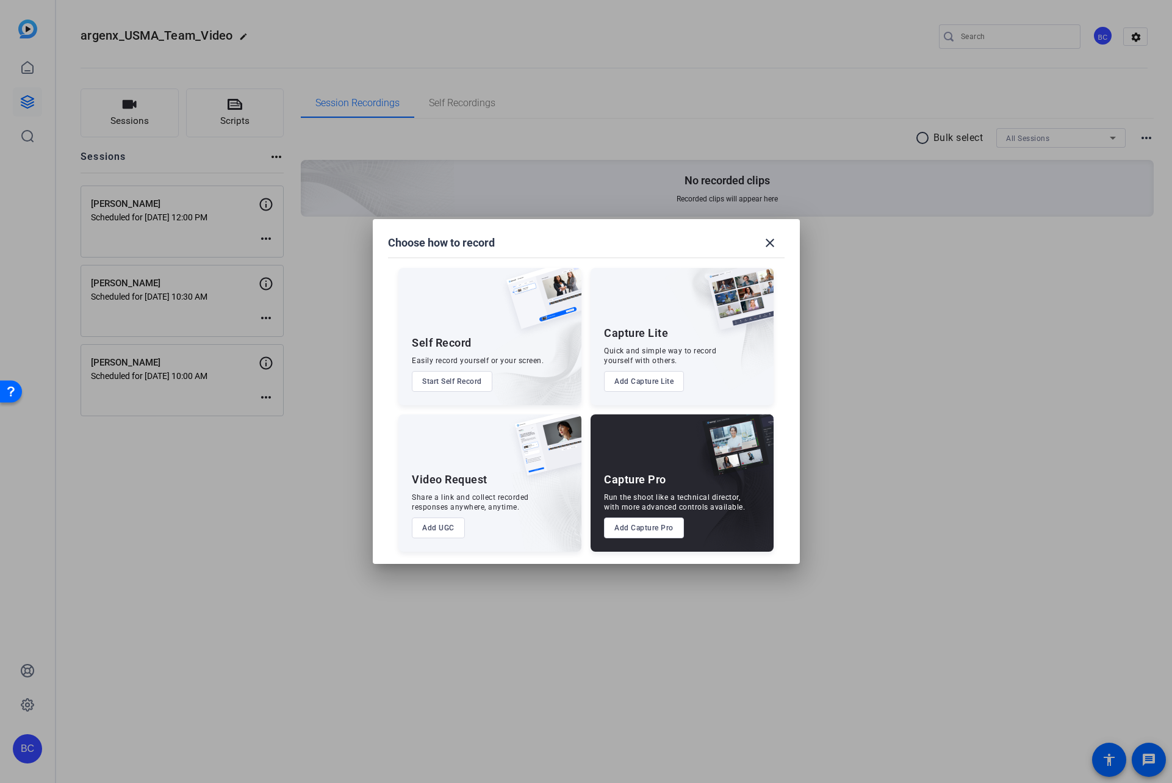
click at [656, 528] on button "Add Capture Pro" at bounding box center [644, 527] width 80 height 21
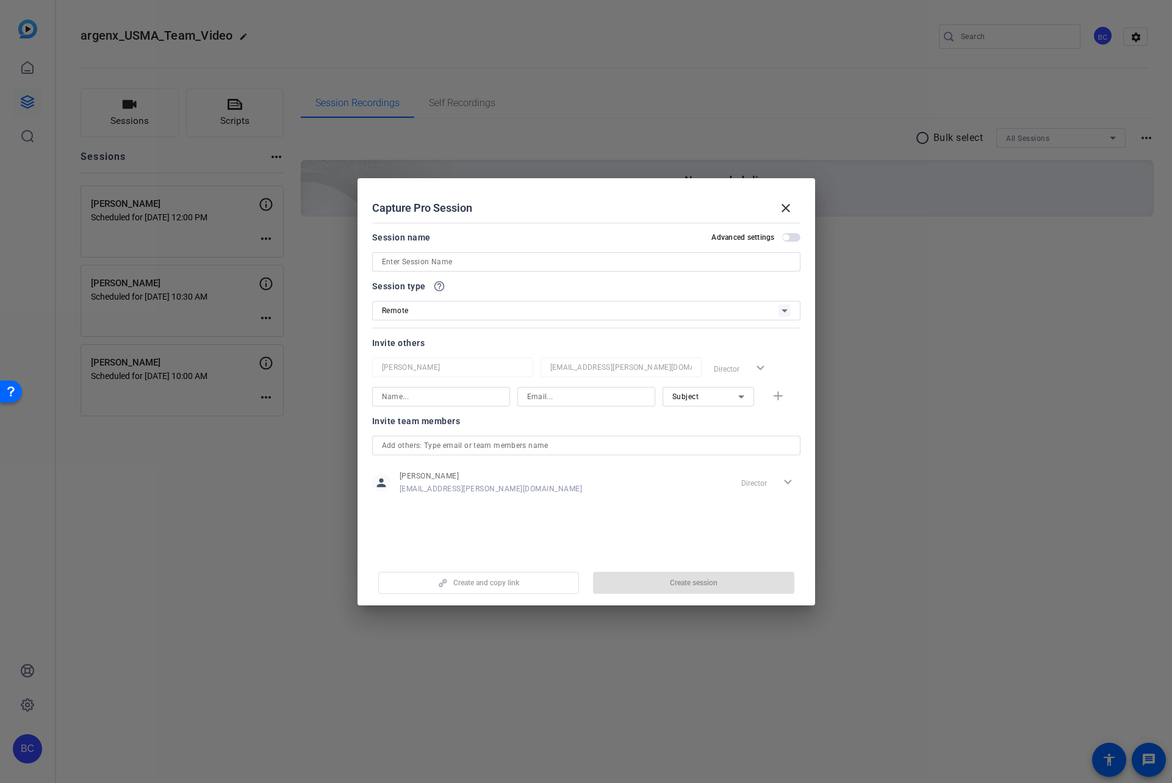
click at [429, 255] on input at bounding box center [586, 261] width 409 height 15
paste input "Justine Aylward"
type input "Justine Aylward"
click at [787, 236] on span "button" at bounding box center [786, 237] width 6 height 6
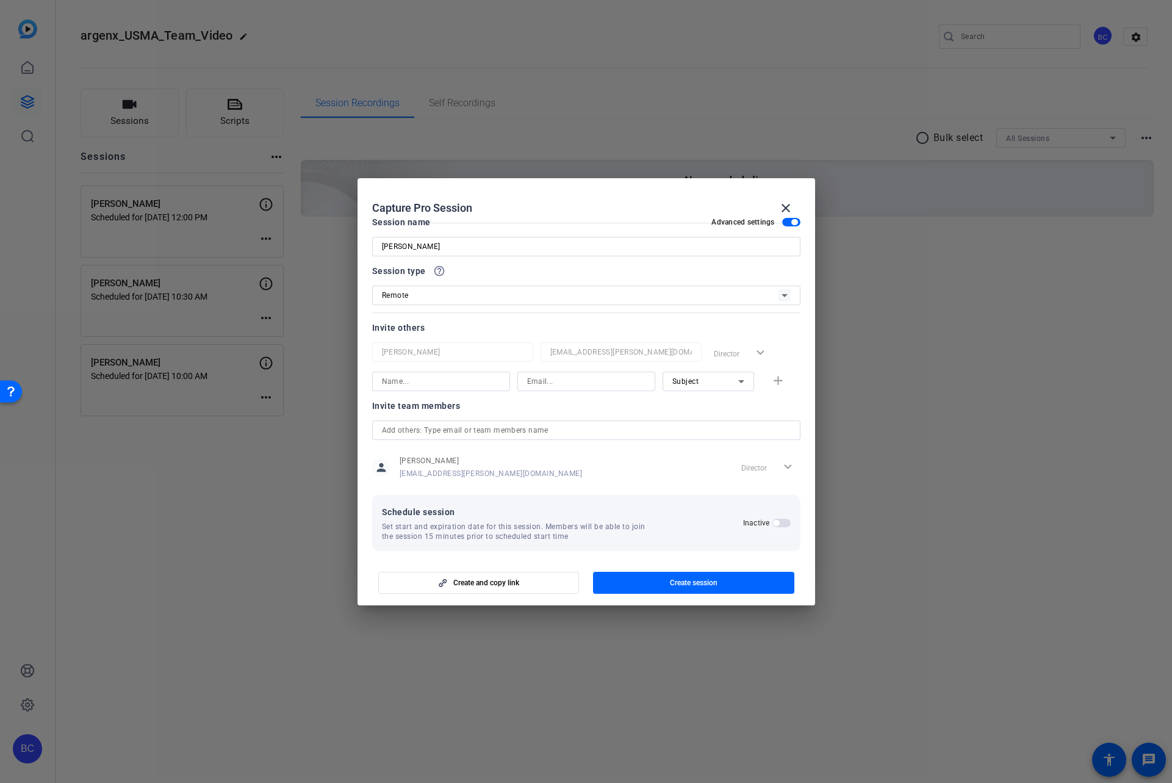
scroll to position [23, 0]
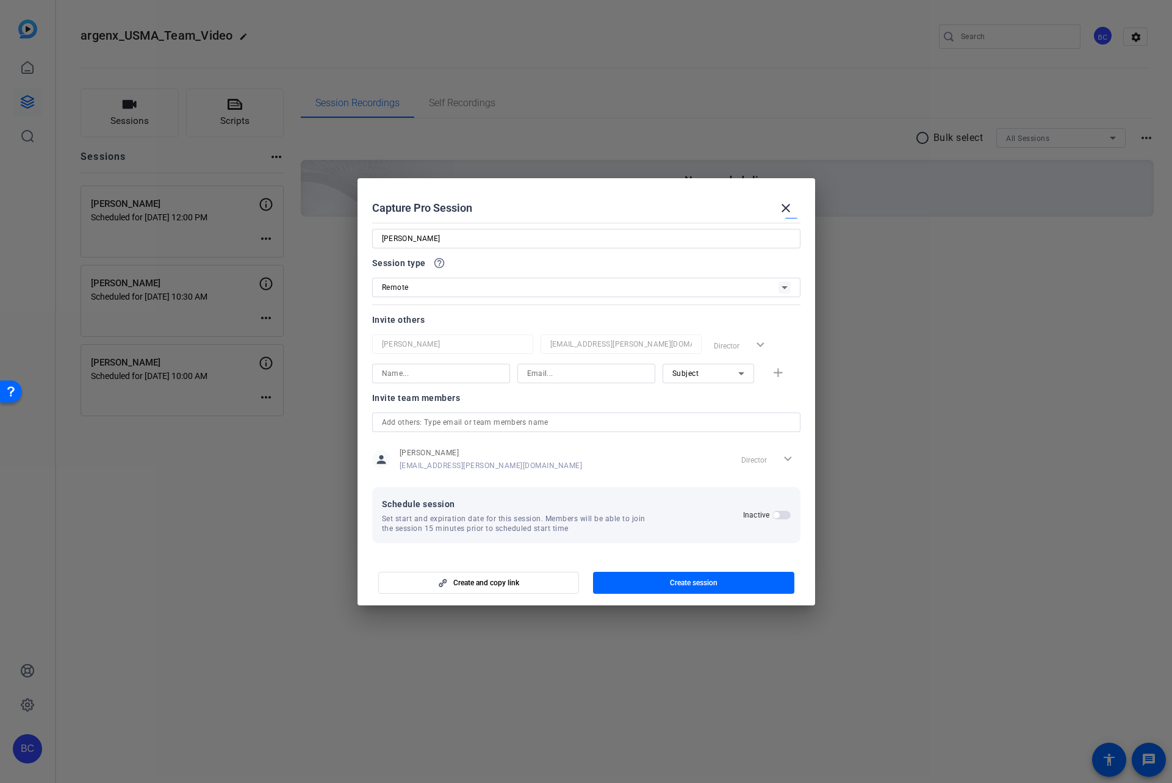
drag, startPoint x: 769, startPoint y: 514, endPoint x: 690, endPoint y: 527, distance: 80.3
click at [773, 514] on span "button" at bounding box center [776, 515] width 6 height 6
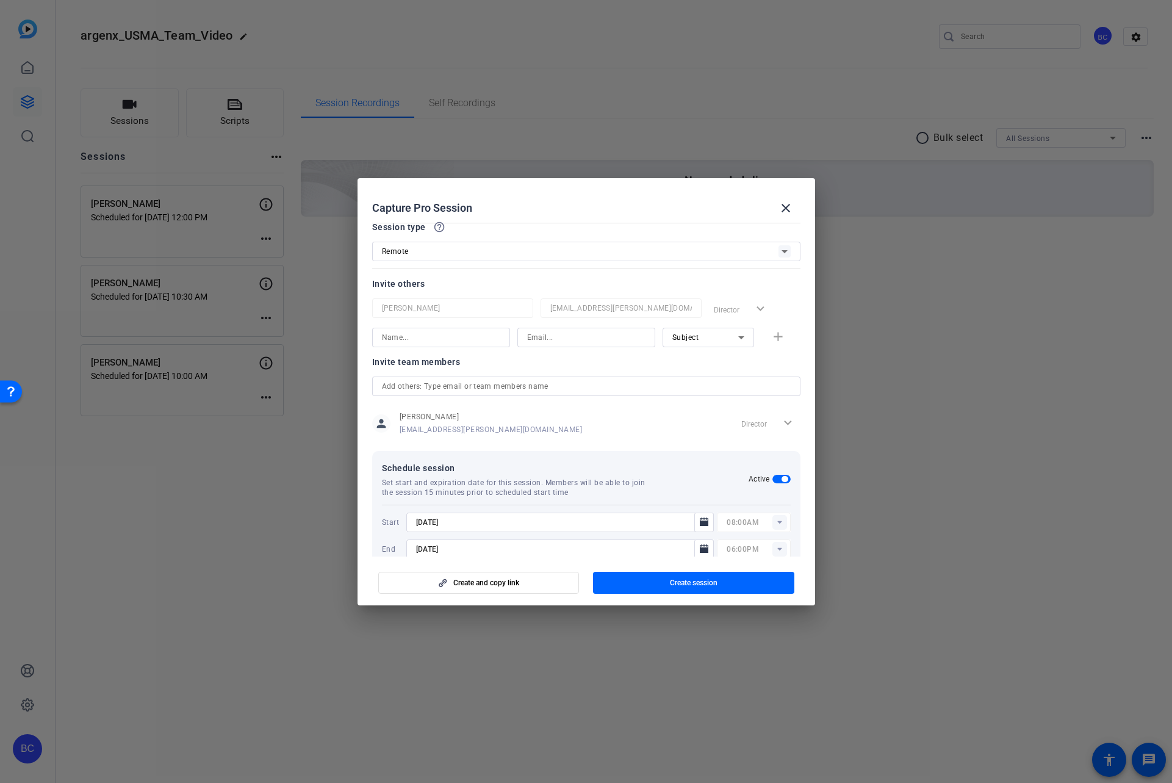
scroll to position [85, 0]
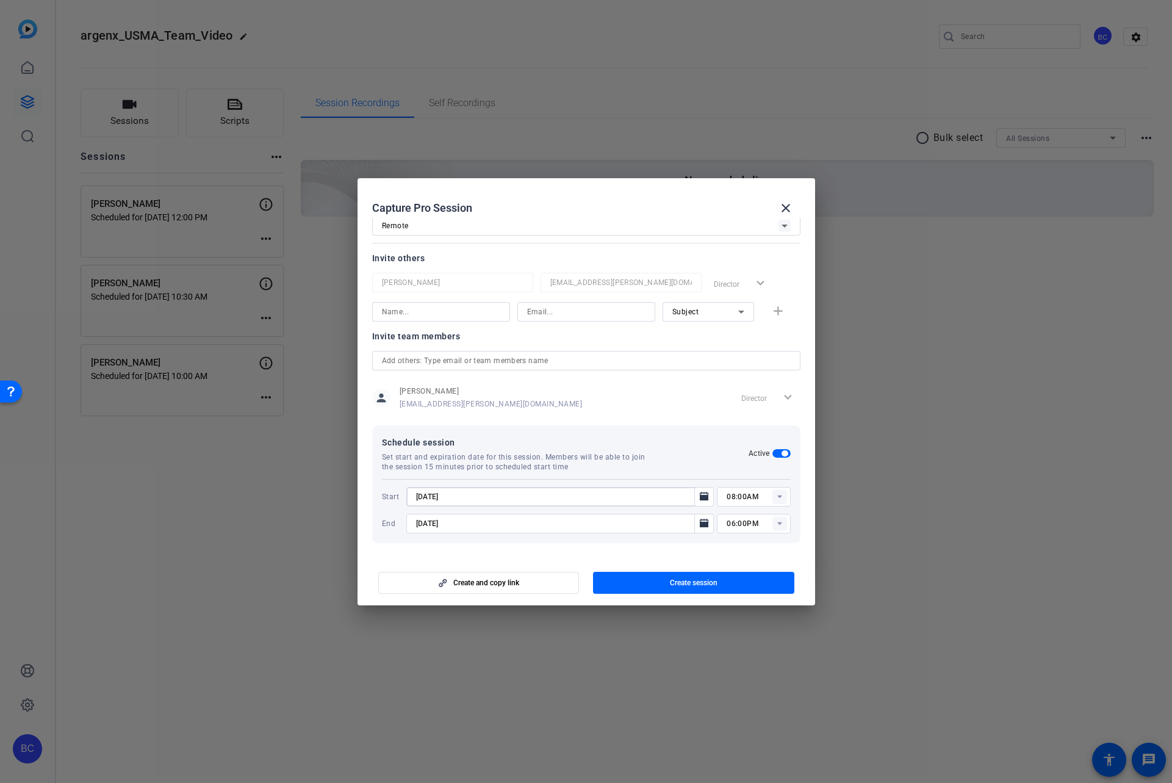
drag, startPoint x: 432, startPoint y: 499, endPoint x: 448, endPoint y: 491, distance: 17.7
click at [431, 499] on input "9/10/2025" at bounding box center [554, 496] width 276 height 15
type input "9/16/2025"
type input "03:30PM"
type input "9/16/2025"
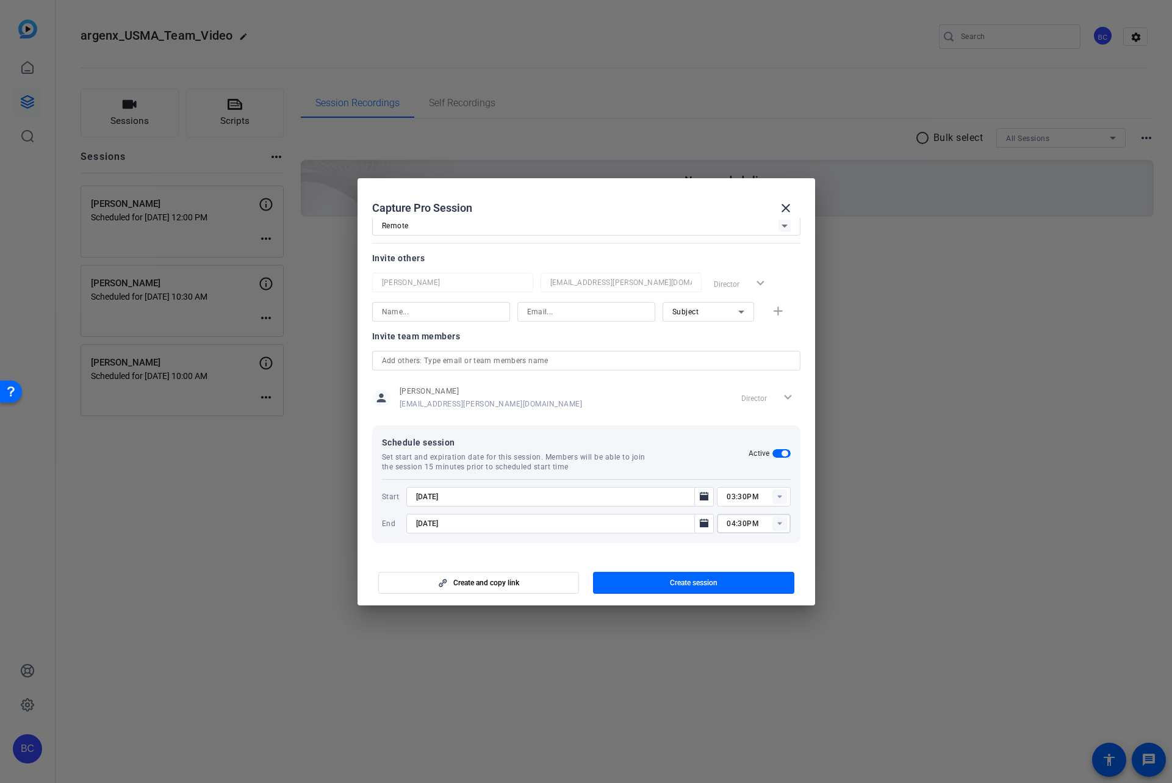
type input "04:30PM"
click at [518, 552] on mat-dialog-content "Session name Advanced settings Justine Aylward Session type help_outline Remote…" at bounding box center [587, 387] width 458 height 339
click at [484, 358] on input "text" at bounding box center [586, 360] width 409 height 15
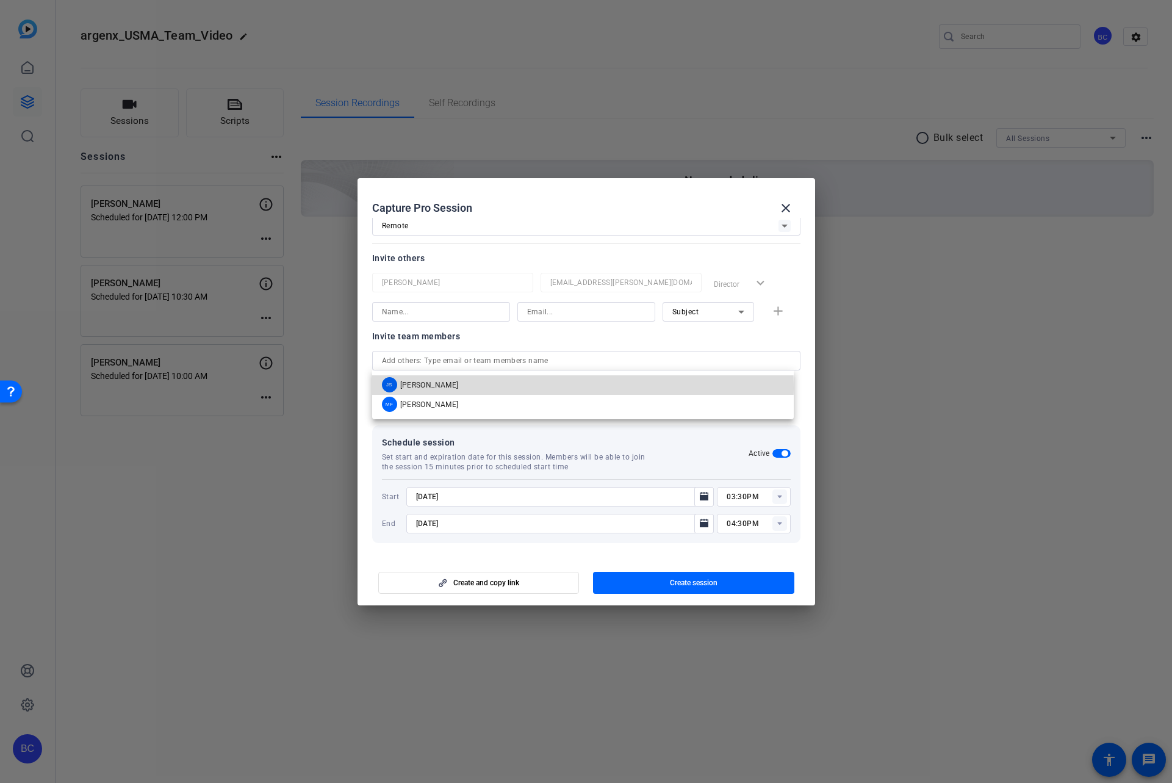
click at [486, 387] on mat-option "JS Judy Spier" at bounding box center [583, 385] width 422 height 20
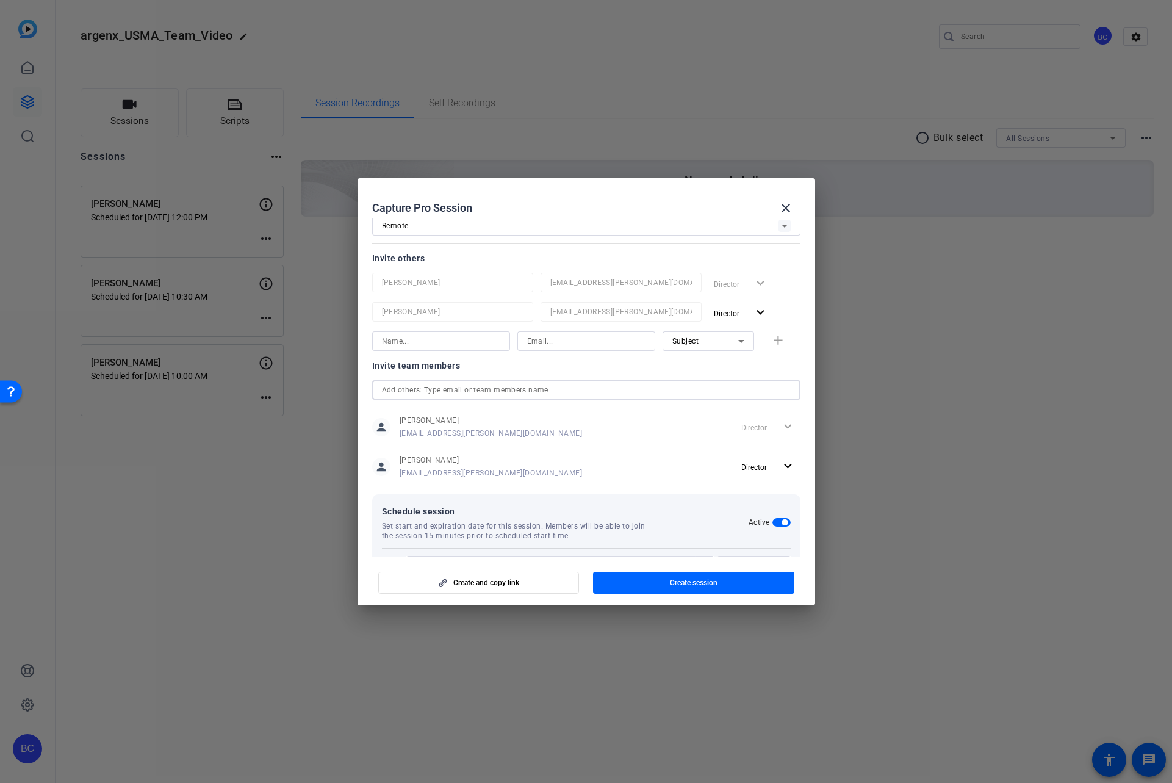
click at [461, 386] on input "text" at bounding box center [586, 390] width 409 height 15
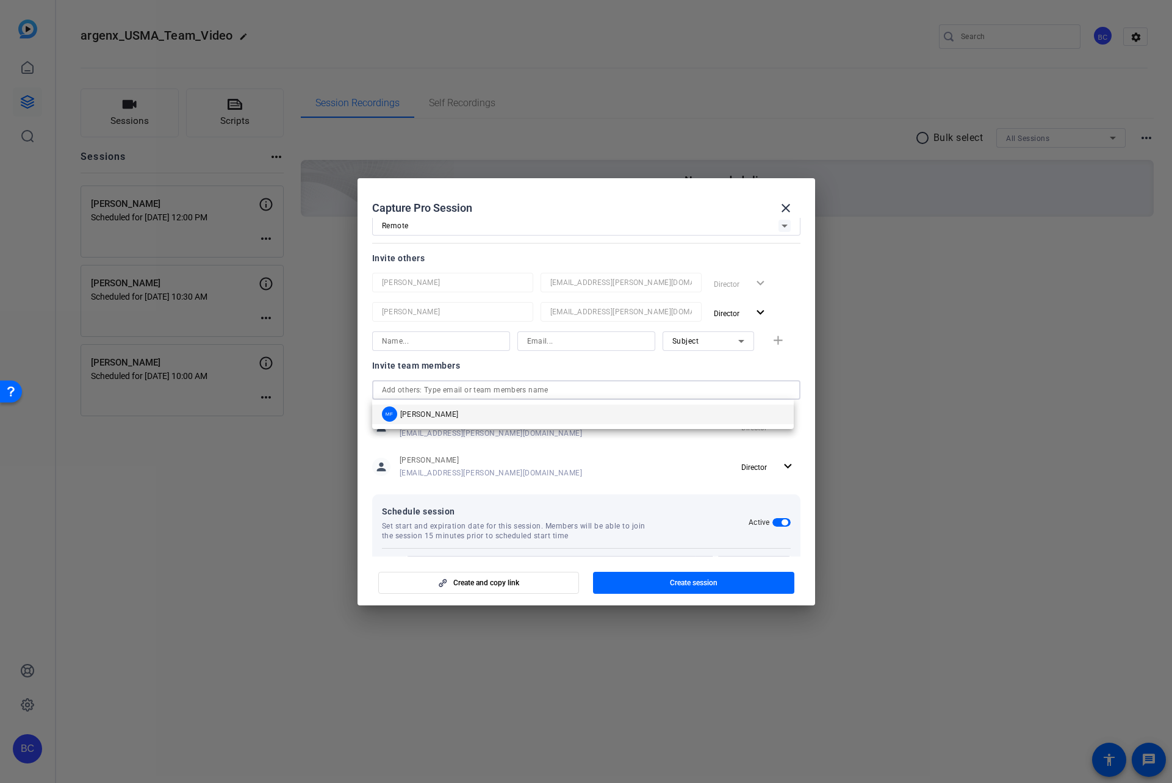
click at [465, 413] on mat-option "MF Mandy Fernandez" at bounding box center [583, 415] width 422 height 20
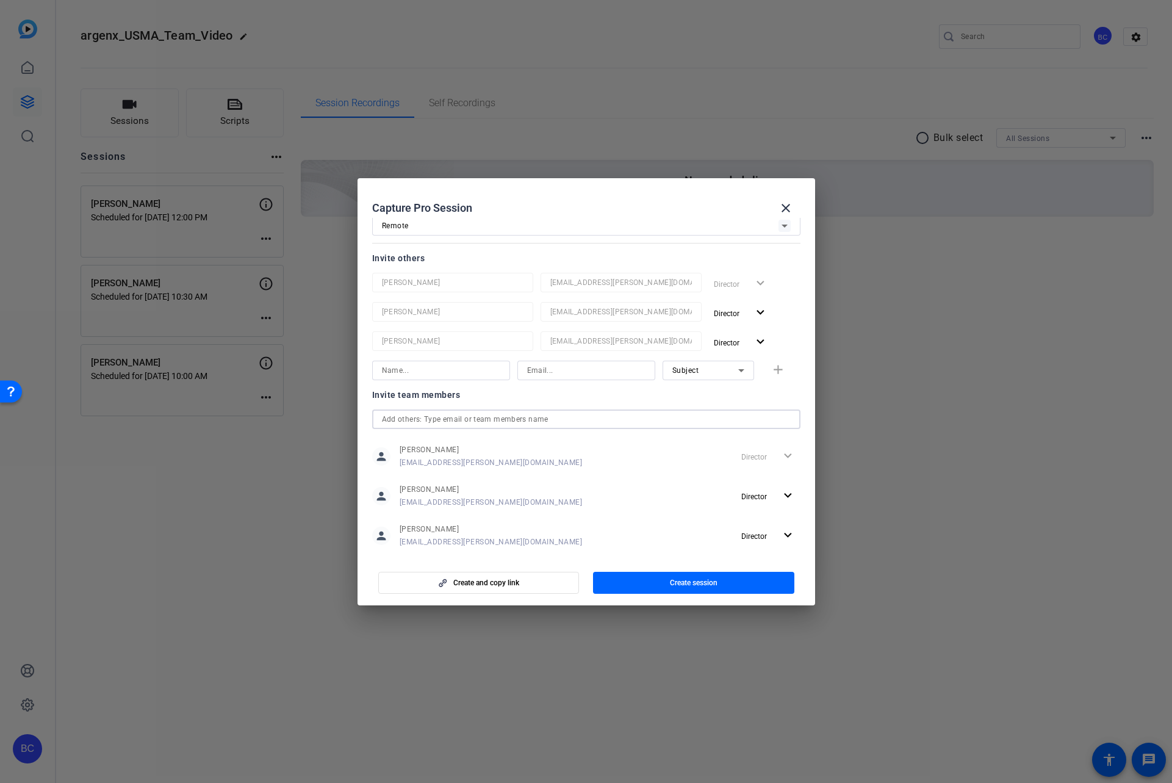
click at [641, 580] on span "button" at bounding box center [693, 582] width 201 height 29
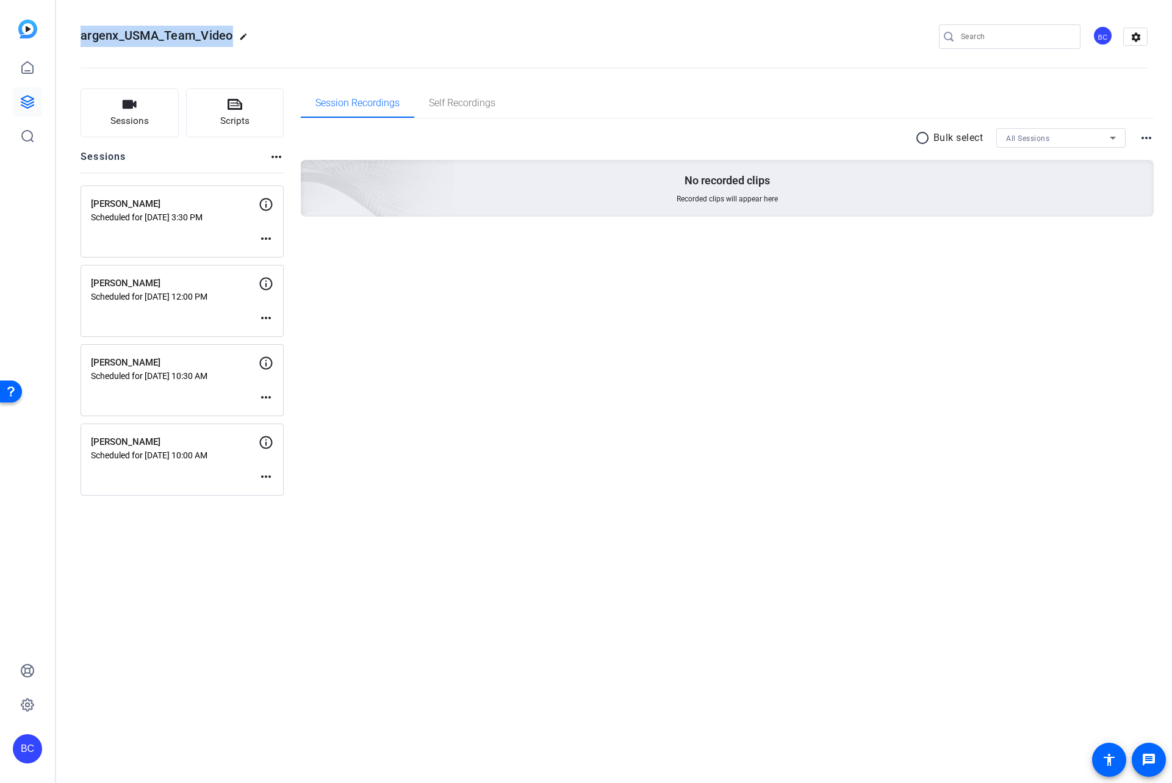
drag, startPoint x: 231, startPoint y: 35, endPoint x: 82, endPoint y: 38, distance: 148.9
click at [82, 38] on span "argenx_USMA_Team_Video" at bounding box center [157, 35] width 153 height 15
copy span "argenx_USMA_Team_Video"
click at [136, 118] on span "Sessions" at bounding box center [129, 121] width 38 height 14
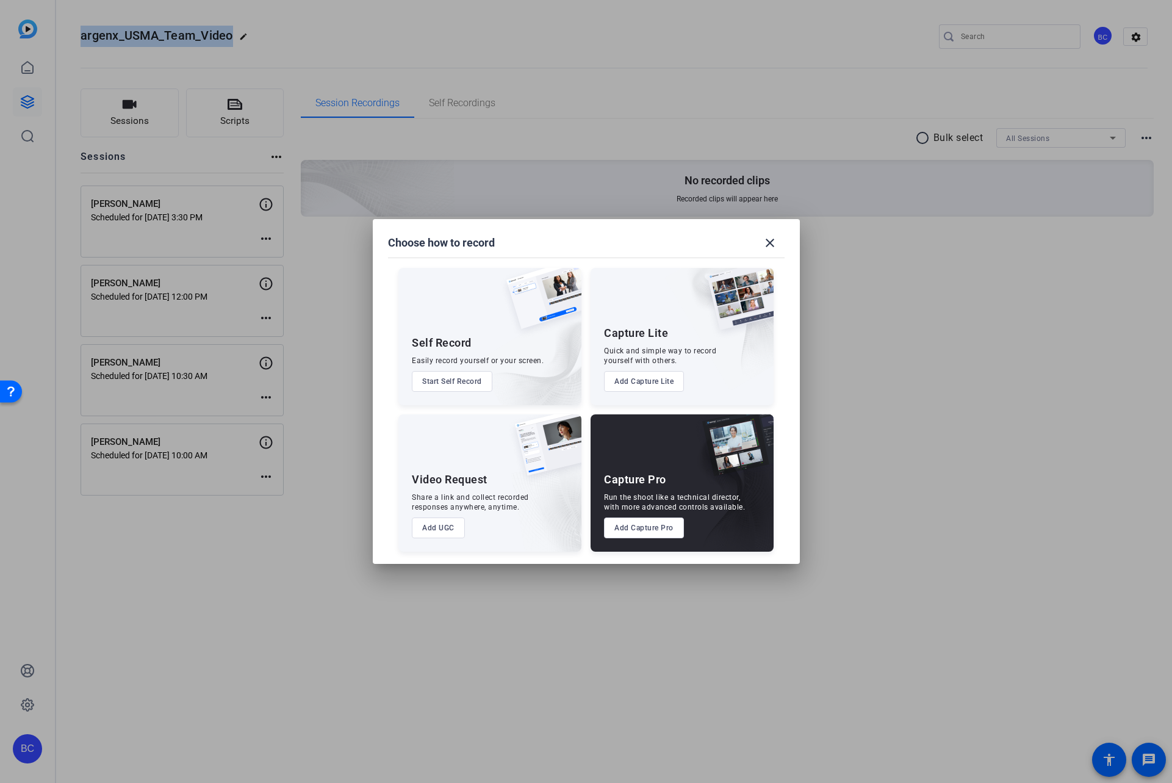
click at [634, 527] on button "Add Capture Pro" at bounding box center [644, 527] width 80 height 21
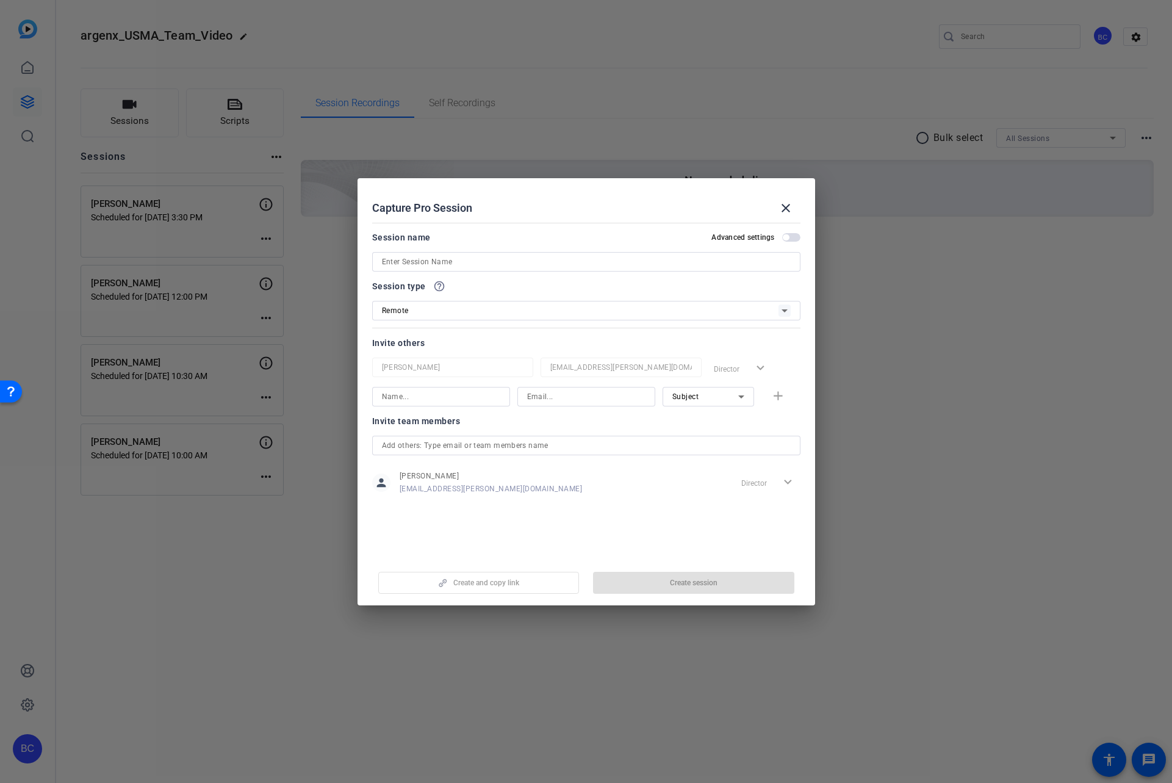
click at [455, 258] on input at bounding box center [586, 261] width 409 height 15
paste input "Jonathan Harmon"
type input "Jonathan Harmon"
click at [791, 237] on span "button" at bounding box center [791, 237] width 18 height 9
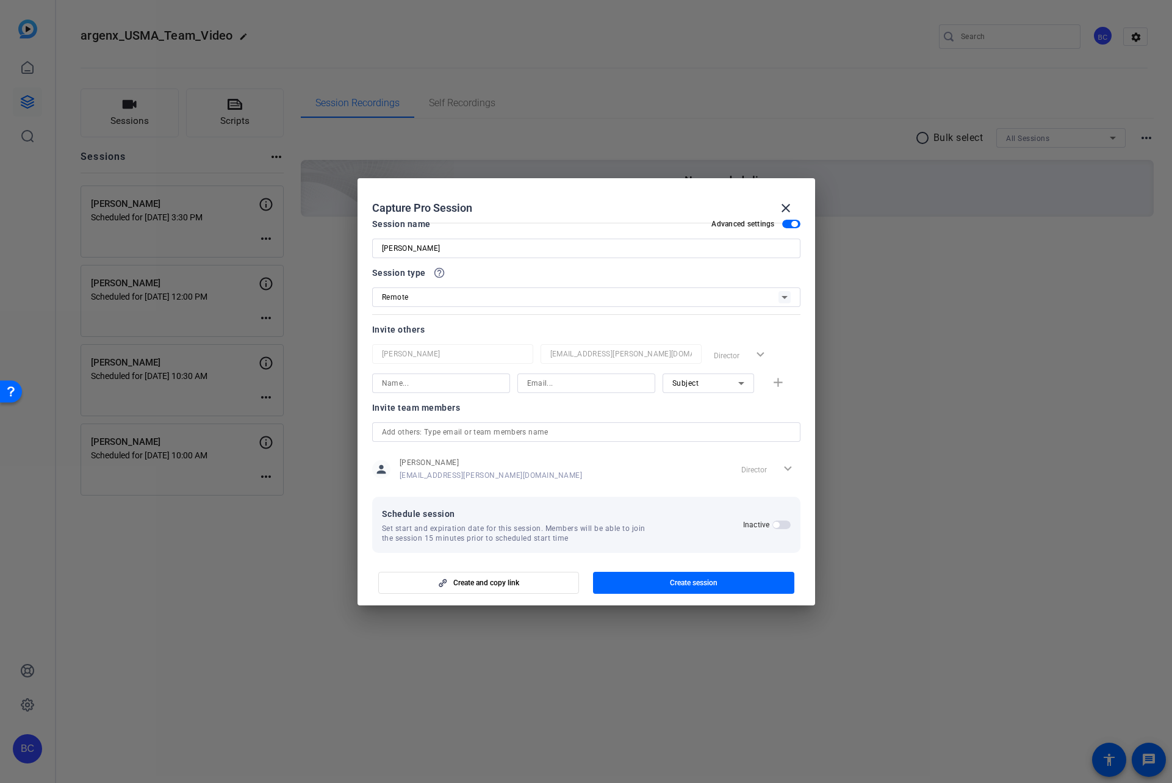
scroll to position [23, 0]
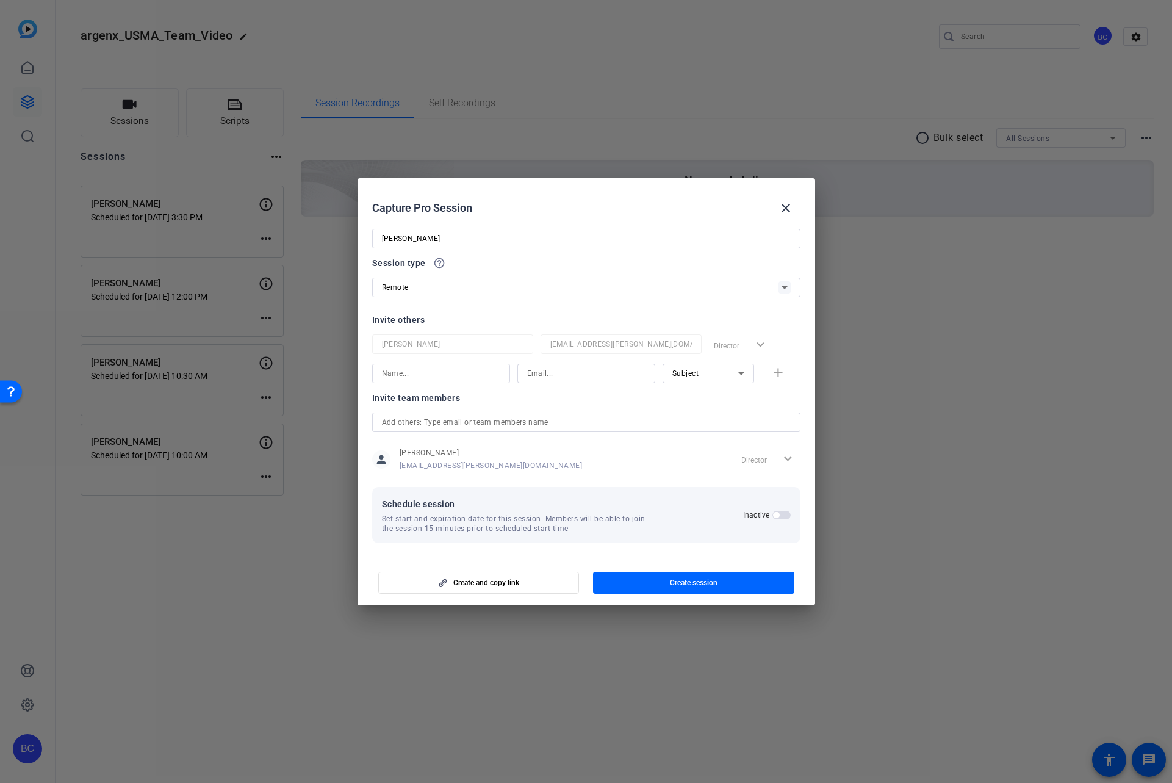
click at [776, 516] on span "button" at bounding box center [782, 515] width 18 height 9
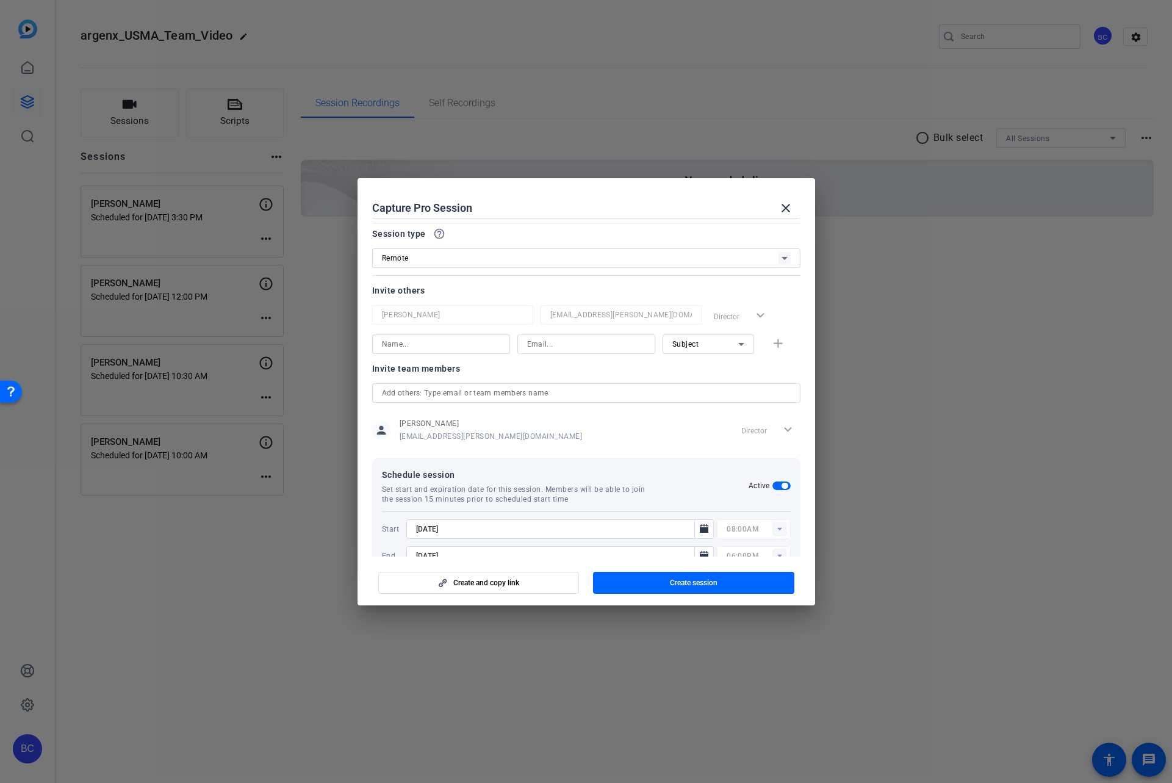
scroll to position [85, 0]
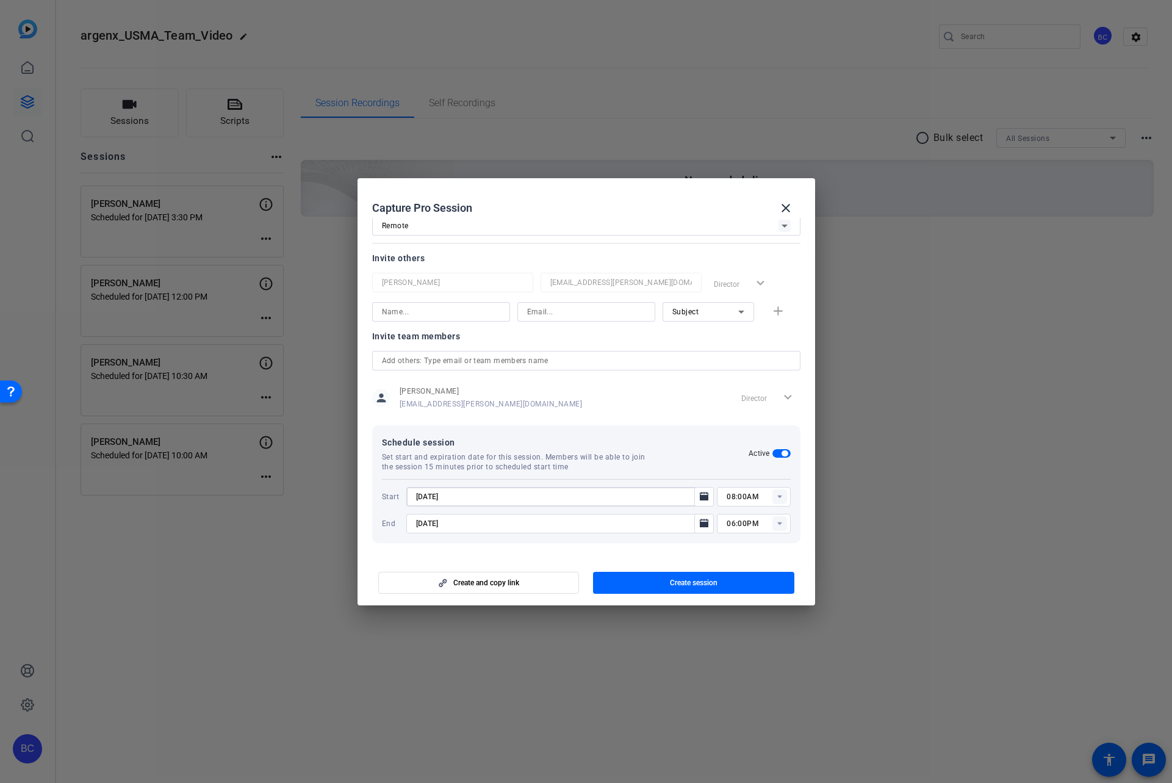
click at [426, 497] on input "9/10/2025" at bounding box center [554, 496] width 276 height 15
type input "9/17/2025"
type input "04:00PM"
type input "05:00PM"
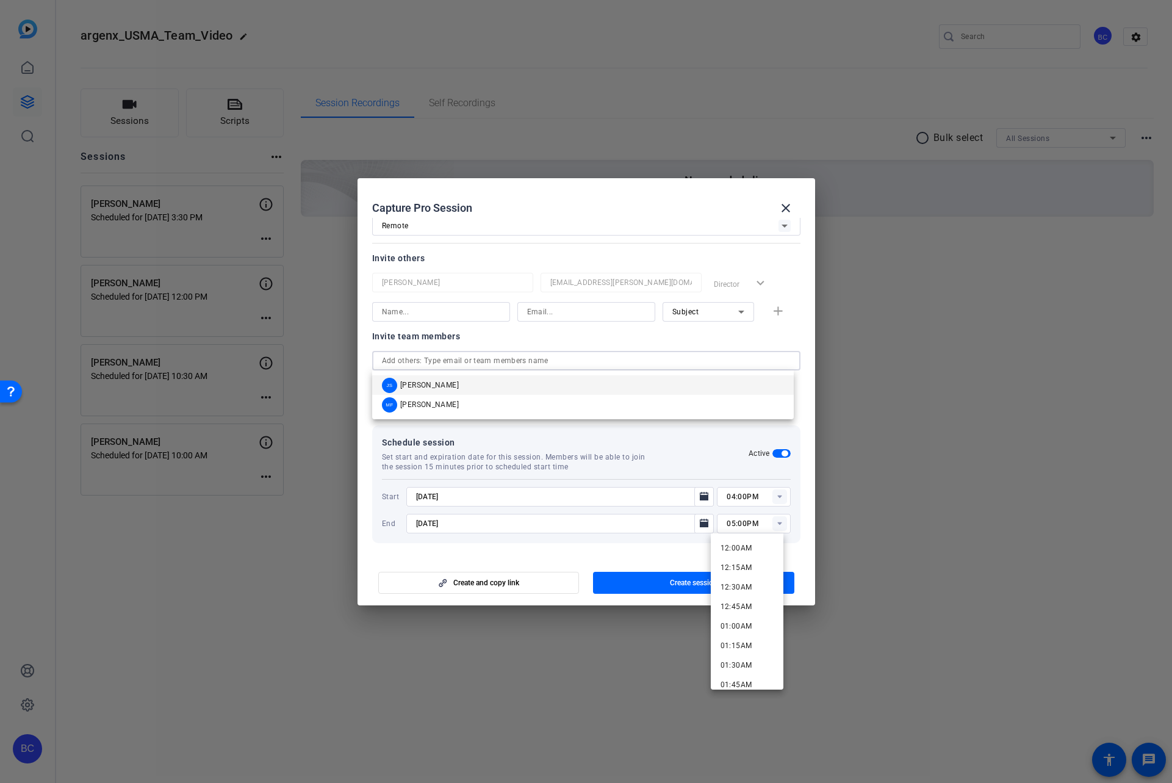
click at [467, 358] on input "text" at bounding box center [586, 360] width 409 height 15
click at [466, 381] on mat-option "JS Judy Spier" at bounding box center [583, 385] width 422 height 20
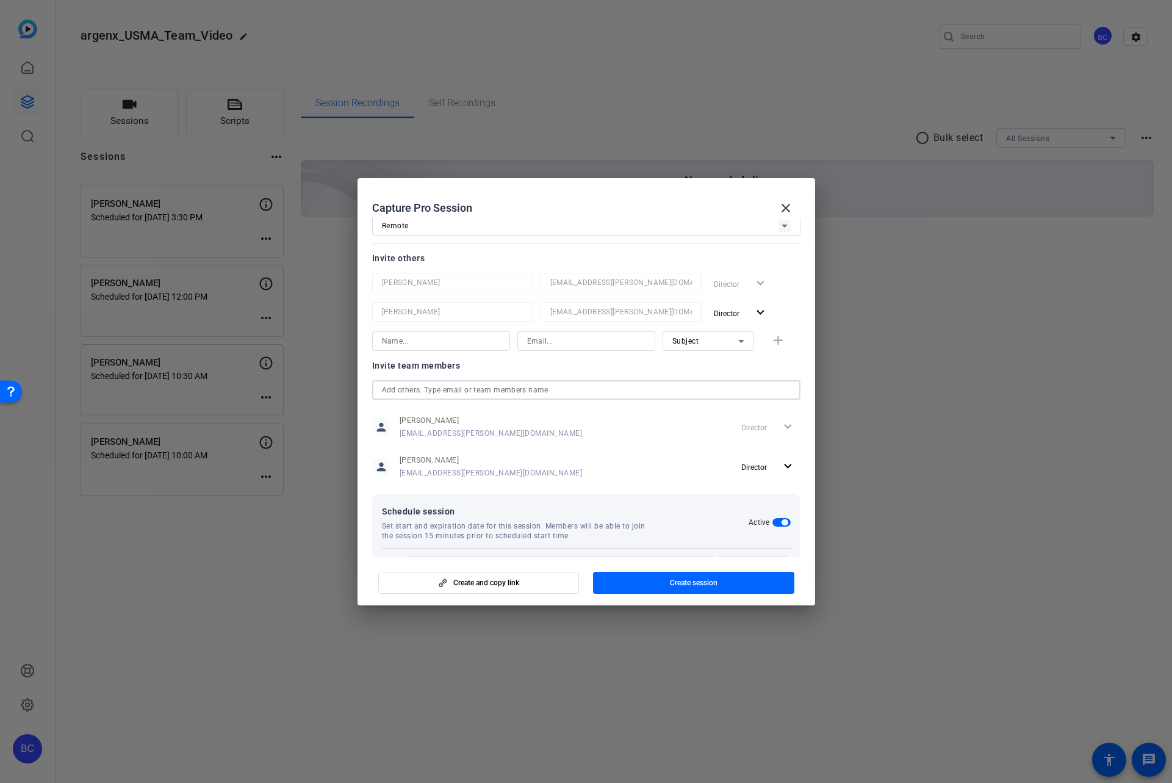
click at [457, 388] on input "text" at bounding box center [586, 390] width 409 height 15
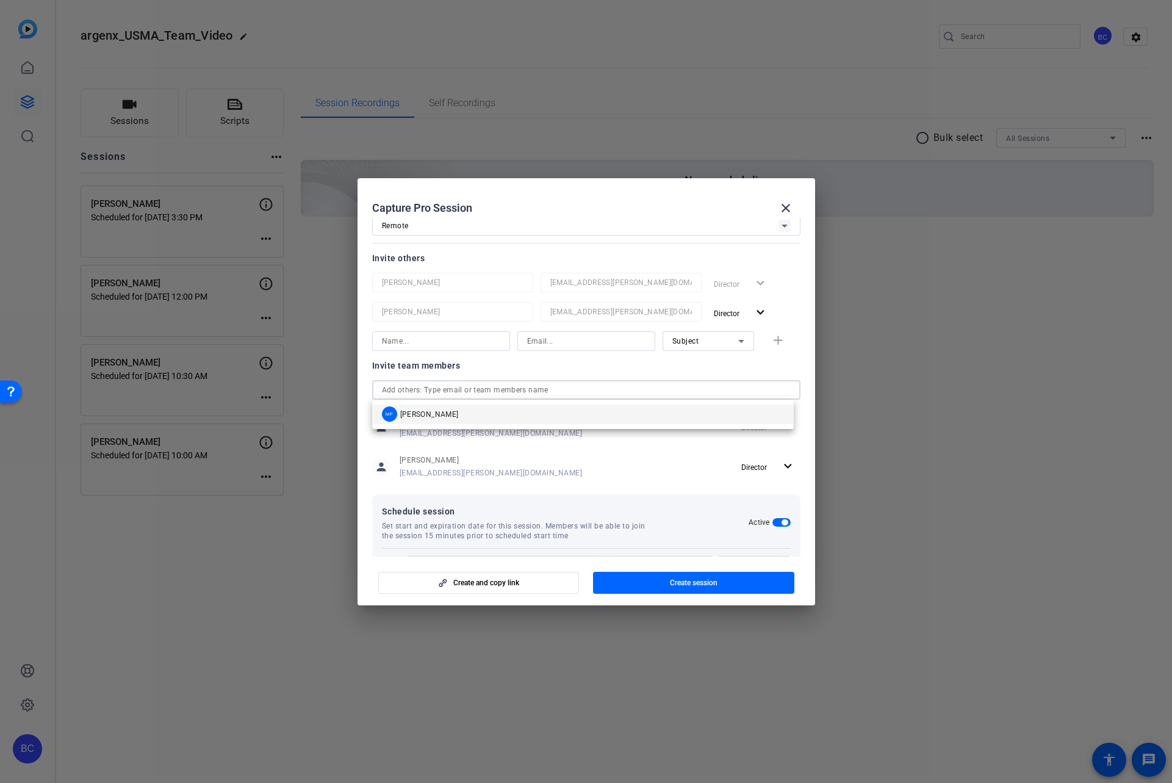
click at [444, 417] on span "Mandy Fernandez" at bounding box center [429, 414] width 59 height 10
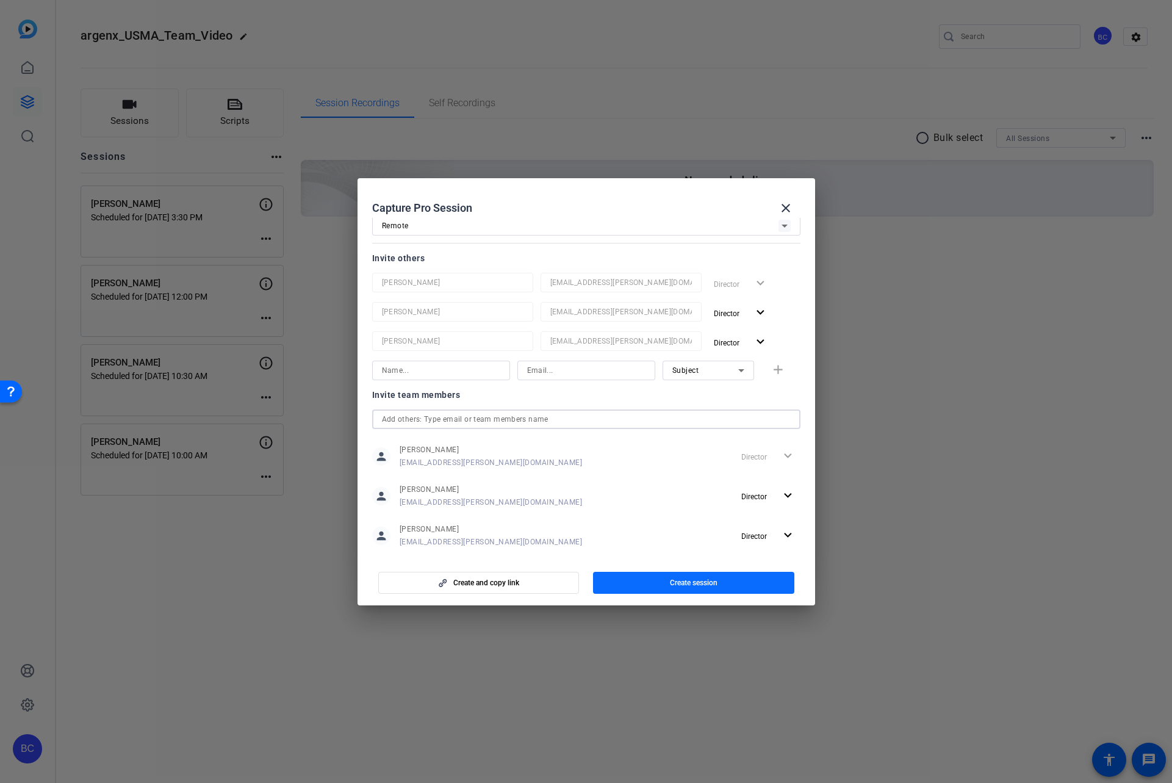
click at [665, 580] on span "button" at bounding box center [693, 582] width 201 height 29
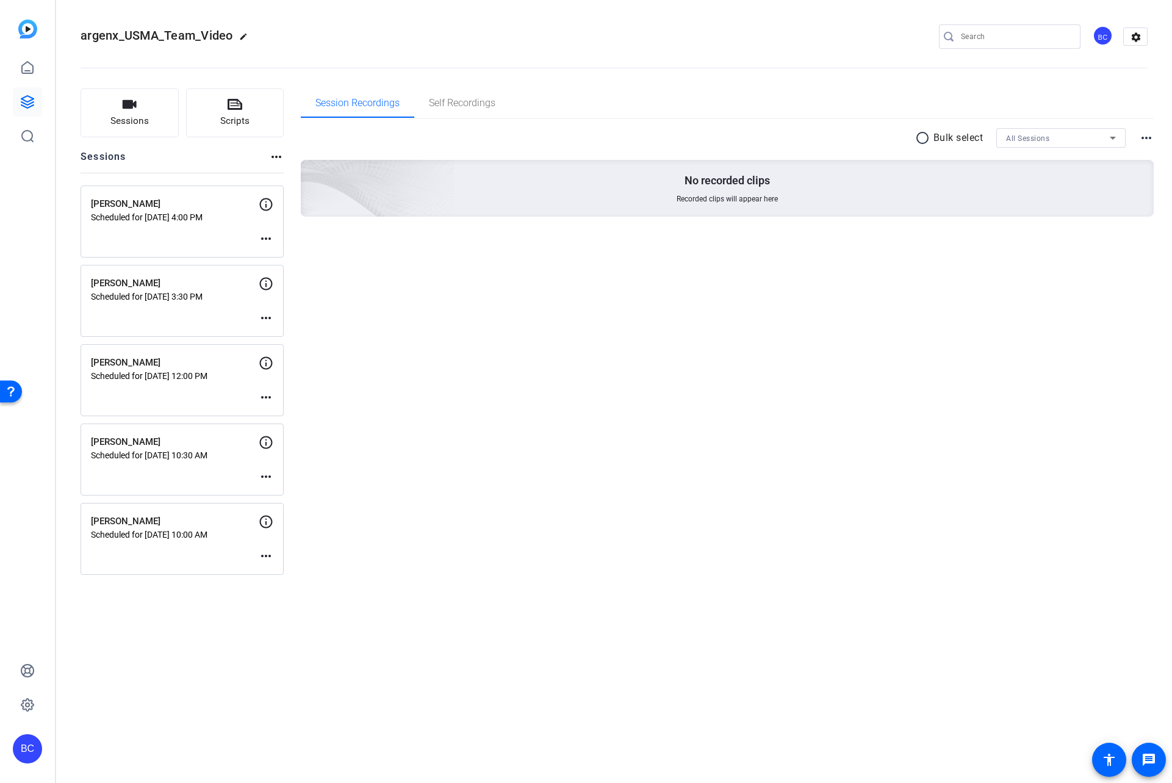
click at [264, 237] on mat-icon "more_horiz" at bounding box center [266, 238] width 15 height 15
click at [290, 257] on span "Edit Session" at bounding box center [297, 257] width 56 height 15
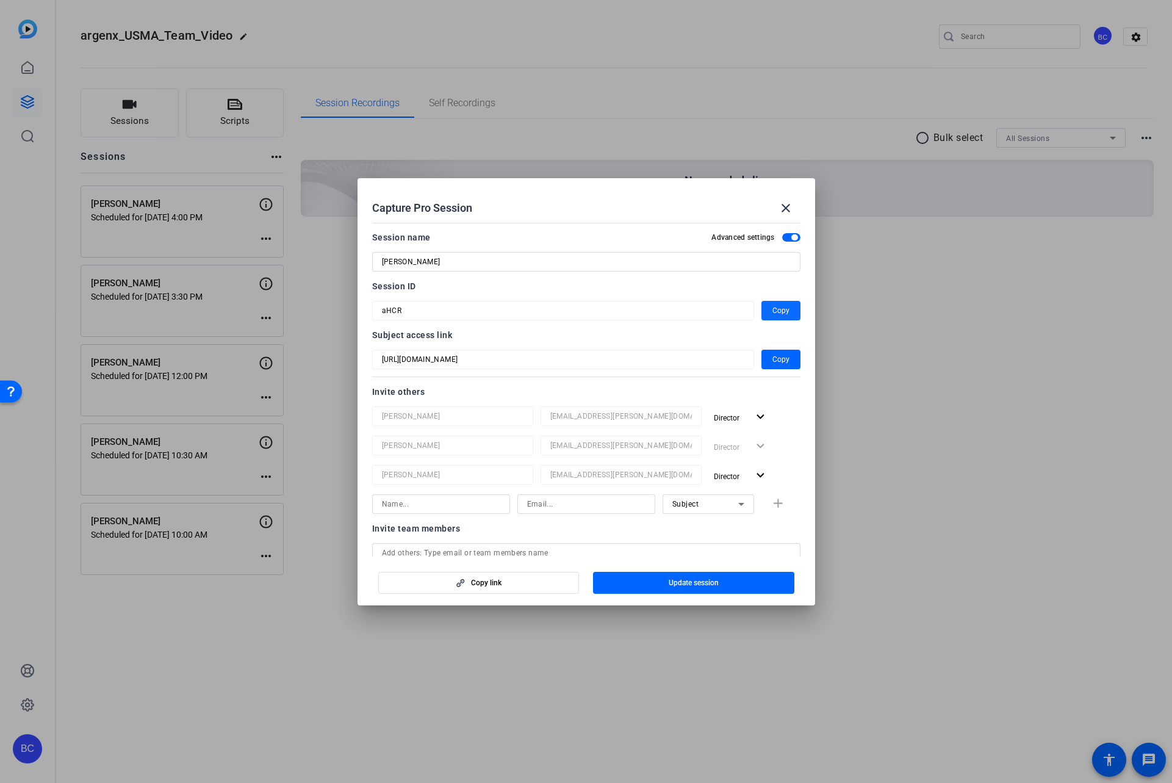
click at [773, 310] on span "Copy" at bounding box center [781, 310] width 17 height 15
click at [783, 203] on mat-icon "close" at bounding box center [786, 208] width 15 height 15
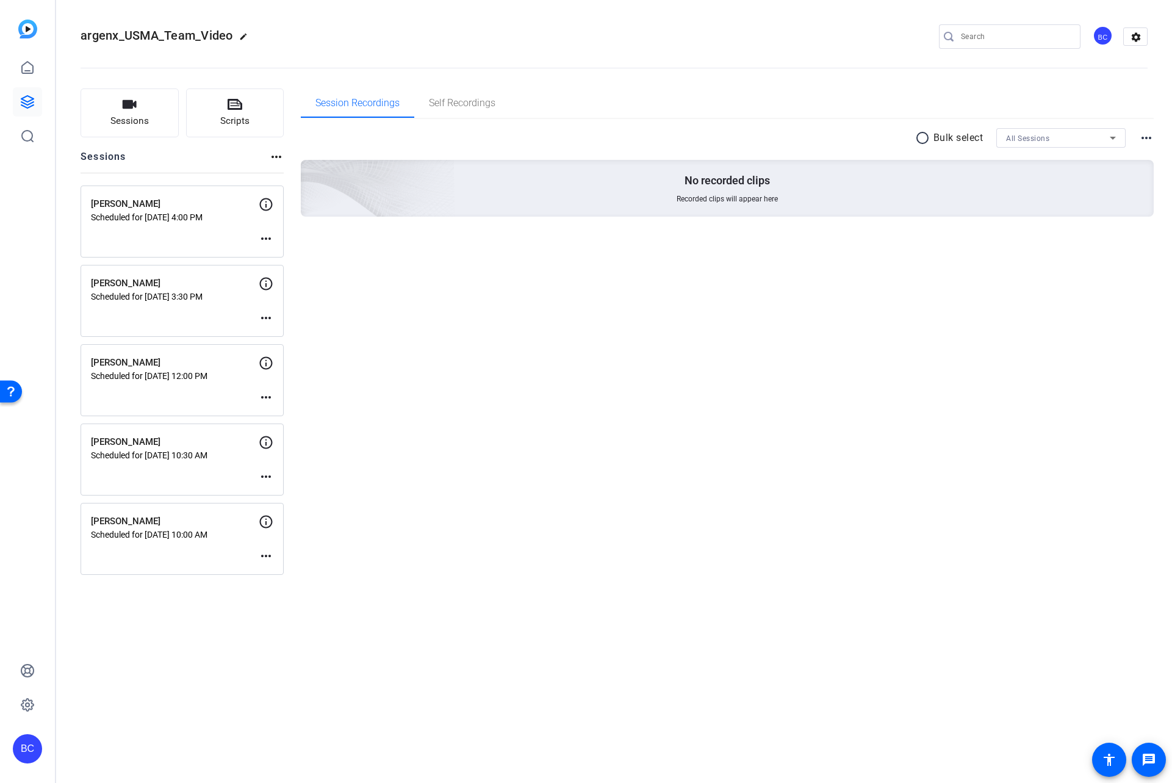
click at [263, 317] on mat-icon "more_horiz" at bounding box center [266, 318] width 15 height 15
click at [286, 338] on span "Edit Session" at bounding box center [297, 336] width 56 height 15
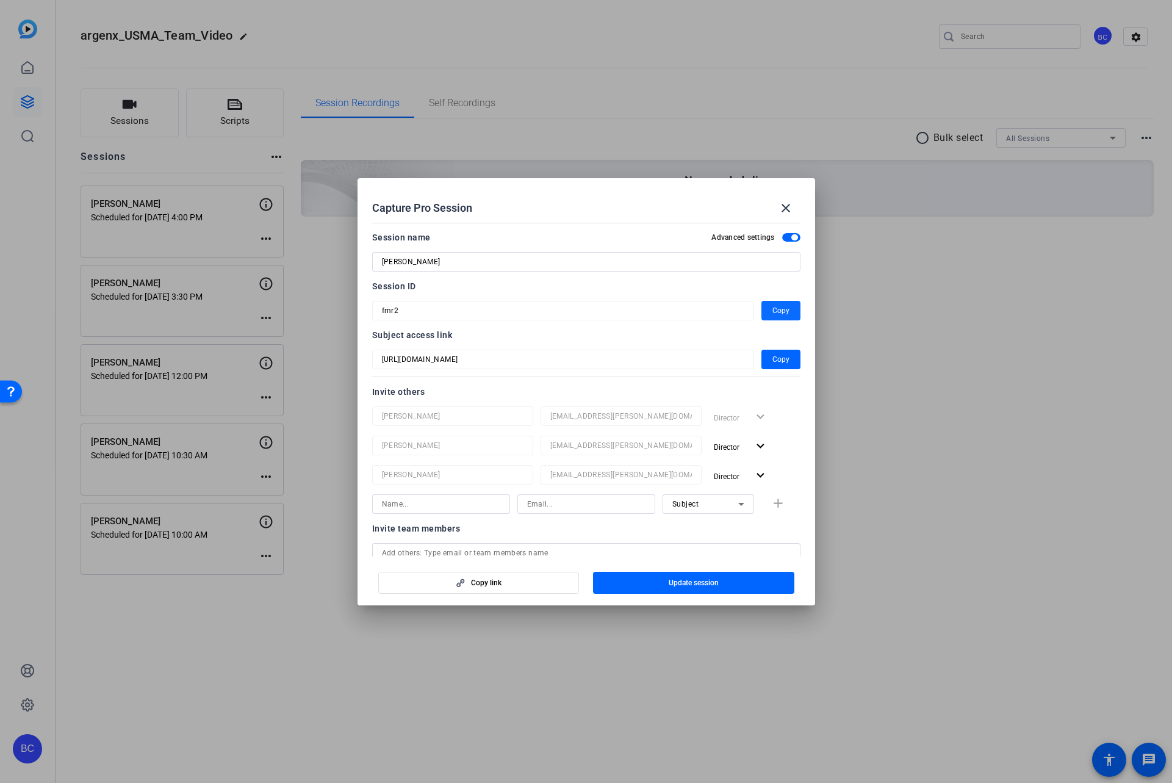
click at [773, 306] on span "Copy" at bounding box center [781, 310] width 17 height 15
click at [315, 354] on div at bounding box center [586, 391] width 1172 height 783
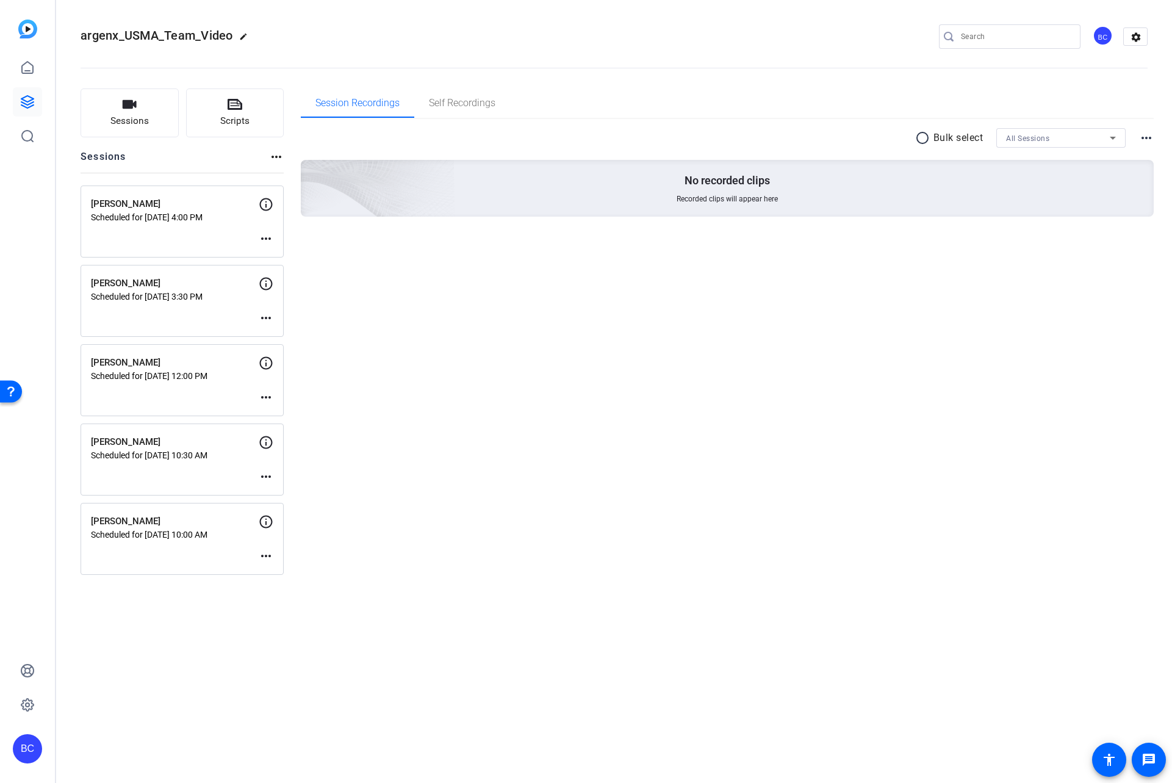
click at [268, 397] on mat-icon "more_horiz" at bounding box center [266, 397] width 15 height 15
click at [311, 419] on span "Edit Session" at bounding box center [297, 415] width 56 height 15
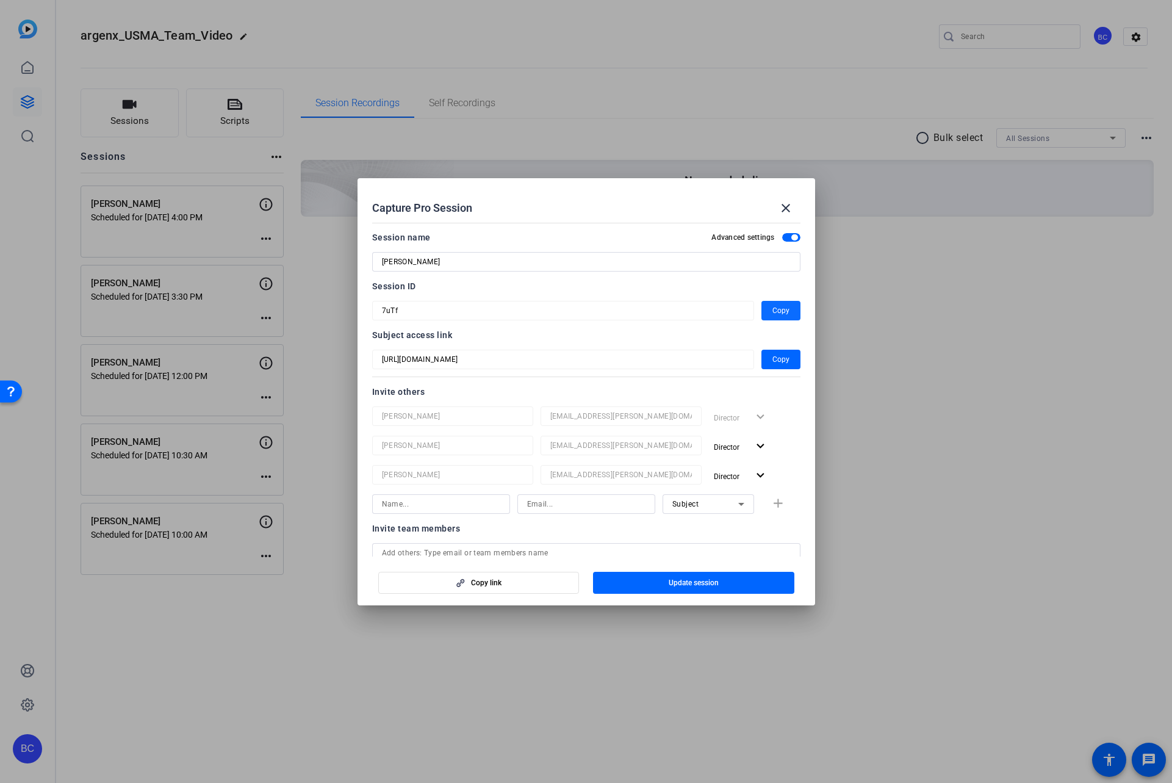
click at [765, 309] on button "Copy" at bounding box center [781, 311] width 39 height 20
click at [784, 206] on mat-icon "close" at bounding box center [786, 208] width 15 height 15
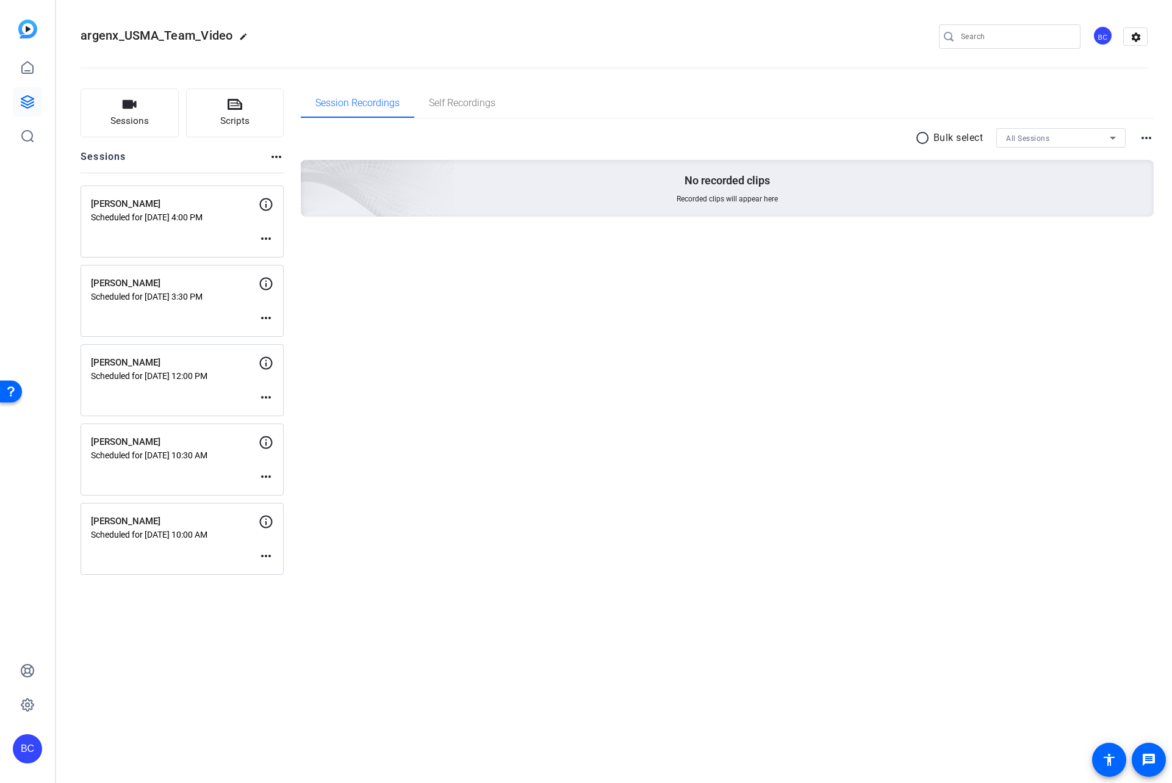
click at [263, 477] on mat-icon "more_horiz" at bounding box center [266, 476] width 15 height 15
click at [270, 492] on span "Edit Session" at bounding box center [297, 495] width 56 height 15
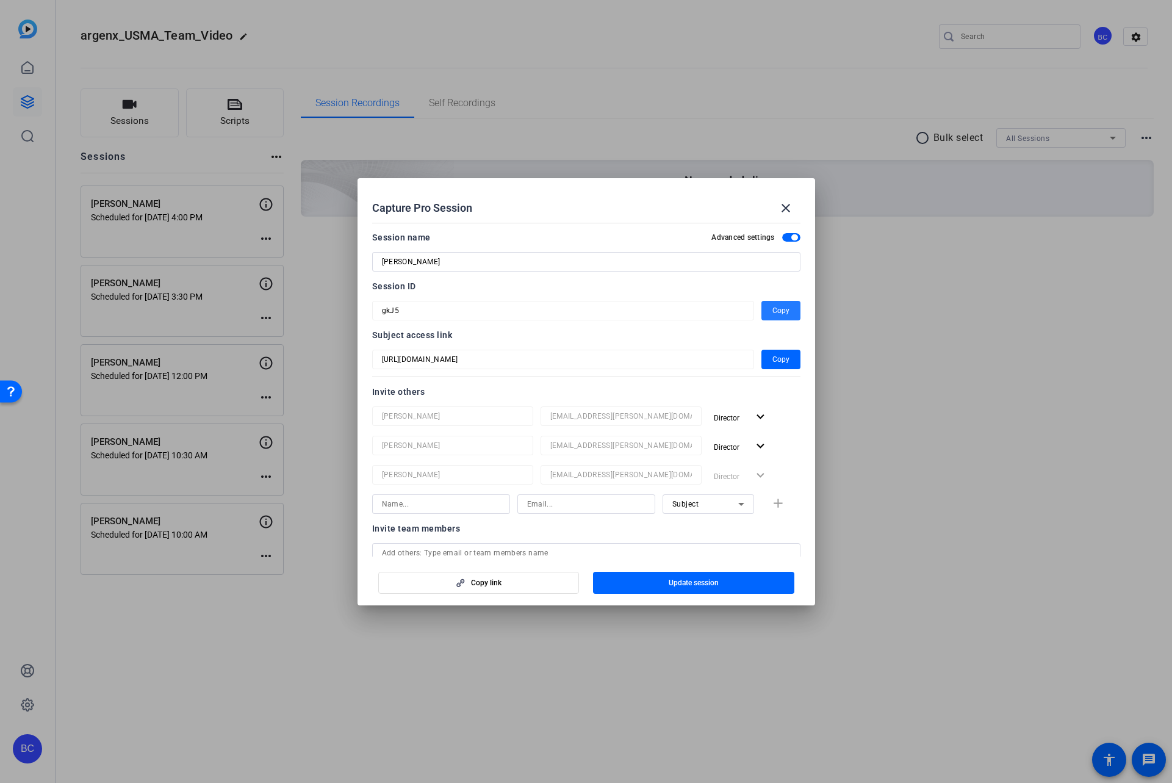
click at [774, 308] on span "Copy" at bounding box center [781, 310] width 17 height 15
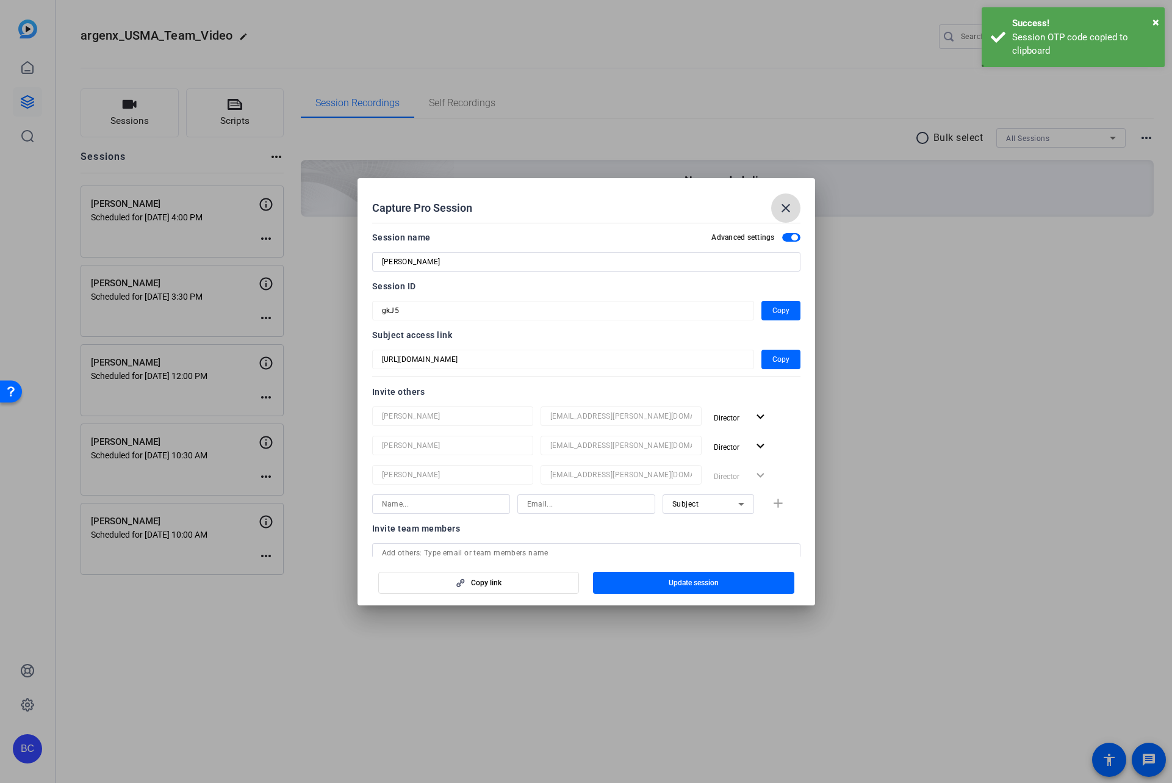
click at [785, 206] on mat-icon "close" at bounding box center [786, 208] width 15 height 15
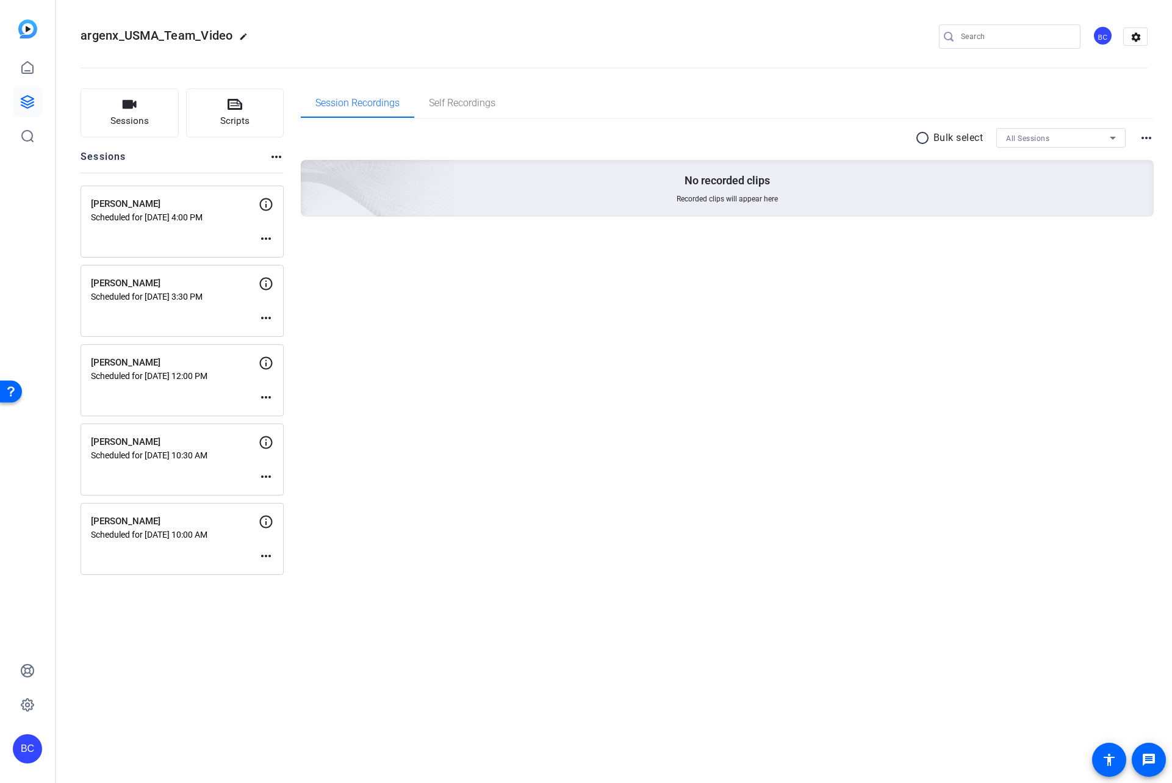
click at [263, 554] on mat-icon "more_horiz" at bounding box center [266, 556] width 15 height 15
click at [288, 569] on span "Edit Session" at bounding box center [297, 574] width 56 height 15
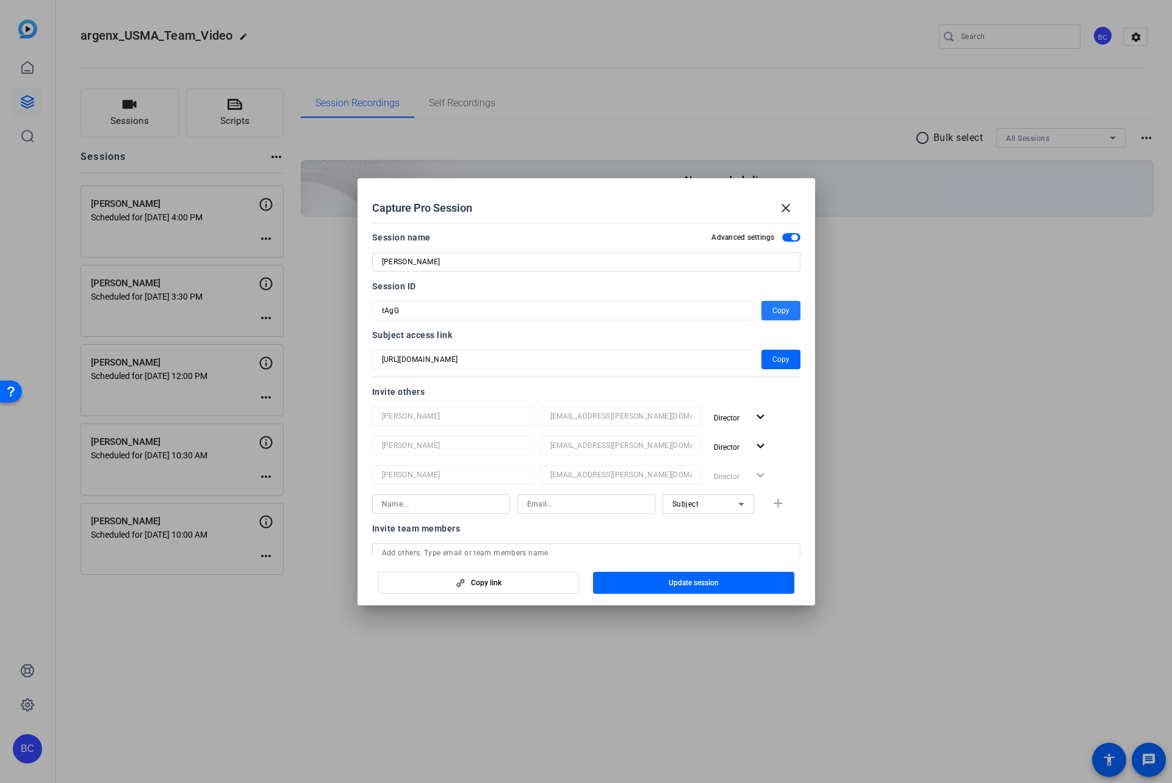
click at [773, 308] on span "Copy" at bounding box center [781, 310] width 17 height 15
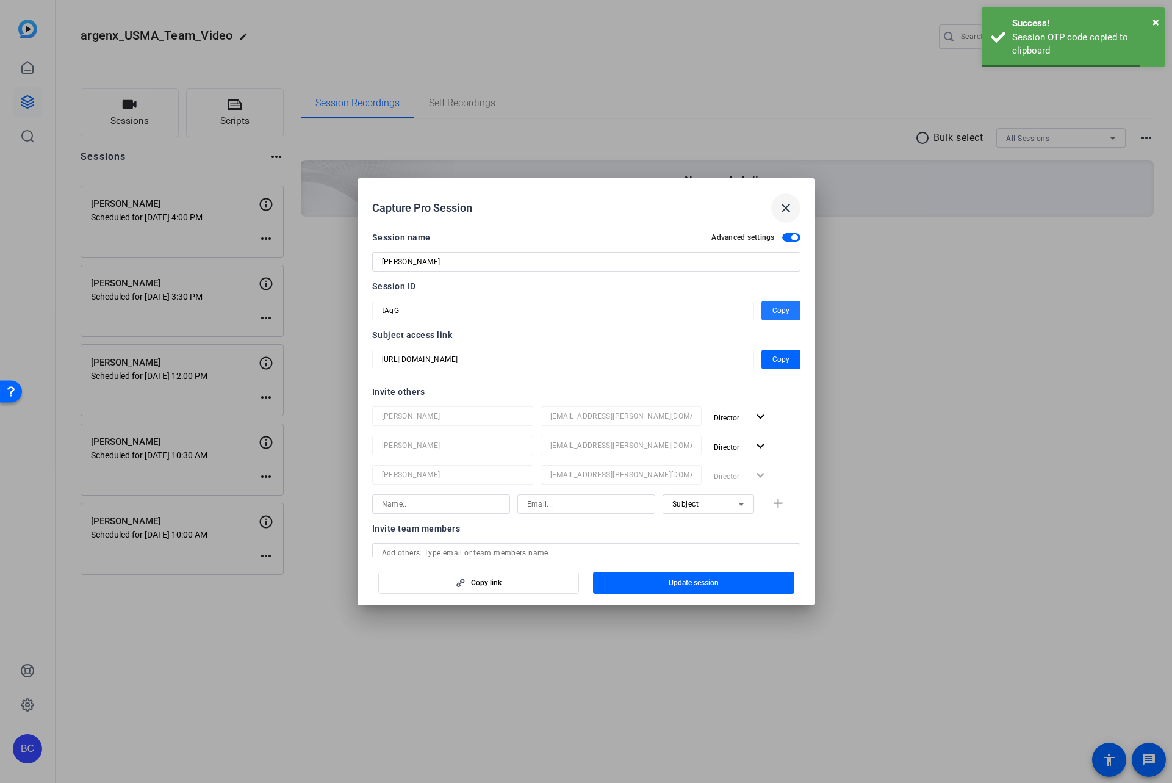
click at [783, 211] on mat-icon "close" at bounding box center [786, 208] width 15 height 15
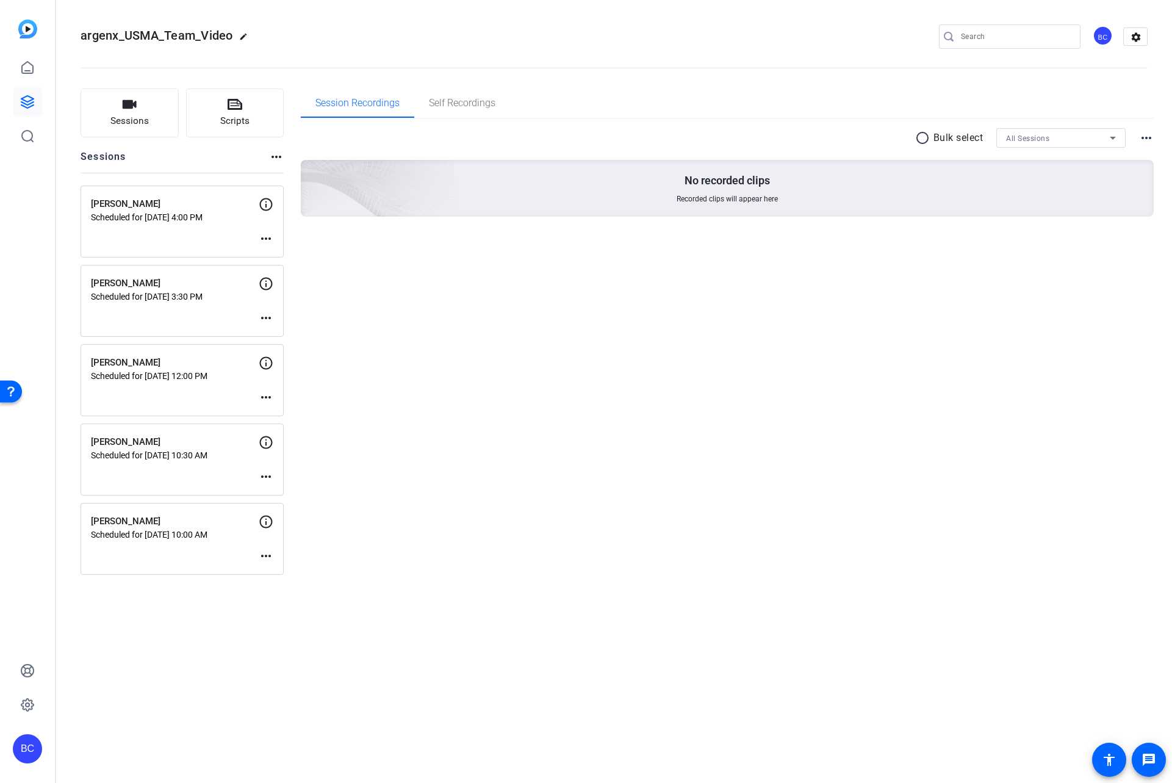
click at [409, 478] on div "Session Recordings Self Recordings radio_button_unchecked Bulk select All Sessi…" at bounding box center [728, 331] width 854 height 486
click at [27, 100] on icon at bounding box center [27, 102] width 15 height 15
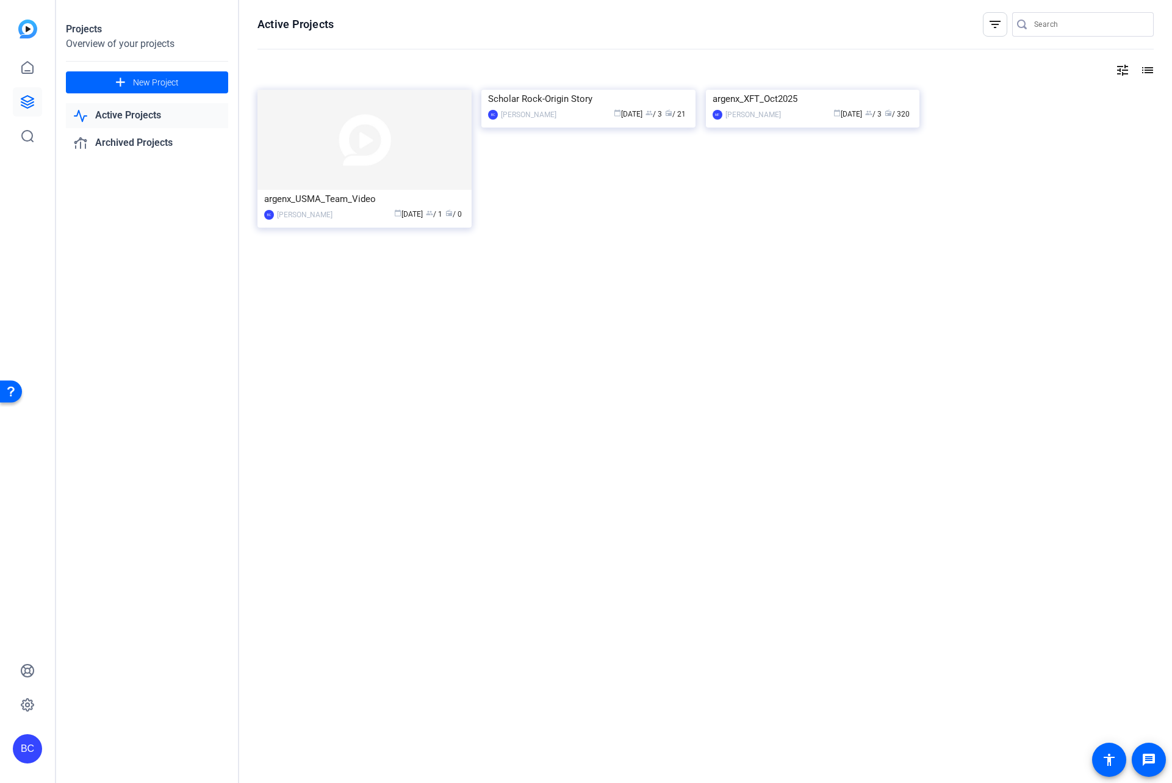
click at [798, 90] on img at bounding box center [813, 90] width 214 height 0
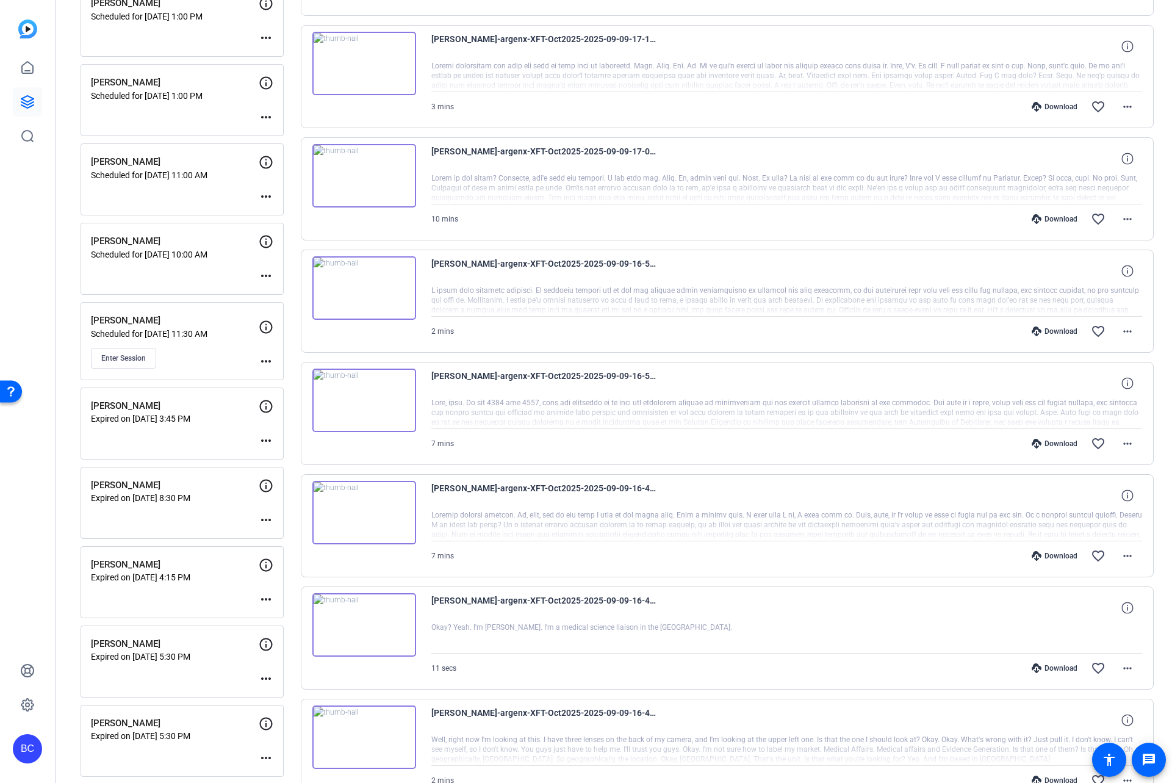
scroll to position [519, 0]
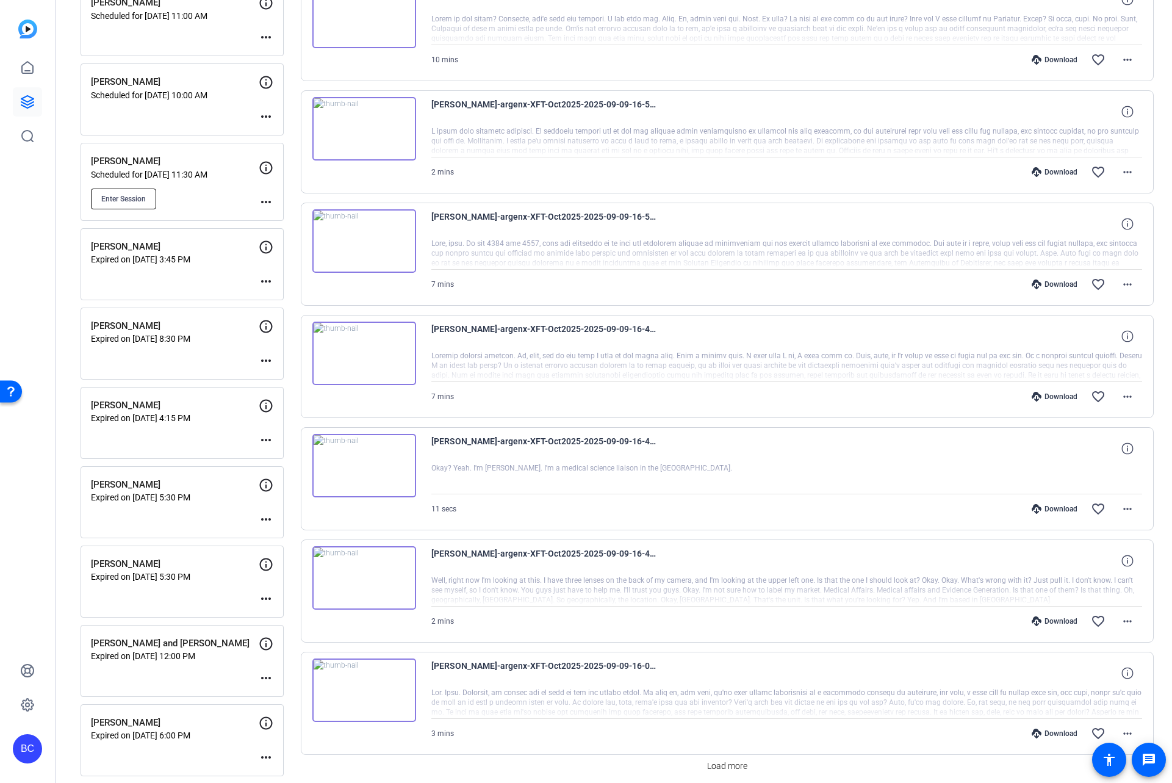
click at [100, 200] on button "Enter Session" at bounding box center [123, 199] width 65 height 21
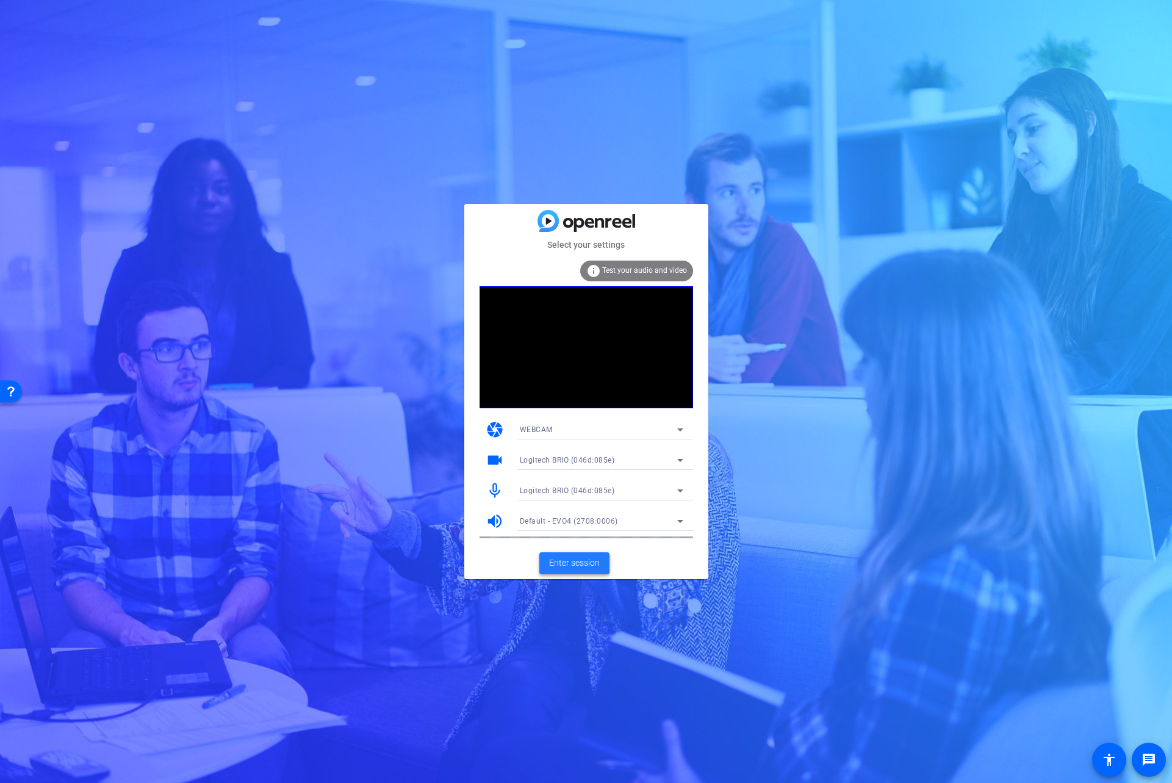
click at [574, 563] on span "Enter session" at bounding box center [574, 563] width 51 height 13
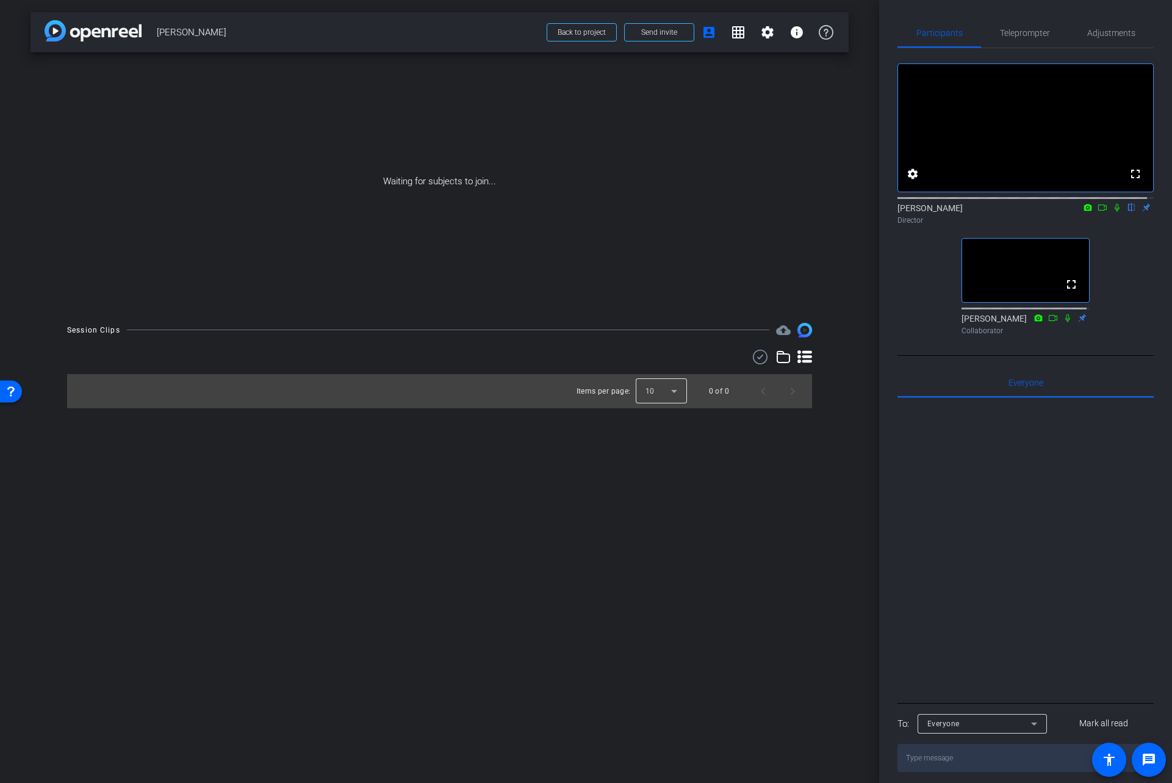
click at [663, 394] on div at bounding box center [661, 391] width 51 height 29
click at [656, 454] on mat-option "25" at bounding box center [661, 458] width 51 height 20
click at [914, 181] on mat-icon "settings" at bounding box center [913, 174] width 15 height 15
click at [963, 219] on div "24" at bounding box center [983, 220] width 49 height 20
click at [972, 243] on span "30" at bounding box center [972, 244] width 9 height 15
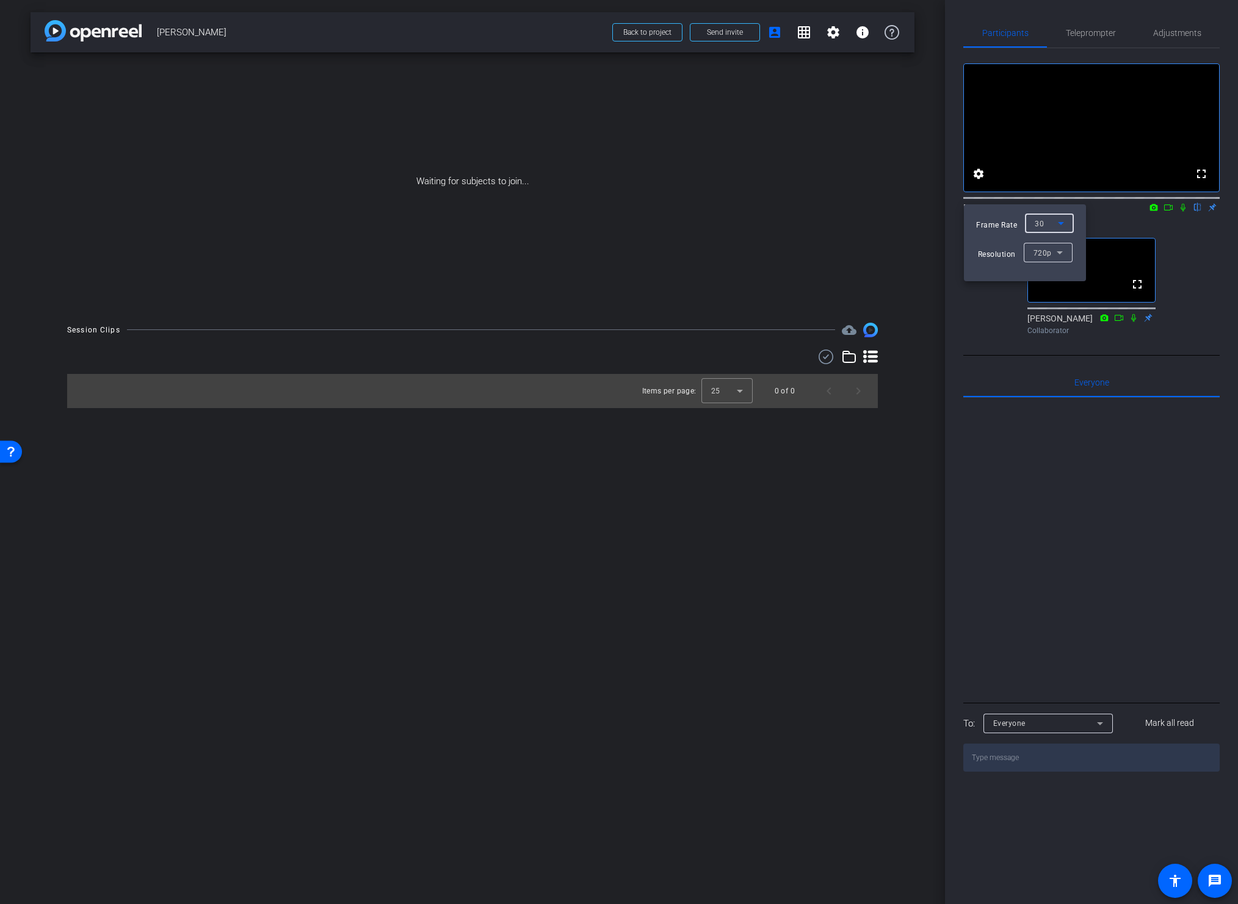
click at [834, 577] on div at bounding box center [619, 452] width 1238 height 904
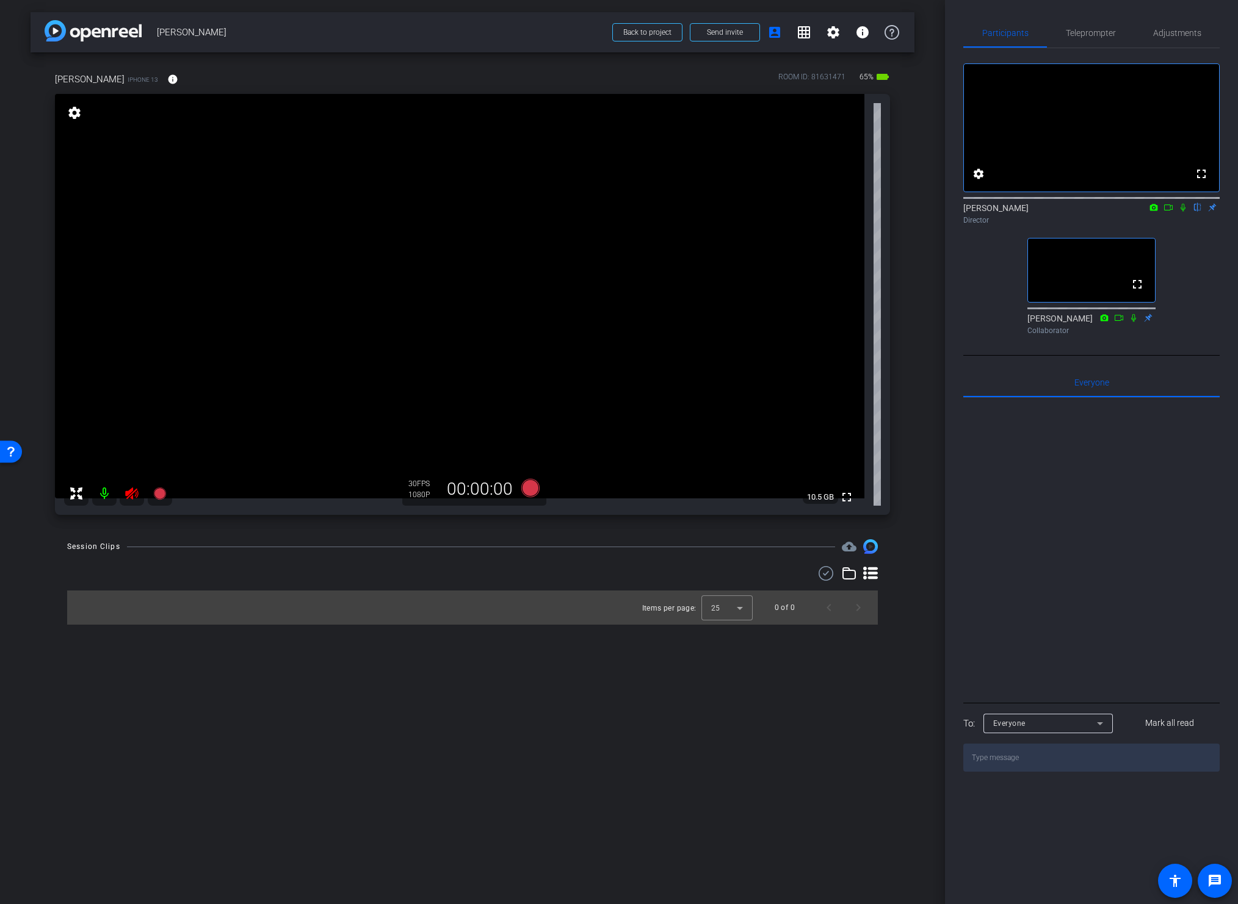
click at [466, 701] on div "arrow_back Gina Meza Hults Back to project Send invite account_box grid_on sett…" at bounding box center [472, 452] width 945 height 904
click at [135, 493] on icon at bounding box center [131, 493] width 15 height 15
click at [935, 346] on div "arrow_back Gina Meza Hults Back to project Send invite account_box grid_on sett…" at bounding box center [472, 452] width 945 height 904
click at [141, 73] on div "Gina iPhone 13 info ROOM ID: 81631471 65% battery_std" at bounding box center [472, 79] width 835 height 29
click at [167, 79] on mat-icon "info" at bounding box center [172, 79] width 11 height 11
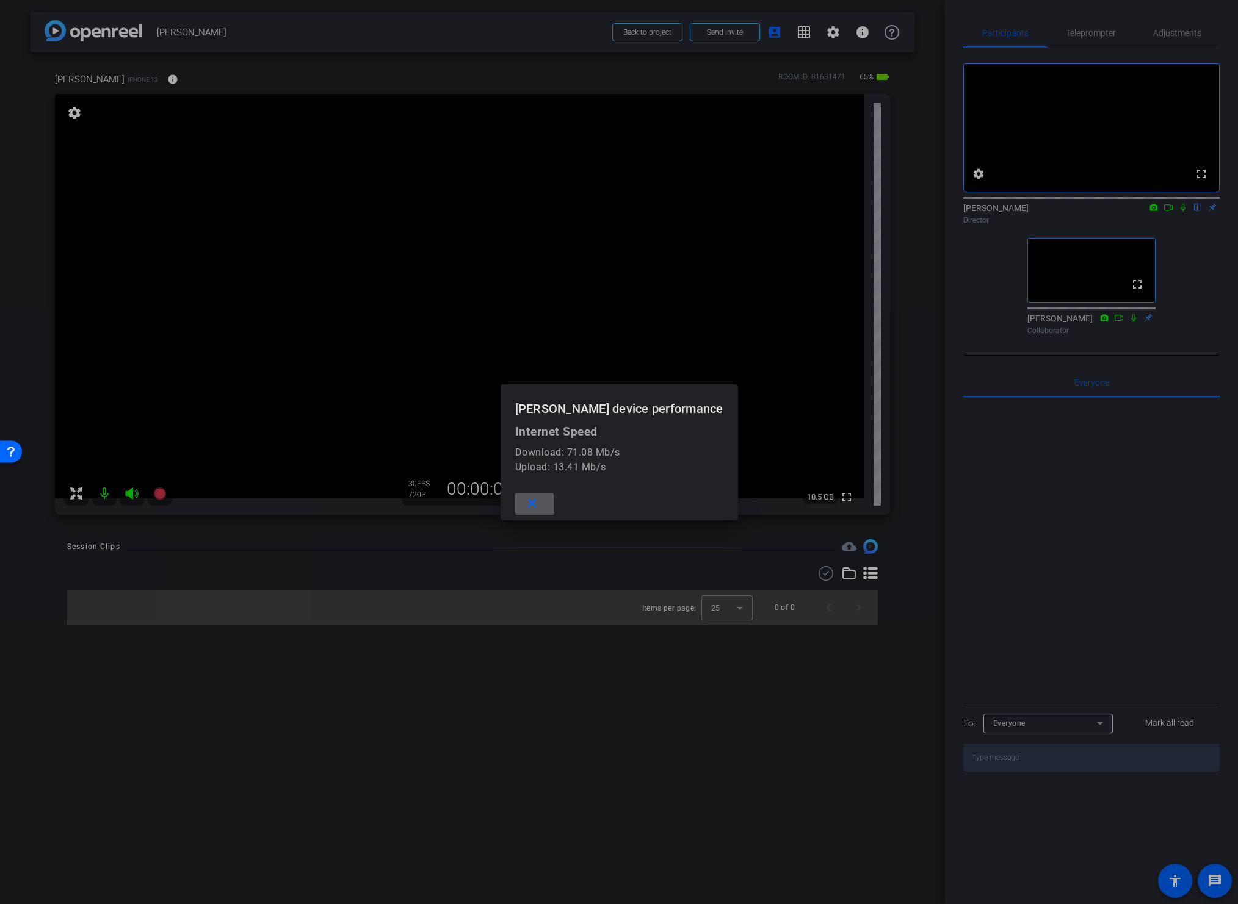
click at [539, 500] on mat-icon "close" at bounding box center [531, 503] width 15 height 15
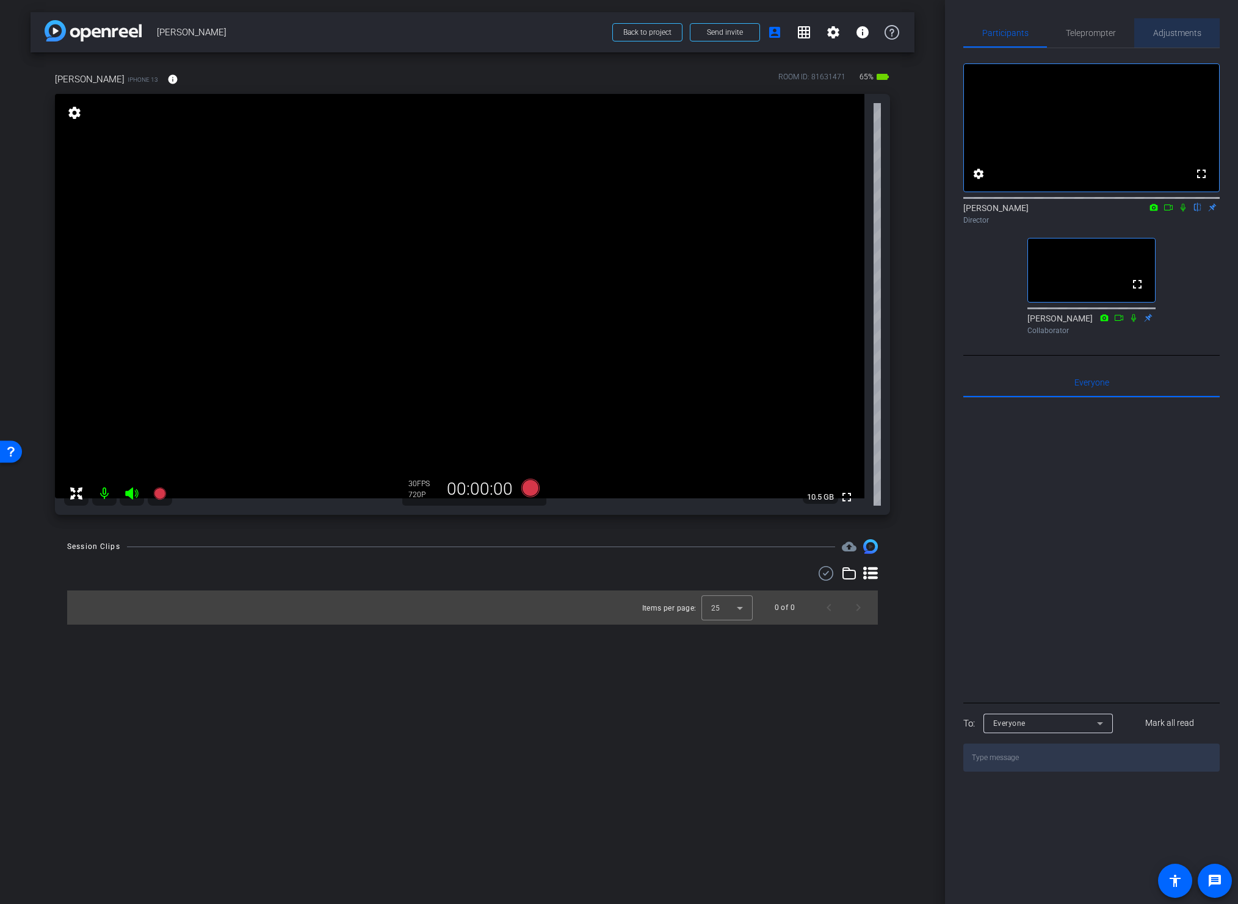
click at [1172, 32] on span "Adjustments" at bounding box center [1177, 33] width 48 height 9
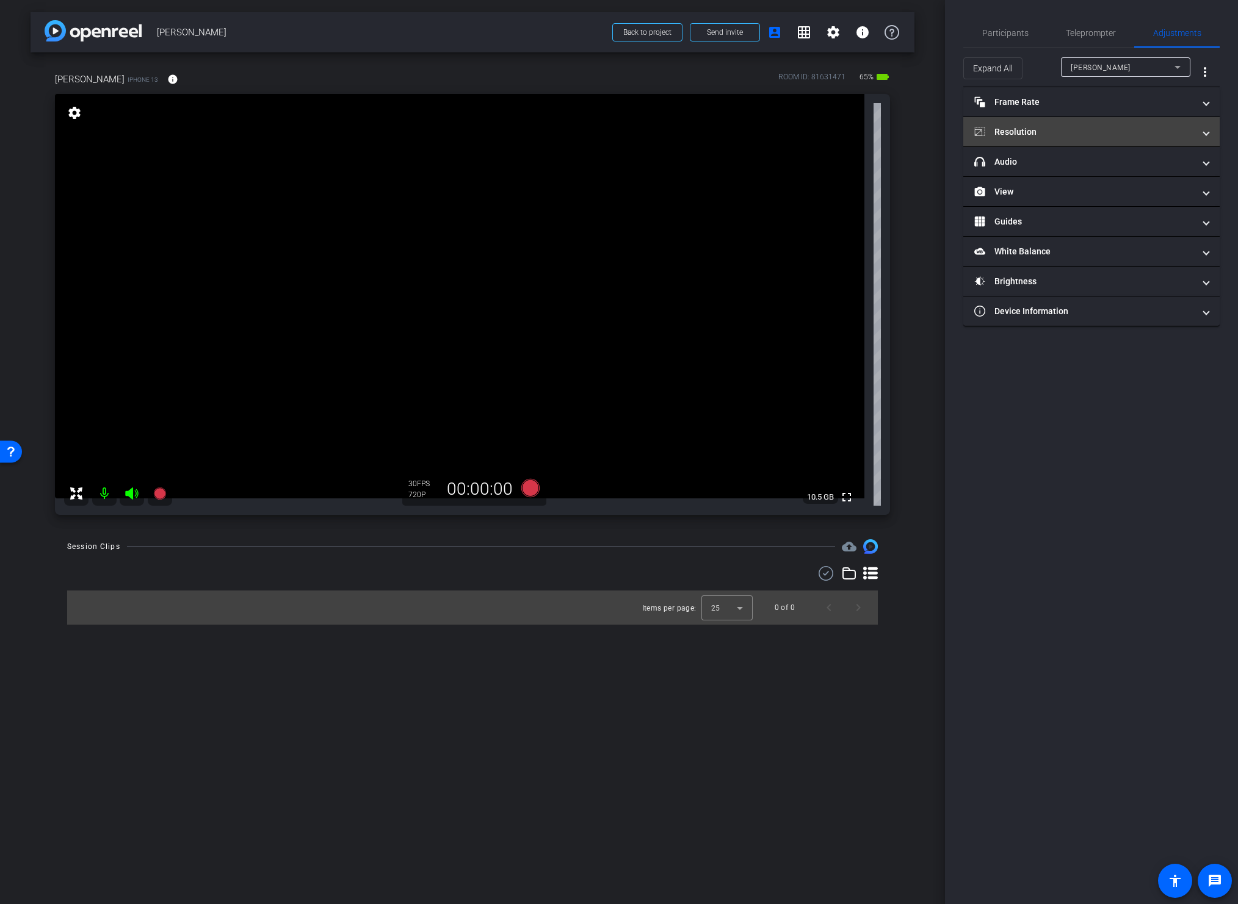
click at [1034, 134] on mat-panel-title "Resolution" at bounding box center [1084, 132] width 220 height 13
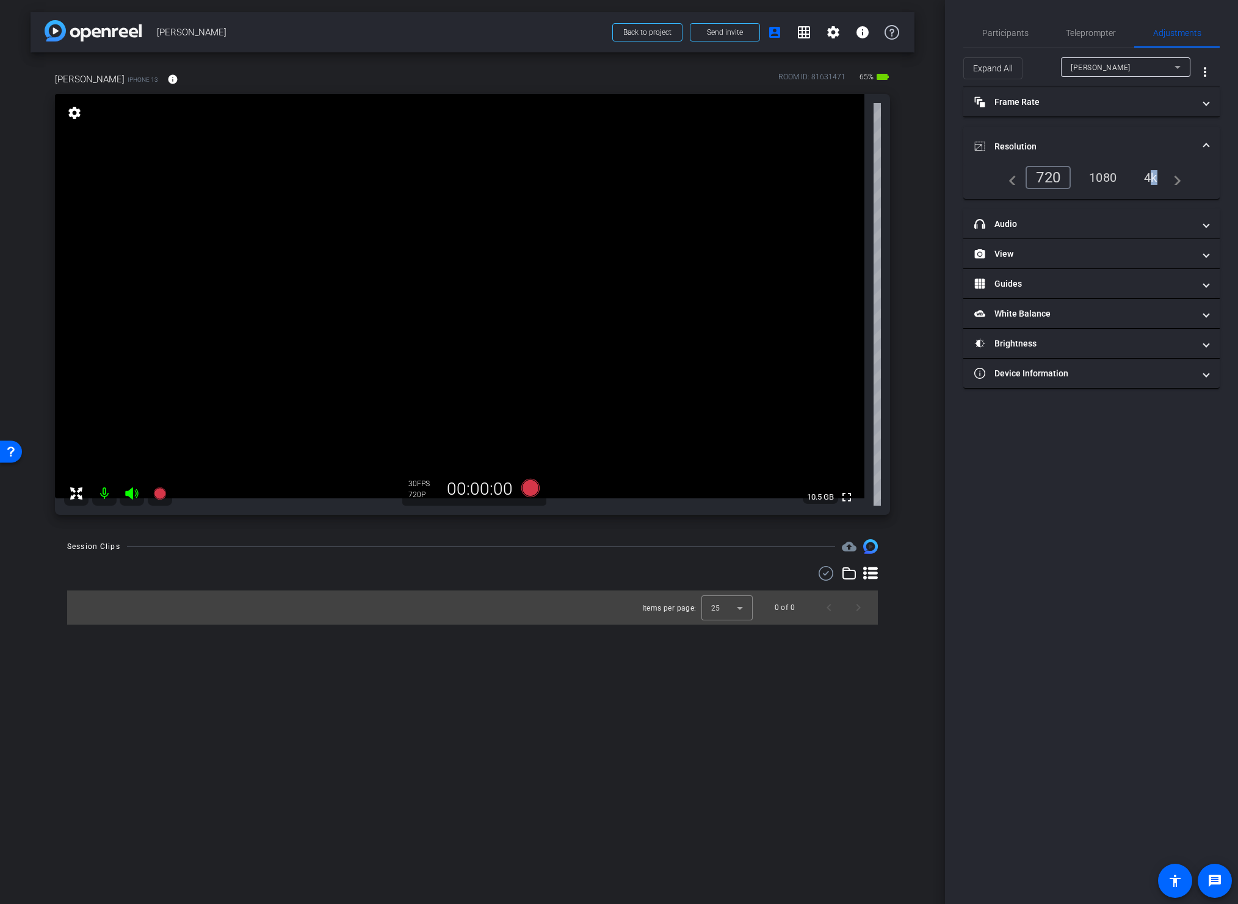
click at [1148, 176] on div "4k" at bounding box center [1150, 177] width 32 height 21
click at [994, 29] on span "Participants" at bounding box center [1005, 33] width 46 height 9
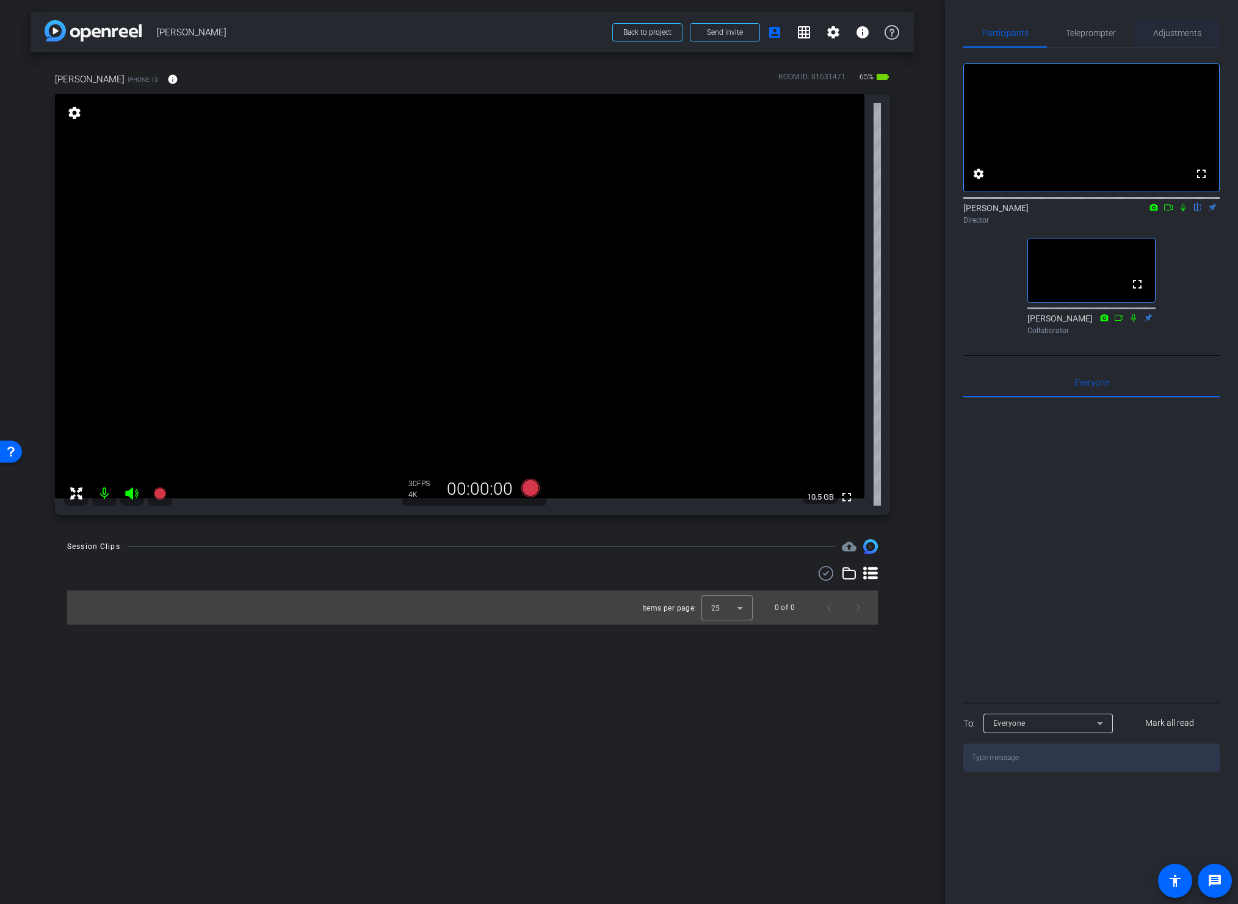
click at [1172, 32] on span "Adjustments" at bounding box center [1177, 33] width 48 height 9
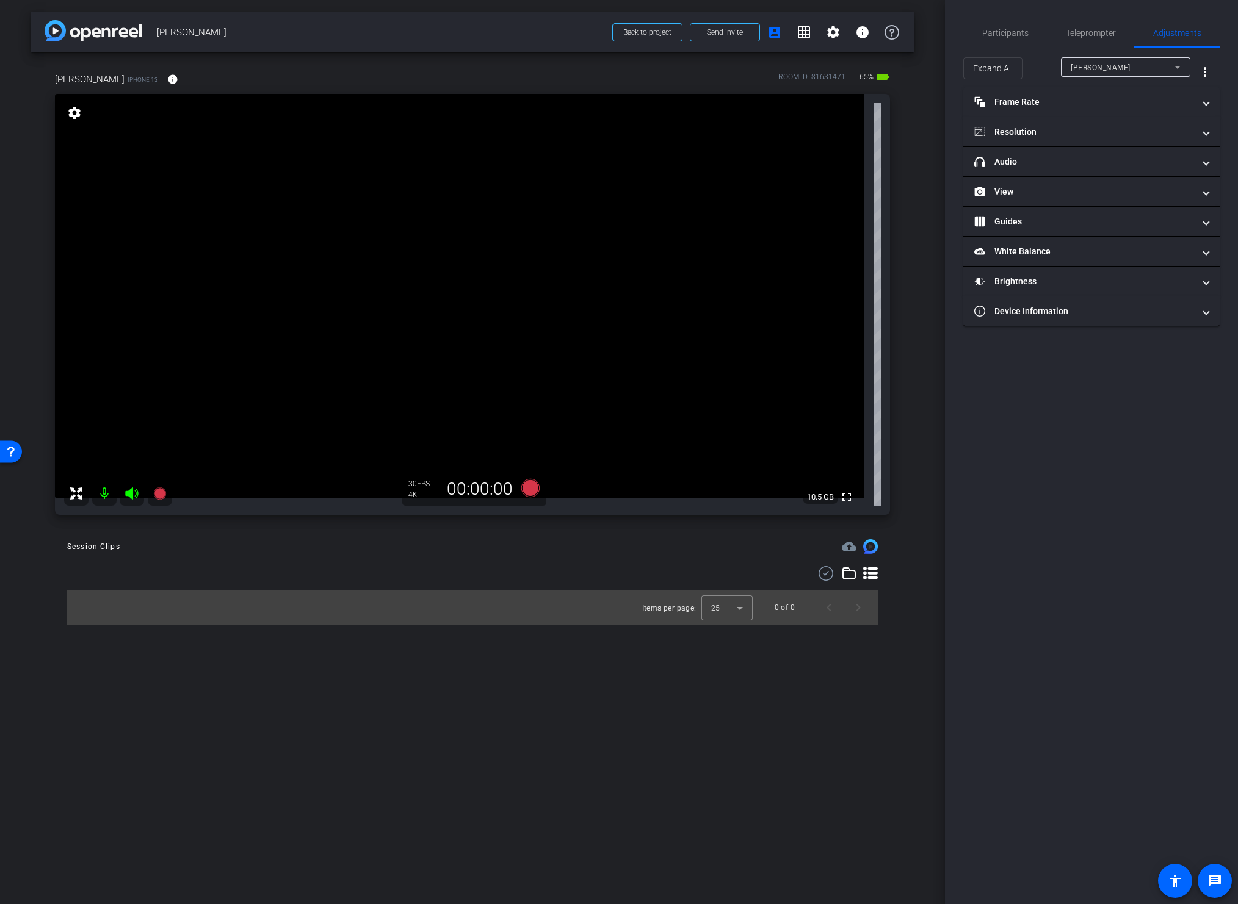
click at [916, 254] on div "arrow_back Gina Meza Hults Back to project Send invite account_box grid_on sett…" at bounding box center [472, 452] width 945 height 904
click at [998, 34] on span "Participants" at bounding box center [1005, 33] width 46 height 9
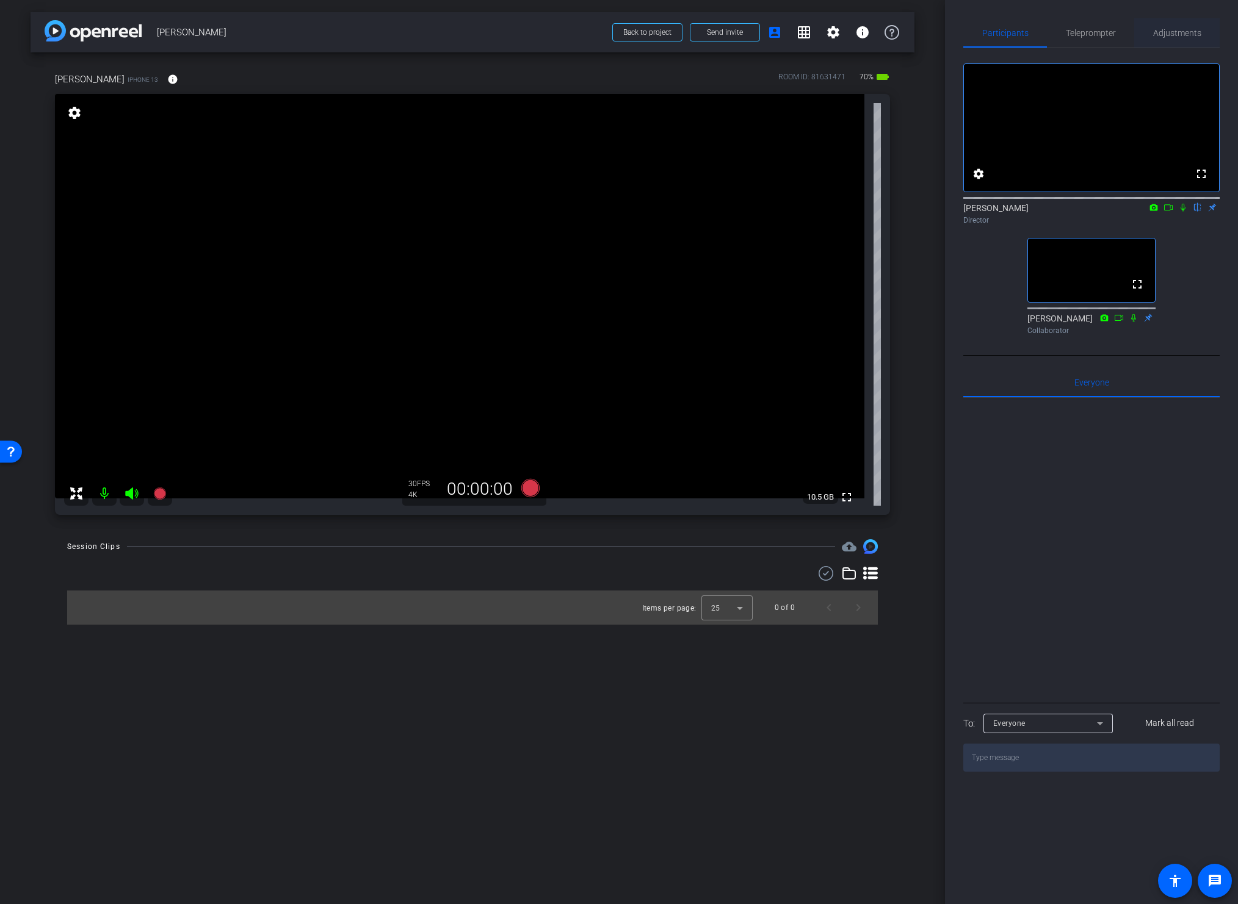
click at [1172, 34] on span "Adjustments" at bounding box center [1177, 33] width 48 height 9
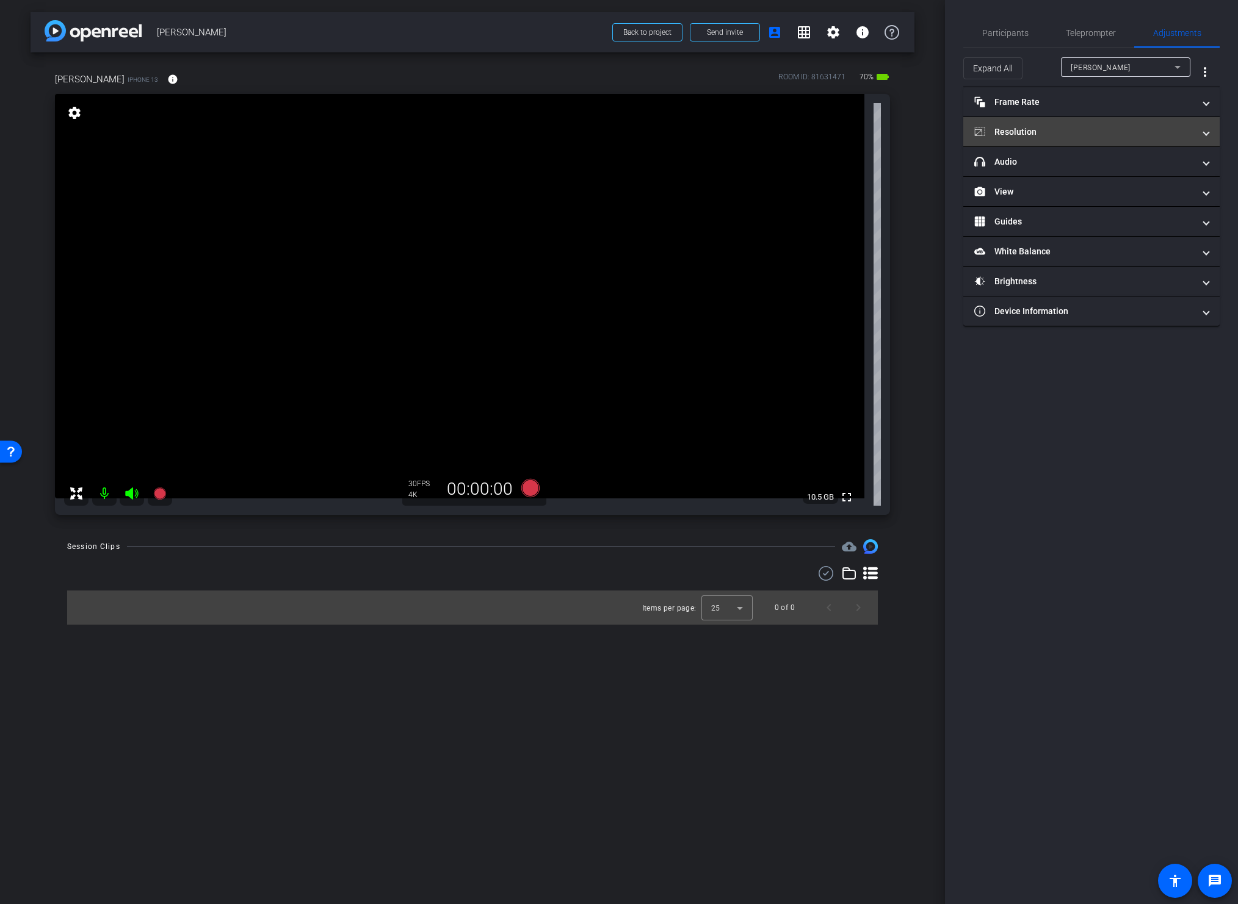
click at [1080, 131] on mat-panel-title "Resolution" at bounding box center [1084, 132] width 220 height 13
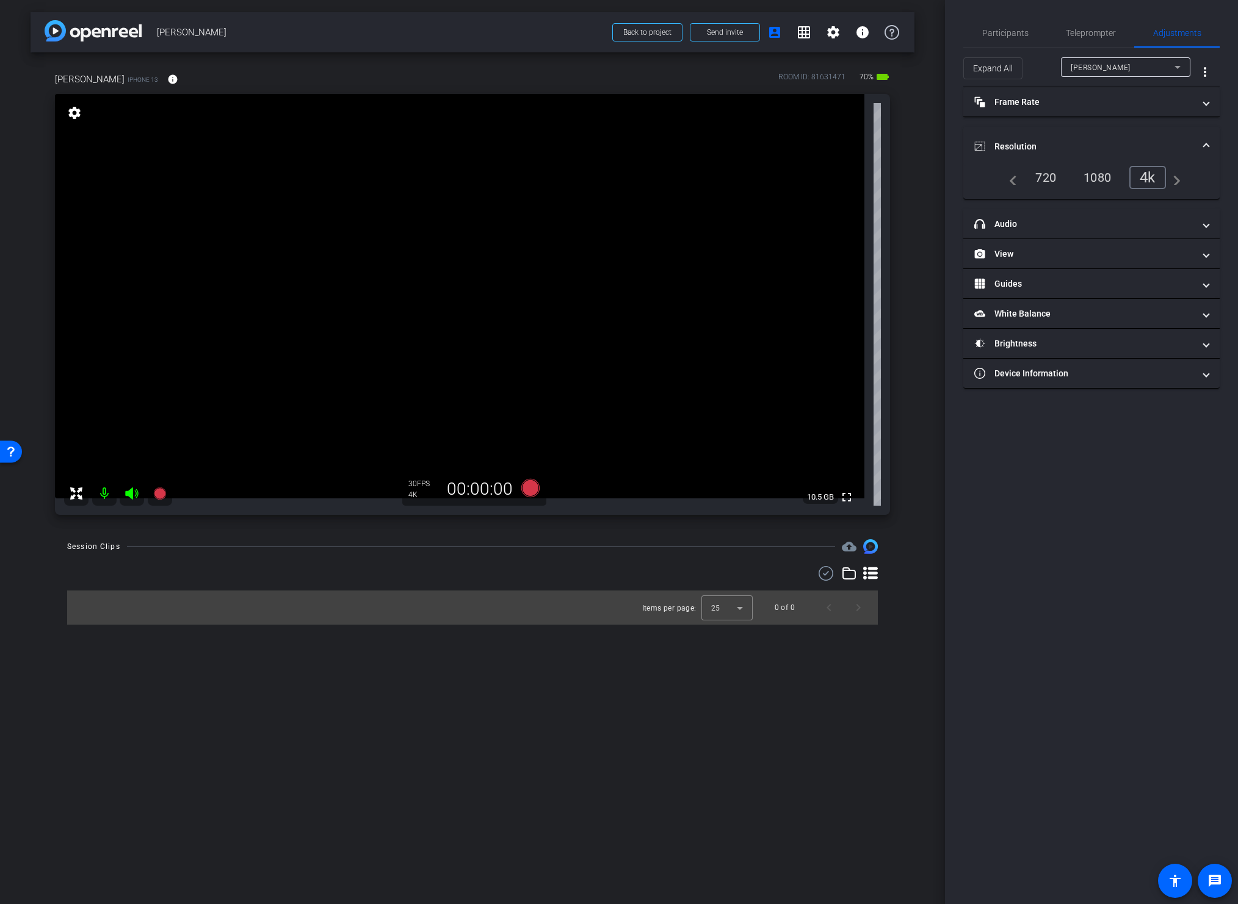
click at [1097, 181] on div "1080" at bounding box center [1097, 177] width 46 height 21
click at [1089, 35] on span "Teleprompter" at bounding box center [1090, 33] width 50 height 9
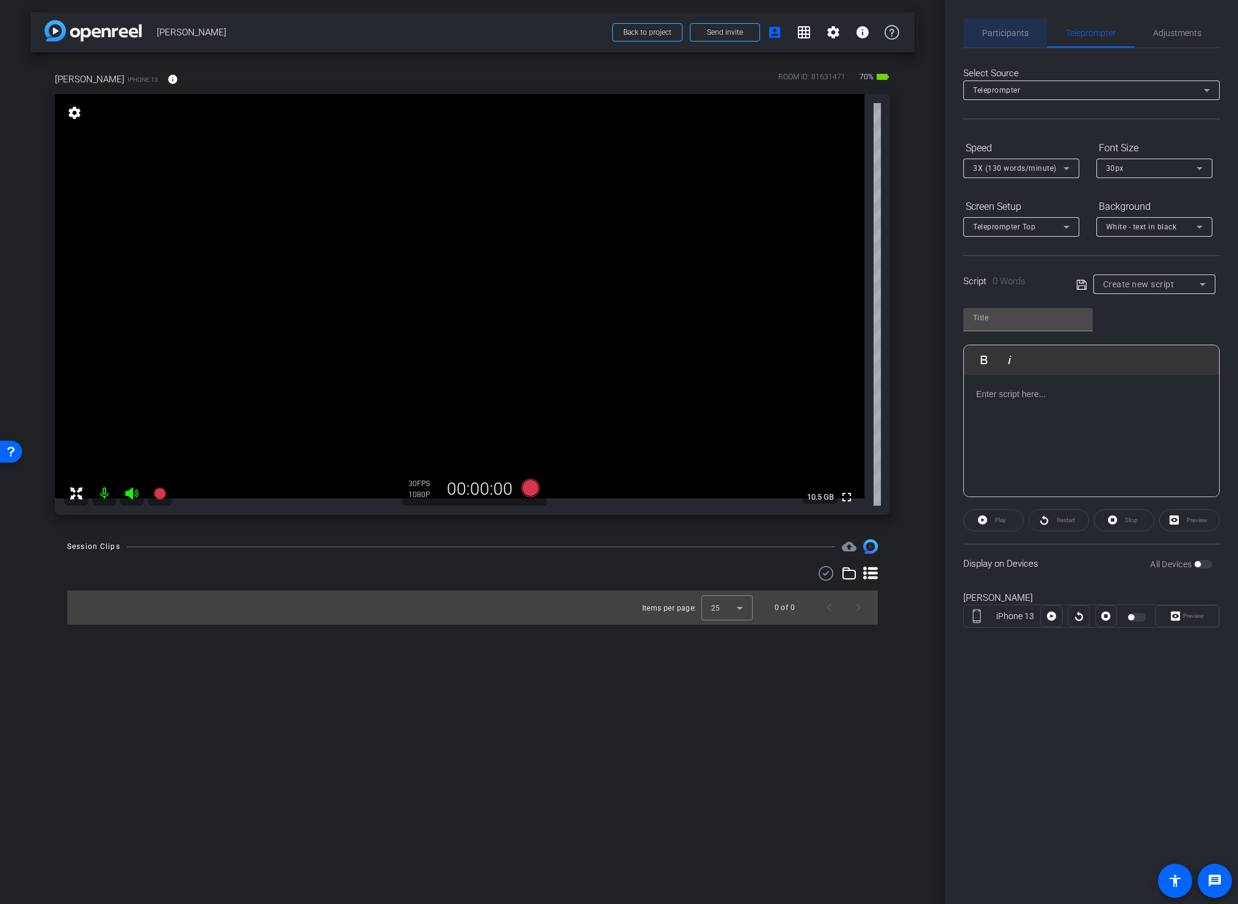
click at [994, 31] on span "Participants" at bounding box center [1005, 33] width 46 height 9
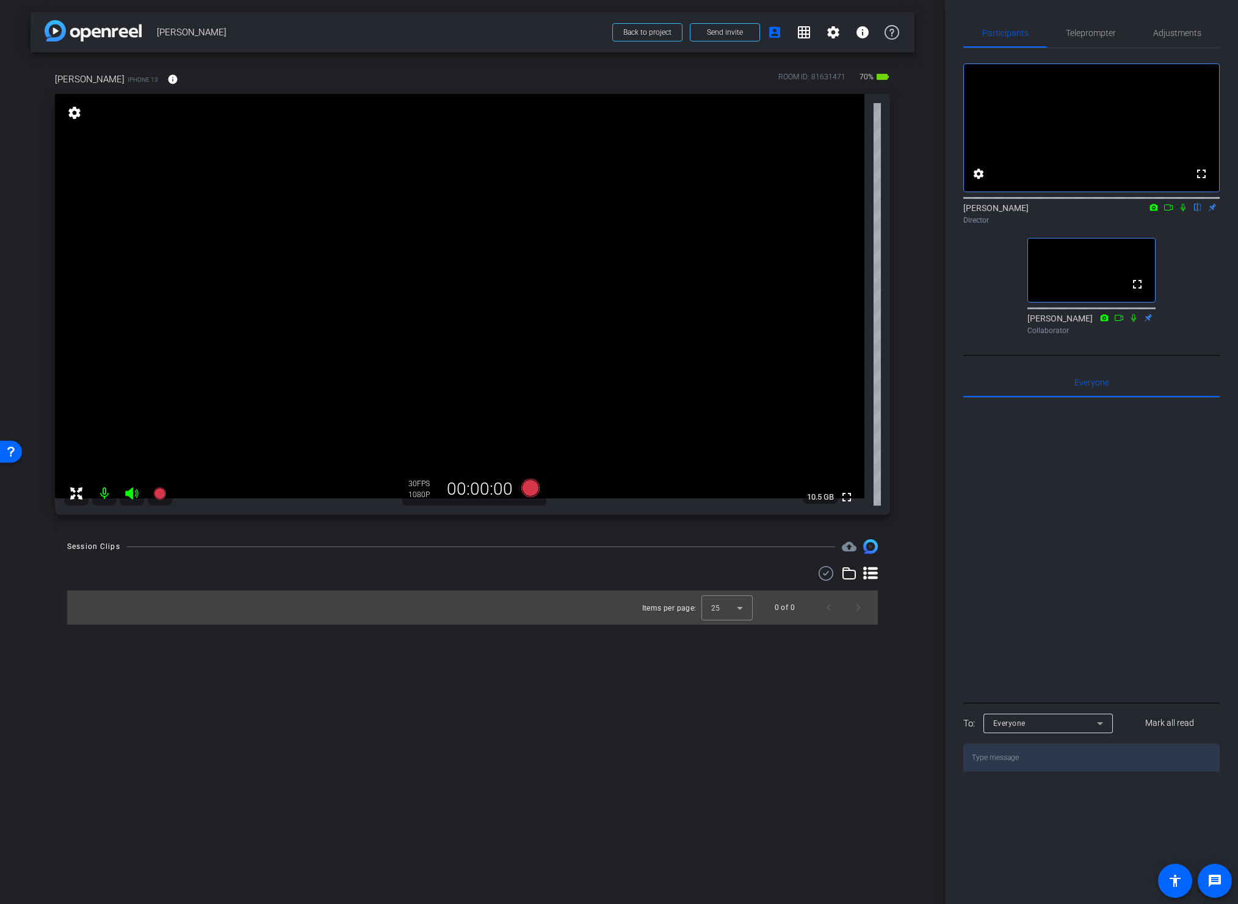
click at [860, 680] on div "arrow_back Gina Meza Hults Back to project Send invite account_box grid_on sett…" at bounding box center [472, 452] width 945 height 904
click at [406, 288] on video at bounding box center [459, 296] width 809 height 405
click at [913, 591] on div "Session Clips cloud_upload Items per page: 25 0 of 0" at bounding box center [473, 581] width 884 height 85
click at [921, 577] on div "arrow_back Gina Meza Hults Back to project Send invite account_box grid_on sett…" at bounding box center [472, 452] width 945 height 904
click at [1172, 27] on span "Adjustments" at bounding box center [1177, 32] width 48 height 29
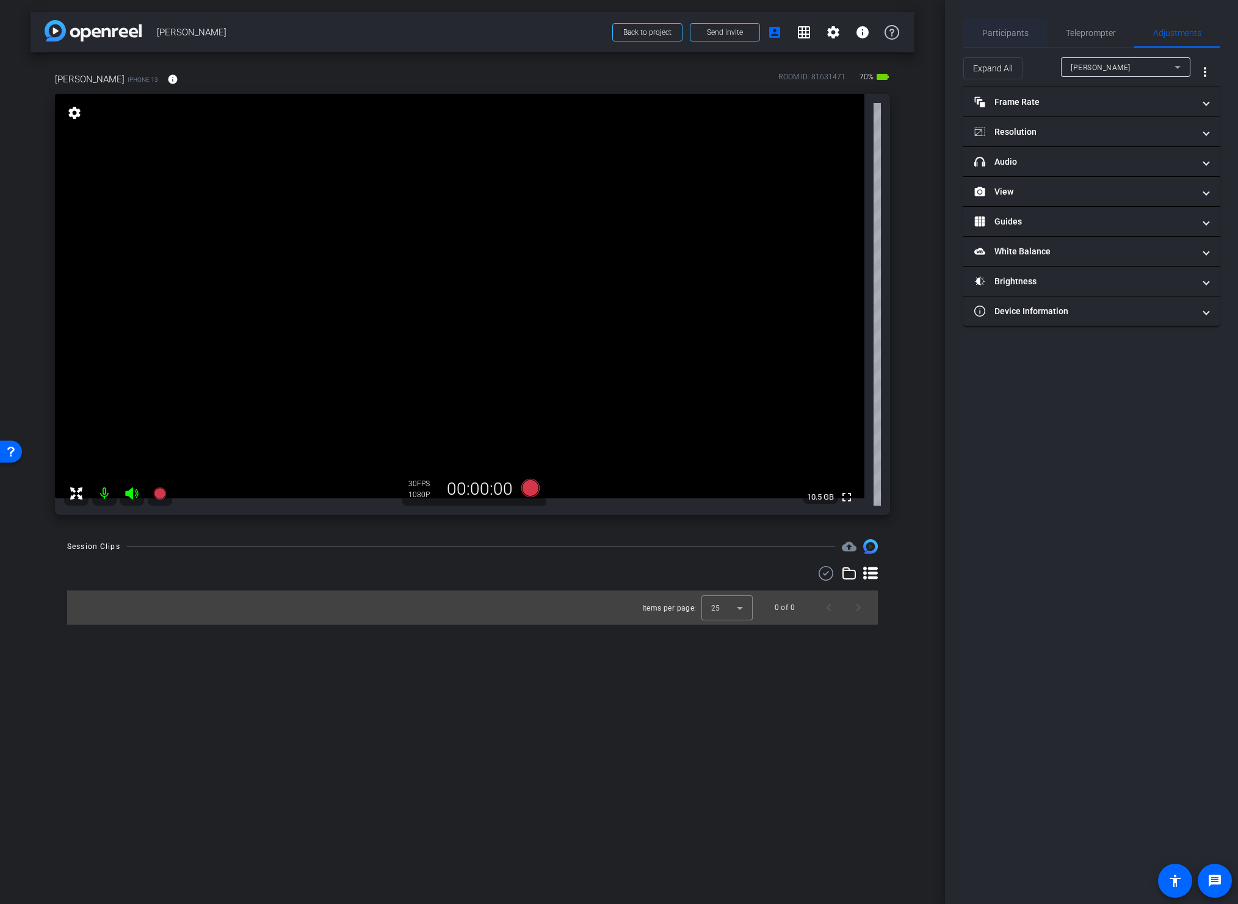
click at [989, 35] on span "Participants" at bounding box center [1005, 33] width 46 height 9
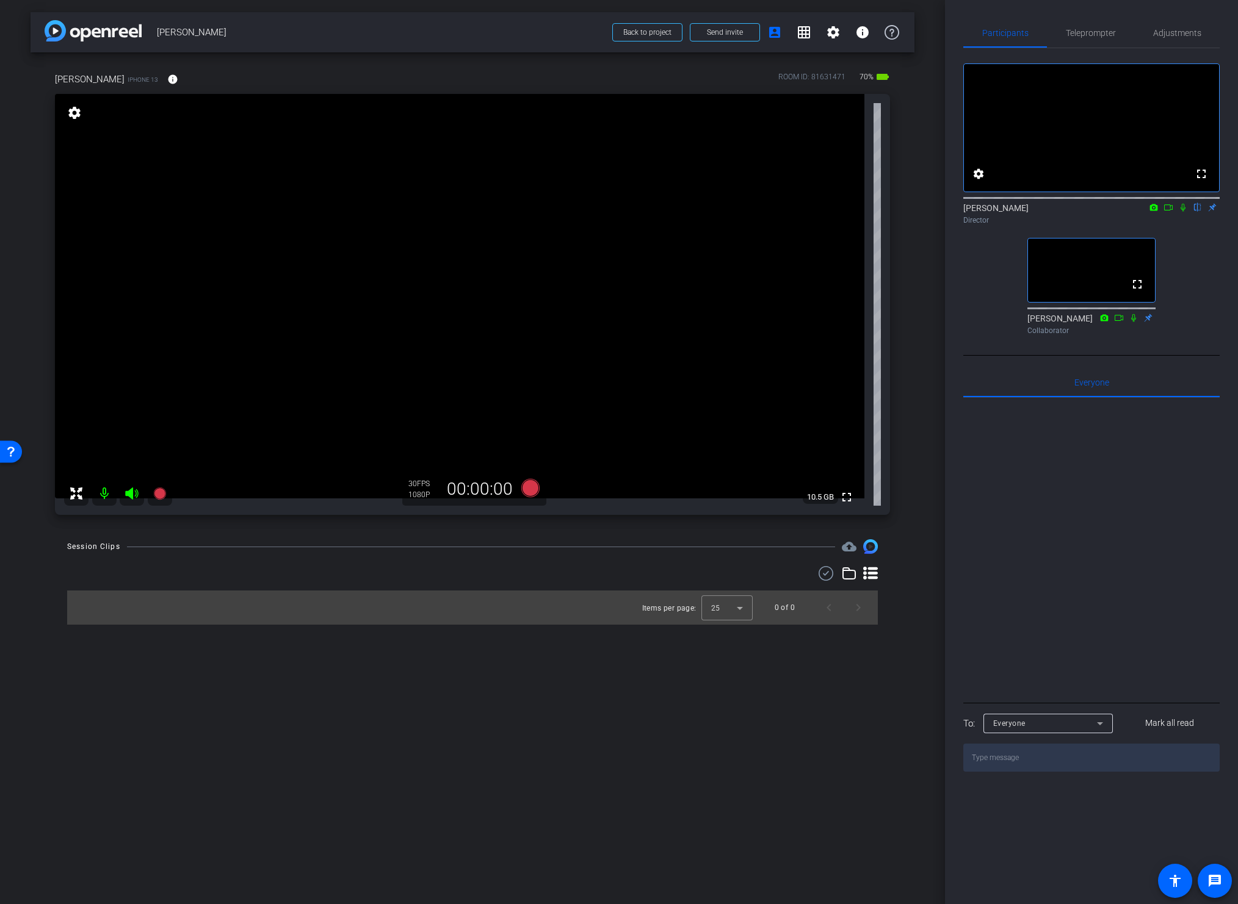
click at [910, 598] on div "Session Clips cloud_upload Items per page: 25 0 of 0" at bounding box center [473, 581] width 884 height 85
click at [896, 626] on div "arrow_back Gina Meza Hults Back to project Send invite account_box grid_on sett…" at bounding box center [472, 452] width 945 height 904
drag, startPoint x: 68, startPoint y: 546, endPoint x: 123, endPoint y: 546, distance: 54.9
click at [123, 546] on div "Session Clips cloud_upload" at bounding box center [472, 546] width 810 height 15
click at [122, 567] on div at bounding box center [472, 573] width 810 height 15
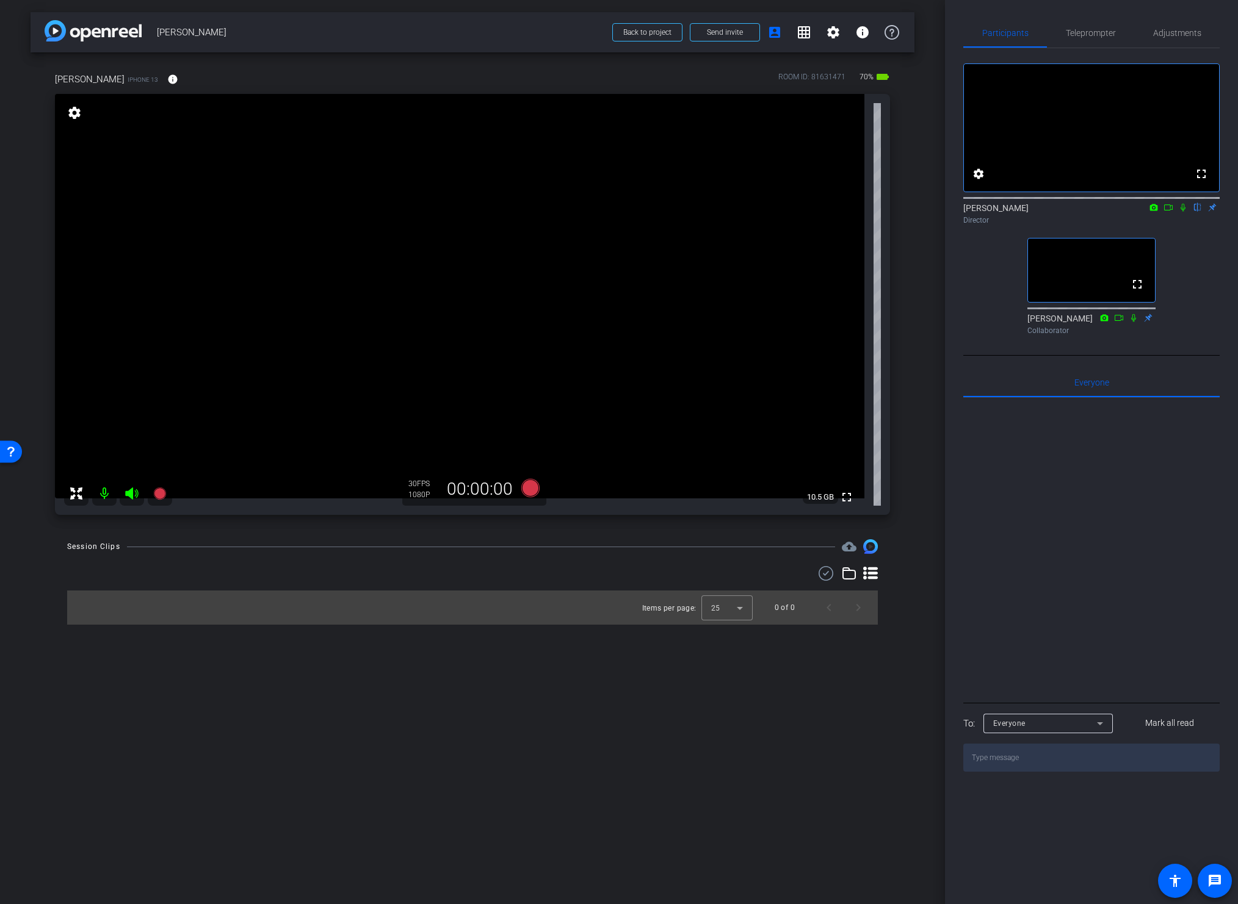
click at [909, 624] on div "Session Clips cloud_upload Items per page: 25 0 of 0" at bounding box center [473, 581] width 884 height 85
click at [912, 646] on div "arrow_back Gina Meza Hults Back to project Send invite account_box grid_on sett…" at bounding box center [472, 452] width 945 height 904
click at [906, 622] on div "Session Clips cloud_upload Items per page: 25 0 of 0" at bounding box center [473, 581] width 884 height 85
click at [914, 546] on div "Session Clips cloud_upload Items per page: 25 0 of 0" at bounding box center [473, 581] width 884 height 85
click at [413, 275] on video at bounding box center [459, 296] width 809 height 405
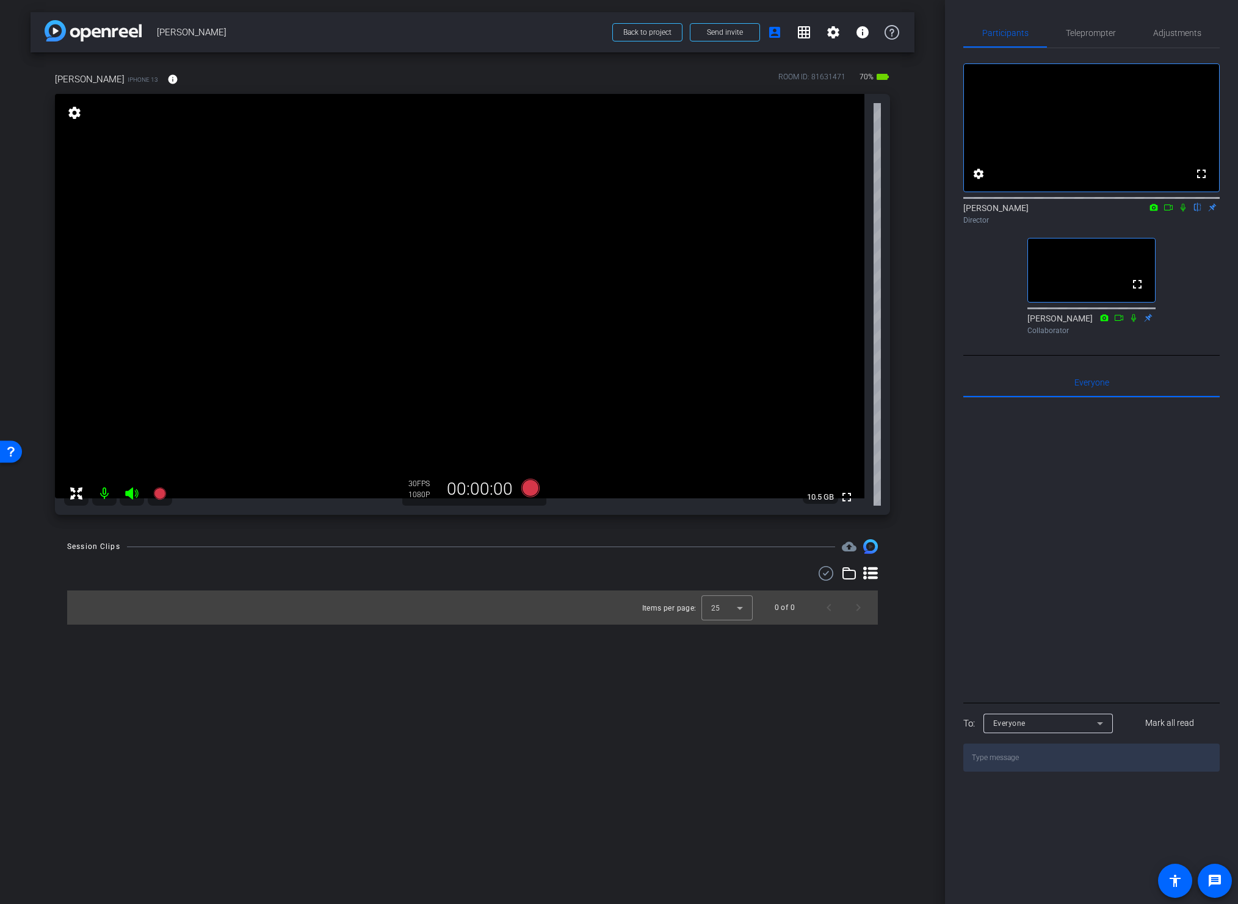
click at [912, 415] on div "Gina iPhone 13 info ROOM ID: 81631471 70% battery_std fullscreen settings 10.5 …" at bounding box center [473, 289] width 884 height 475
click at [420, 280] on video at bounding box center [459, 296] width 809 height 405
click at [1166, 212] on icon at bounding box center [1168, 207] width 10 height 9
drag, startPoint x: 820, startPoint y: 720, endPoint x: 765, endPoint y: 704, distance: 57.3
click at [820, 720] on div "arrow_back Gina Meza Hults Back to project Send invite account_box grid_on sett…" at bounding box center [472, 452] width 945 height 904
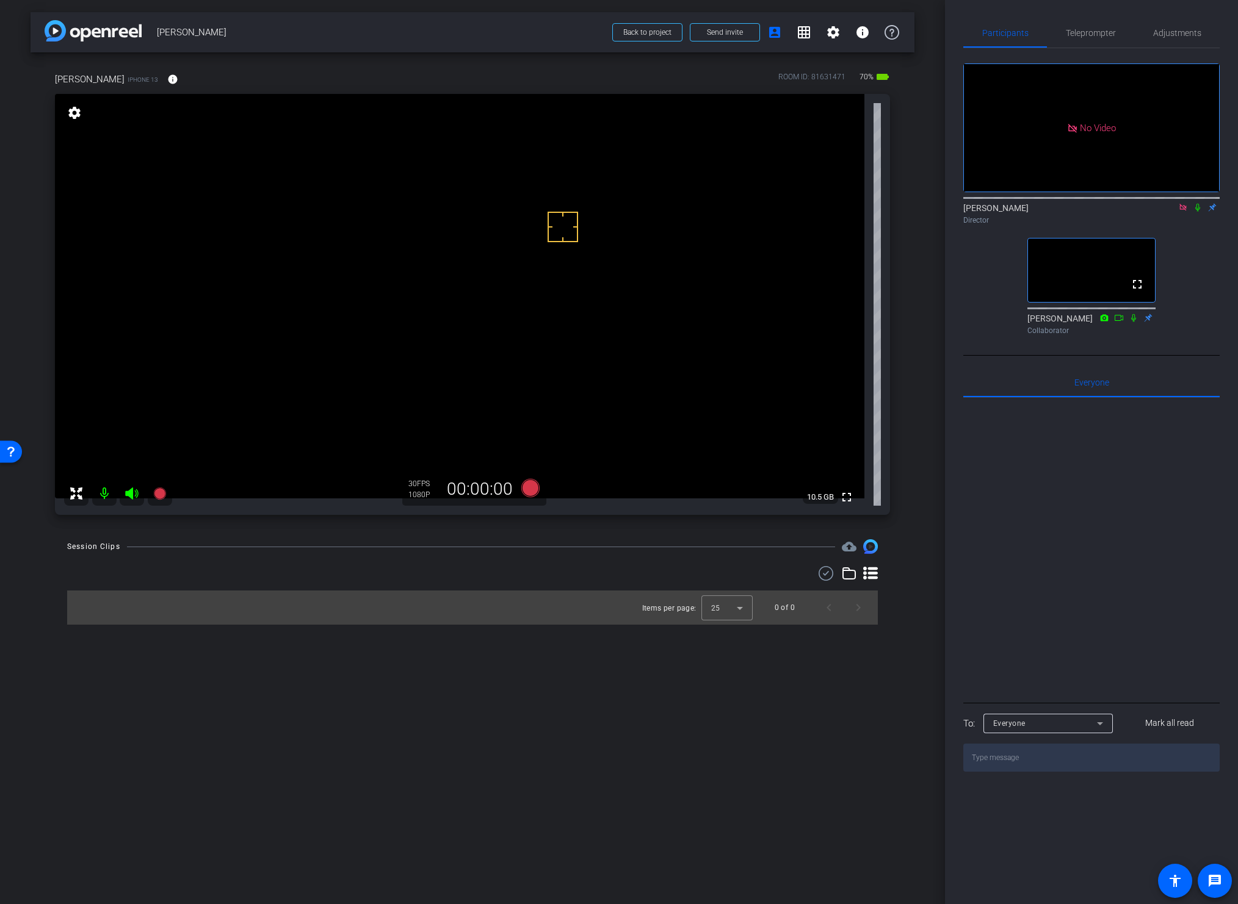
click at [752, 687] on div "arrow_back Gina Meza Hults Back to project Send invite account_box grid_on sett…" at bounding box center [472, 452] width 945 height 904
click at [529, 489] on icon at bounding box center [530, 488] width 18 height 18
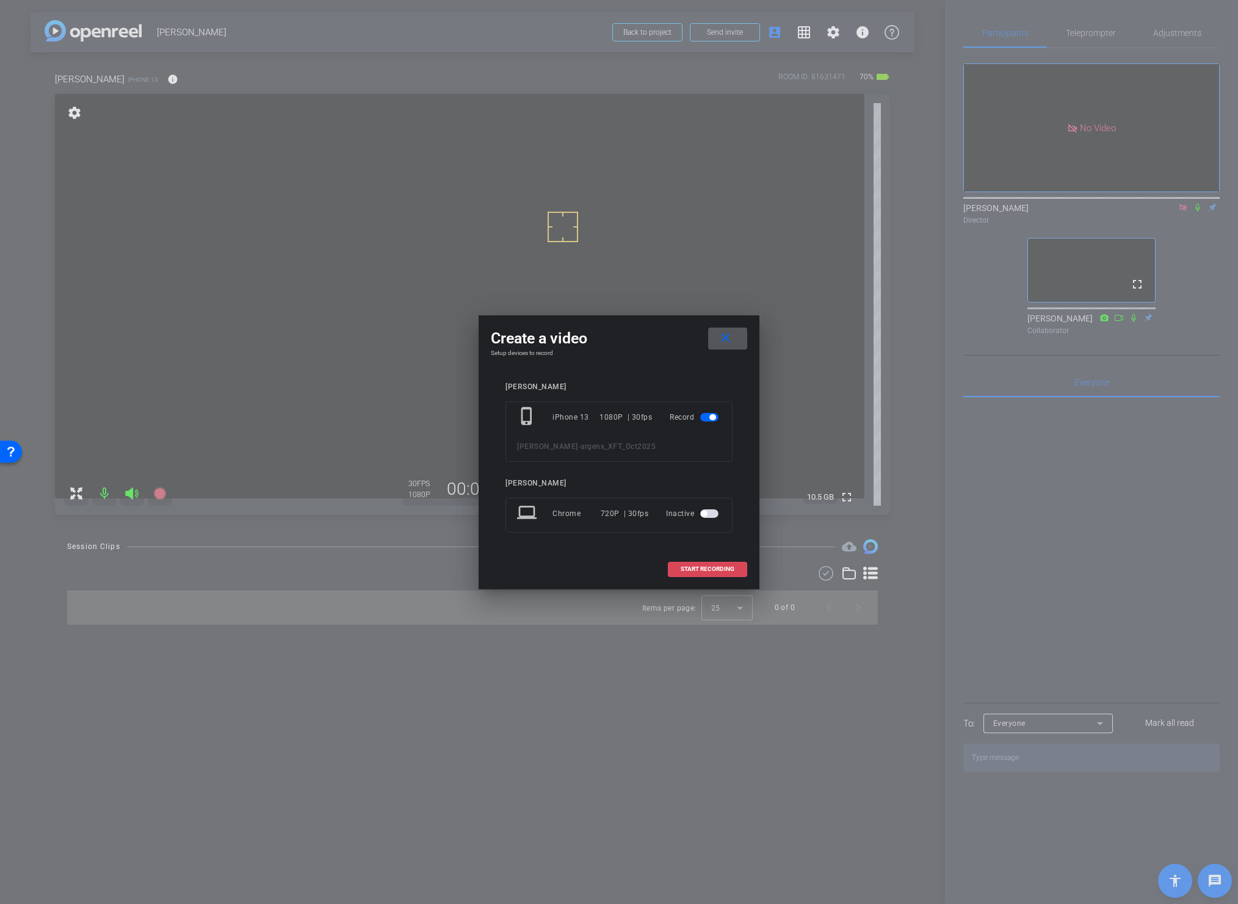
click at [690, 567] on span "START RECORDING" at bounding box center [707, 569] width 54 height 6
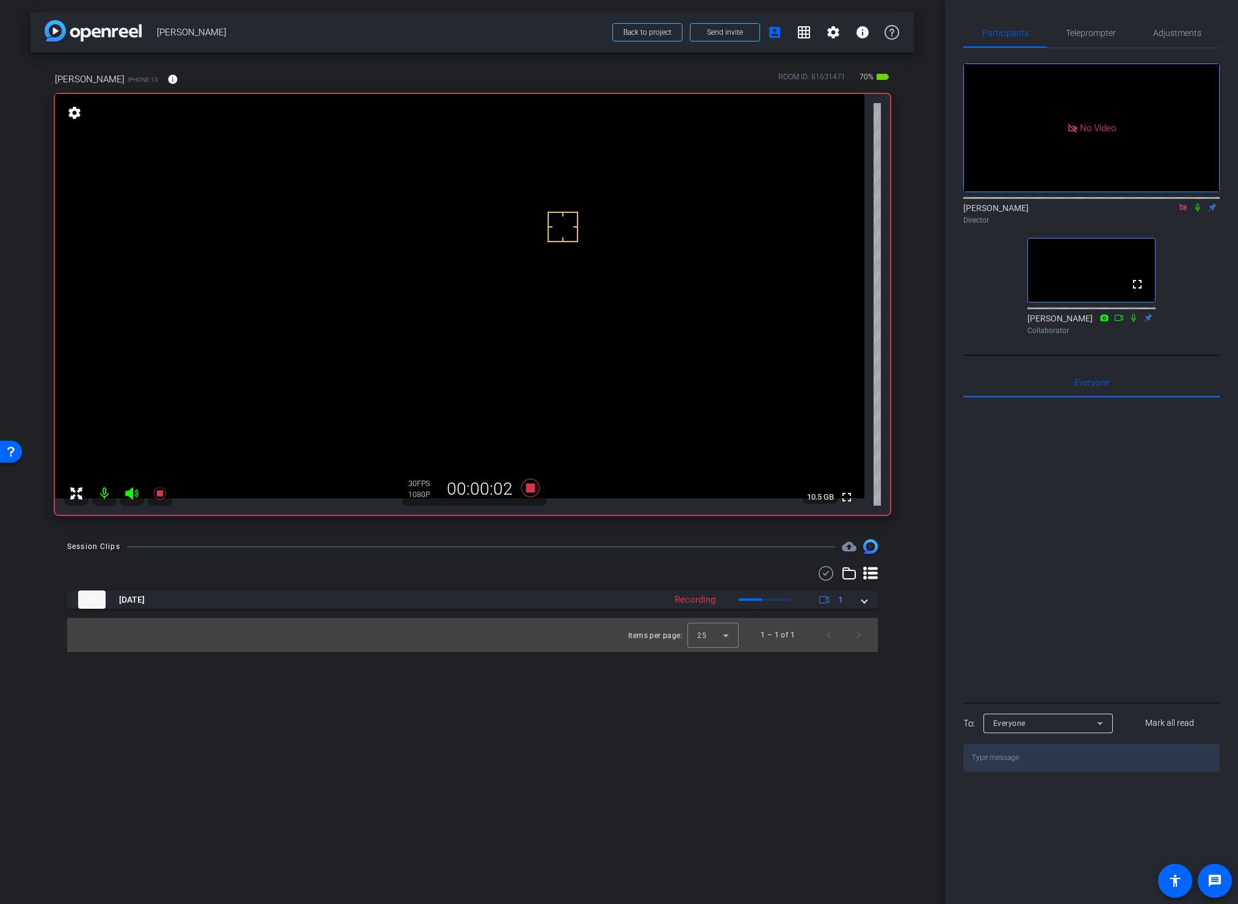
click at [866, 577] on icon at bounding box center [870, 573] width 15 height 13
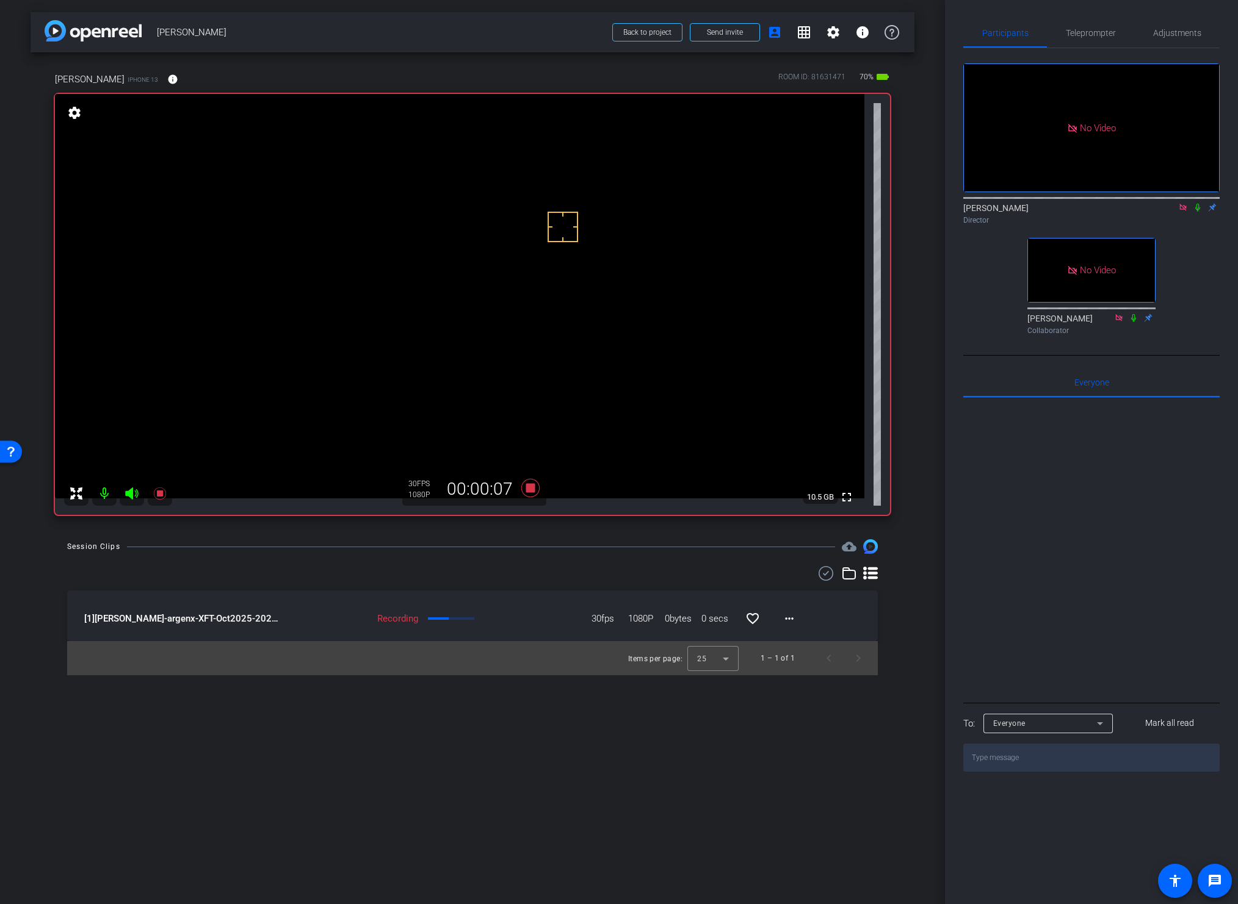
click at [411, 282] on video at bounding box center [459, 296] width 809 height 405
click at [915, 697] on div "arrow_back Gina Meza Hults Back to project Send invite account_box grid_on sett…" at bounding box center [472, 452] width 945 height 904
drag, startPoint x: 540, startPoint y: 544, endPoint x: 538, endPoint y: 535, distance: 8.9
click at [540, 543] on div "Session Clips cloud_upload" at bounding box center [472, 546] width 810 height 15
click at [529, 487] on icon at bounding box center [530, 488] width 18 height 18
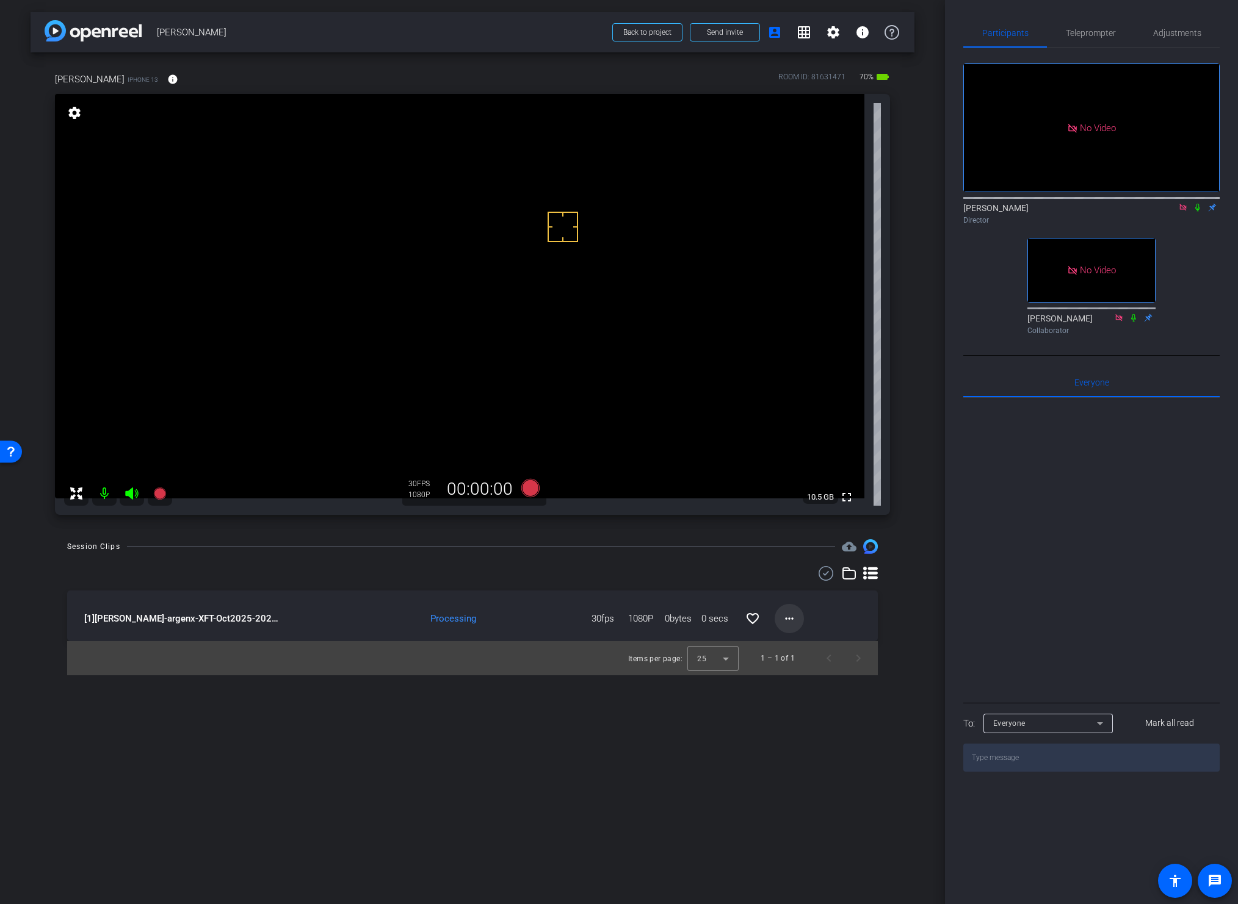
click at [787, 619] on mat-icon "more_horiz" at bounding box center [789, 618] width 15 height 15
click at [794, 642] on span "Download Original" at bounding box center [828, 644] width 89 height 15
click at [1172, 212] on icon at bounding box center [1197, 207] width 10 height 9
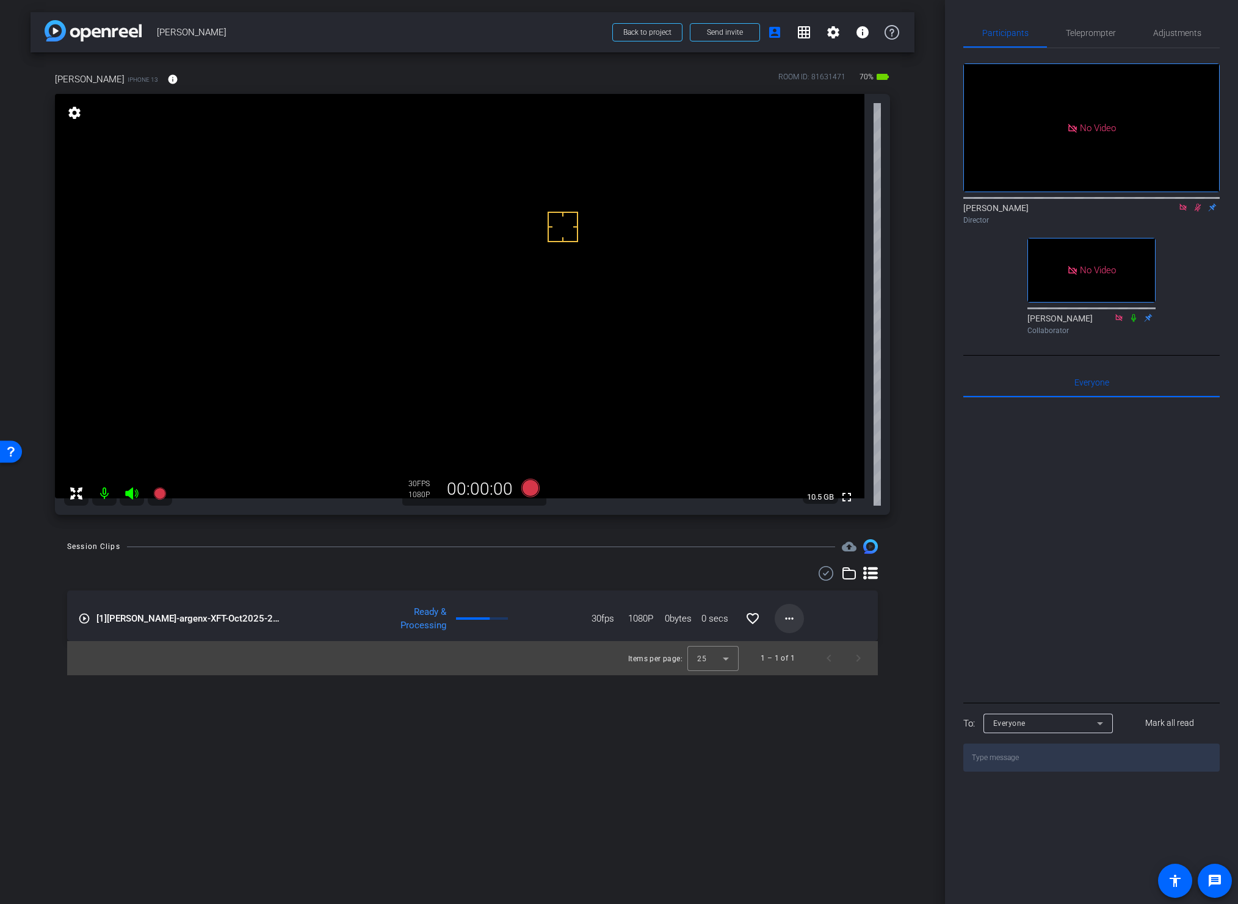
click at [787, 622] on mat-icon "more_horiz" at bounding box center [789, 618] width 15 height 15
click at [797, 643] on span "Download Original" at bounding box center [820, 644] width 73 height 15
click at [580, 544] on div "Session Clips cloud_upload" at bounding box center [472, 546] width 810 height 15
click at [532, 487] on icon at bounding box center [530, 488] width 18 height 18
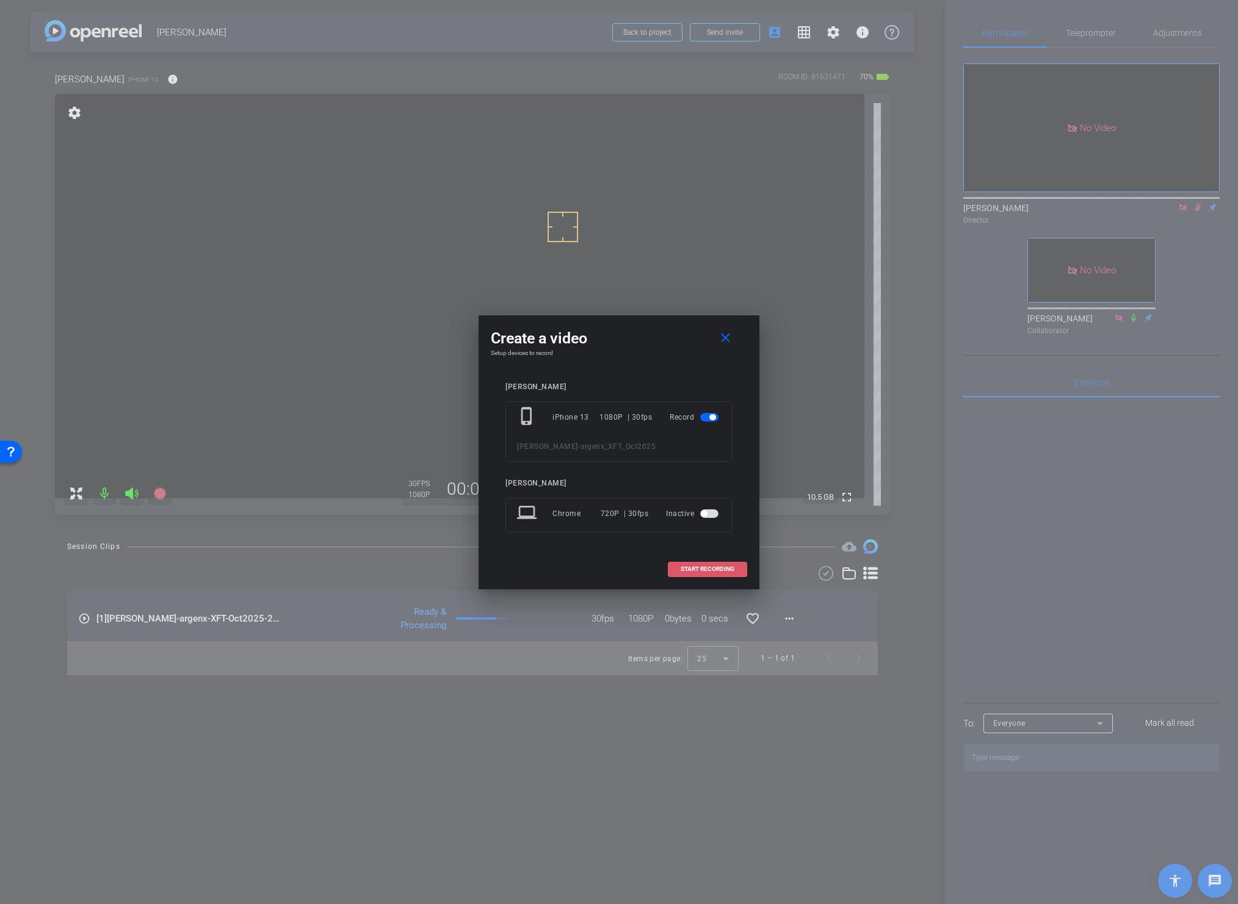
click at [695, 568] on span "START RECORDING" at bounding box center [707, 569] width 54 height 6
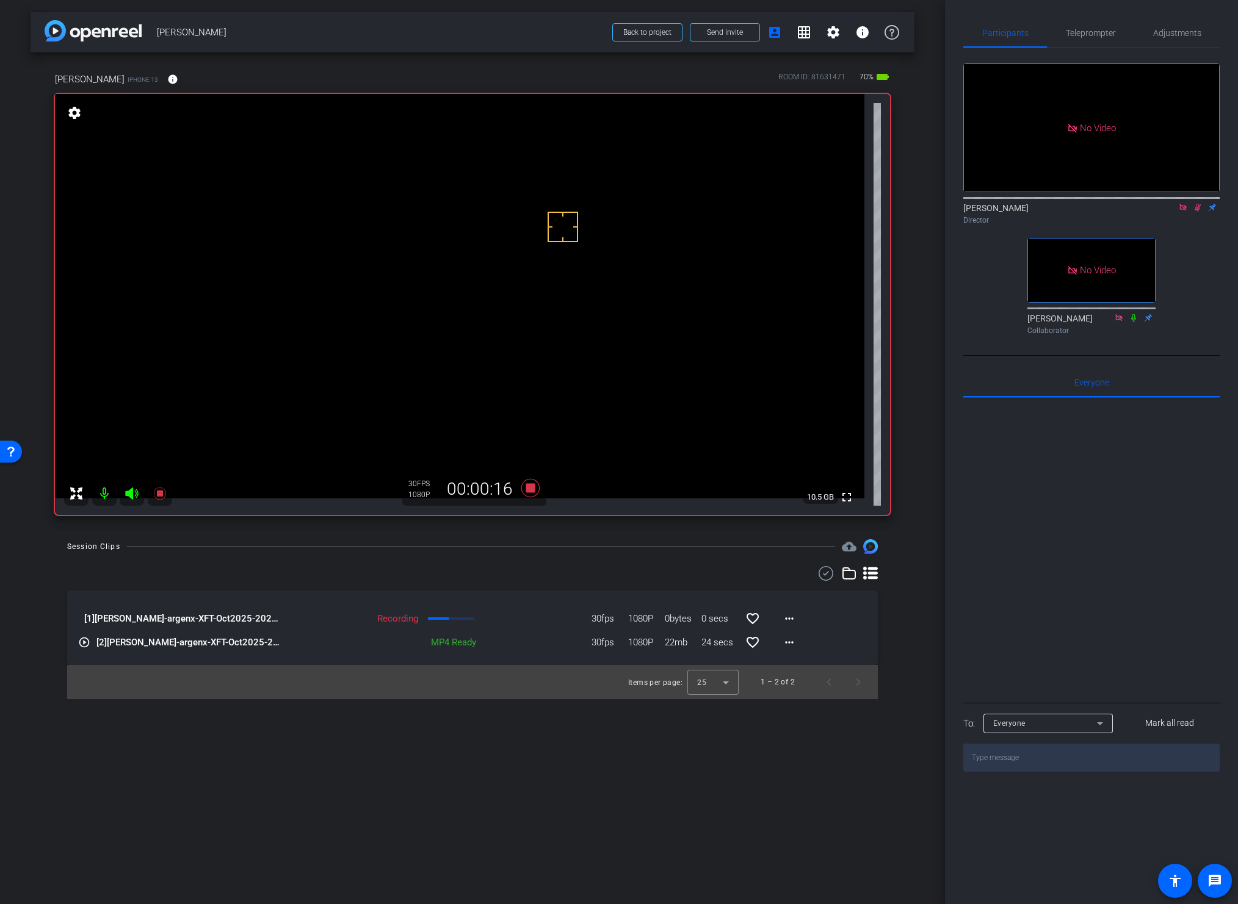
click at [1172, 212] on icon at bounding box center [1197, 207] width 10 height 9
click at [420, 279] on video at bounding box center [459, 296] width 809 height 405
click at [1172, 212] on icon at bounding box center [1197, 208] width 7 height 8
click at [1172, 212] on icon at bounding box center [1197, 207] width 10 height 9
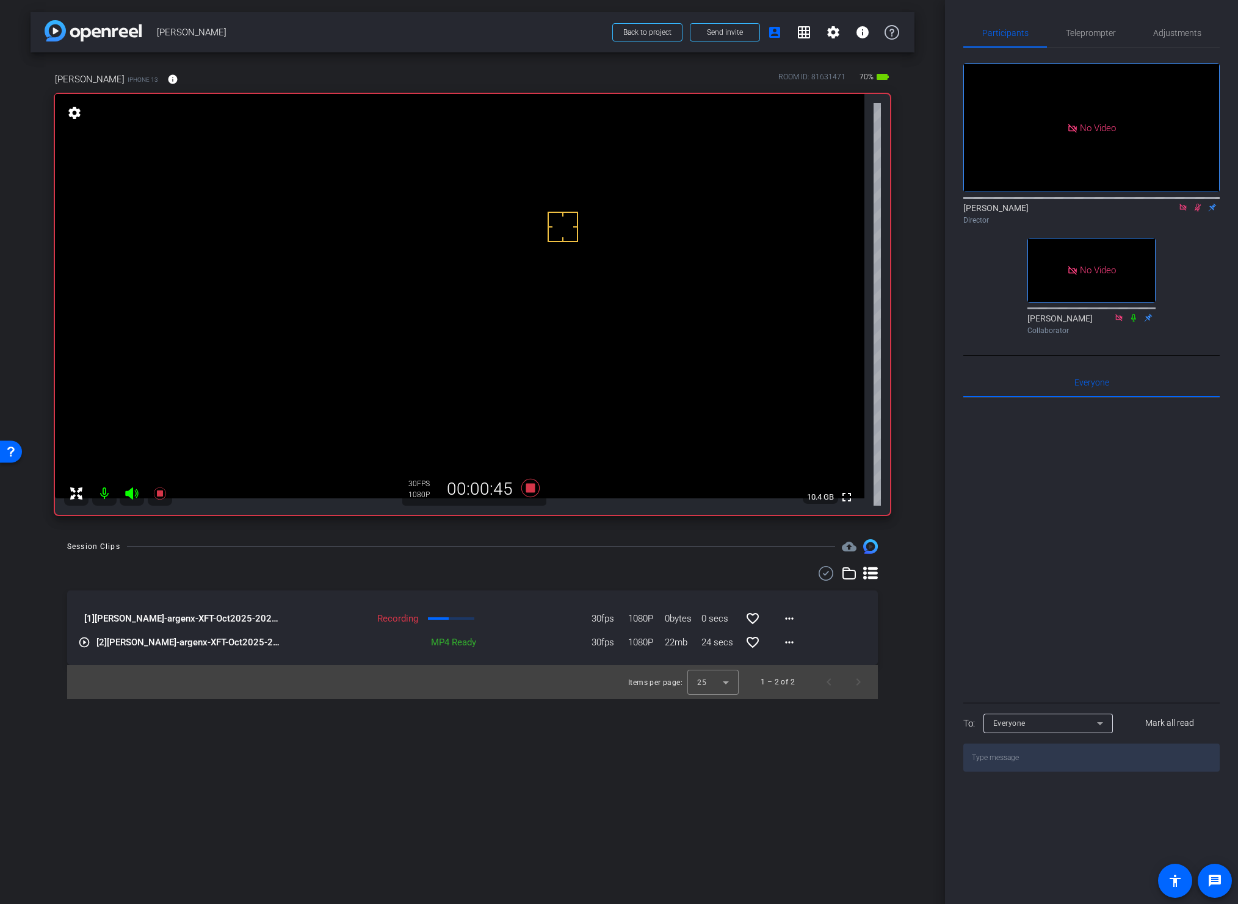
click at [536, 549] on div "Session Clips cloud_upload" at bounding box center [472, 546] width 810 height 15
click at [526, 488] on icon at bounding box center [530, 488] width 18 height 18
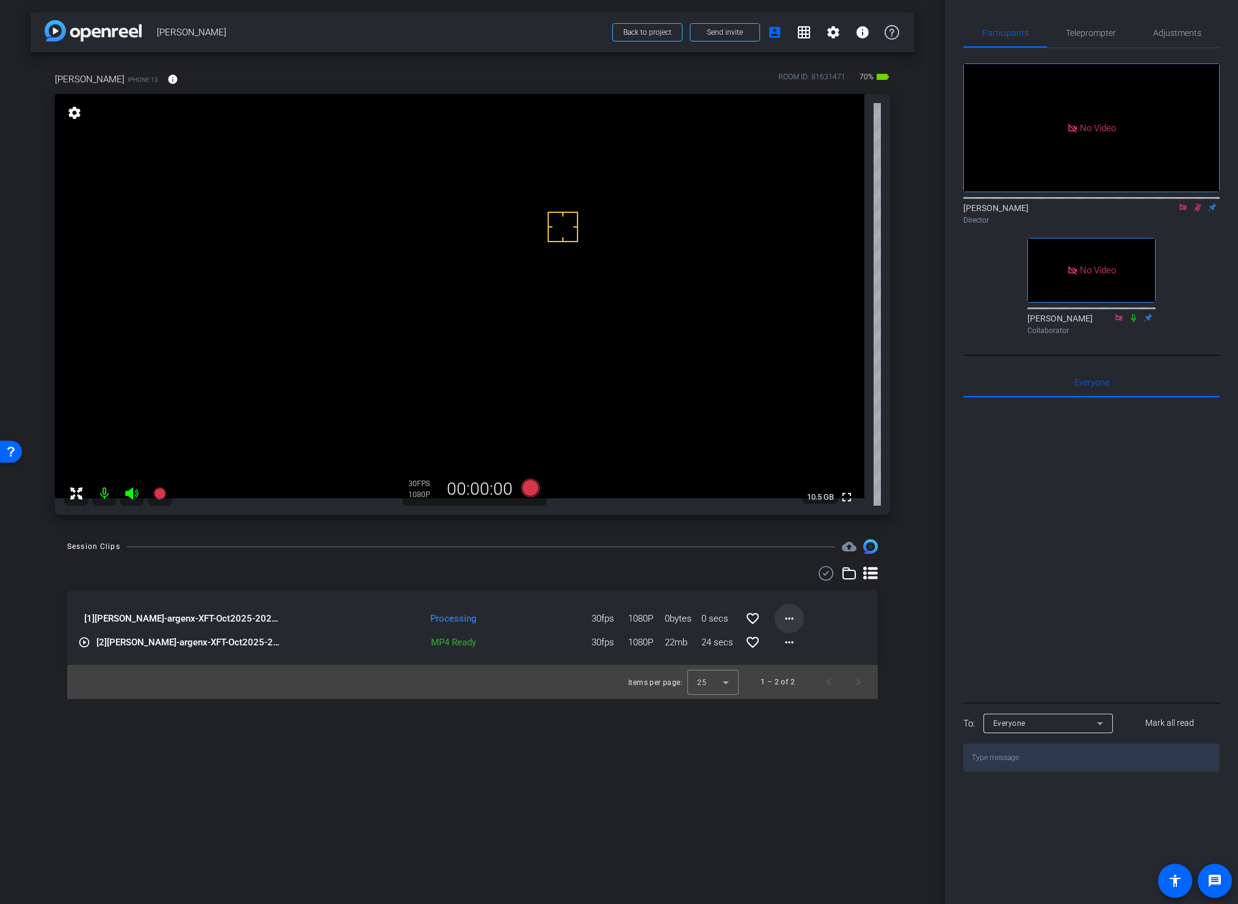
click at [785, 619] on mat-icon "more_horiz" at bounding box center [789, 618] width 15 height 15
click at [798, 719] on span "Delete clip" at bounding box center [828, 720] width 89 height 15
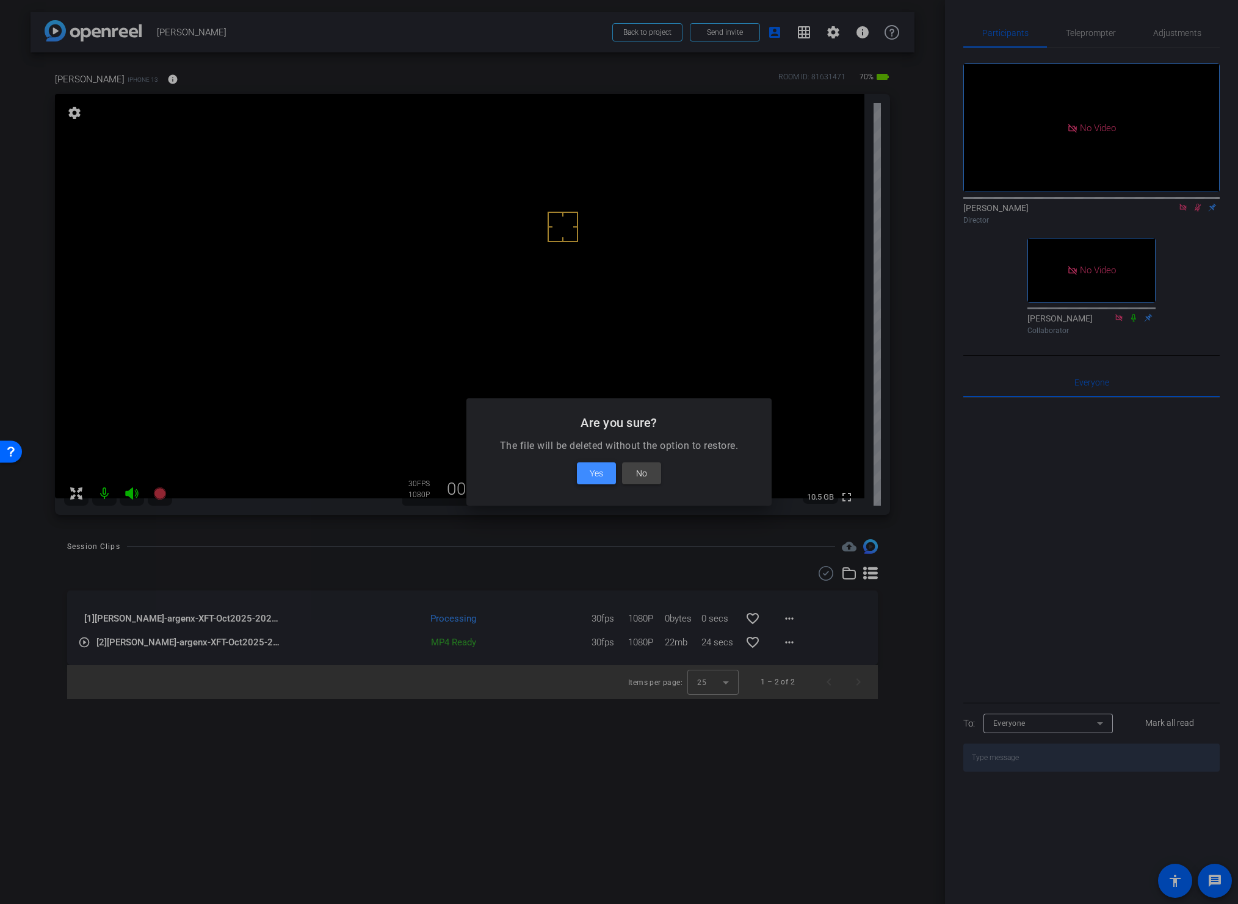
click at [599, 472] on span "Yes" at bounding box center [595, 473] width 13 height 15
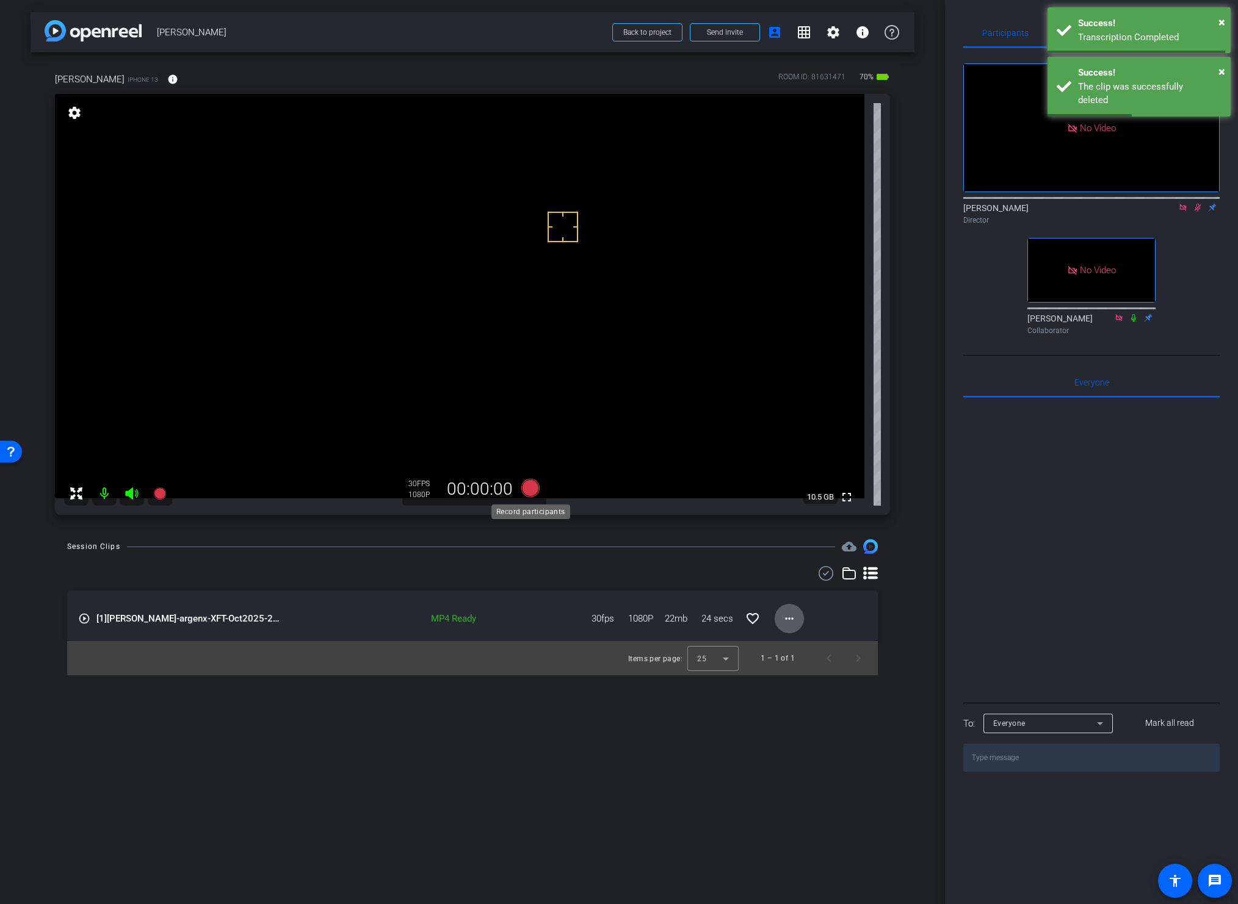
click at [527, 485] on icon at bounding box center [530, 488] width 18 height 18
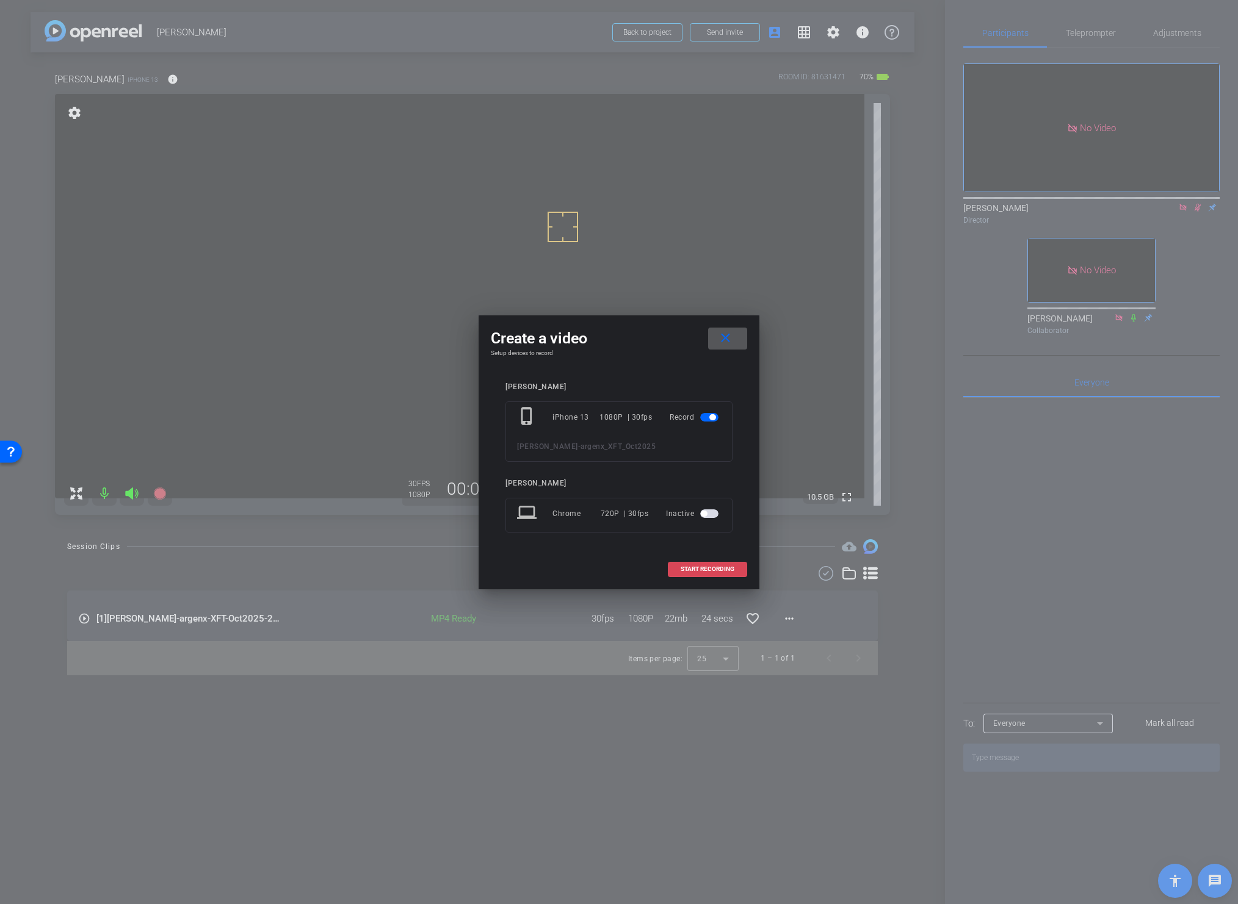
click at [699, 568] on span "START RECORDING" at bounding box center [707, 569] width 54 height 6
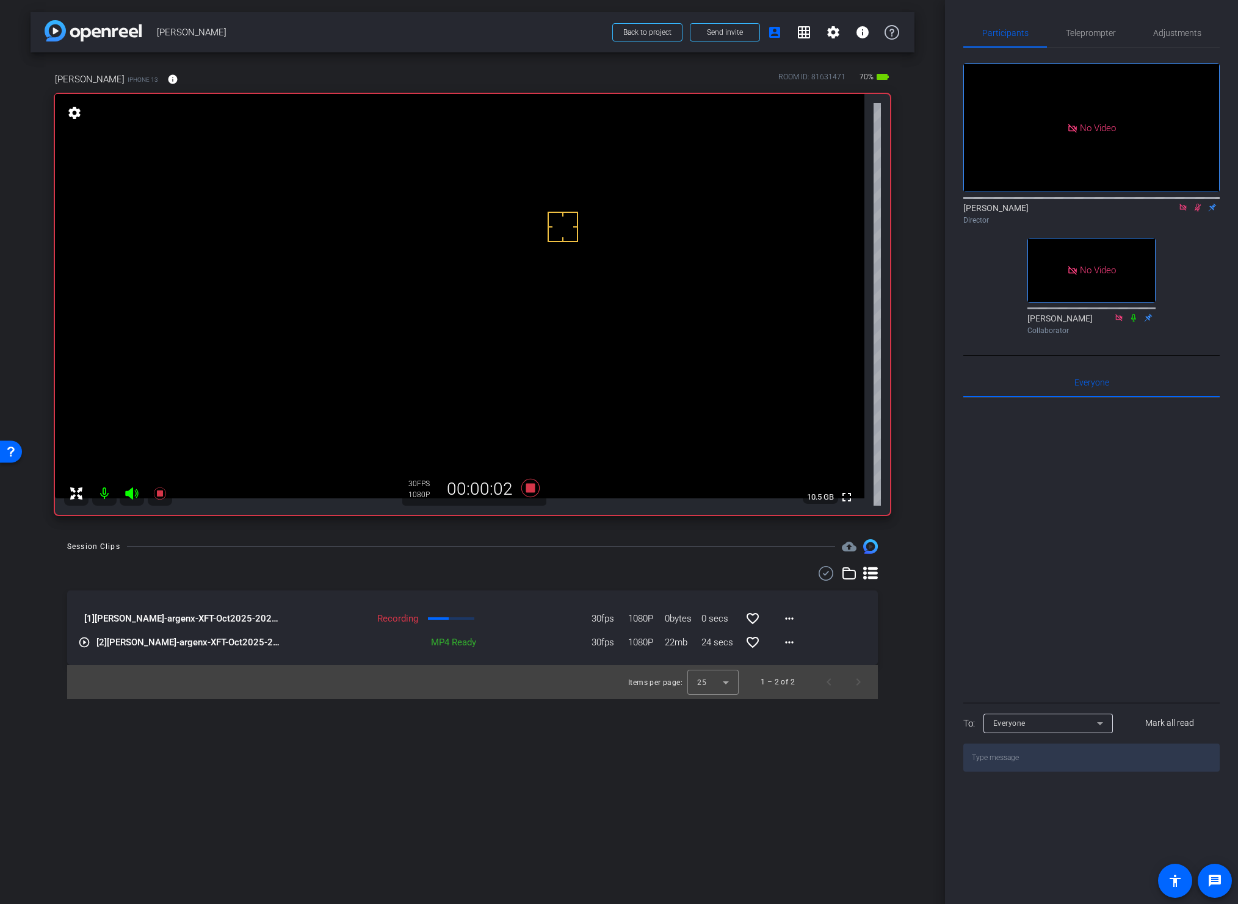
click at [409, 272] on video at bounding box center [459, 296] width 809 height 405
click at [411, 271] on video at bounding box center [459, 296] width 809 height 405
drag, startPoint x: 549, startPoint y: 556, endPoint x: 547, endPoint y: 527, distance: 29.3
click at [549, 556] on div "Session Clips cloud_upload [1] Gina Meza Hults-argenx-XFT-Oct2025-2025-09-10-11…" at bounding box center [473, 619] width 884 height 160
click at [626, 545] on div "Session Clips cloud_upload" at bounding box center [472, 546] width 810 height 15
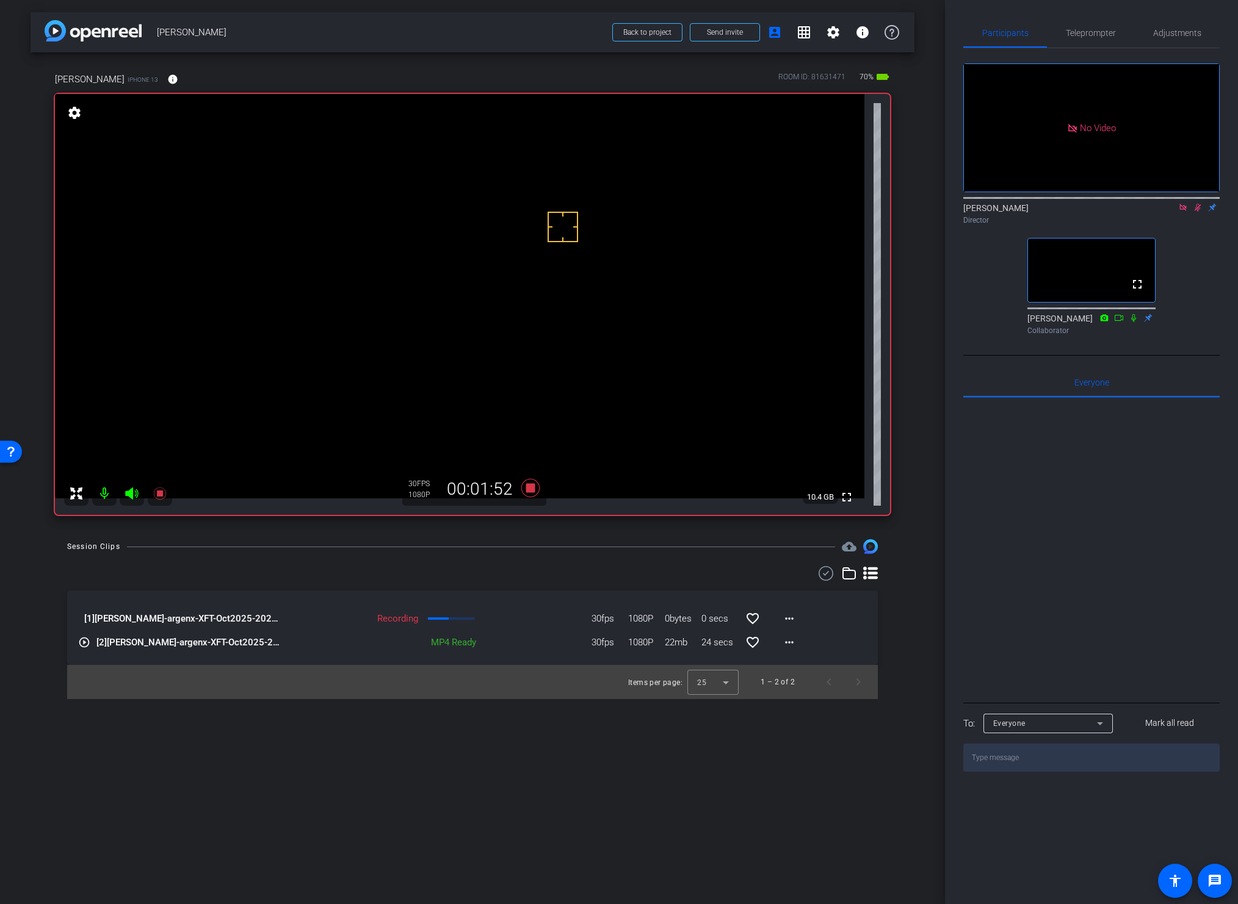
drag, startPoint x: 1197, startPoint y: 221, endPoint x: 1166, endPoint y: 250, distance: 42.3
click at [1172, 212] on icon at bounding box center [1197, 207] width 10 height 9
click at [528, 489] on icon at bounding box center [530, 488] width 18 height 18
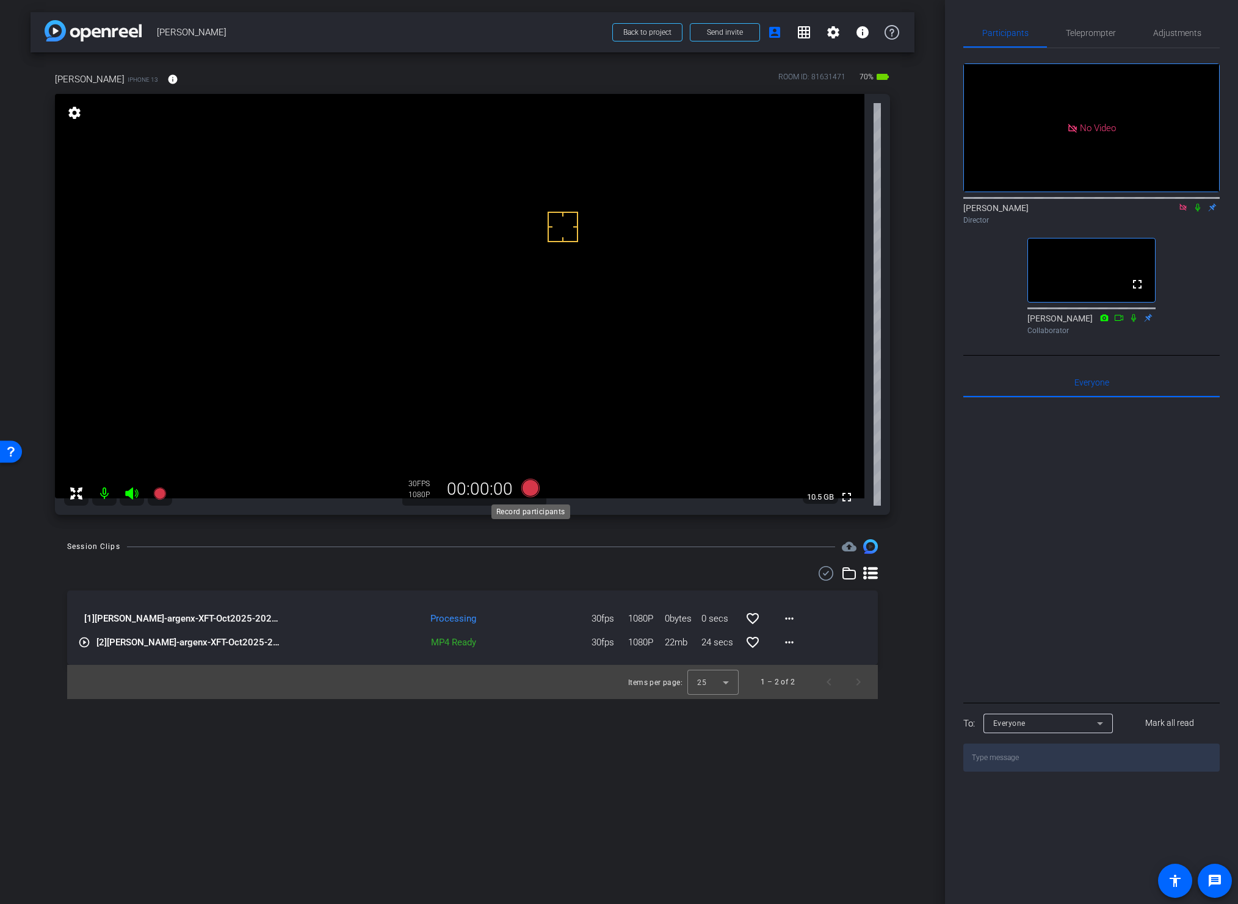
click at [527, 488] on icon at bounding box center [530, 488] width 18 height 18
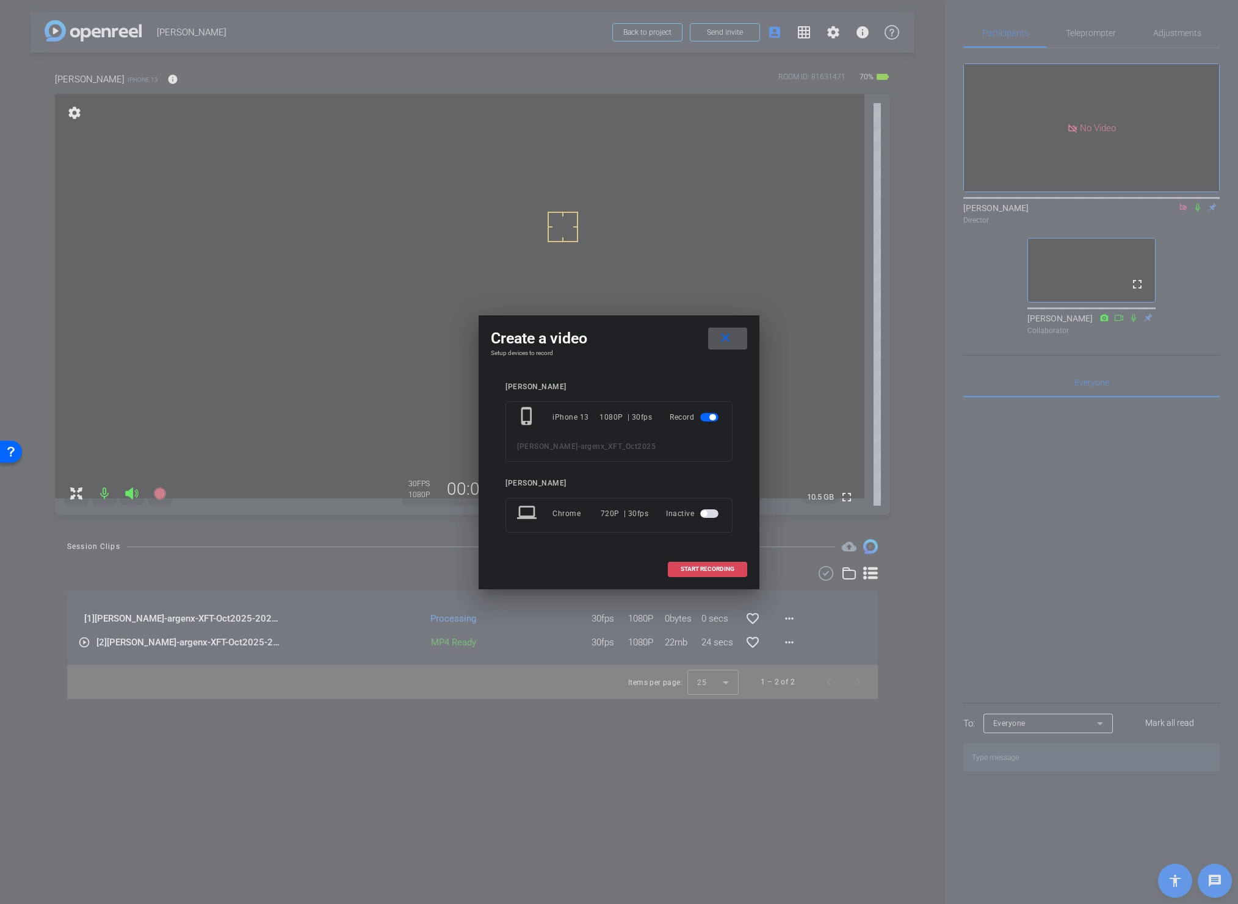
click at [682, 563] on span at bounding box center [707, 569] width 78 height 29
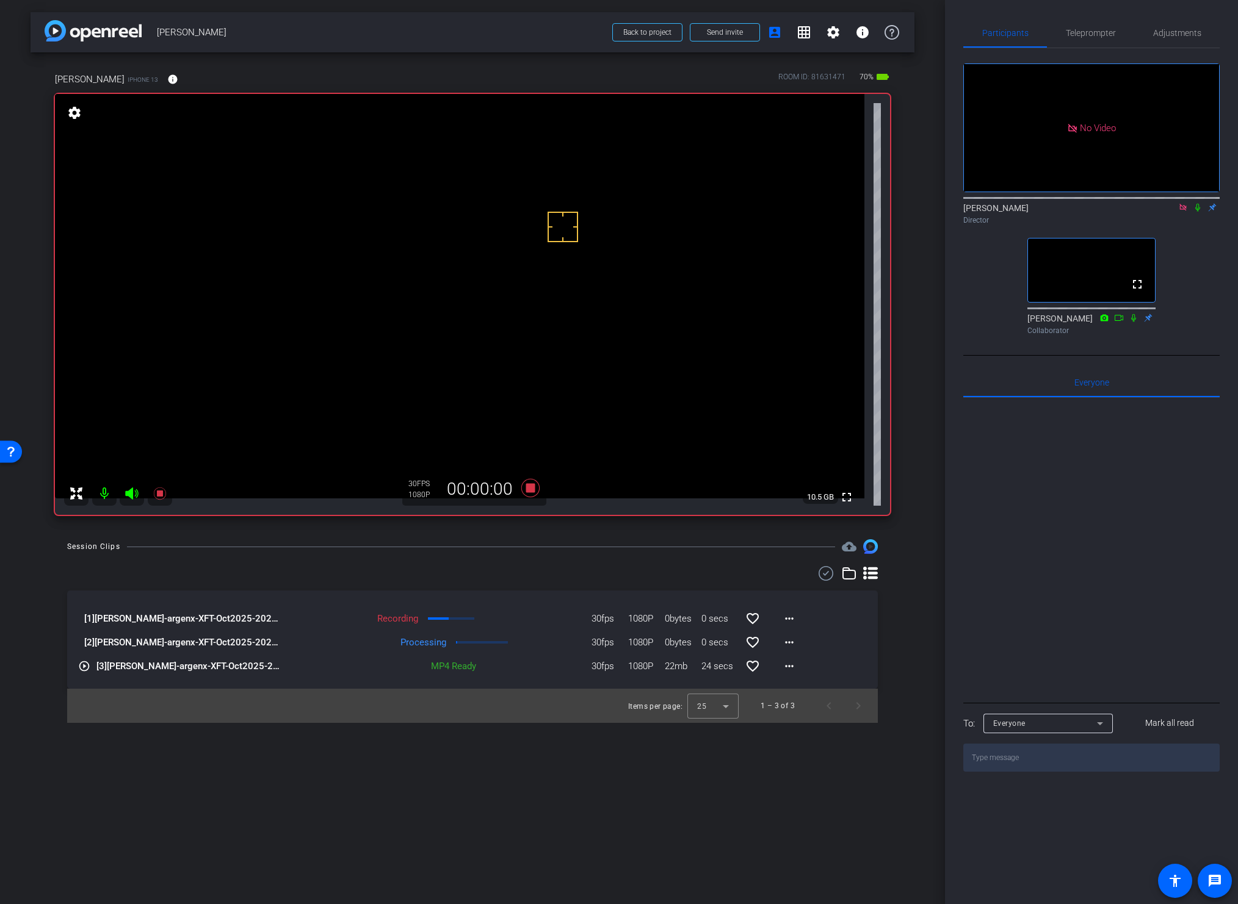
click at [1172, 212] on icon at bounding box center [1197, 207] width 10 height 9
click at [425, 290] on video at bounding box center [459, 296] width 809 height 405
click at [618, 560] on div "Session Clips cloud_upload [1] Gina Meza Hults-argenx-XFT-Oct2025-2025-09-10-11…" at bounding box center [473, 631] width 884 height 184
click at [527, 488] on icon at bounding box center [530, 488] width 18 height 18
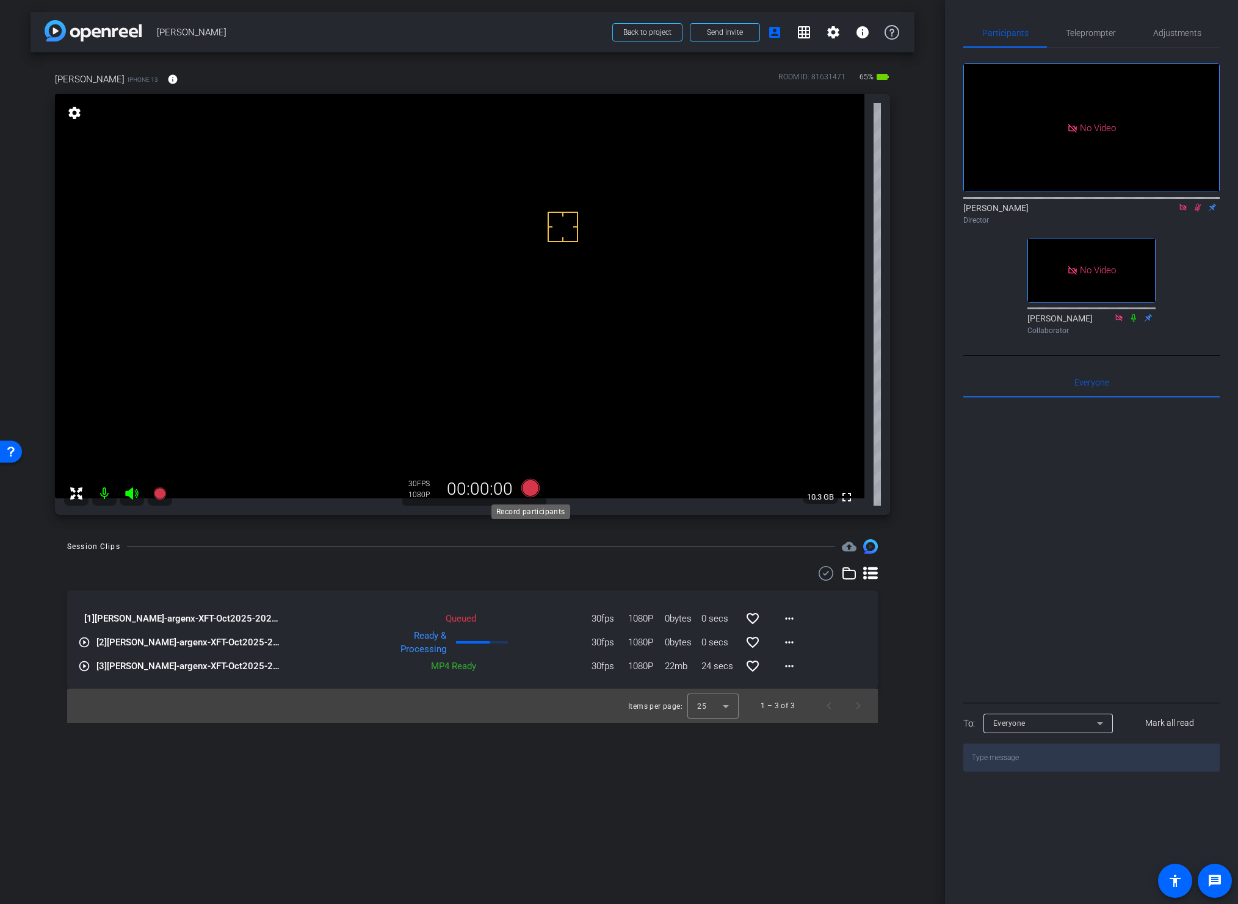
click at [527, 488] on icon at bounding box center [530, 488] width 18 height 18
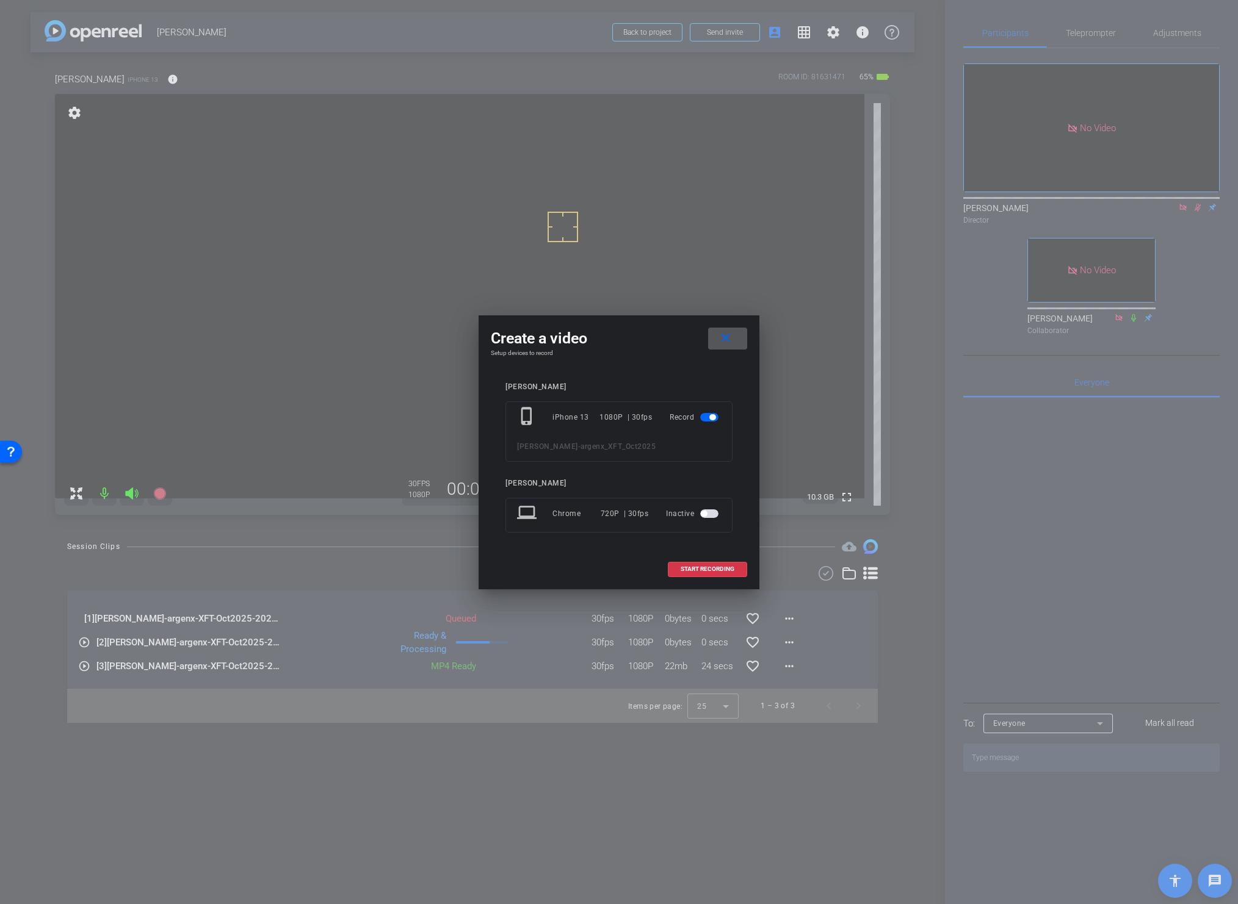
click at [685, 569] on span "START RECORDING" at bounding box center [707, 569] width 54 height 6
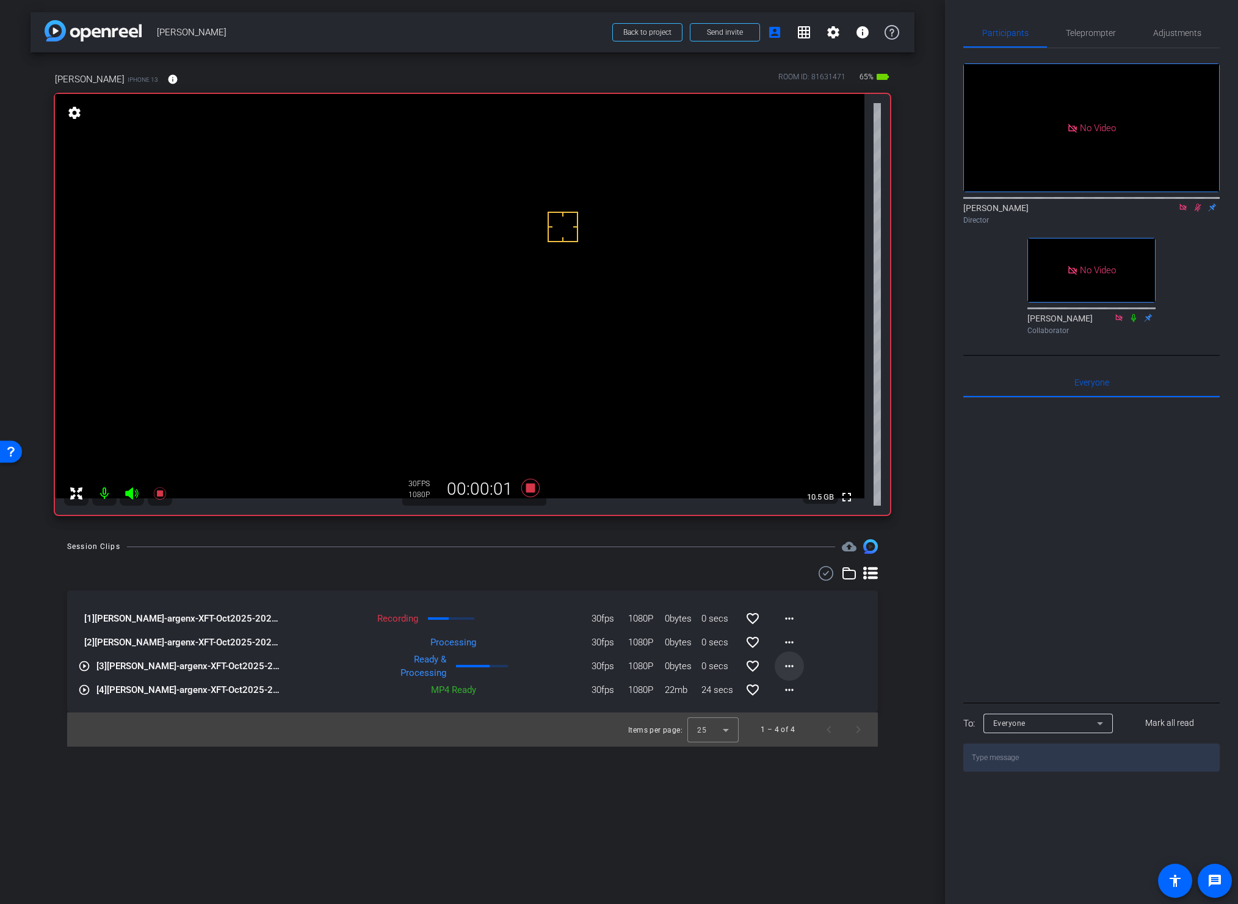
click at [786, 666] on mat-icon "more_horiz" at bounding box center [789, 666] width 15 height 15
click at [801, 693] on span "Download Original" at bounding box center [820, 692] width 73 height 15
click at [788, 642] on mat-icon "more_horiz" at bounding box center [789, 642] width 15 height 15
click at [805, 666] on span "Download Original" at bounding box center [820, 668] width 73 height 15
click at [589, 553] on div "Session Clips cloud_upload" at bounding box center [472, 546] width 810 height 15
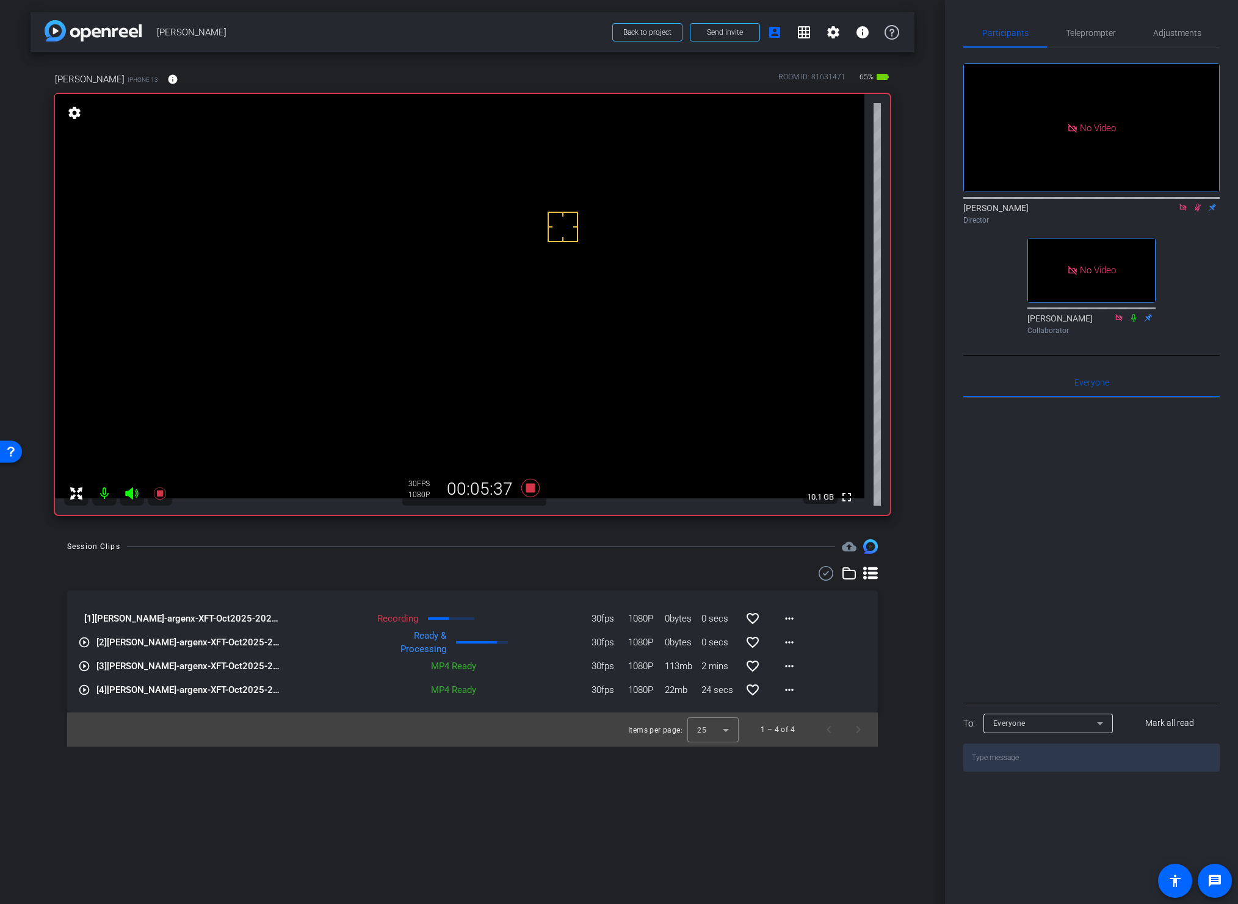
click at [546, 538] on div "arrow_back Gina Meza Hults Back to project Send invite account_box grid_on sett…" at bounding box center [472, 452] width 945 height 904
click at [528, 490] on icon at bounding box center [530, 488] width 18 height 18
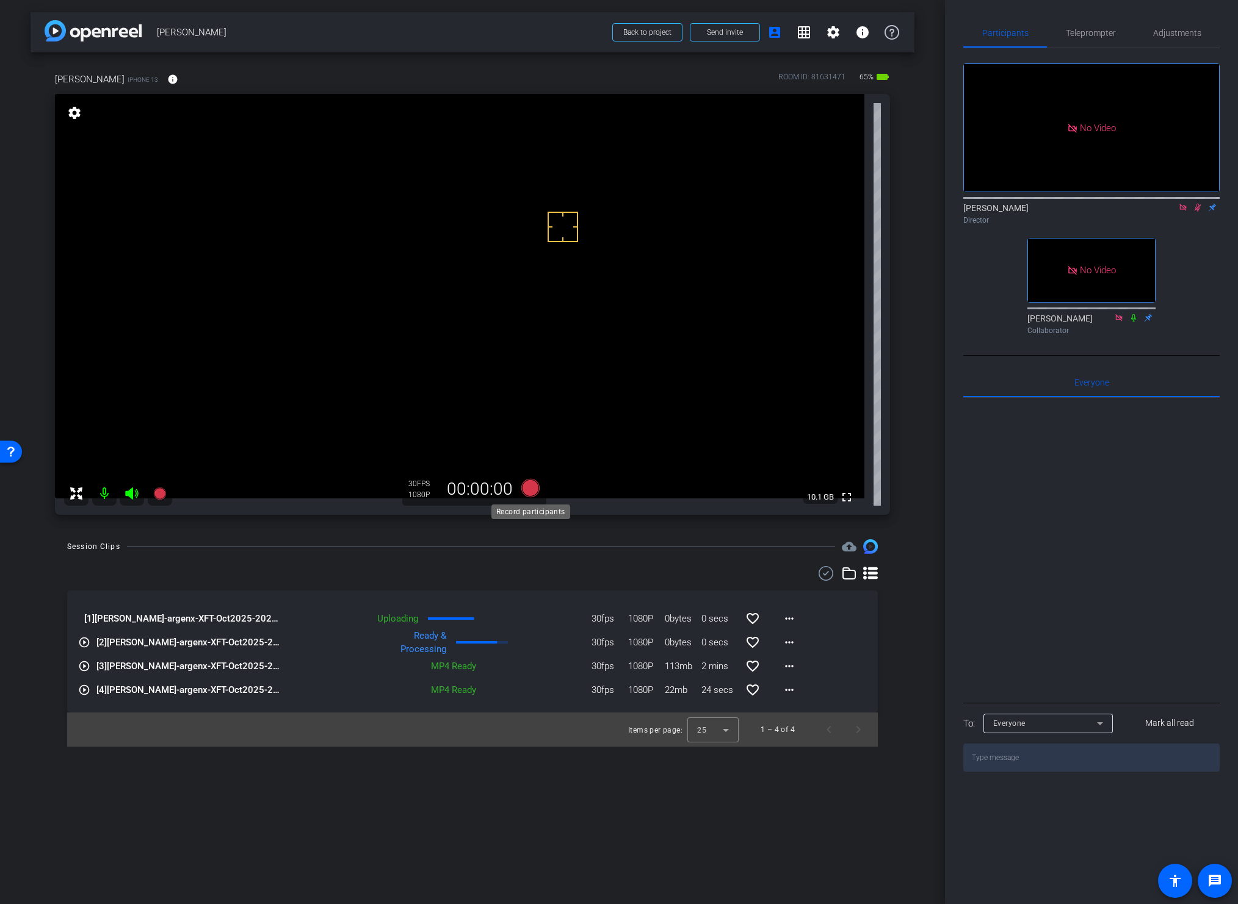
click at [528, 490] on icon at bounding box center [530, 488] width 18 height 18
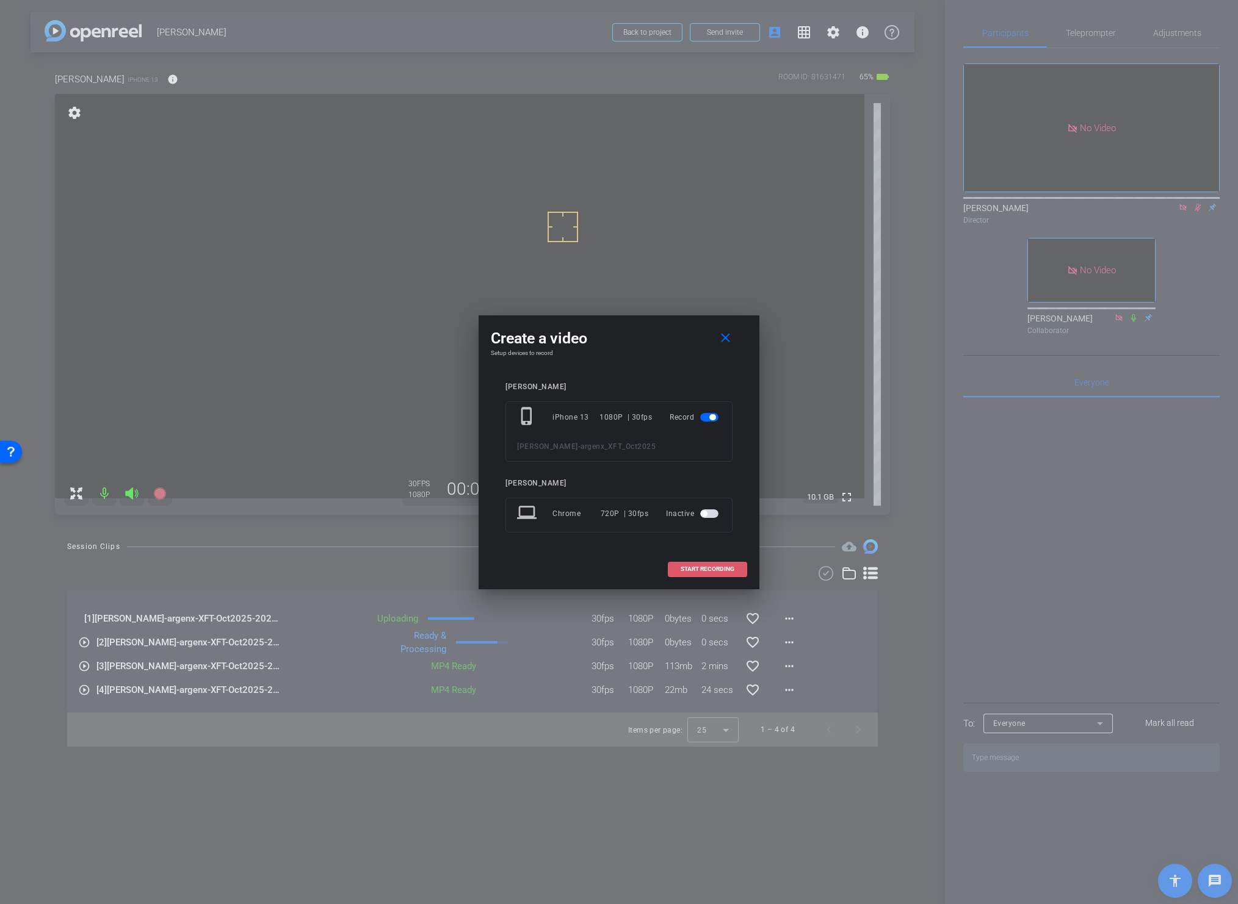
click at [685, 574] on span at bounding box center [707, 569] width 78 height 29
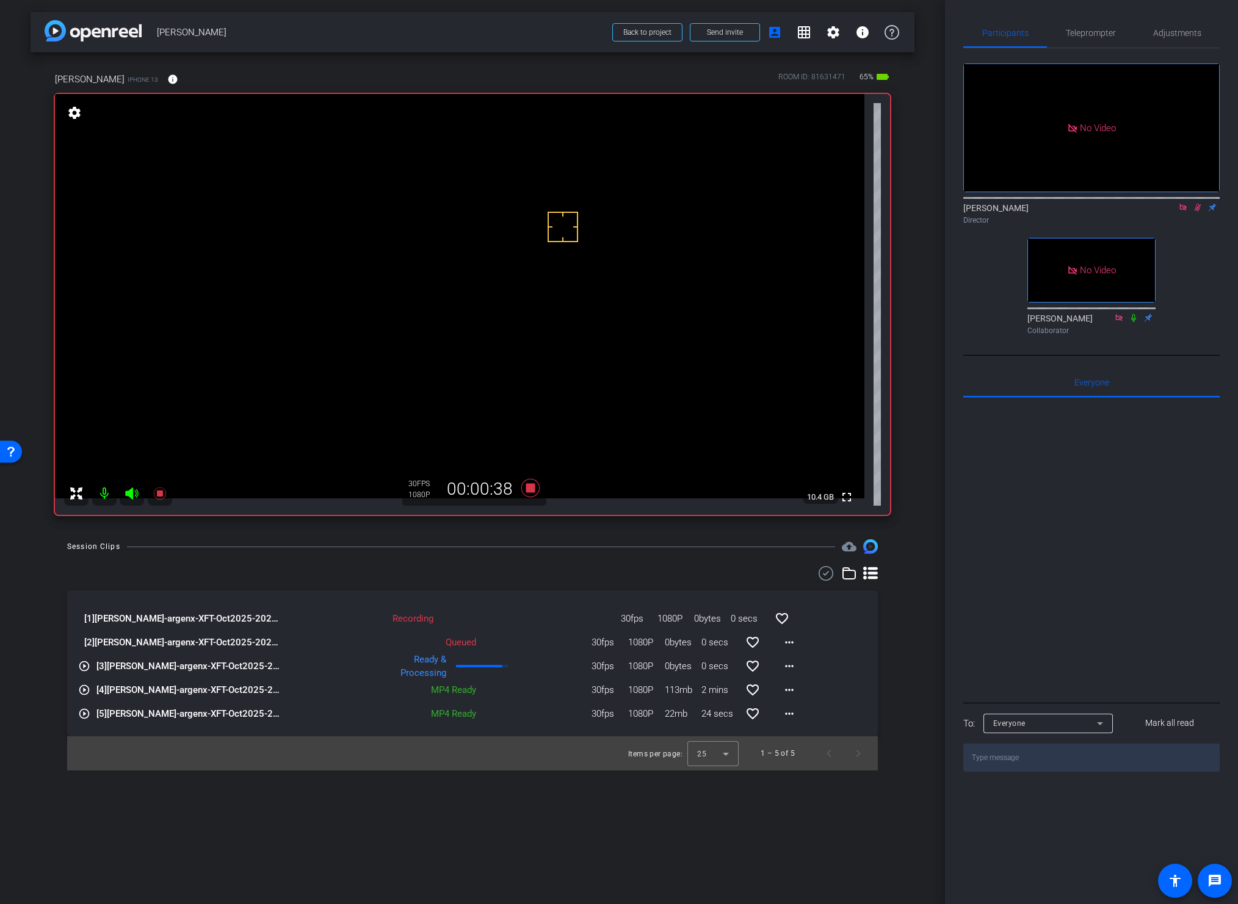
click at [660, 556] on div "Session Clips cloud_upload [1] Gina Meza Hults-argenx-XFT-Oct2025-2025-09-10-11…" at bounding box center [473, 654] width 884 height 231
click at [563, 536] on div "arrow_back Gina Meza Hults Back to project Send invite account_box grid_on sett…" at bounding box center [472, 452] width 945 height 904
click at [528, 488] on icon at bounding box center [530, 488] width 18 height 18
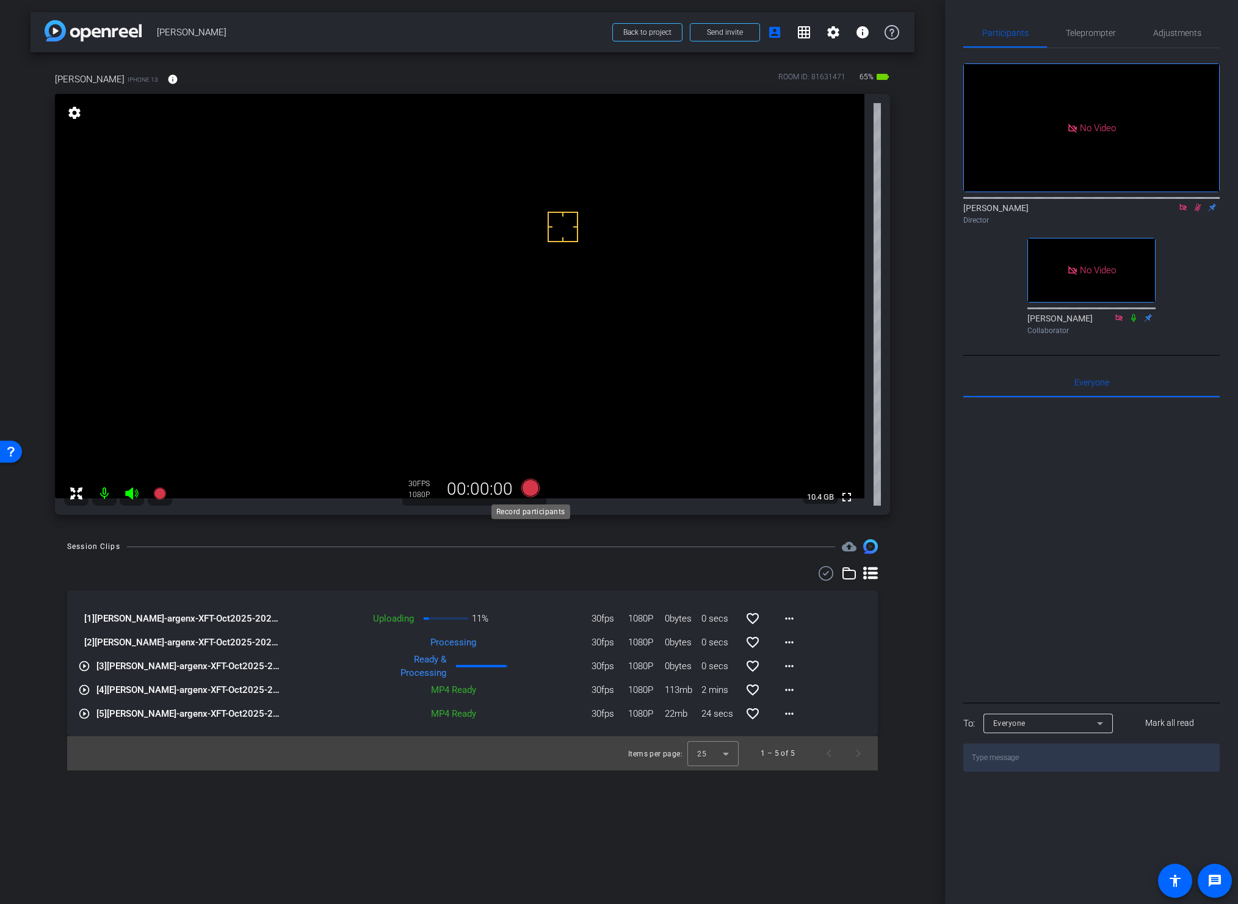
click at [528, 488] on icon at bounding box center [530, 488] width 18 height 18
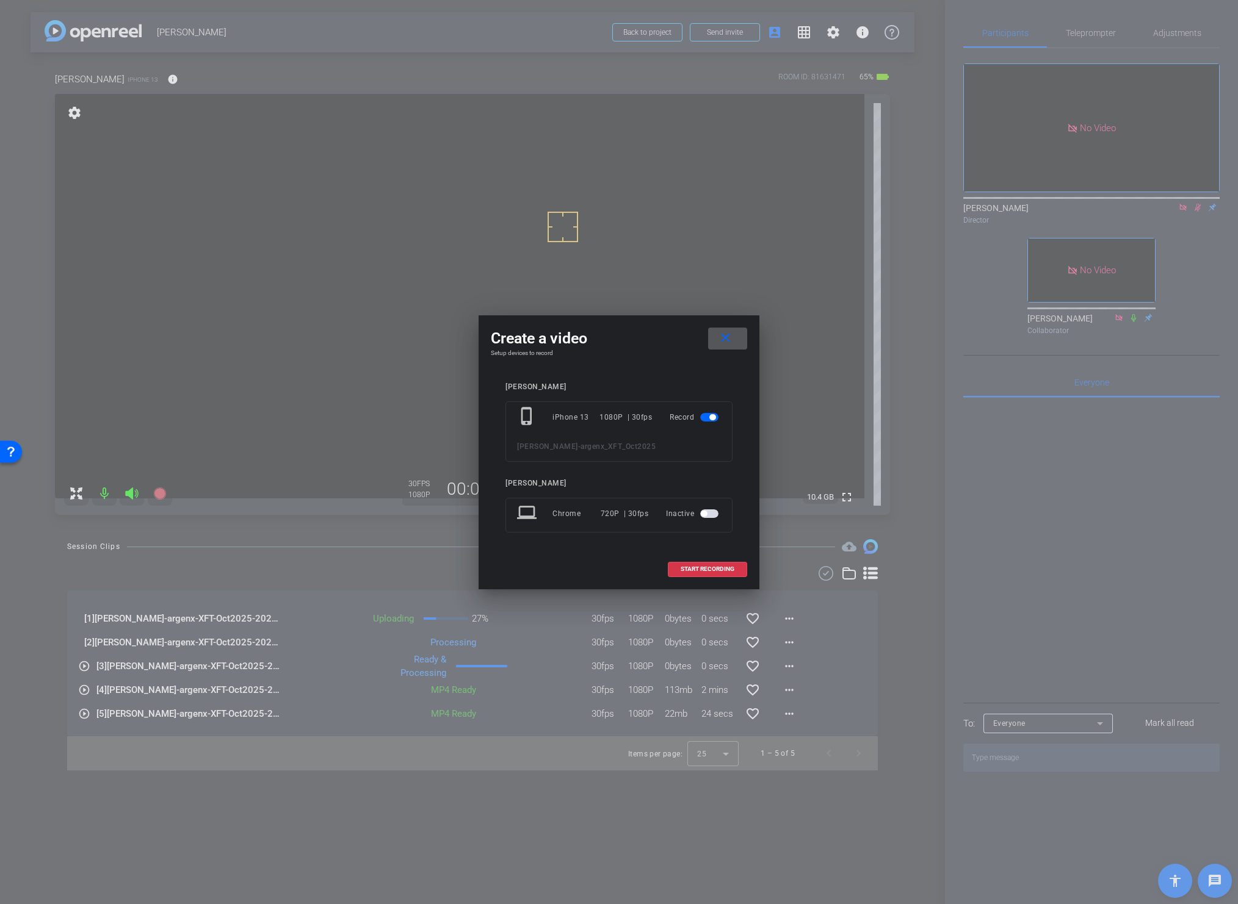
click at [686, 566] on span "START RECORDING" at bounding box center [707, 569] width 54 height 6
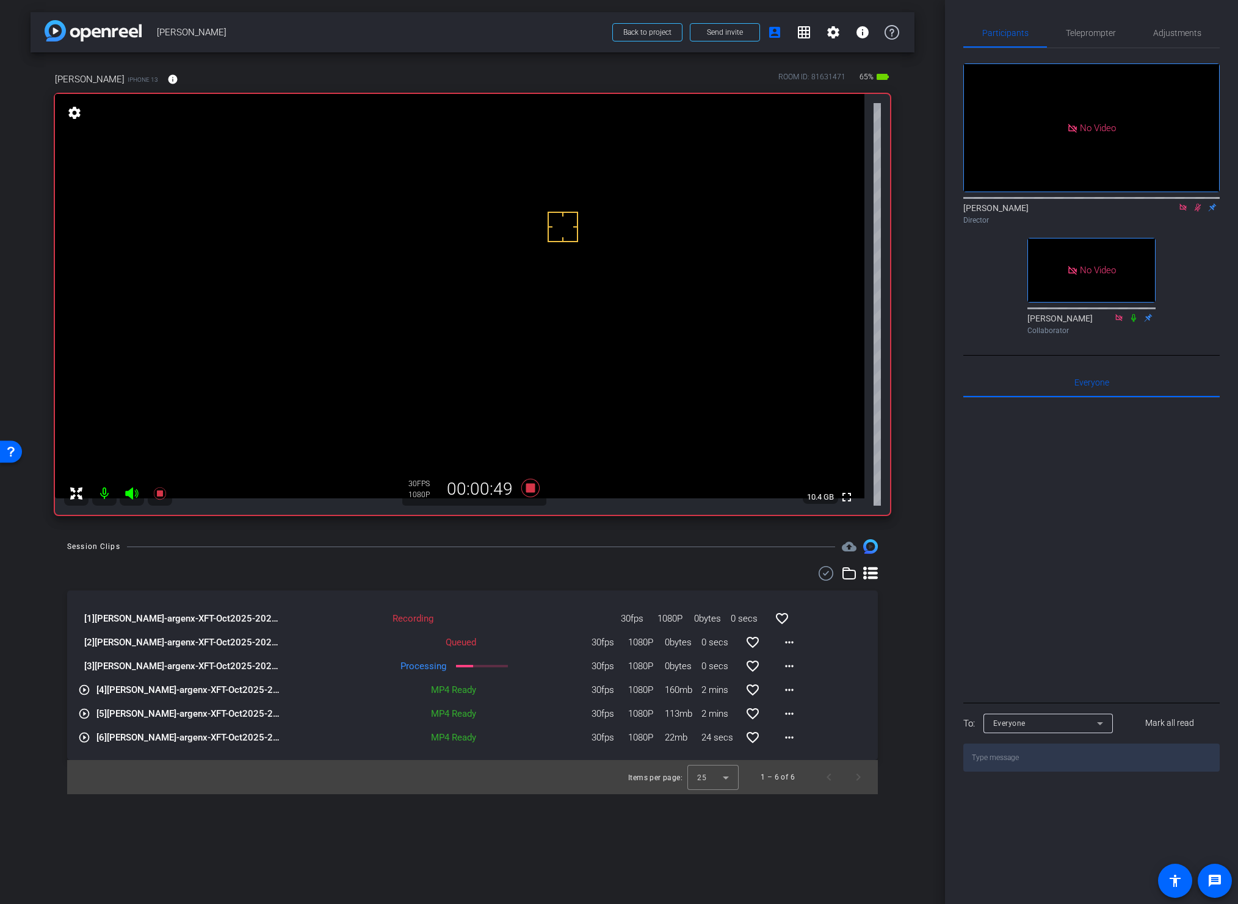
click at [398, 287] on video at bounding box center [459, 296] width 809 height 405
click at [570, 544] on div "Session Clips cloud_upload" at bounding box center [472, 546] width 810 height 15
click at [530, 488] on icon at bounding box center [530, 488] width 18 height 18
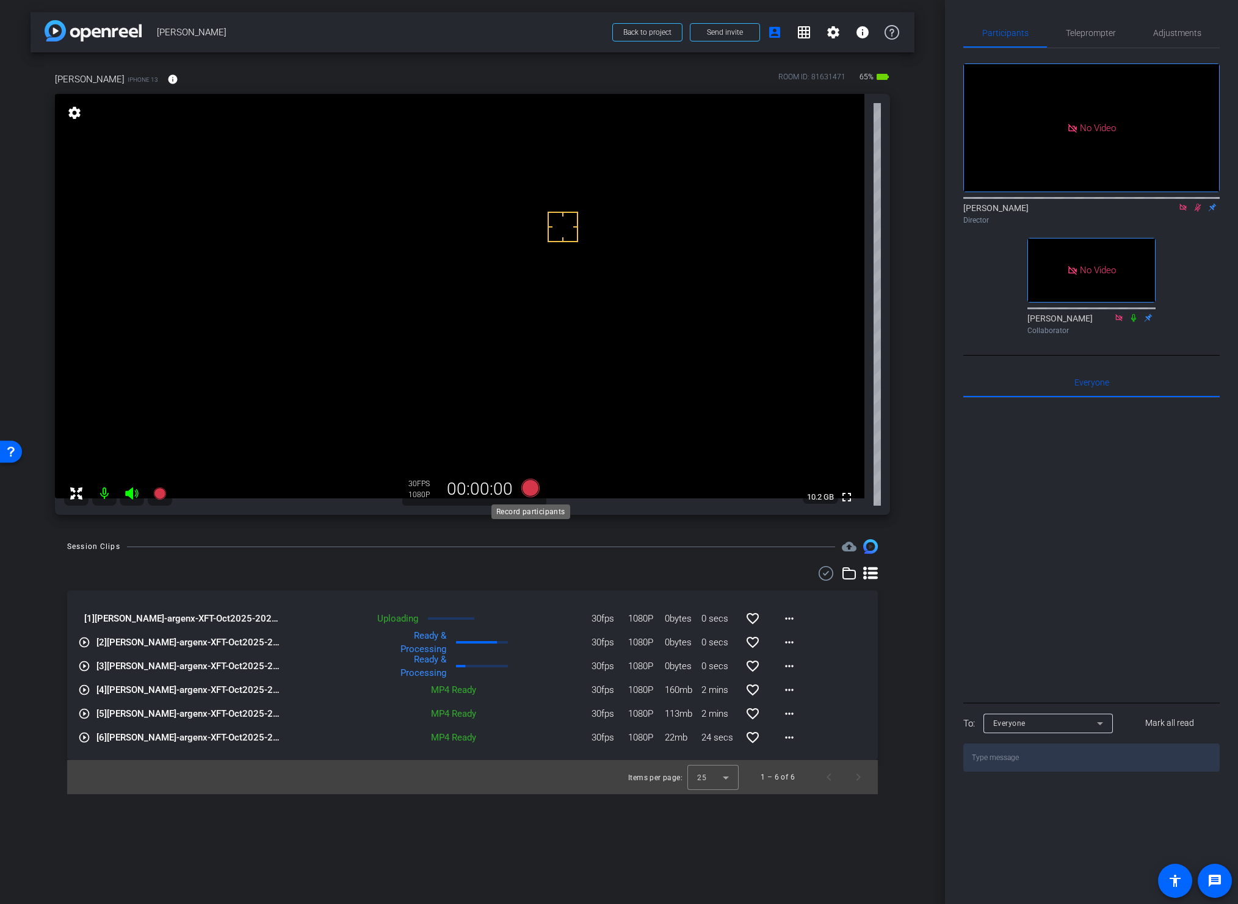
click at [530, 488] on icon at bounding box center [530, 488] width 18 height 18
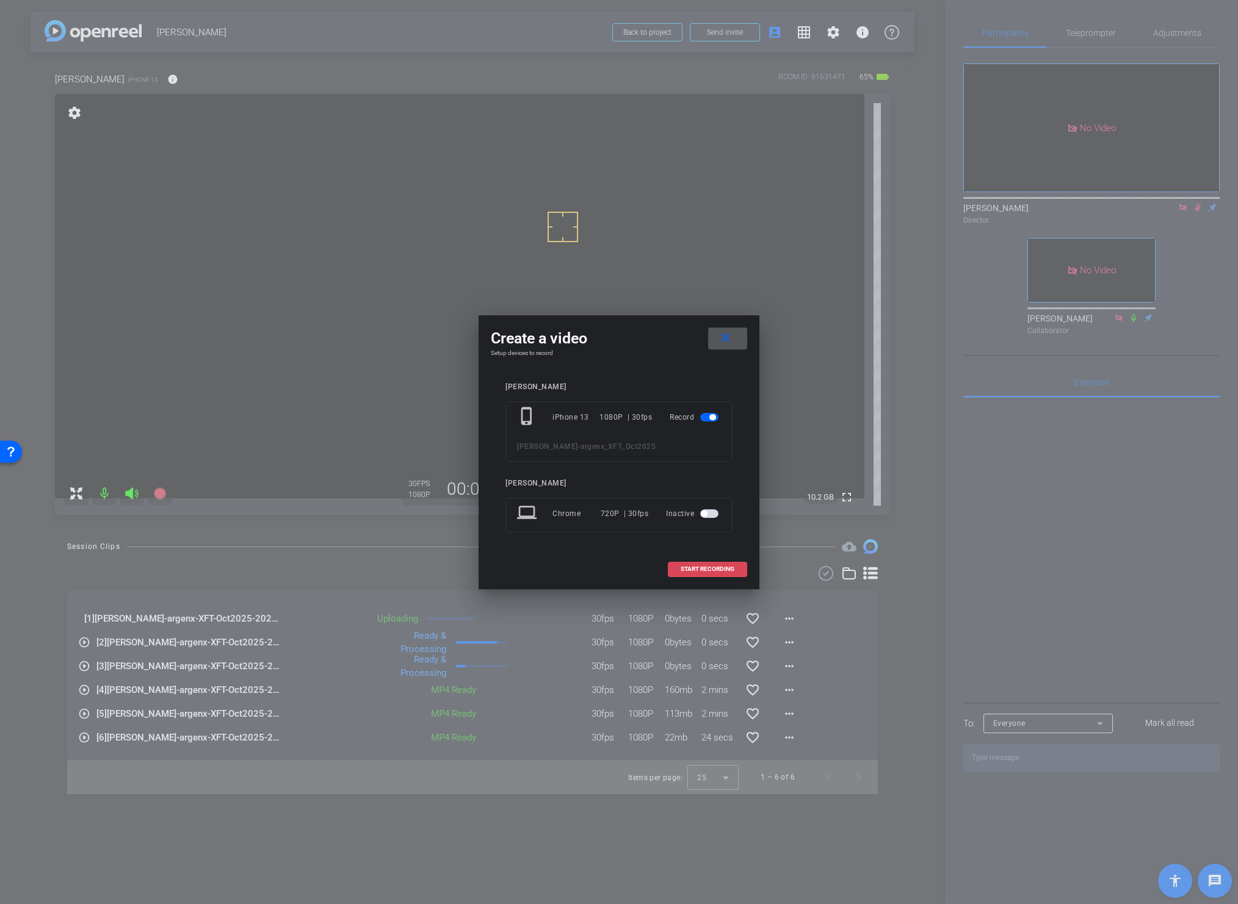
click at [688, 561] on span at bounding box center [707, 569] width 78 height 29
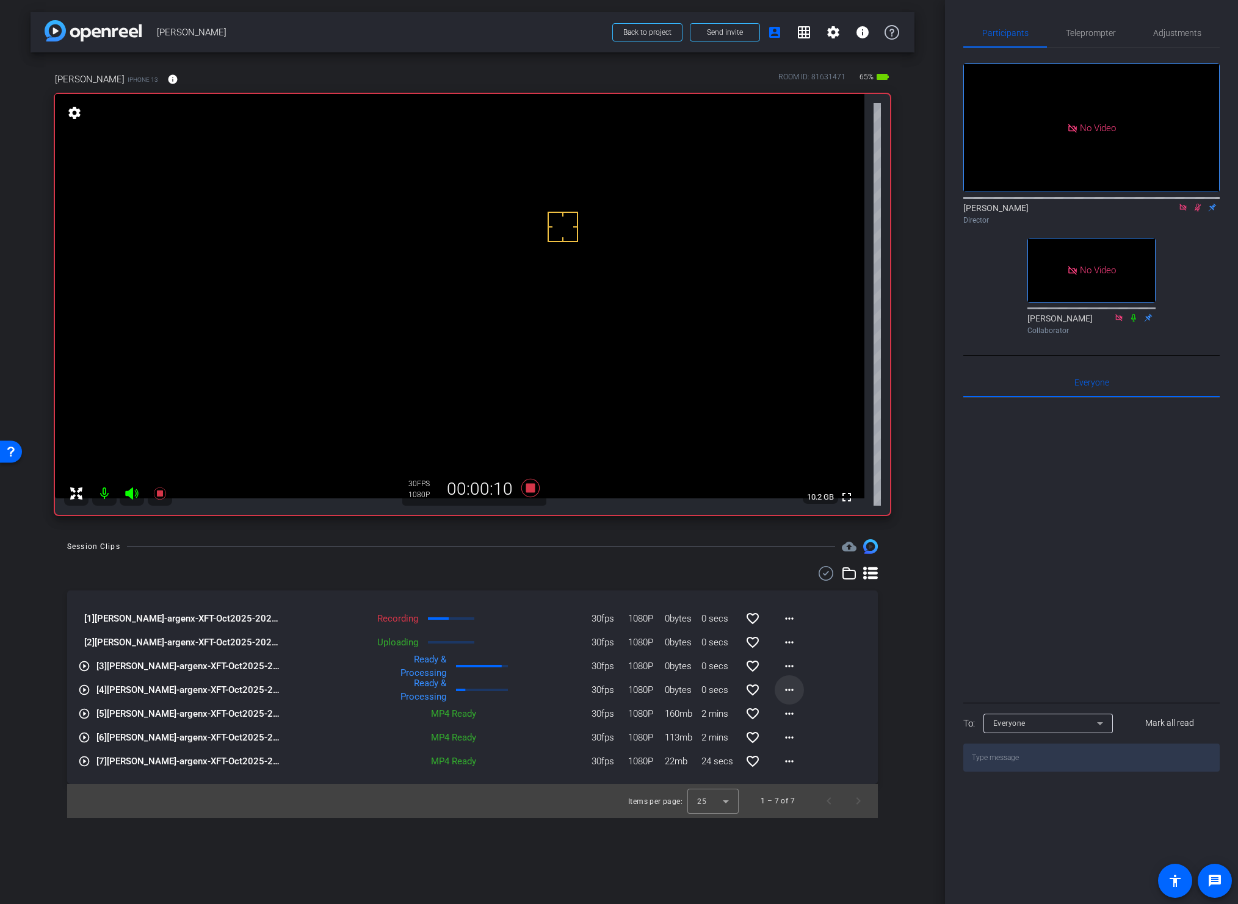
click at [790, 688] on mat-icon "more_horiz" at bounding box center [789, 690] width 15 height 15
click at [805, 712] on span "Download Original" at bounding box center [820, 715] width 73 height 15
click at [784, 667] on mat-icon "more_horiz" at bounding box center [789, 666] width 15 height 15
click at [794, 691] on span "Download Original" at bounding box center [820, 692] width 73 height 15
click at [564, 539] on div "Session Clips cloud_upload" at bounding box center [472, 546] width 810 height 15
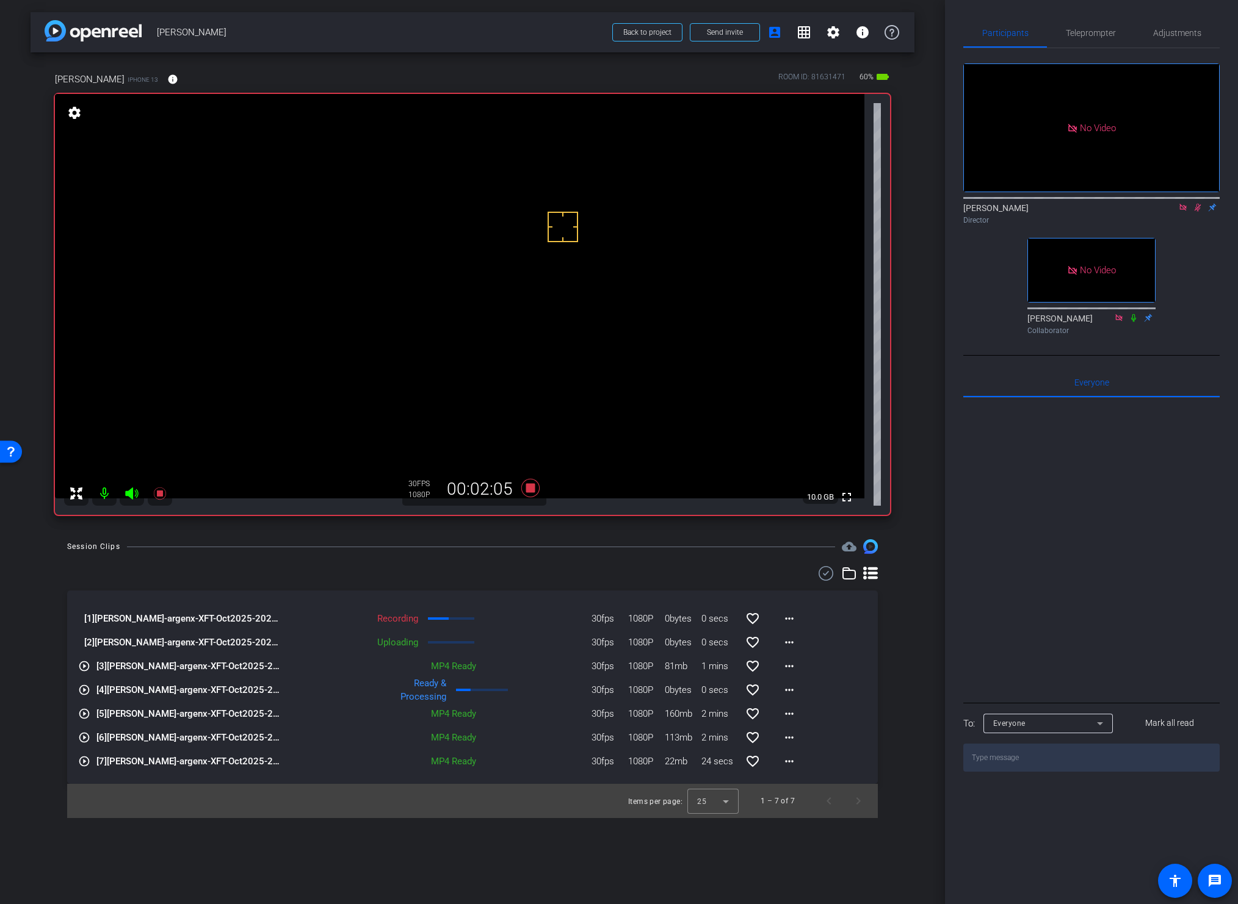
click at [560, 558] on div "Session Clips cloud_upload [1] Gina Meza Hults-argenx-XFT-Oct2025-2025-09-10-11…" at bounding box center [473, 678] width 884 height 279
click at [425, 259] on video at bounding box center [459, 296] width 809 height 405
click at [526, 490] on icon at bounding box center [530, 488] width 18 height 18
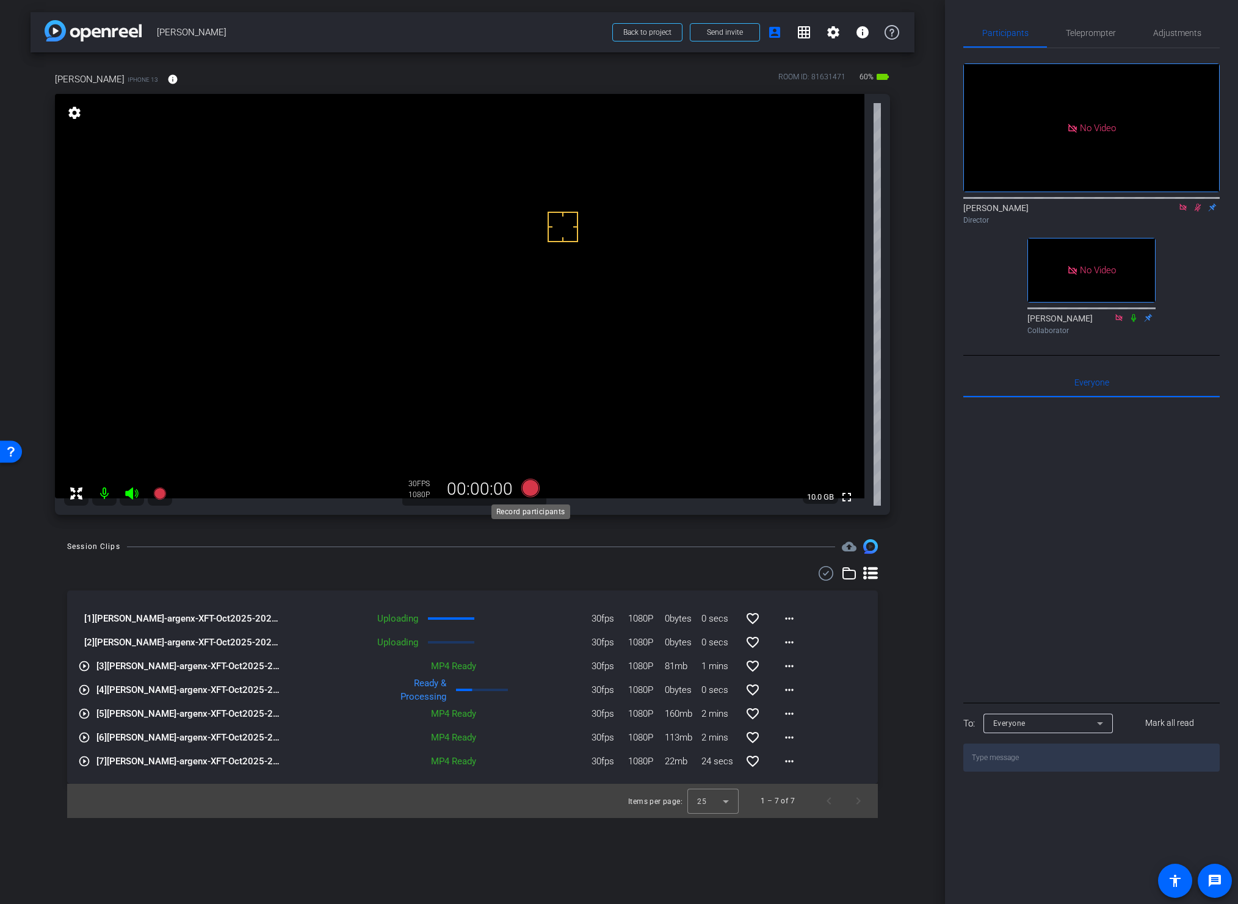
click at [527, 489] on icon at bounding box center [530, 488] width 18 height 18
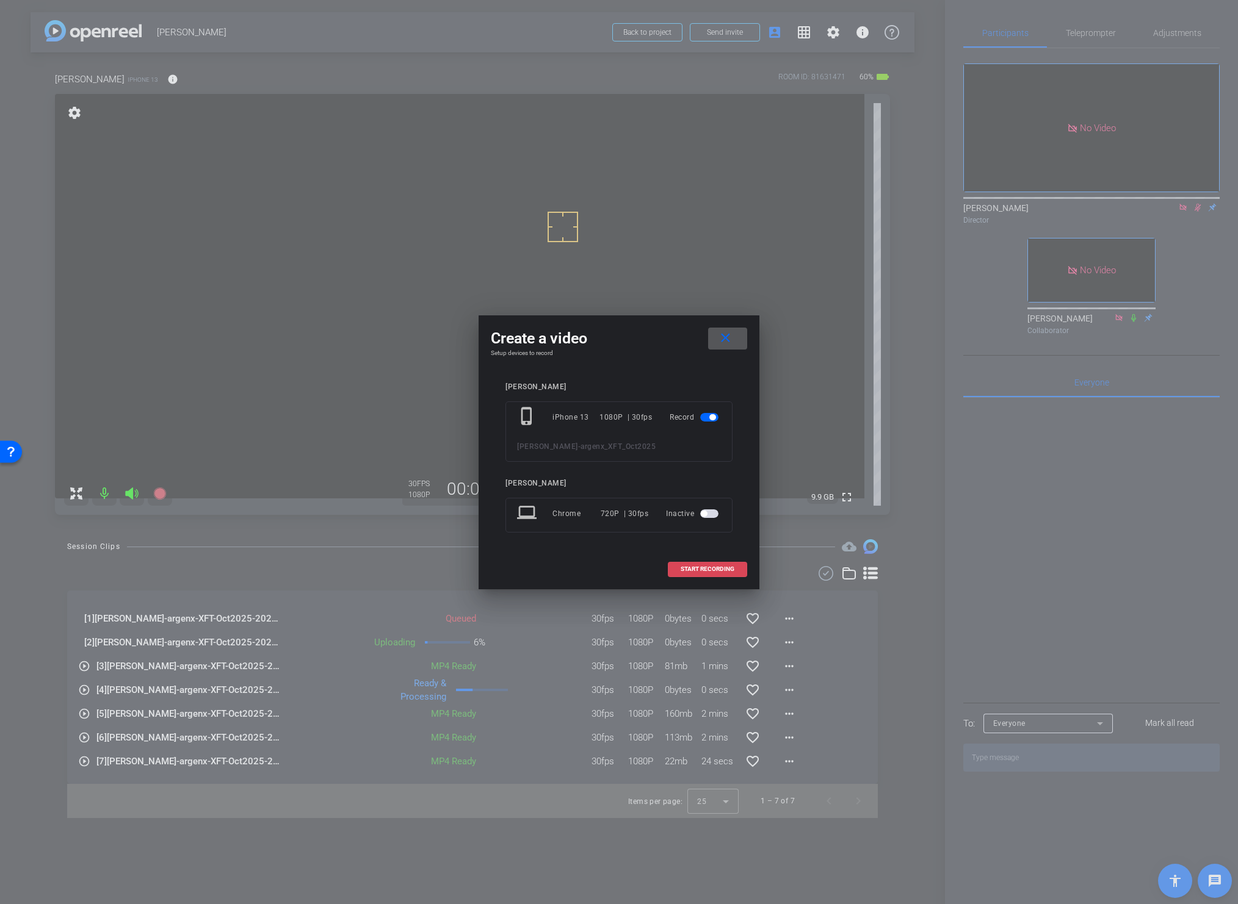
click at [710, 569] on span "START RECORDING" at bounding box center [707, 569] width 54 height 6
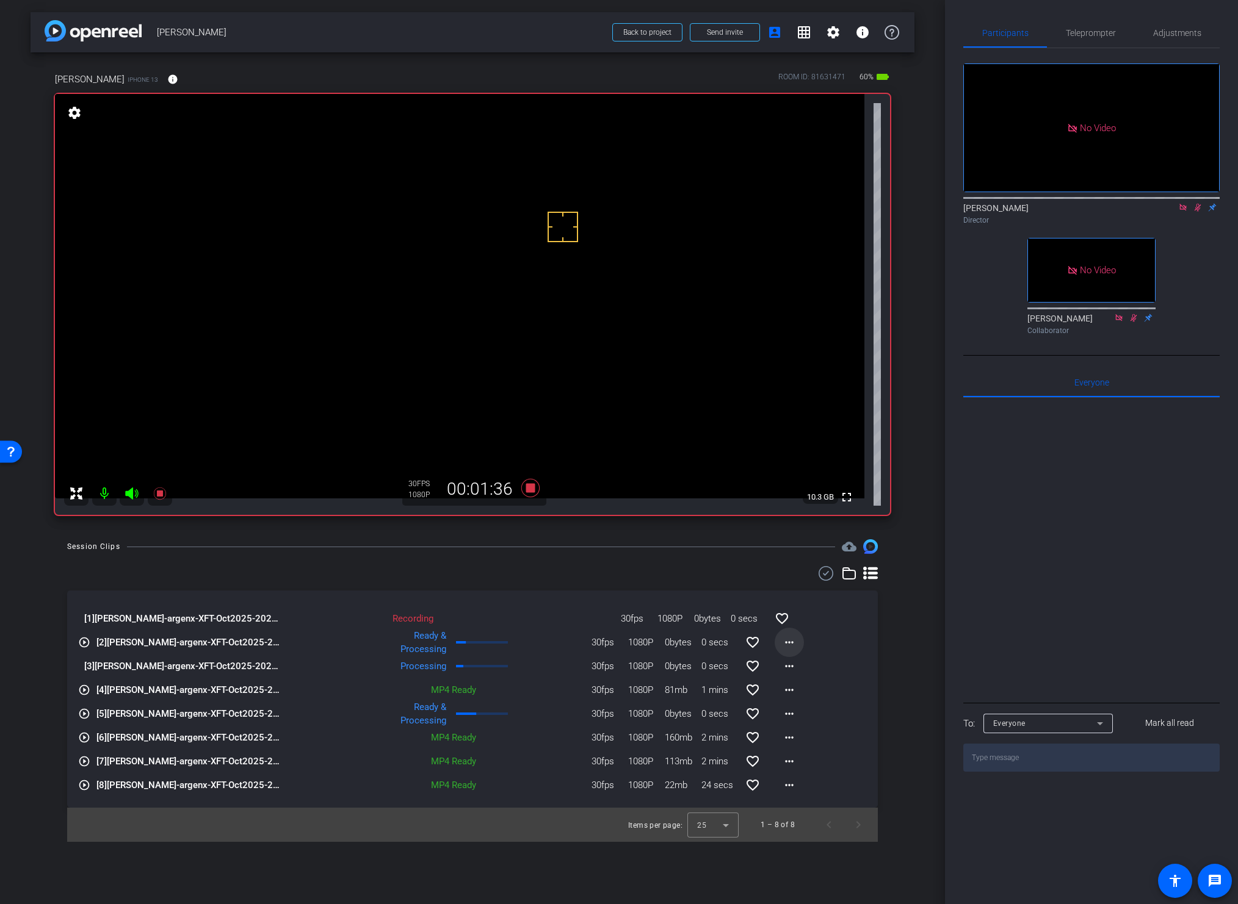
click at [790, 645] on mat-icon "more_horiz" at bounding box center [789, 642] width 15 height 15
click at [796, 663] on span "Download Original" at bounding box center [820, 668] width 73 height 15
click at [564, 547] on div "Session Clips cloud_upload" at bounding box center [472, 546] width 810 height 15
click at [528, 488] on icon at bounding box center [530, 488] width 18 height 18
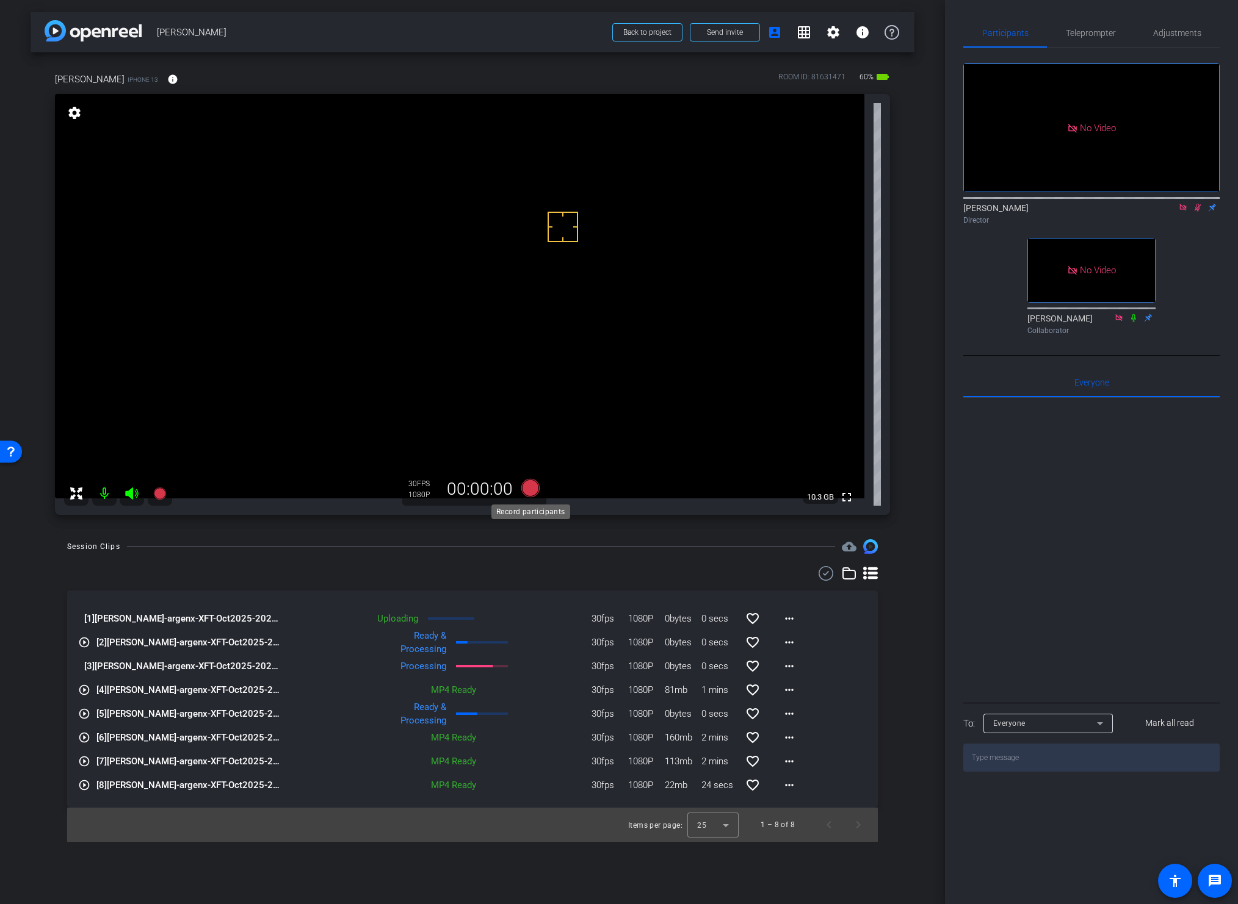
click at [528, 488] on icon at bounding box center [530, 488] width 18 height 18
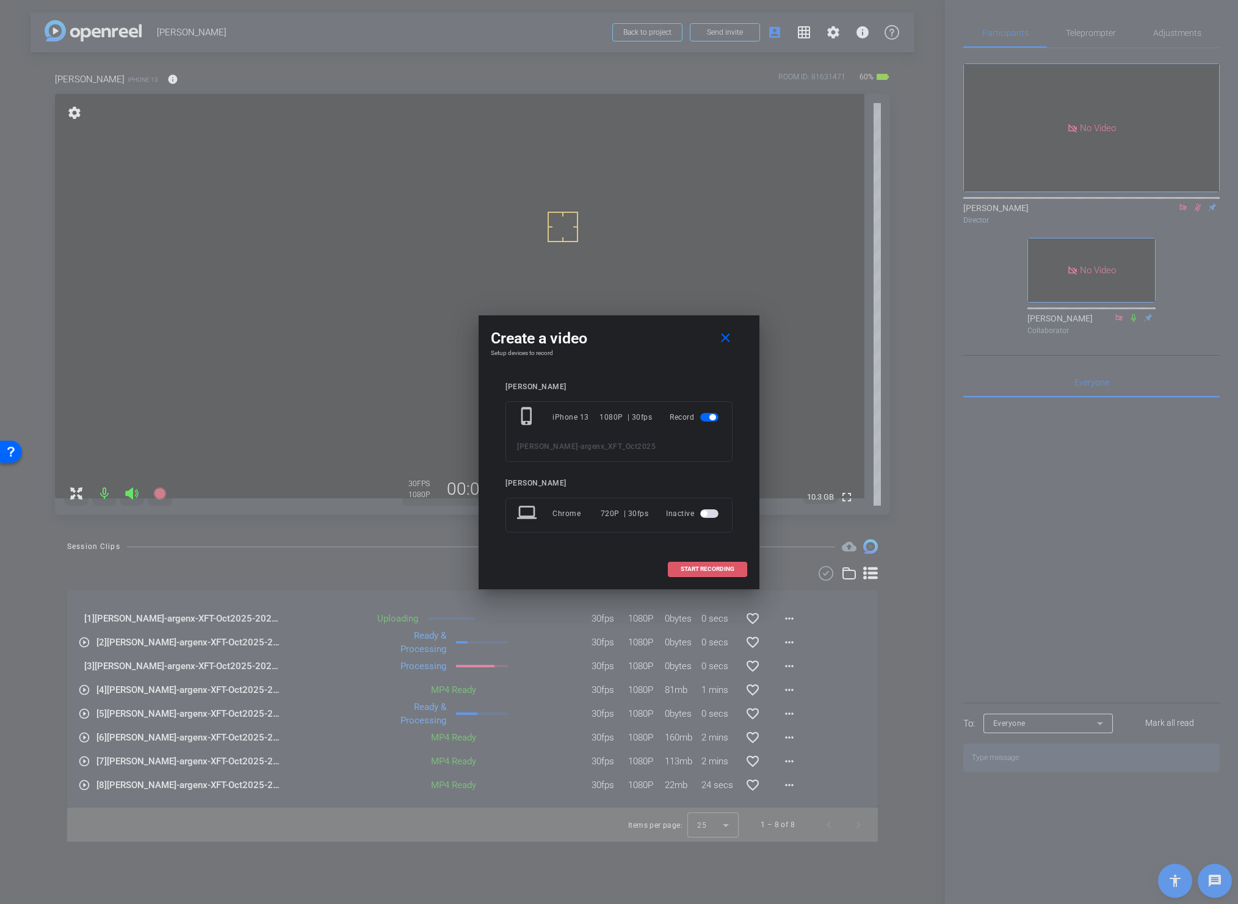
click at [693, 564] on span at bounding box center [707, 569] width 78 height 29
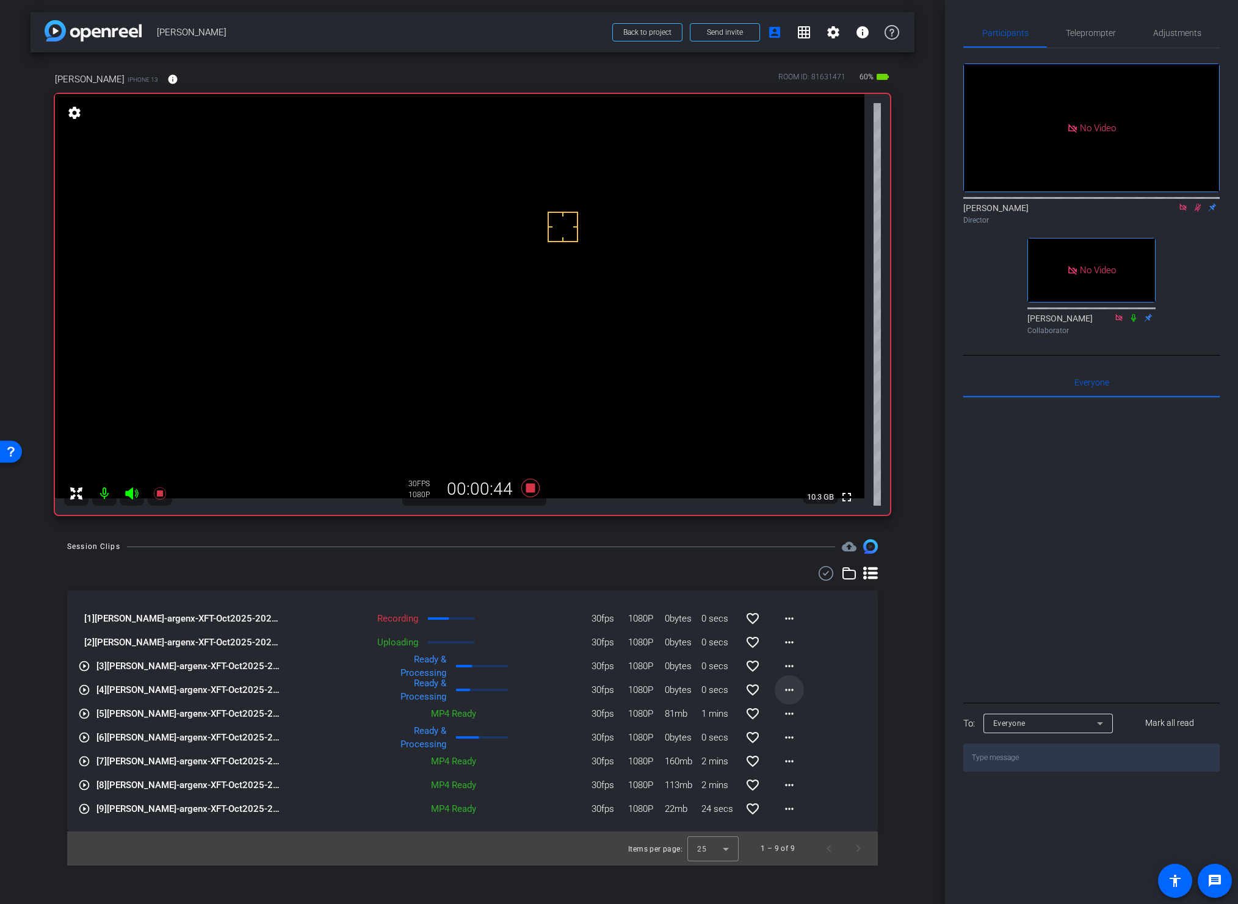
click at [788, 691] on mat-icon "more_horiz" at bounding box center [789, 690] width 15 height 15
click at [796, 713] on span "Download Original" at bounding box center [820, 715] width 73 height 15
click at [571, 547] on div "Session Clips cloud_upload" at bounding box center [472, 546] width 810 height 15
click at [527, 489] on icon at bounding box center [530, 488] width 18 height 18
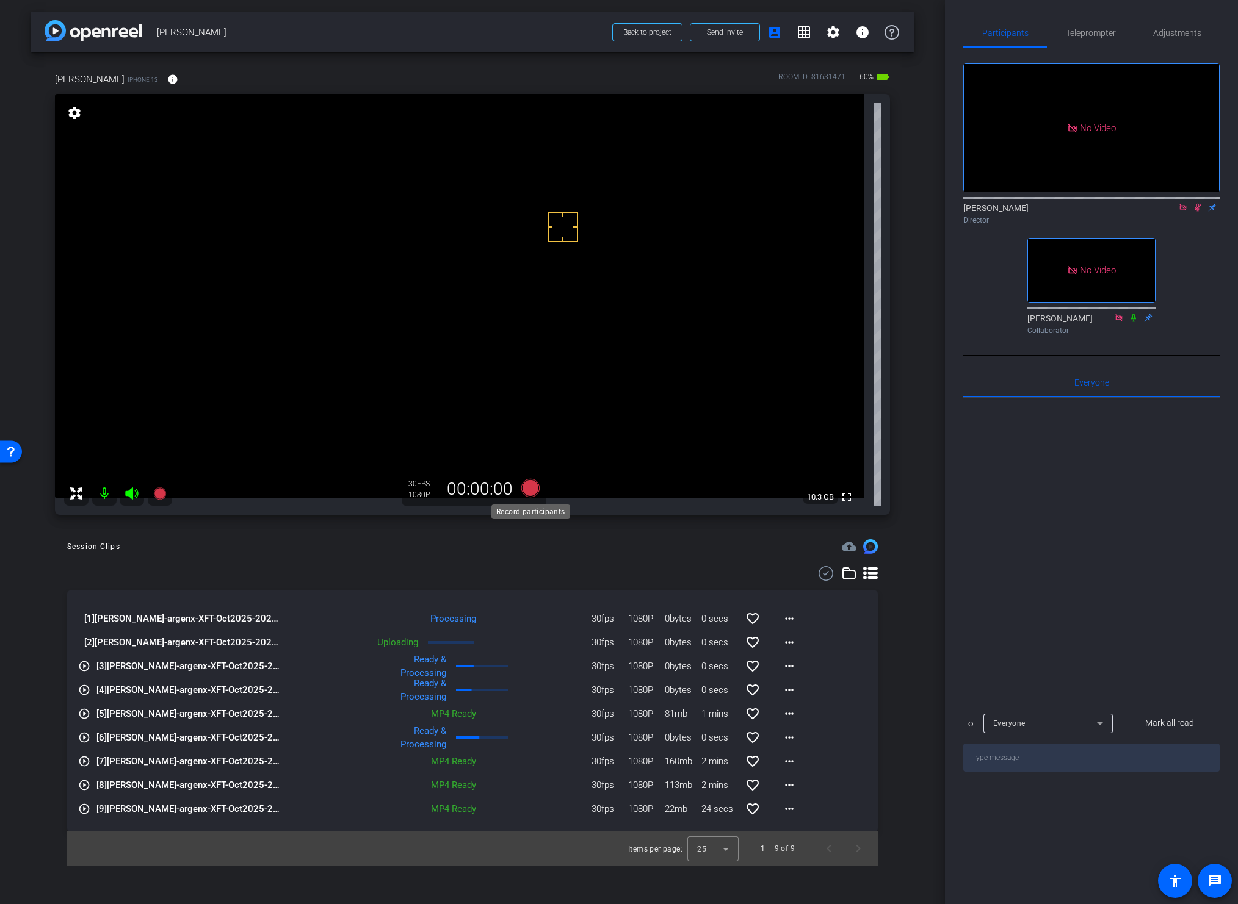
click at [528, 489] on icon at bounding box center [530, 488] width 18 height 18
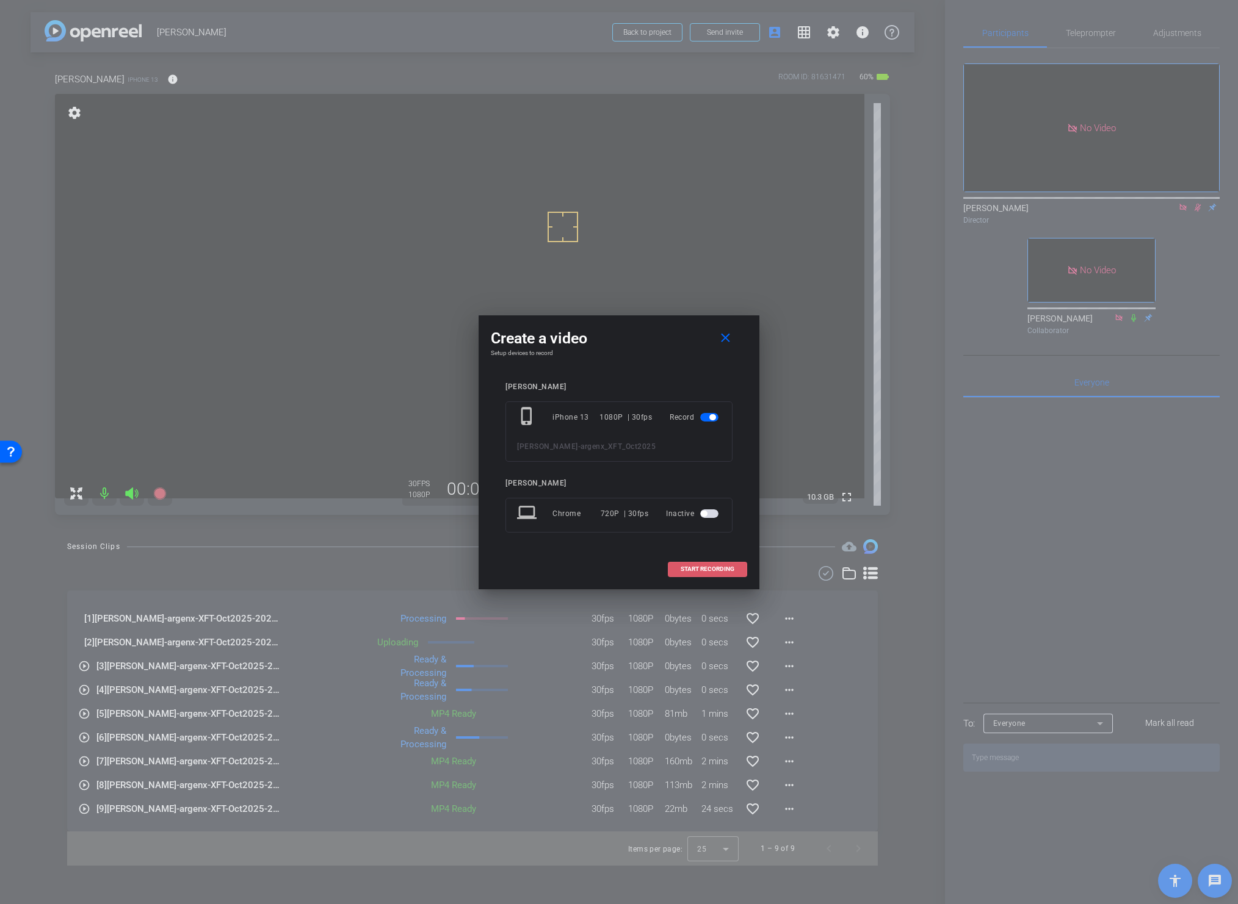
click at [699, 568] on span "START RECORDING" at bounding box center [707, 569] width 54 height 6
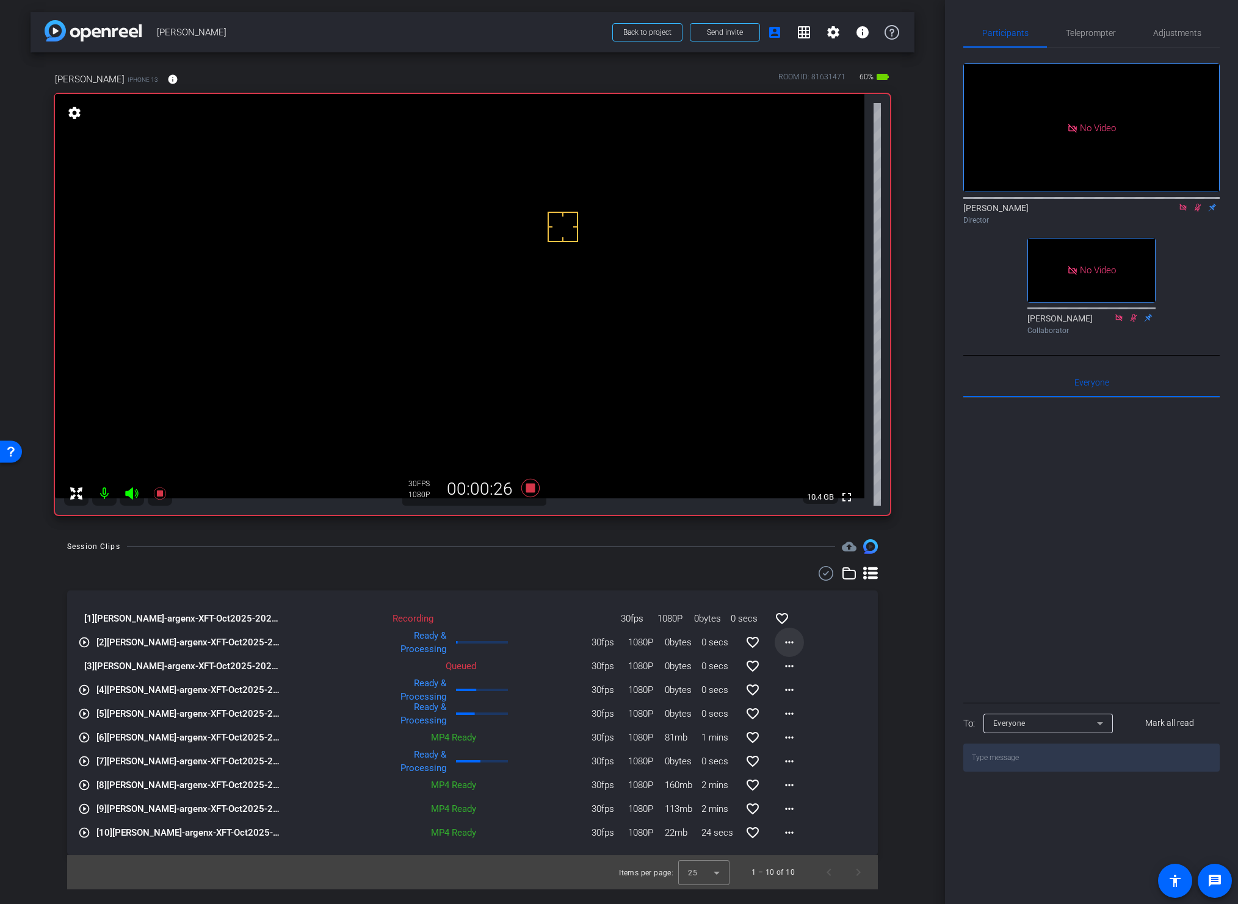
click at [792, 644] on mat-icon "more_horiz" at bounding box center [789, 642] width 15 height 15
click at [807, 664] on span "Download Original" at bounding box center [820, 668] width 73 height 15
click at [788, 665] on mat-icon "more_horiz" at bounding box center [789, 666] width 15 height 15
click at [794, 690] on span "Download Original" at bounding box center [820, 692] width 73 height 15
click at [467, 561] on div "Session Clips cloud_upload [1] Gina Meza Hults-argenx-XFT-Oct2025-2025-09-10-12…" at bounding box center [473, 714] width 884 height 350
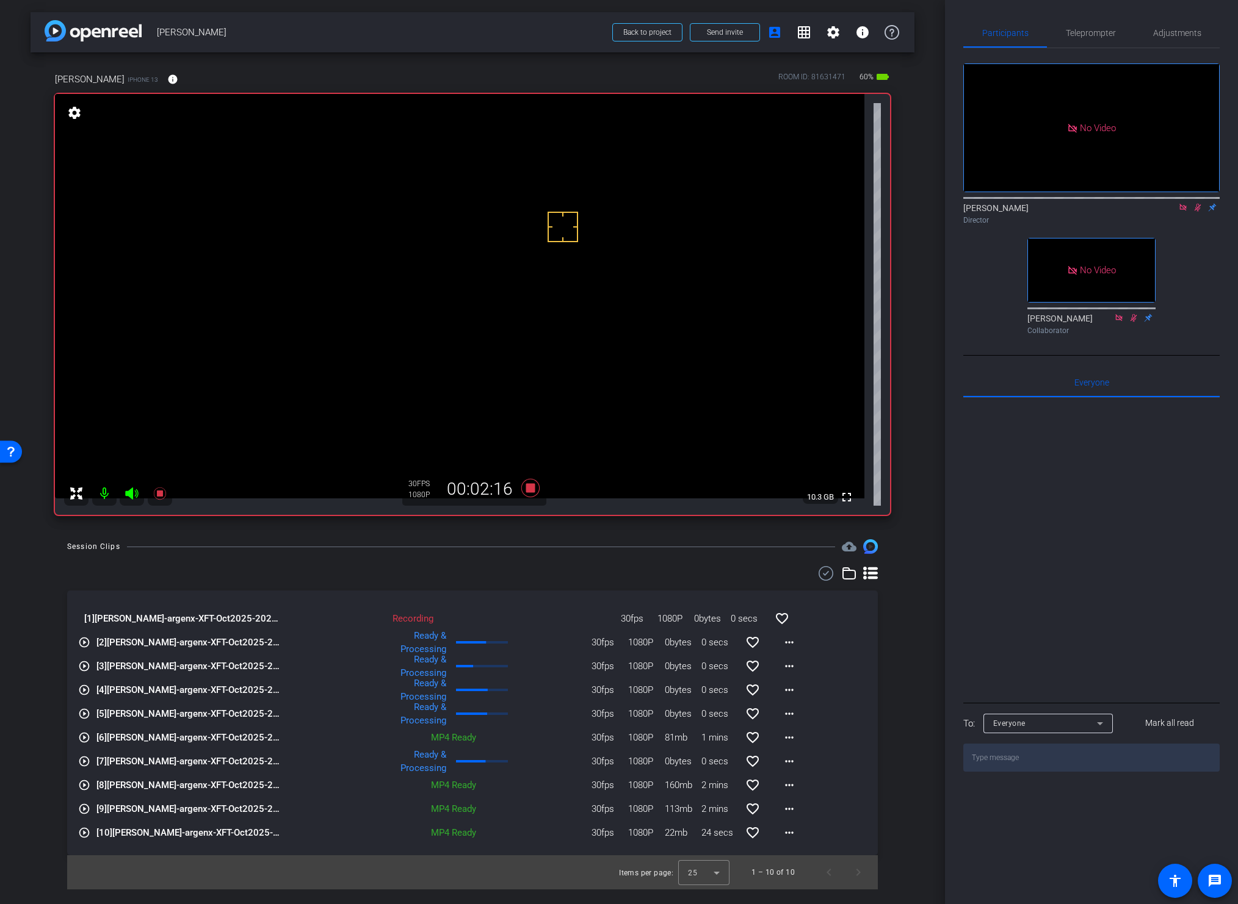
click at [452, 567] on div at bounding box center [472, 573] width 810 height 15
click at [610, 565] on div "Session Clips cloud_upload [1] Gina Meza Hults-argenx-XFT-Oct2025-2025-09-10-12…" at bounding box center [473, 714] width 884 height 350
click at [530, 486] on icon at bounding box center [530, 488] width 18 height 18
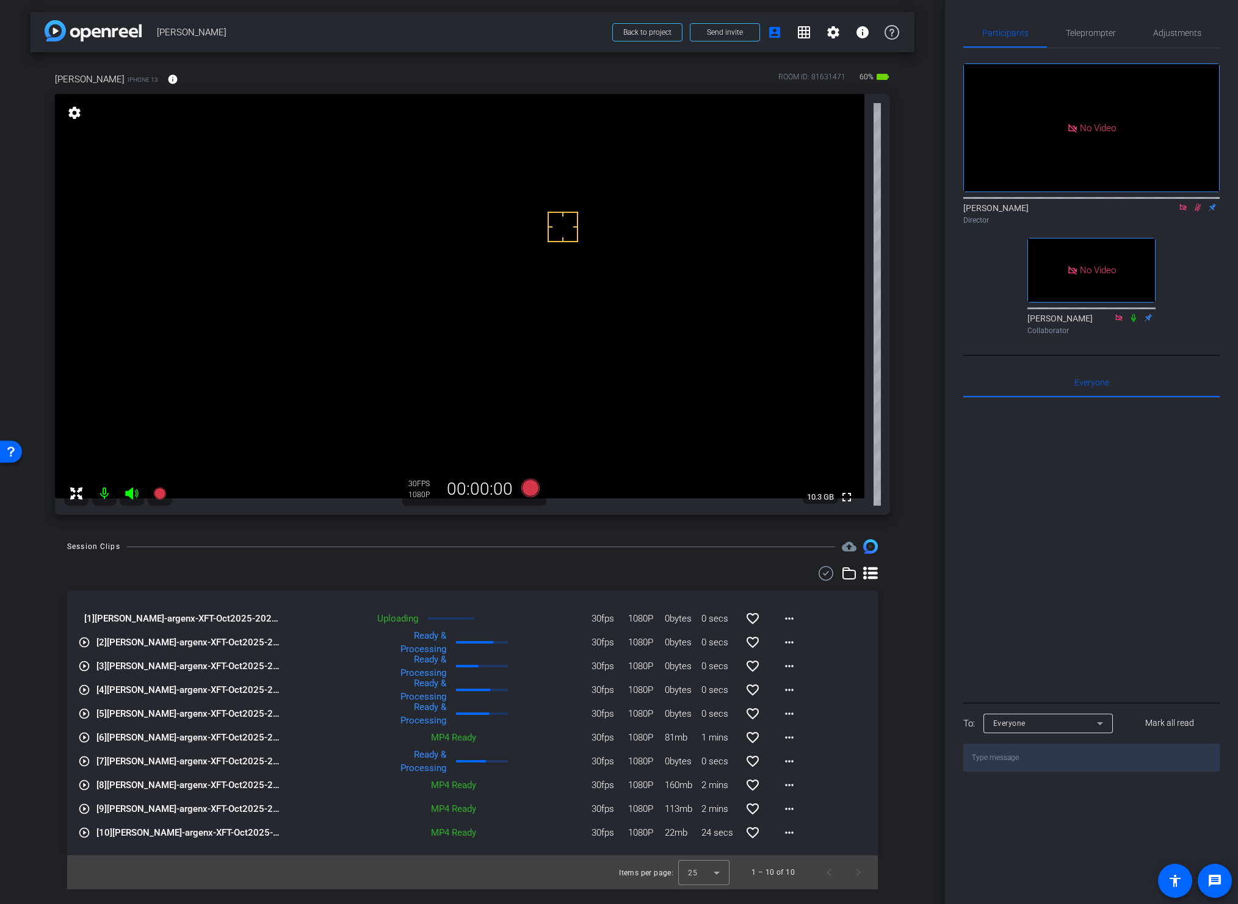
click at [1172, 212] on icon at bounding box center [1197, 207] width 10 height 9
click at [522, 542] on div "Session Clips cloud_upload" at bounding box center [472, 546] width 810 height 15
click at [1172, 212] on icon at bounding box center [1197, 207] width 10 height 9
click at [502, 549] on div "Session Clips cloud_upload" at bounding box center [472, 546] width 810 height 15
click at [530, 490] on icon at bounding box center [530, 488] width 18 height 18
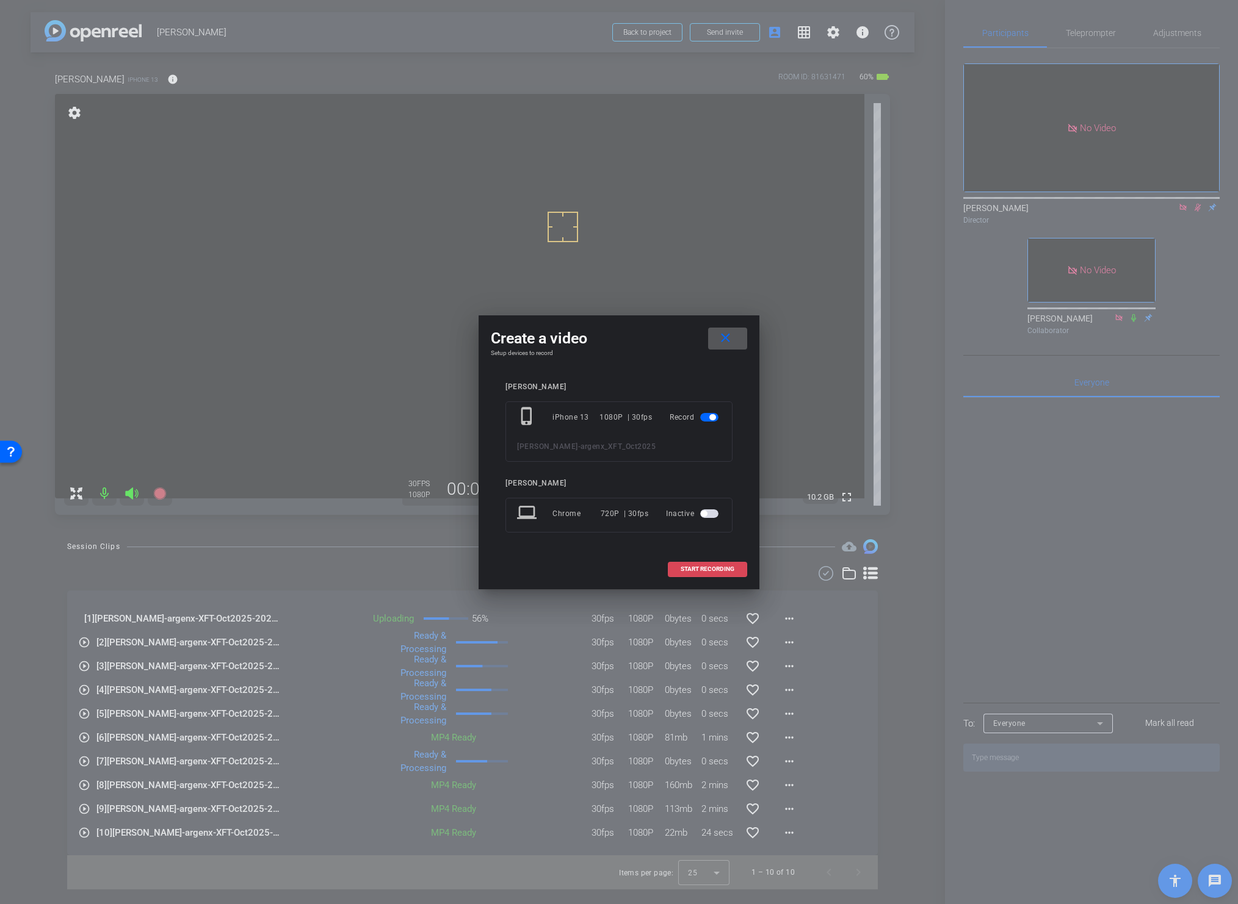
click at [685, 566] on span "START RECORDING" at bounding box center [707, 569] width 54 height 6
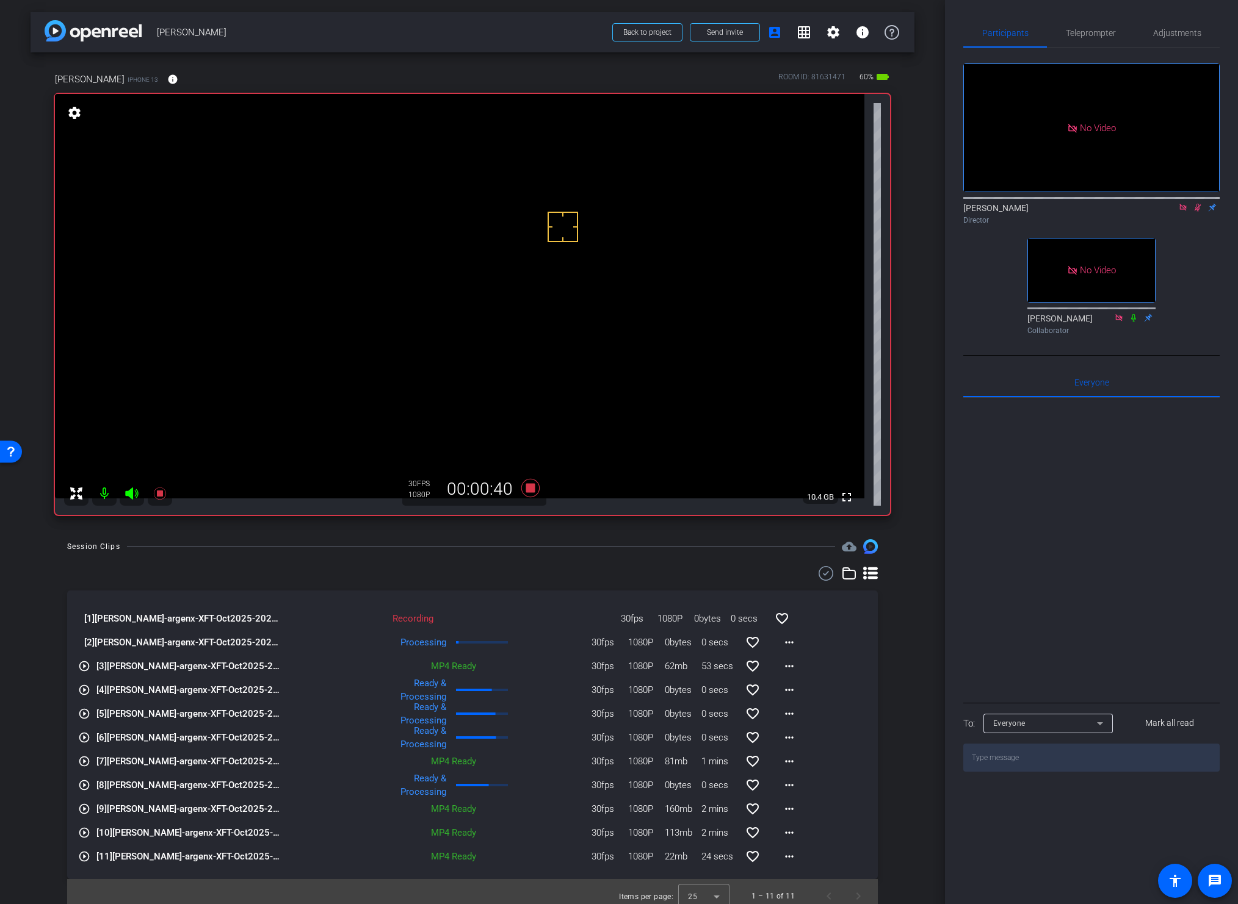
click at [892, 618] on div "Session Clips cloud_upload [1] Gina Meza Hults-argenx-XFT-Oct2025-2025-09-10-12…" at bounding box center [473, 726] width 884 height 374
click at [884, 627] on div "Session Clips cloud_upload [1] Gina Meza Hults-argenx-XFT-Oct2025-2025-09-10-12…" at bounding box center [473, 726] width 884 height 374
click at [891, 630] on div "Session Clips cloud_upload [1] Gina Meza Hults-argenx-XFT-Oct2025-2025-09-10-12…" at bounding box center [473, 726] width 884 height 374
click at [507, 538] on div "arrow_back Gina Meza Hults Back to project Send invite account_box grid_on sett…" at bounding box center [472, 452] width 945 height 904
click at [524, 489] on icon at bounding box center [530, 488] width 18 height 18
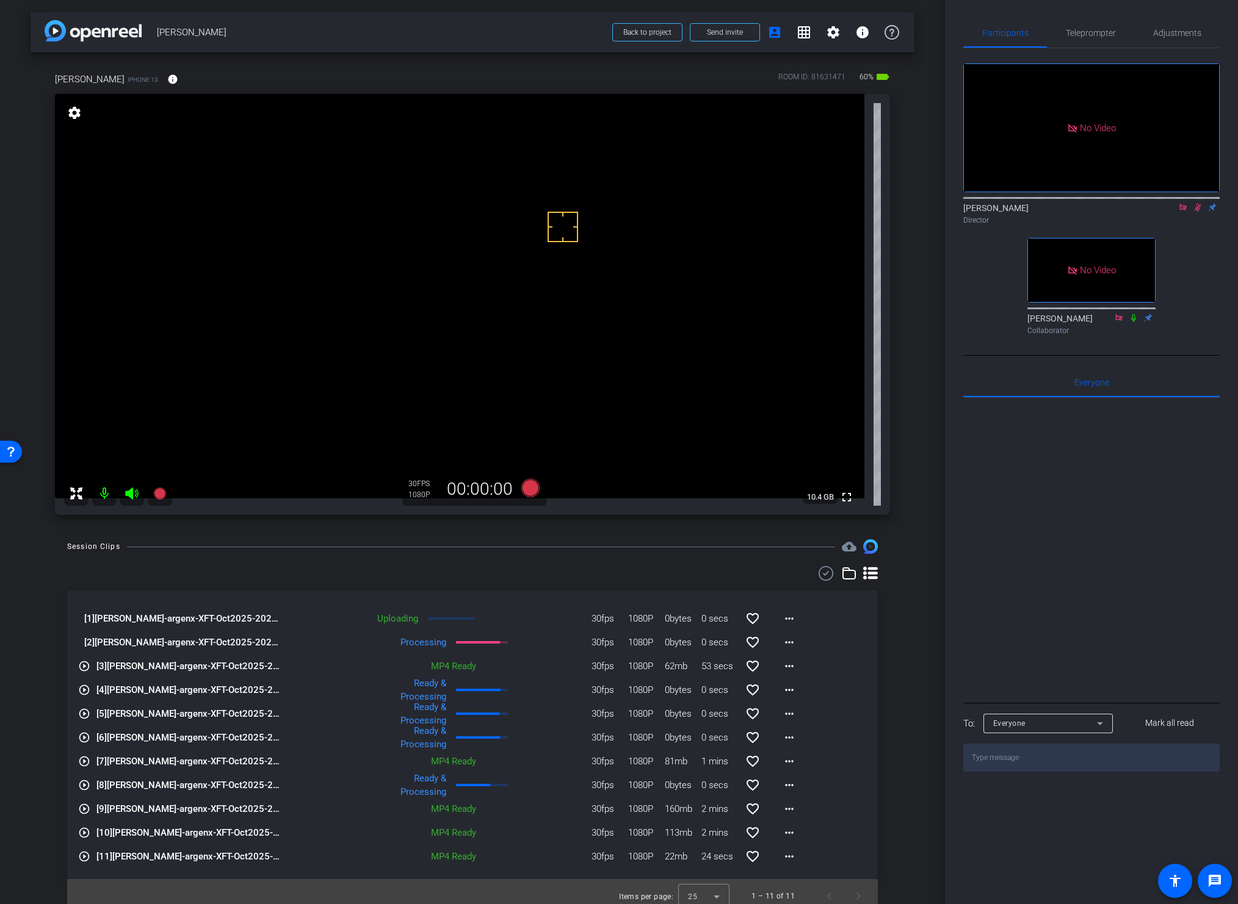
click at [1172, 212] on icon at bounding box center [1197, 207] width 10 height 9
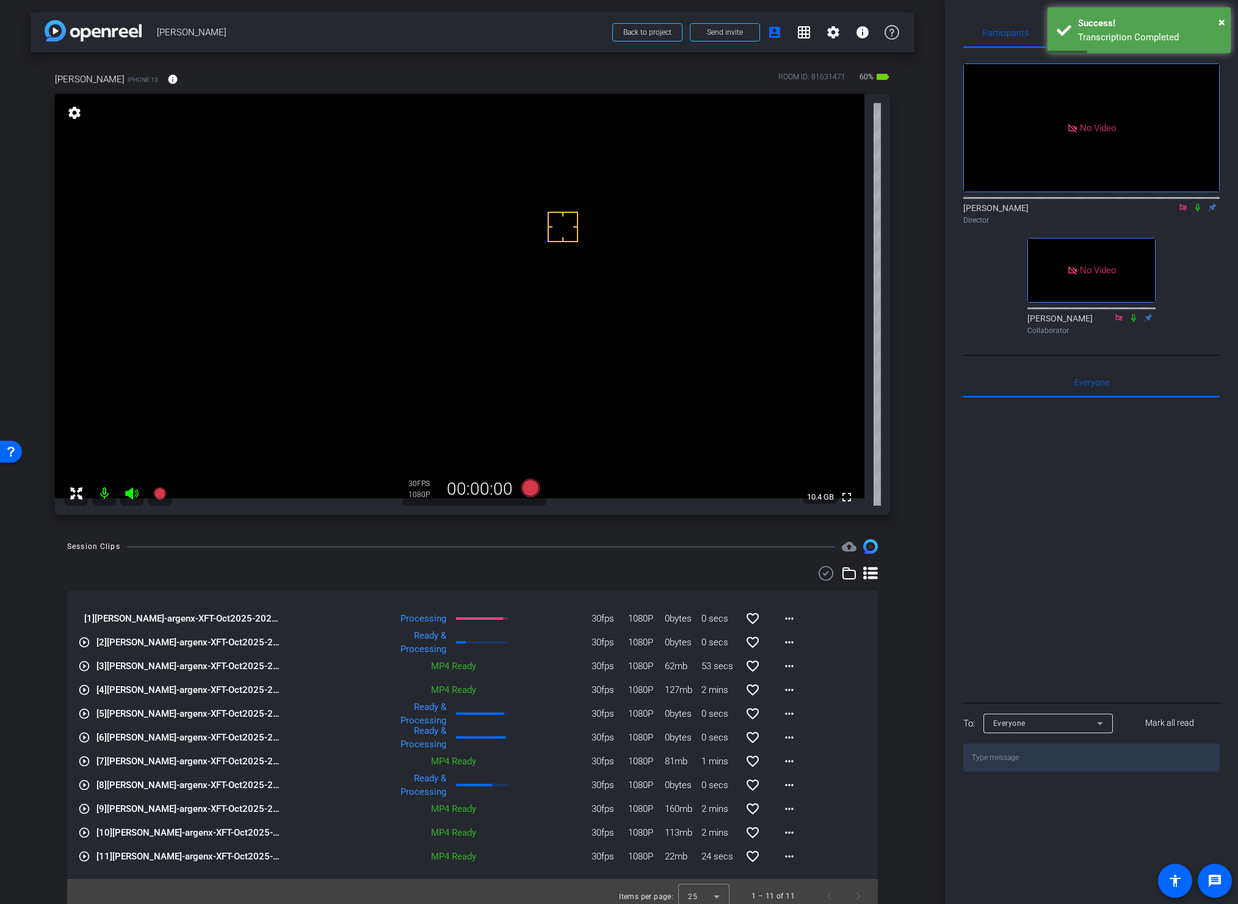
click at [515, 555] on div "Session Clips cloud_upload [1] Gina Meza Hults-argenx-XFT-Oct2025-2025-09-10-12…" at bounding box center [473, 726] width 884 height 374
click at [1172, 212] on icon at bounding box center [1197, 207] width 10 height 9
click at [782, 618] on mat-icon "more_horiz" at bounding box center [789, 618] width 15 height 15
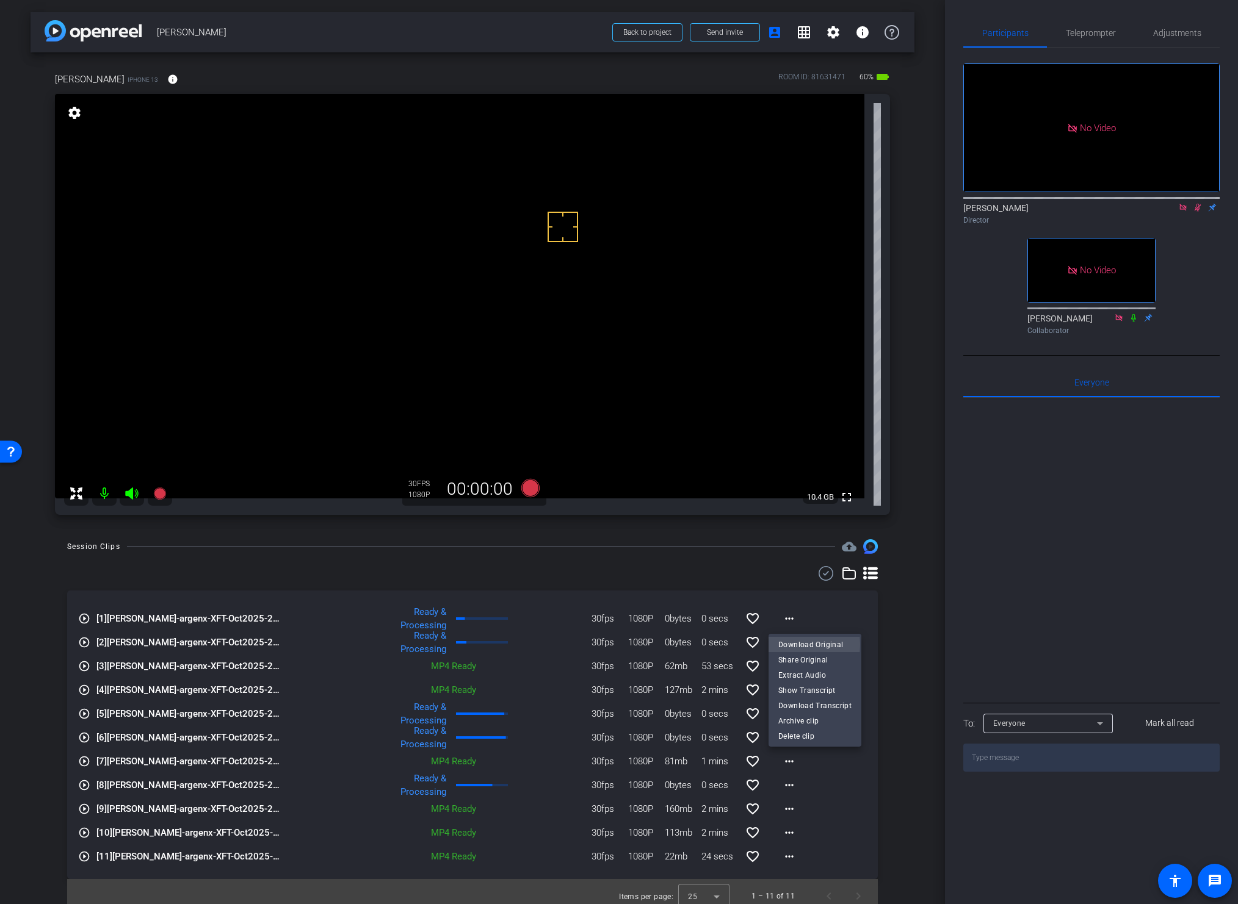
click at [786, 644] on span "Download Original" at bounding box center [814, 644] width 73 height 15
click at [554, 561] on div "Session Clips cloud_upload play_circle_outline [1] Gina Meza Hults-argenx-XFT-O…" at bounding box center [473, 726] width 884 height 374
click at [524, 486] on icon at bounding box center [530, 488] width 18 height 18
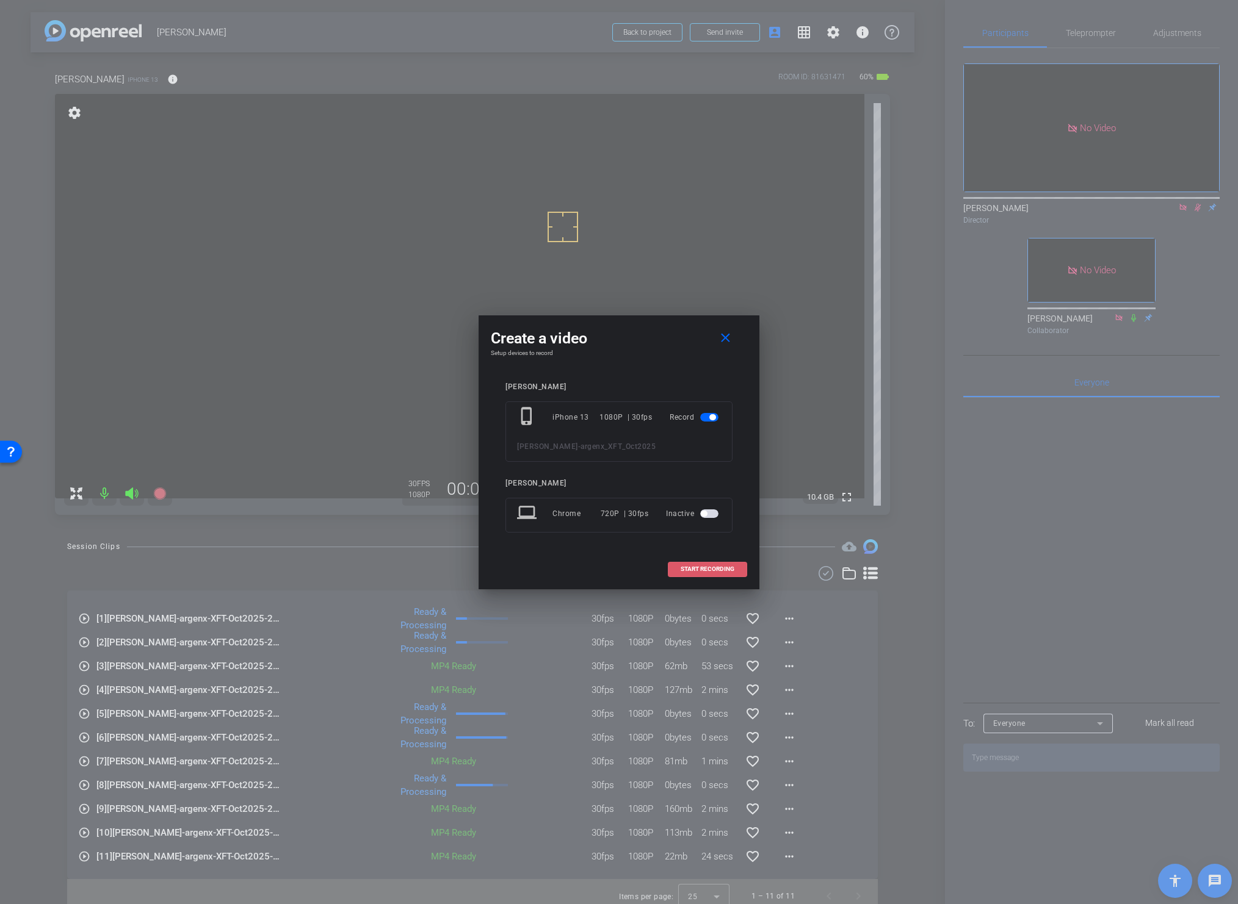
click at [686, 569] on span "START RECORDING" at bounding box center [707, 569] width 54 height 6
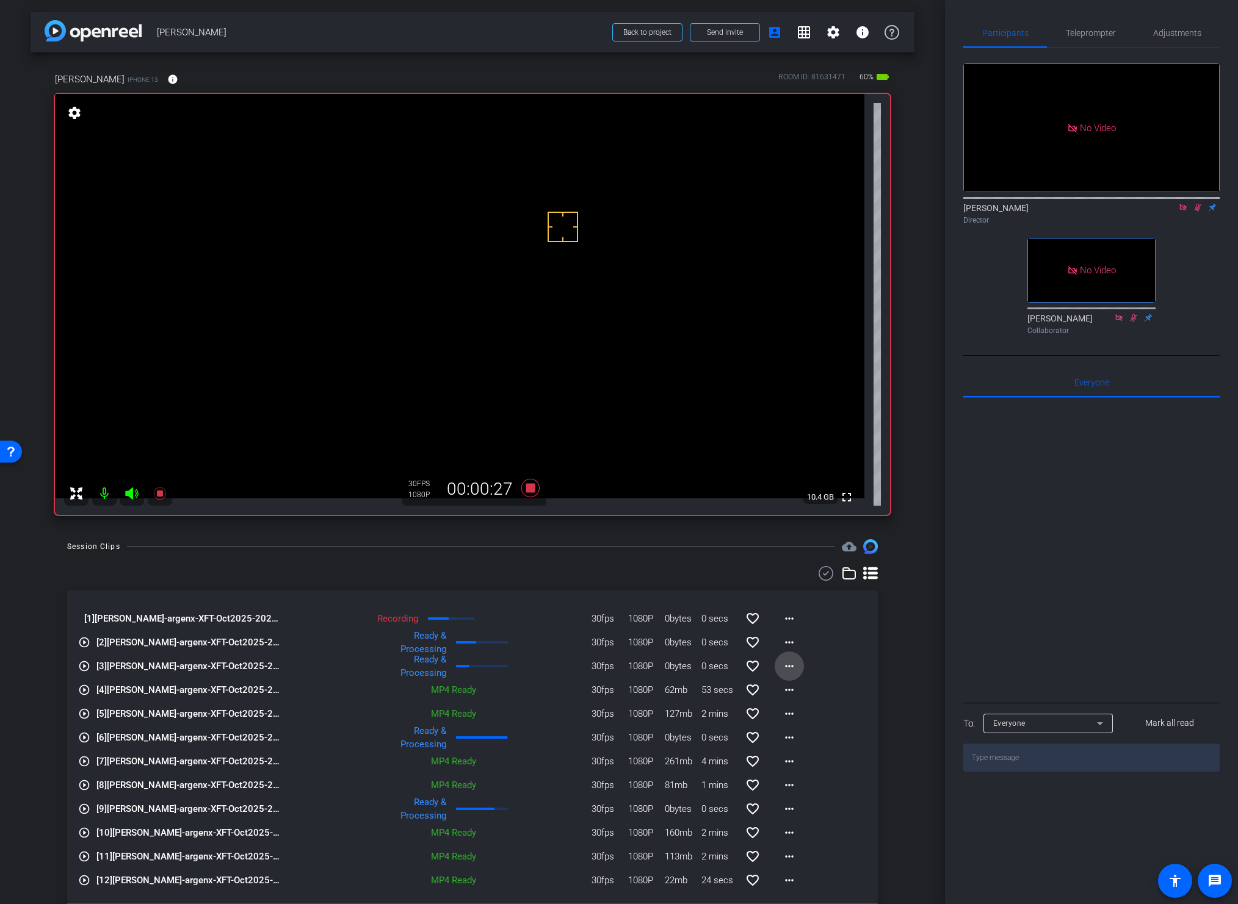
click at [782, 668] on mat-icon "more_horiz" at bounding box center [789, 666] width 15 height 15
click at [807, 688] on span "Download Original" at bounding box center [814, 692] width 73 height 15
click at [892, 702] on div "Session Clips cloud_upload [1] Gina Meza Hults-argenx-XFT-Oct2025-2025-09-10-12…" at bounding box center [473, 738] width 884 height 398
click at [415, 297] on video at bounding box center [459, 296] width 809 height 405
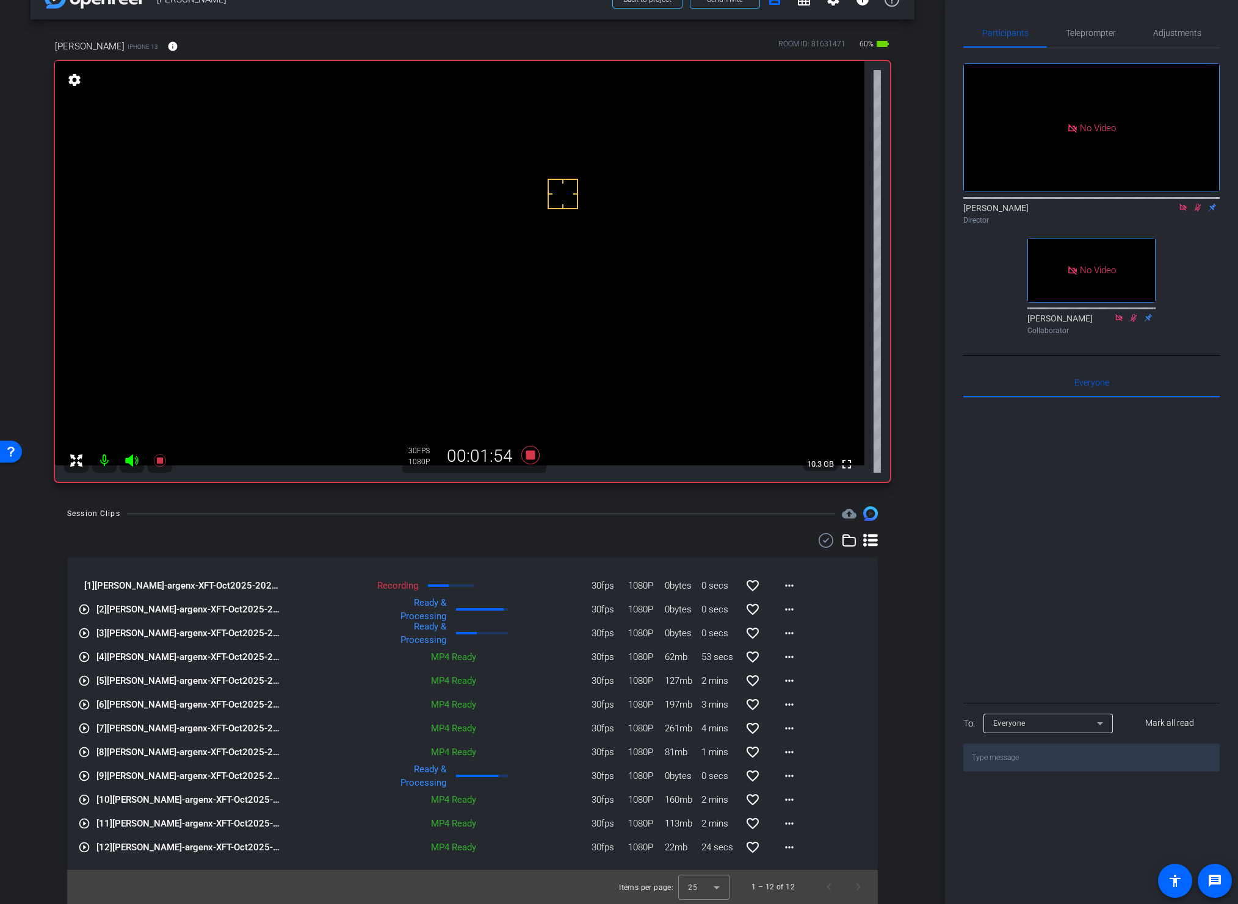
scroll to position [2, 0]
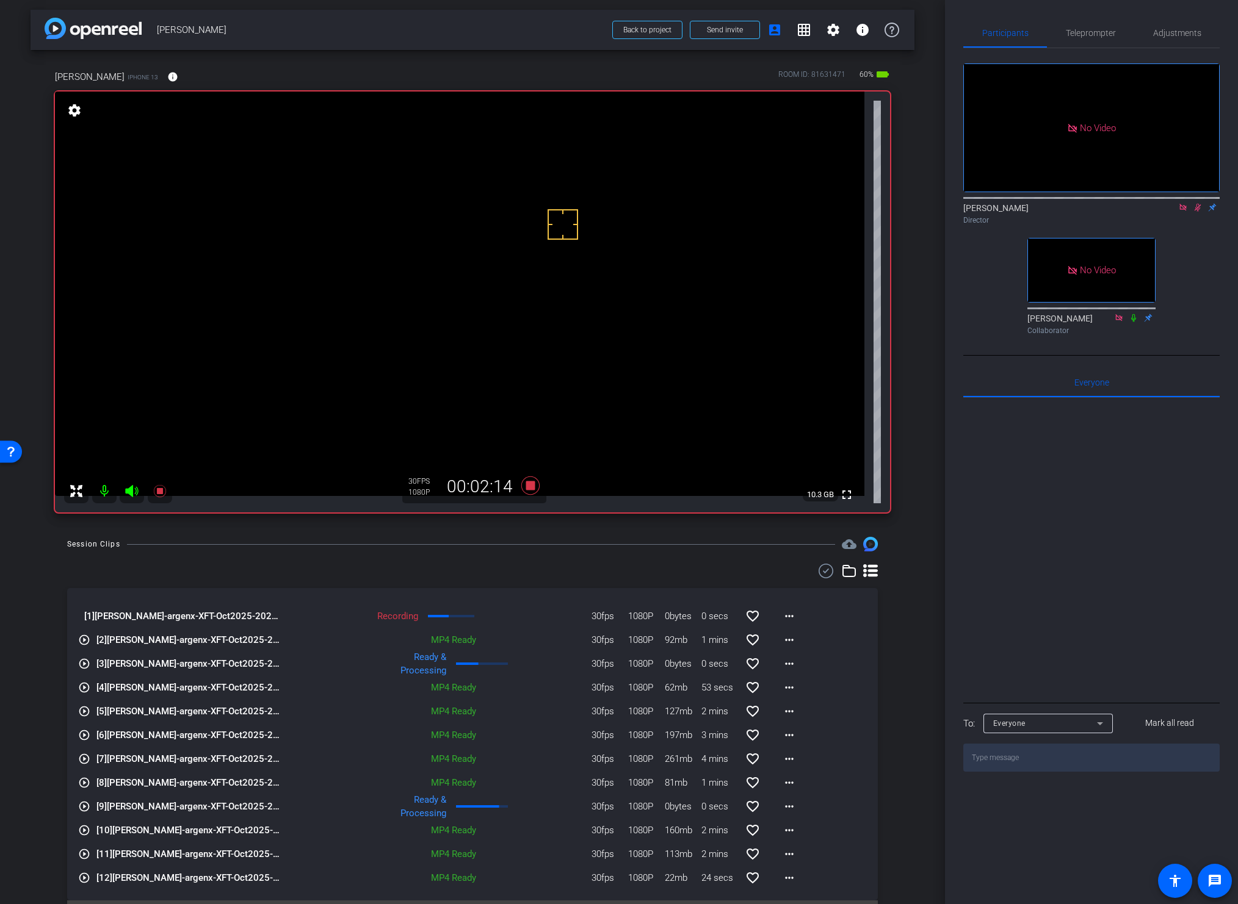
click at [900, 669] on div "Session Clips cloud_upload [1] Gina Meza Hults-argenx-XFT-Oct2025-2025-09-10-12…" at bounding box center [473, 736] width 884 height 398
click at [891, 647] on div "Session Clips cloud_upload [1] Gina Meza Hults-argenx-XFT-Oct2025-2025-09-10-12…" at bounding box center [473, 736] width 884 height 398
click at [524, 527] on div "arrow_back Gina Meza Hults Back to project Send invite account_box grid_on sett…" at bounding box center [472, 450] width 945 height 904
click at [524, 486] on icon at bounding box center [530, 486] width 18 height 18
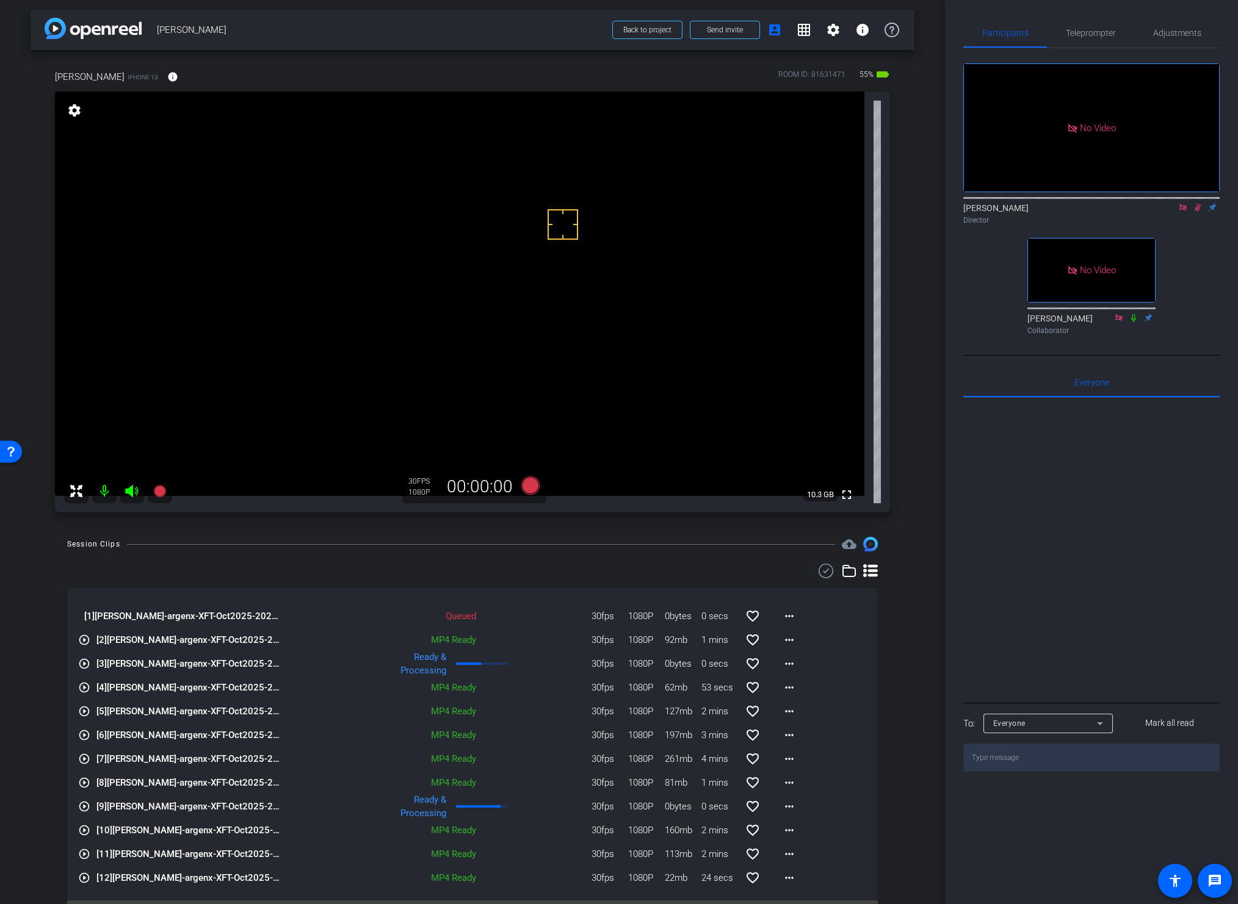
click at [1172, 212] on icon at bounding box center [1197, 207] width 10 height 9
click at [925, 630] on div "arrow_back Gina Meza Hults Back to project Send invite account_box grid_on sett…" at bounding box center [472, 450] width 945 height 904
click at [1172, 212] on icon at bounding box center [1183, 207] width 10 height 9
click at [898, 654] on div "Session Clips cloud_upload [1] Gina Meza Hults-argenx-XFT-Oct2025-2025-09-10-12…" at bounding box center [473, 736] width 884 height 398
click at [884, 632] on div "Session Clips cloud_upload [1] Gina Meza Hults-argenx-XFT-Oct2025-2025-09-10-12…" at bounding box center [473, 736] width 884 height 398
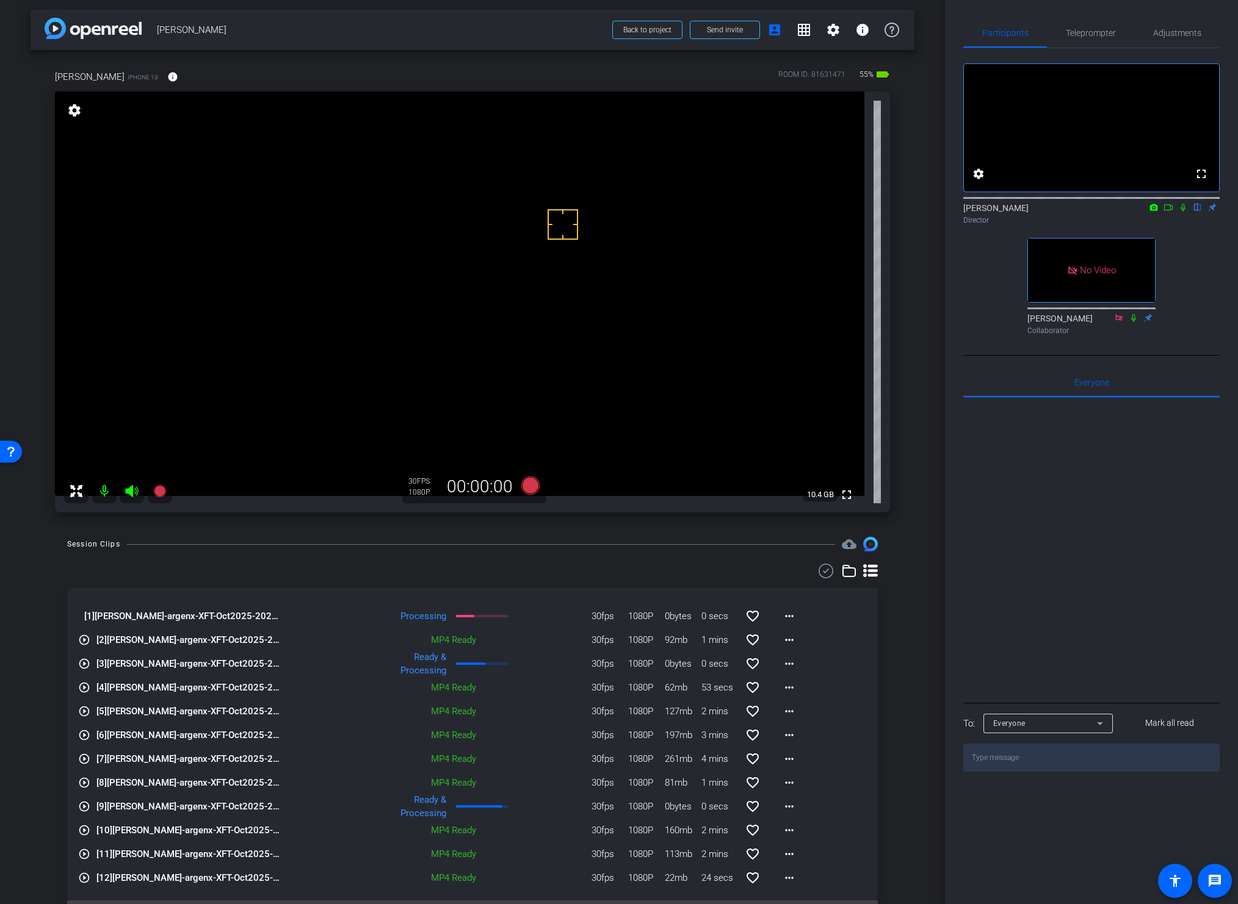
click at [889, 633] on div "Session Clips cloud_upload [1] Gina Meza Hults-argenx-XFT-Oct2025-2025-09-10-12…" at bounding box center [473, 736] width 884 height 398
click at [487, 566] on div at bounding box center [472, 571] width 810 height 15
click at [278, 553] on div "Session Clips cloud_upload [1] Gina Meza Hults-argenx-XFT-Oct2025-2025-09-10-12…" at bounding box center [473, 736] width 884 height 398
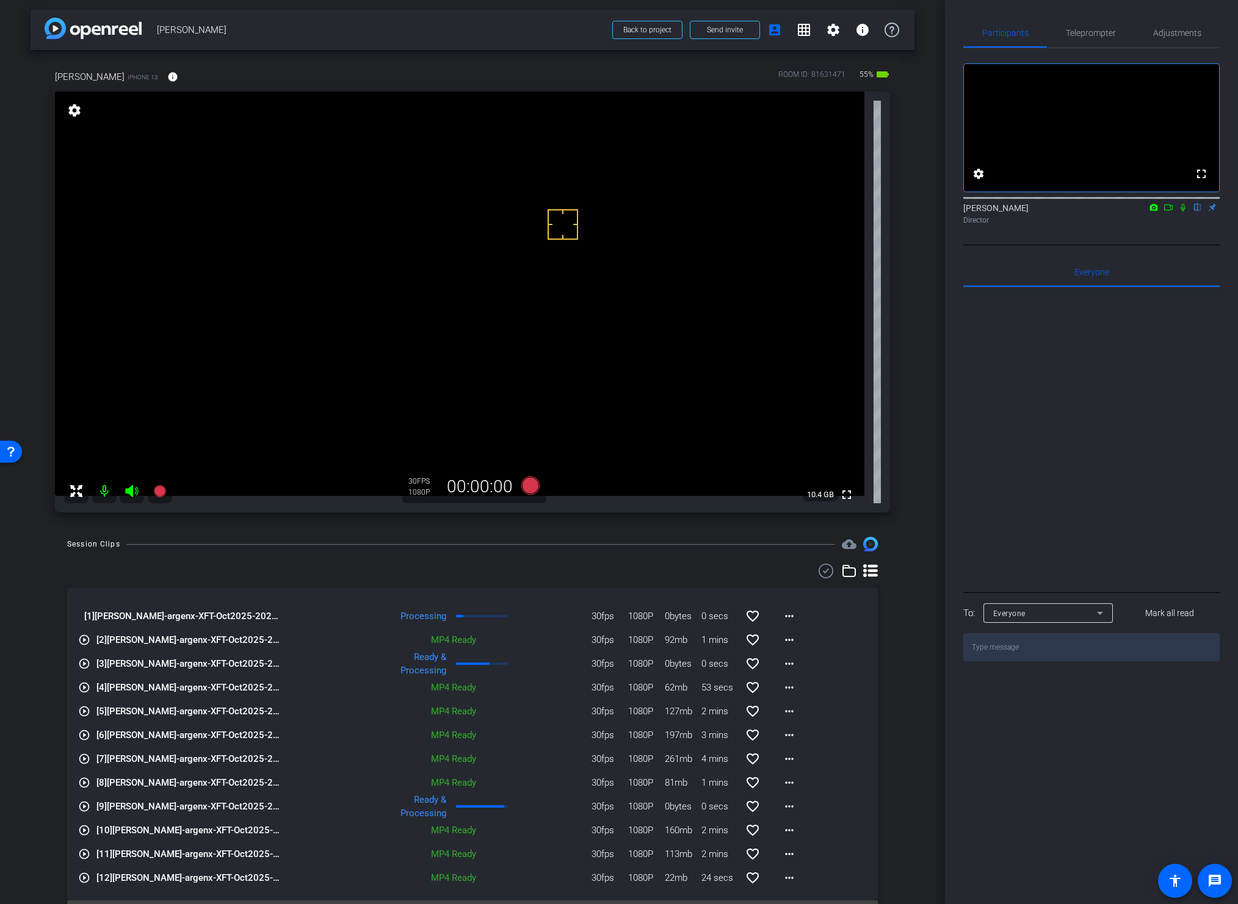
click at [549, 564] on div at bounding box center [472, 571] width 810 height 15
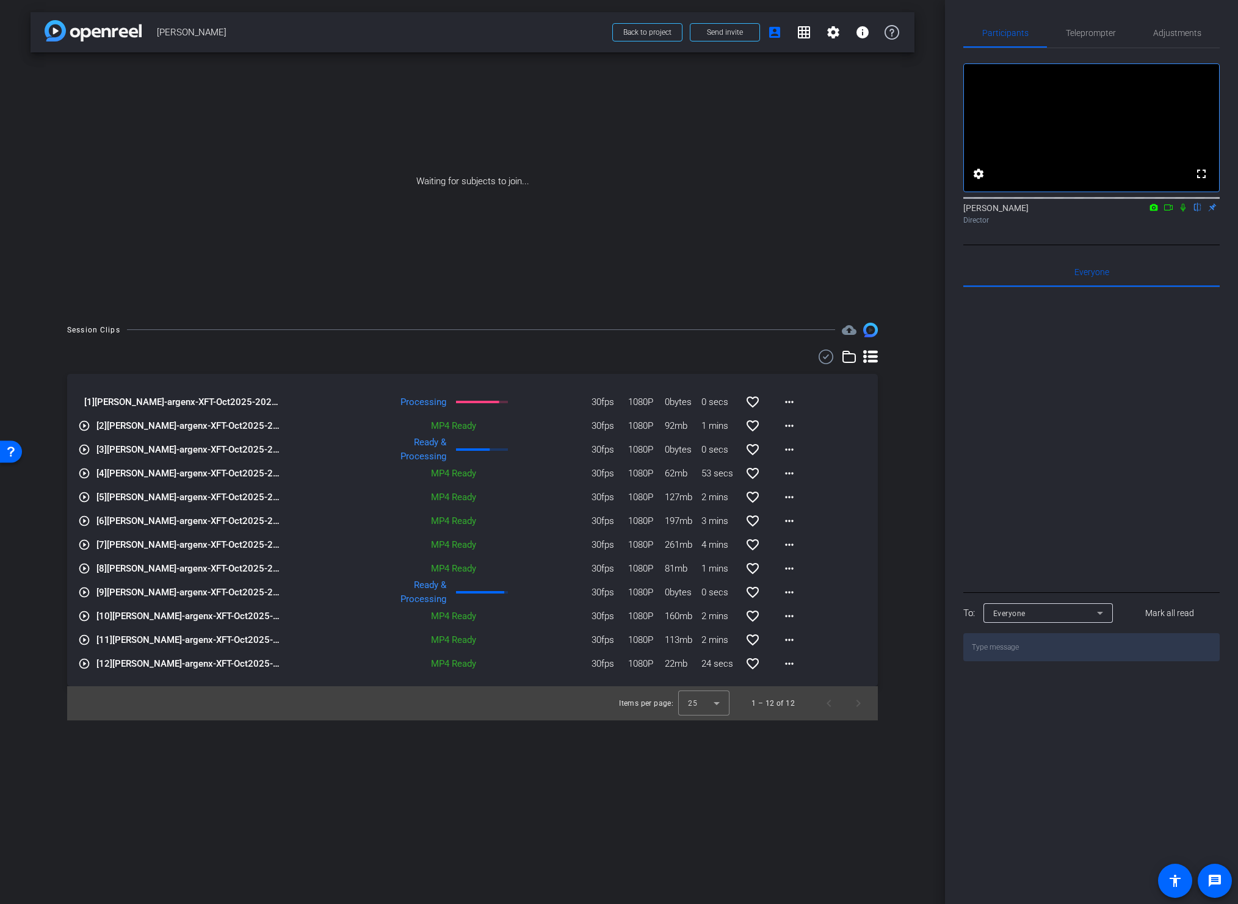
click at [1166, 212] on icon at bounding box center [1168, 207] width 10 height 9
drag, startPoint x: 1194, startPoint y: 223, endPoint x: 1184, endPoint y: 234, distance: 15.1
click at [1172, 212] on icon at bounding box center [1197, 207] width 10 height 9
click at [783, 400] on mat-icon "more_horiz" at bounding box center [789, 402] width 15 height 15
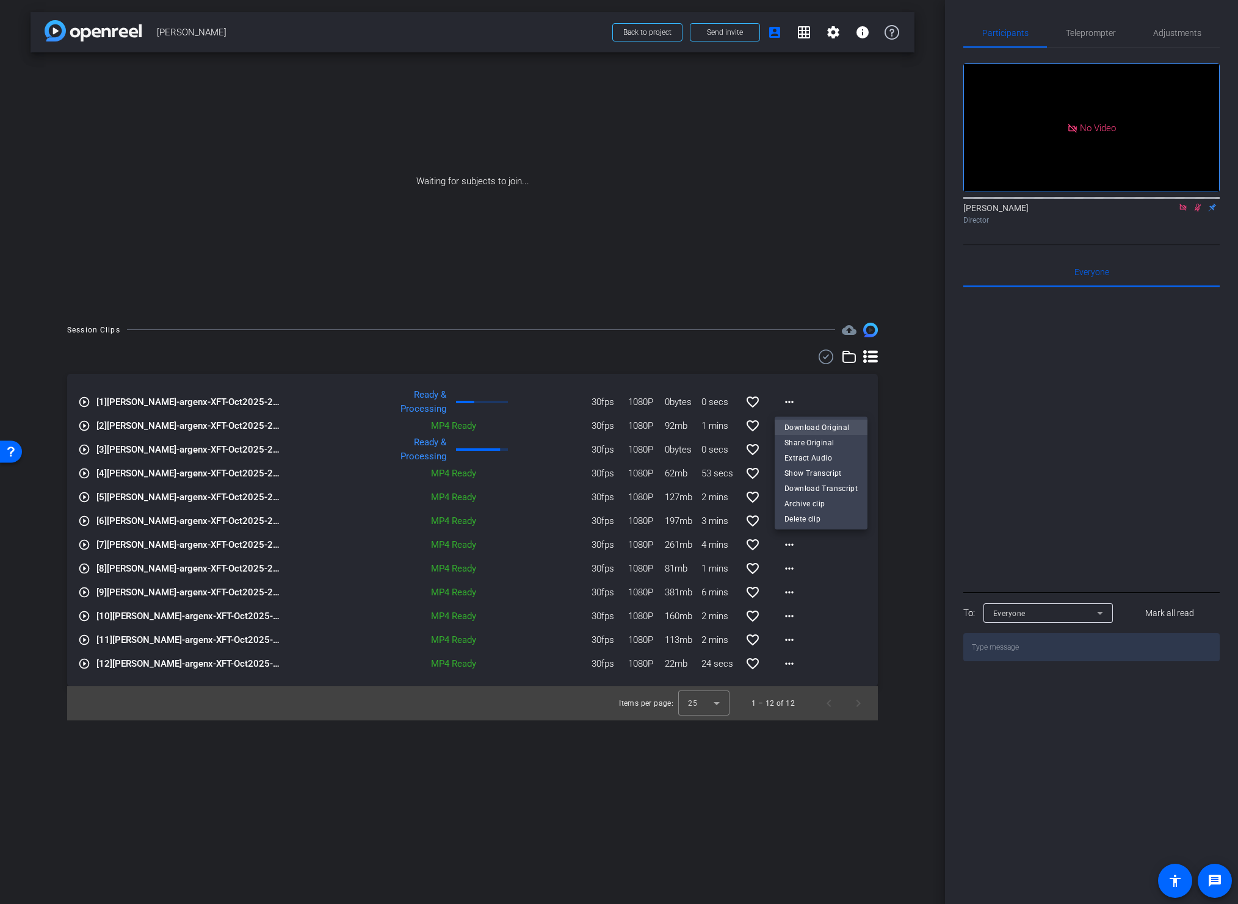
click at [799, 427] on span "Download Original" at bounding box center [820, 427] width 73 height 15
click at [654, 31] on span "Back to project" at bounding box center [647, 32] width 48 height 9
